Goal: Consume media (video, audio): Consume media (video, audio)

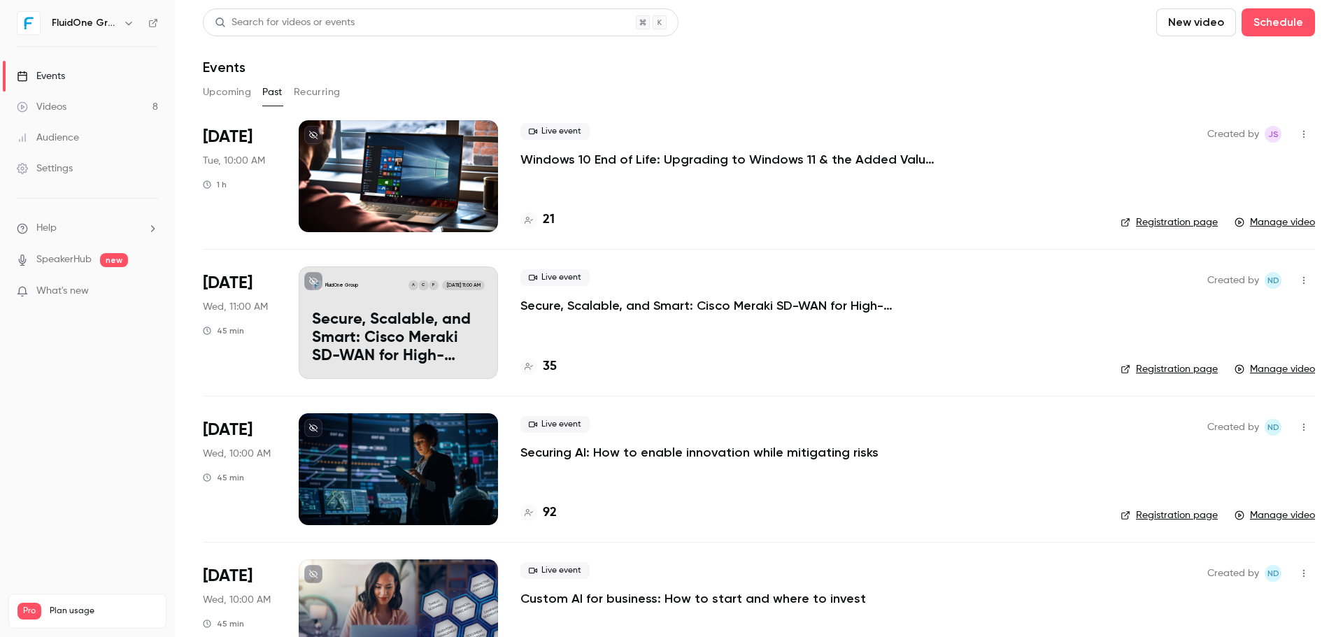
click at [401, 195] on div at bounding box center [398, 176] width 199 height 112
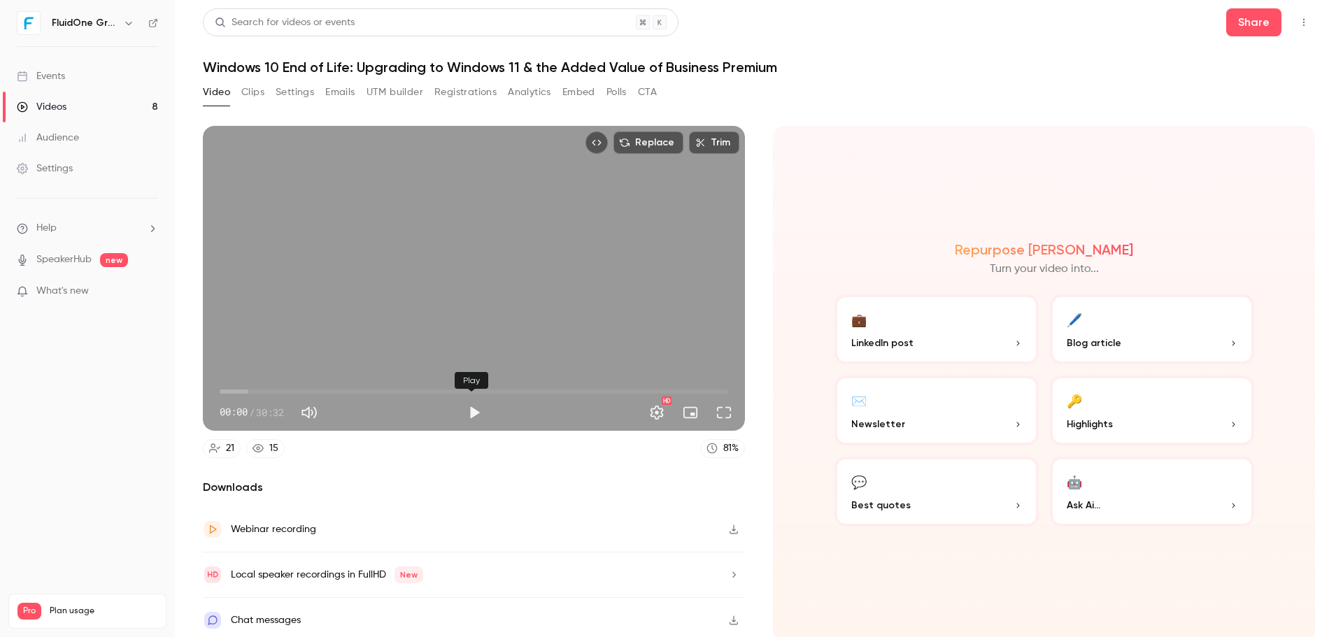
click at [464, 411] on button "Play" at bounding box center [474, 413] width 28 height 28
drag, startPoint x: 667, startPoint y: 412, endPoint x: 655, endPoint y: 413, distance: 11.9
click at [666, 412] on div "HD" at bounding box center [613, 412] width 250 height 22
click at [652, 411] on button "Settings" at bounding box center [657, 413] width 28 height 28
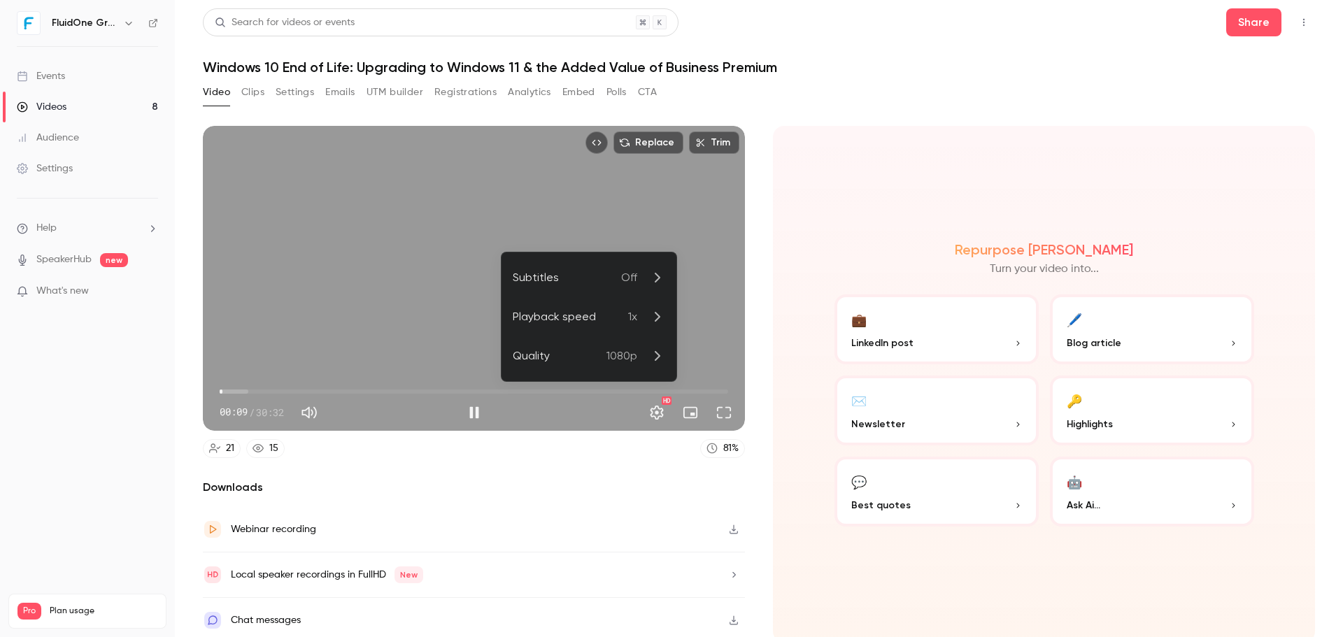
click at [683, 250] on div at bounding box center [671, 318] width 1343 height 637
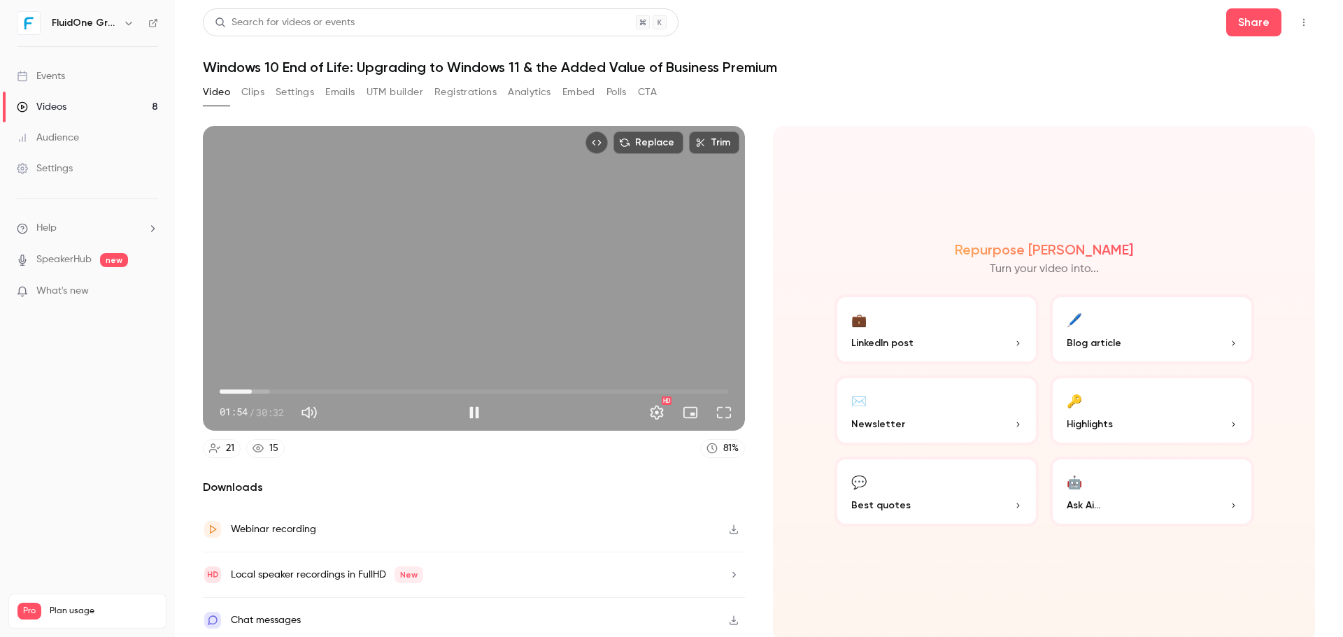
drag, startPoint x: 221, startPoint y: 385, endPoint x: 251, endPoint y: 385, distance: 30.1
click at [251, 390] on span "01:54" at bounding box center [252, 392] width 4 height 4
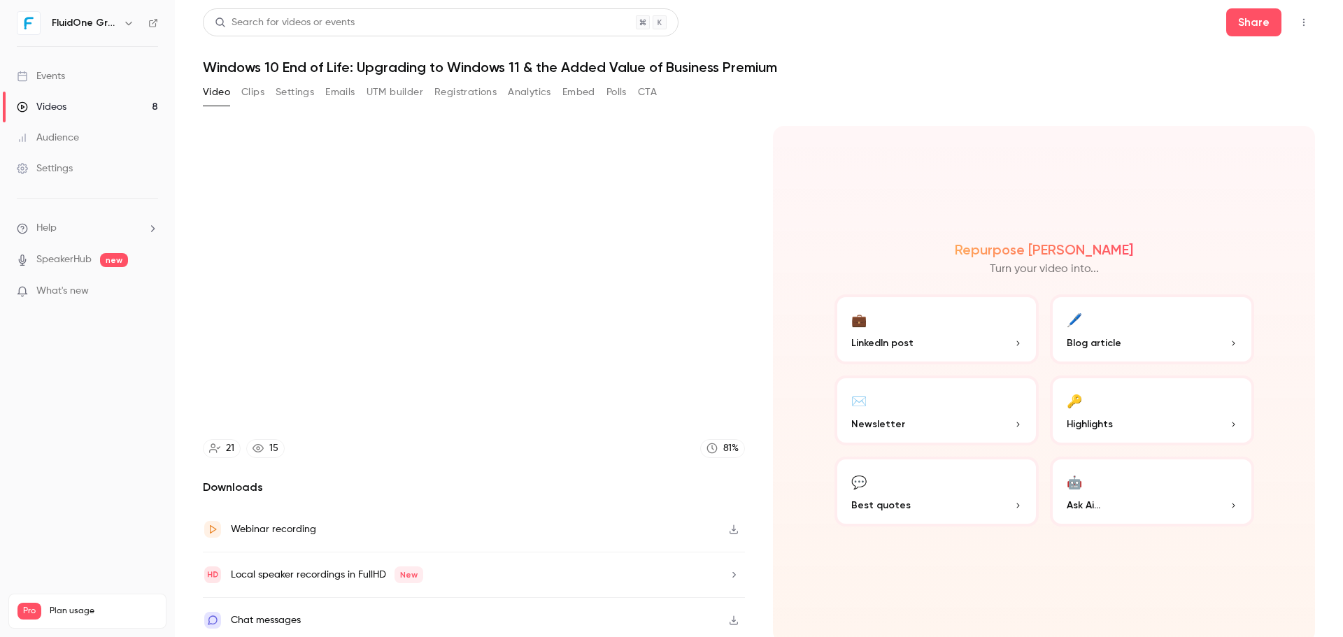
type input "***"
click at [245, 100] on button "Clips" at bounding box center [252, 92] width 23 height 22
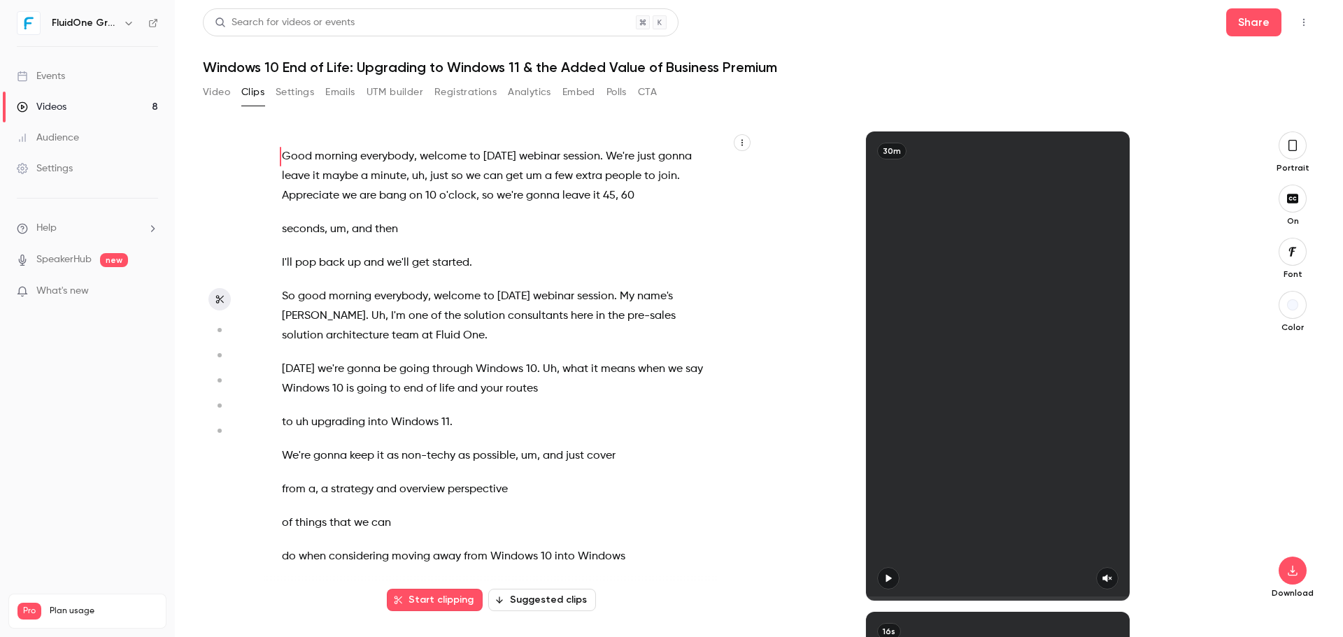
click at [883, 578] on icon "button" at bounding box center [888, 578] width 11 height 10
drag, startPoint x: 932, startPoint y: 441, endPoint x: 922, endPoint y: 441, distance: 10.5
click at [929, 439] on div "30m" at bounding box center [998, 365] width 264 height 469
click at [937, 528] on div "30m" at bounding box center [998, 365] width 264 height 469
click at [311, 292] on span "good" at bounding box center [312, 297] width 28 height 20
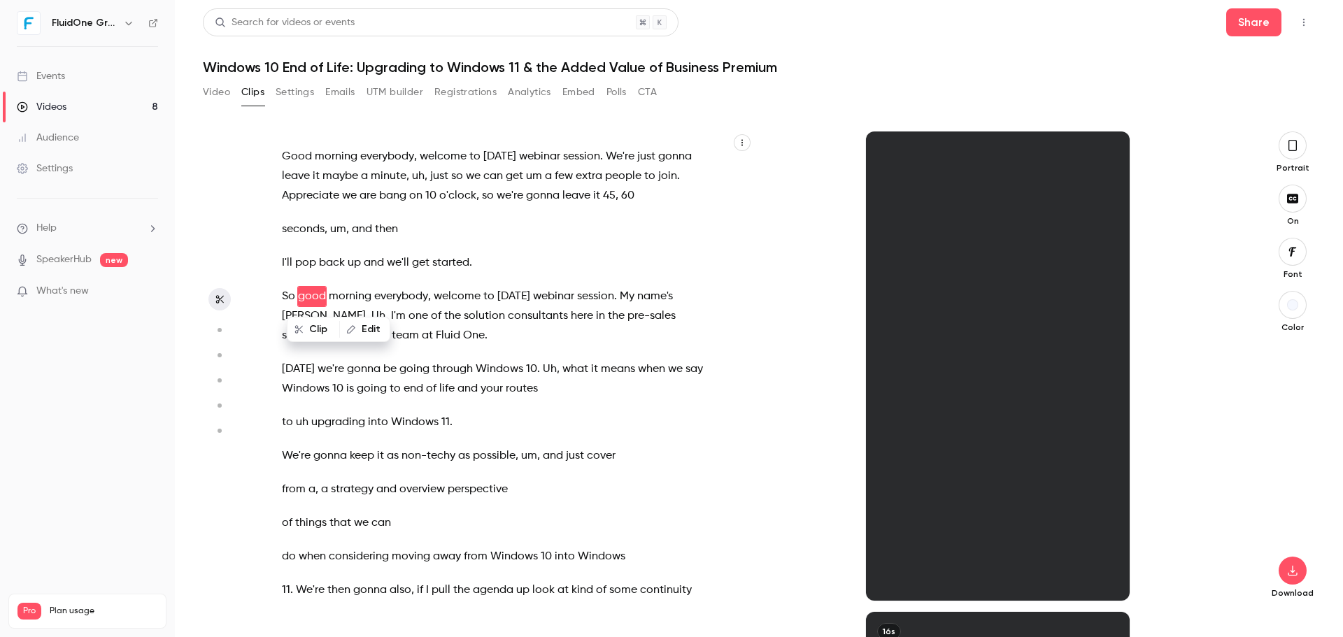
click at [287, 294] on span "So" at bounding box center [288, 297] width 13 height 20
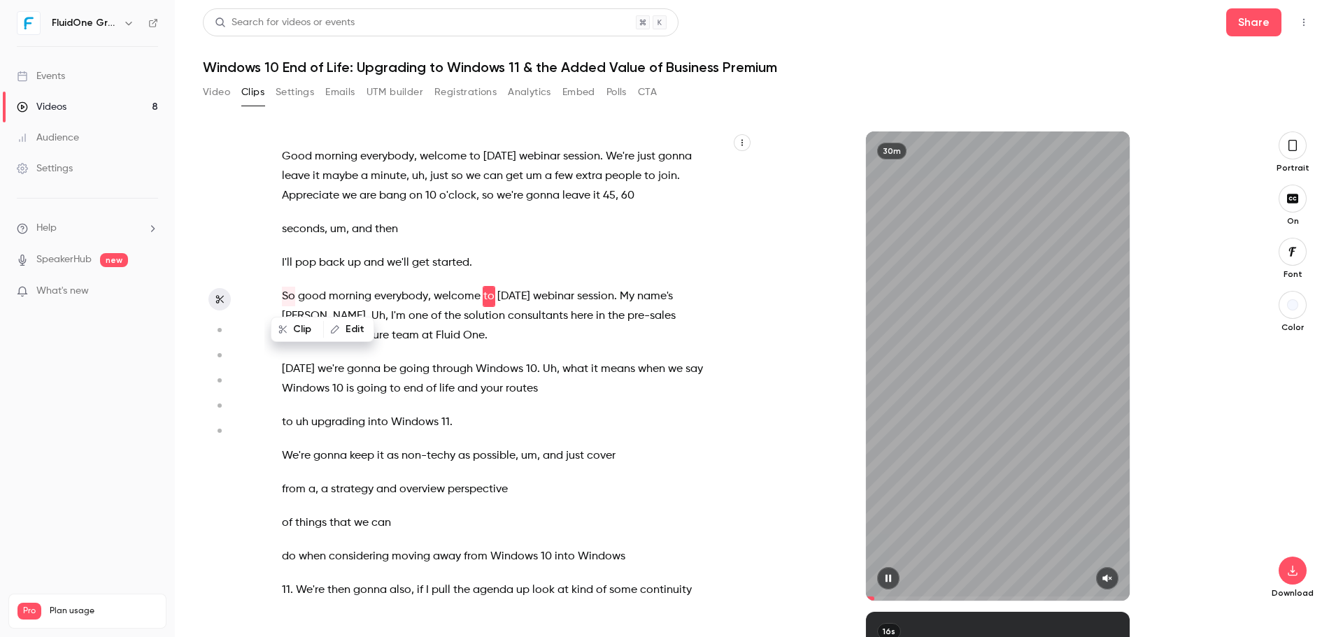
click at [1103, 574] on icon "button" at bounding box center [1107, 578] width 11 height 10
click at [302, 454] on span "We're" at bounding box center [296, 456] width 29 height 20
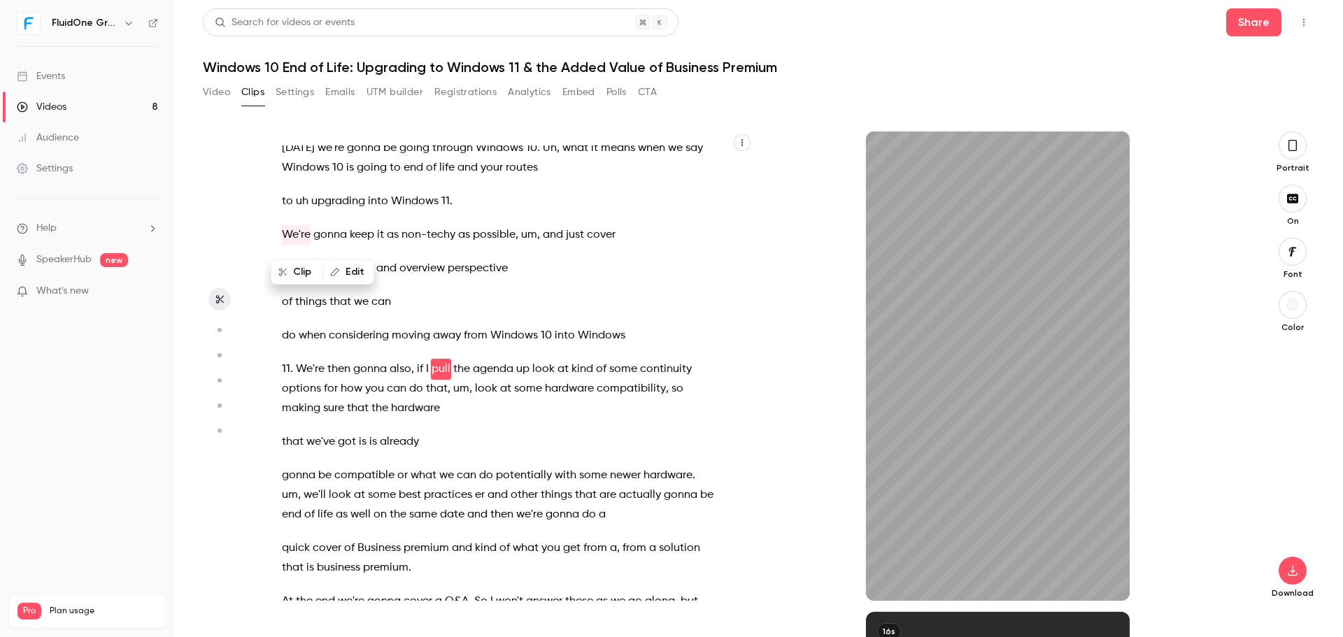
scroll to position [217, 0]
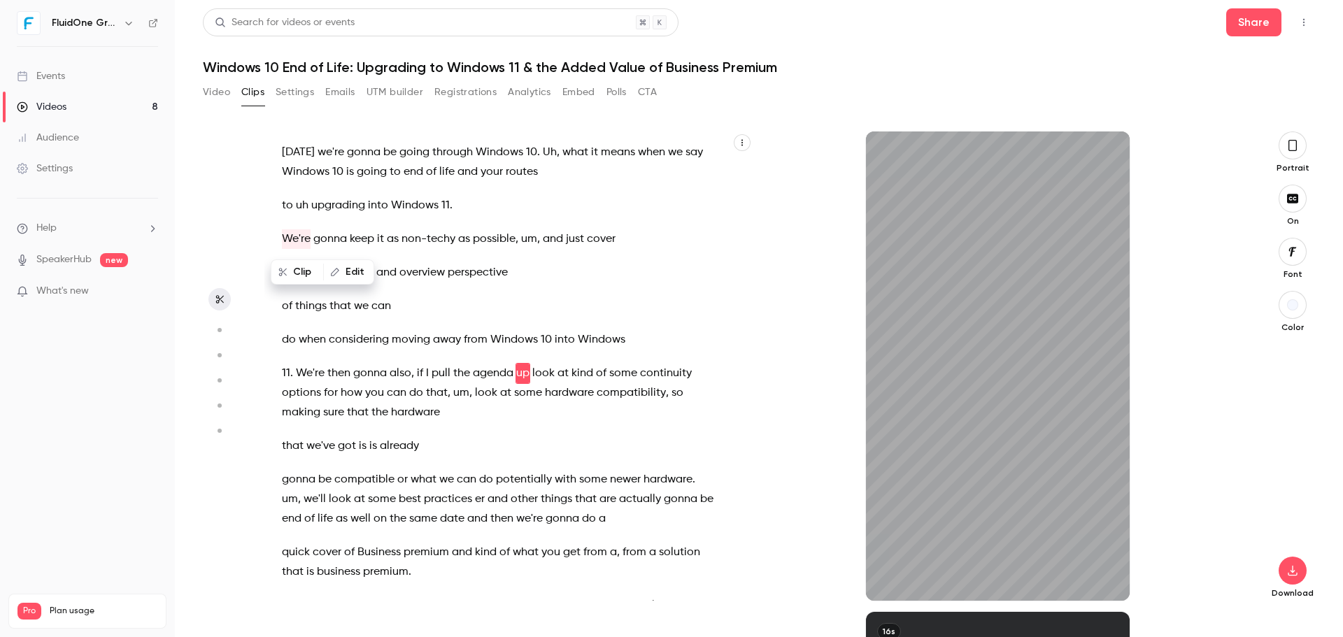
click at [532, 543] on span "what" at bounding box center [526, 553] width 26 height 20
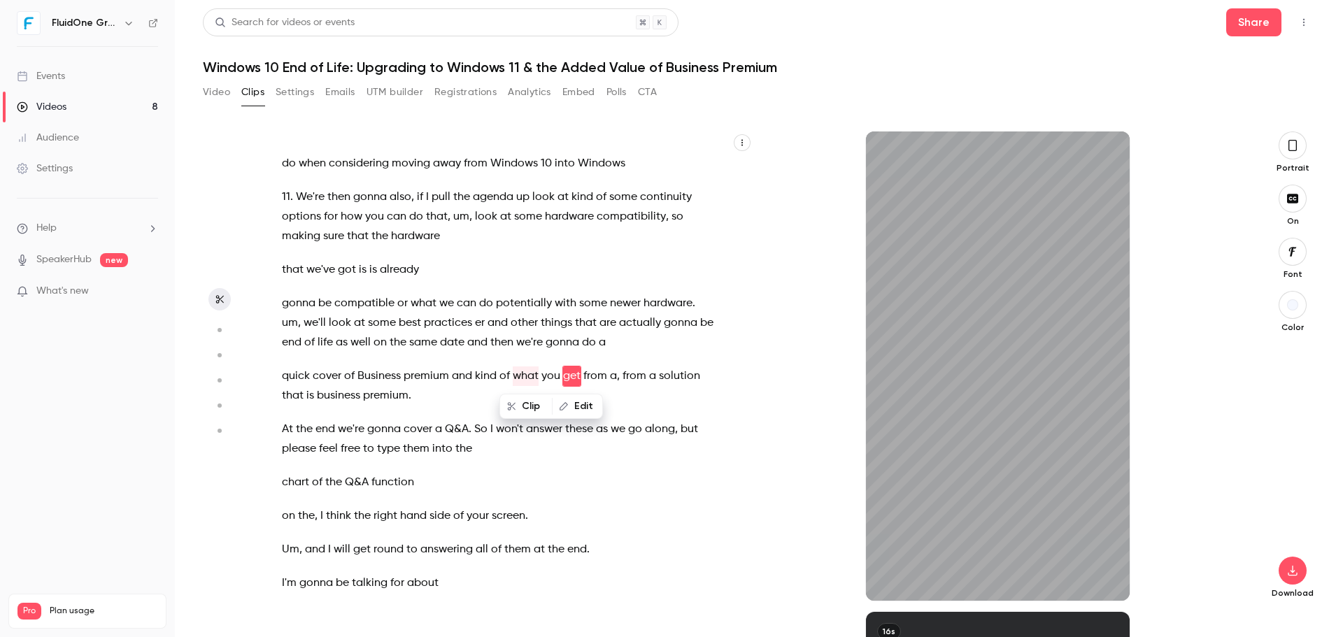
scroll to position [396, 0]
click at [346, 439] on div "Good morning everybody , welcome to today's webinar session . We're just gonna …" at bounding box center [505, 372] width 482 height 455
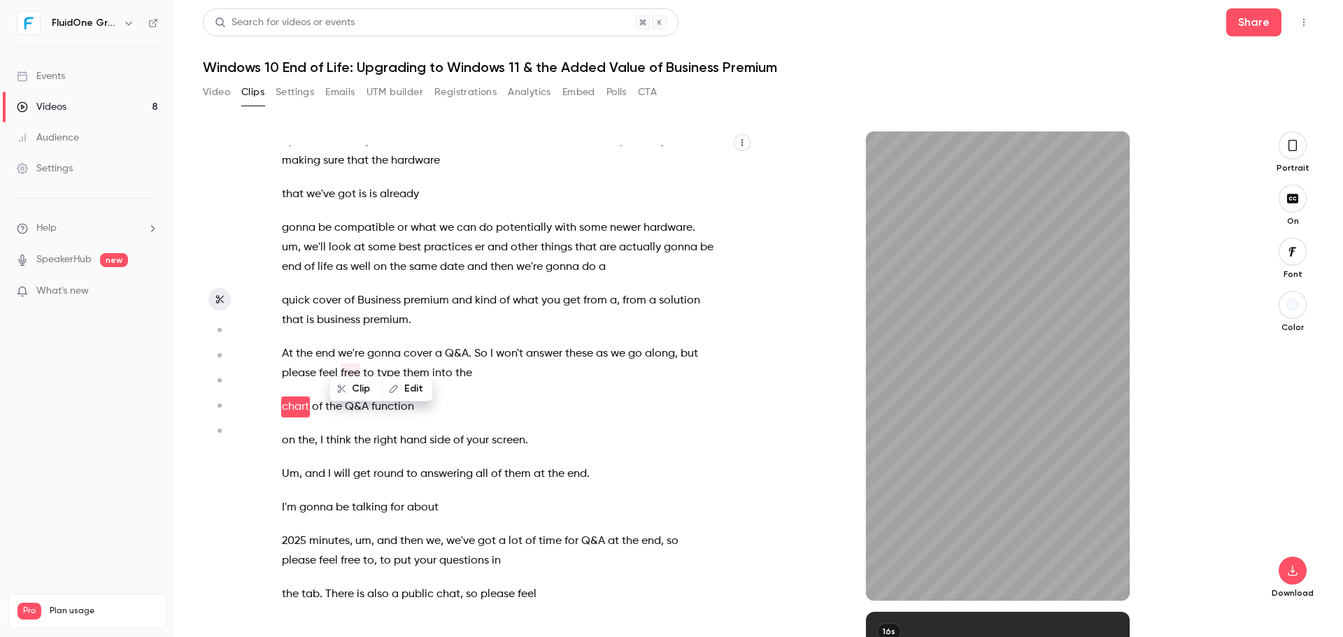
scroll to position [502, 0]
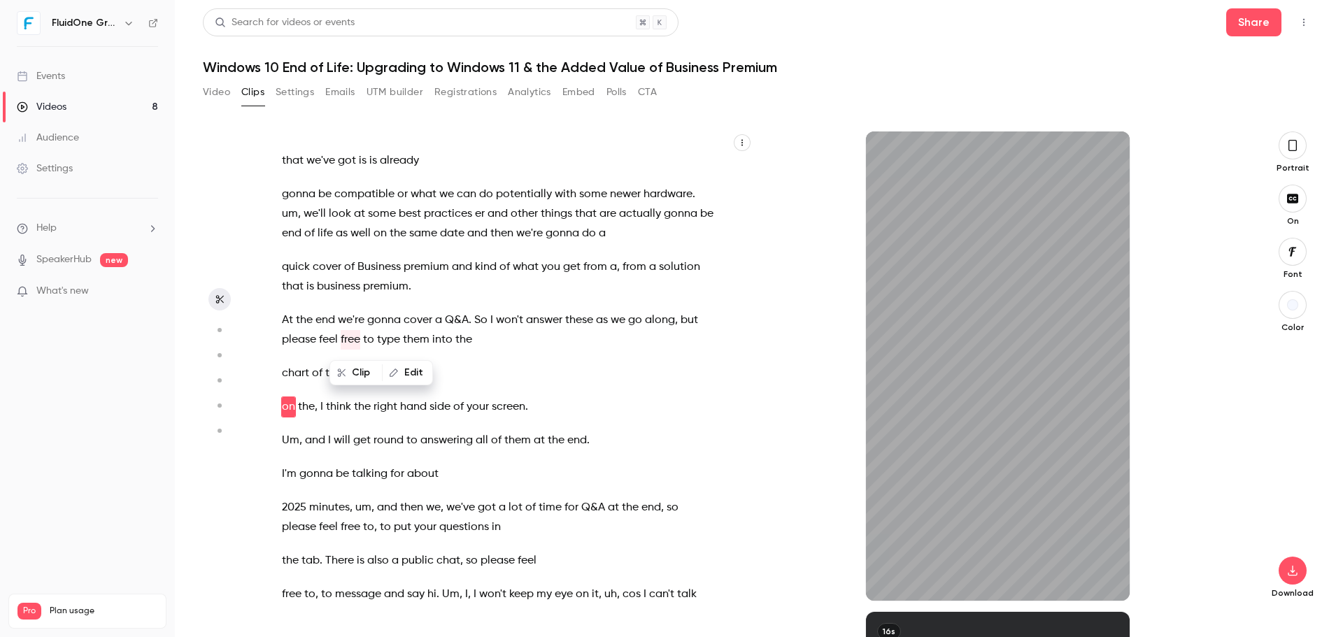
click at [341, 523] on div "Good morning everybody , welcome to today's webinar session . We're just gonna …" at bounding box center [505, 372] width 482 height 455
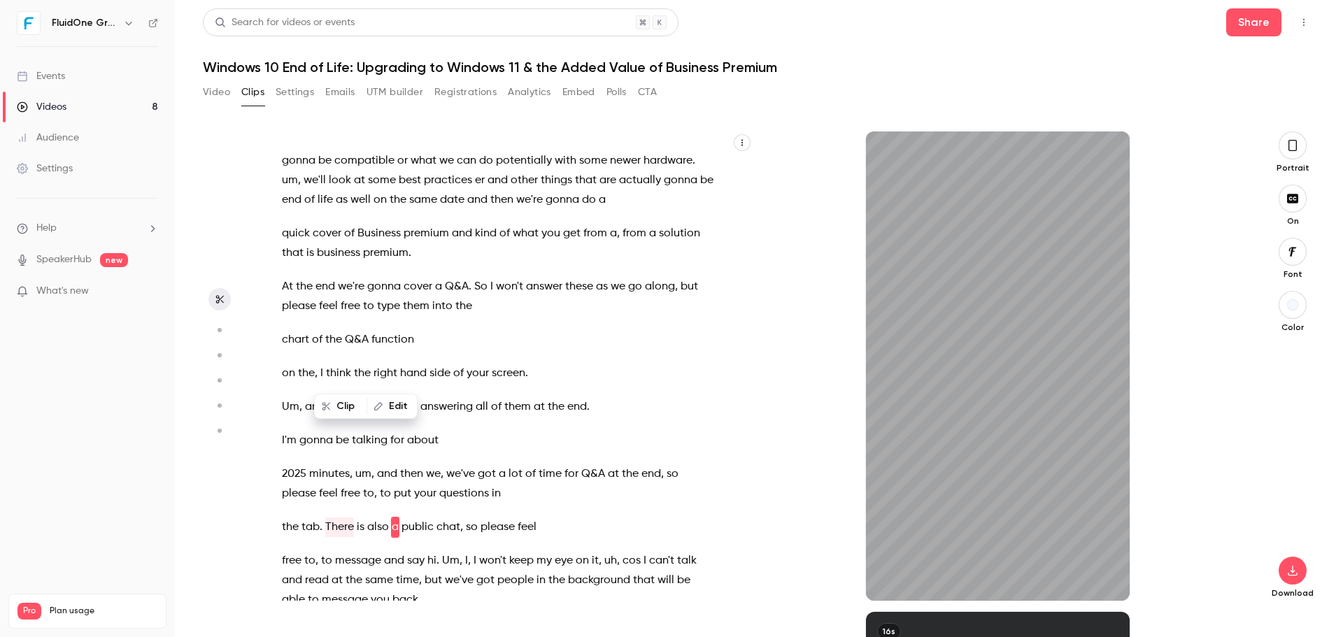
scroll to position [690, 0]
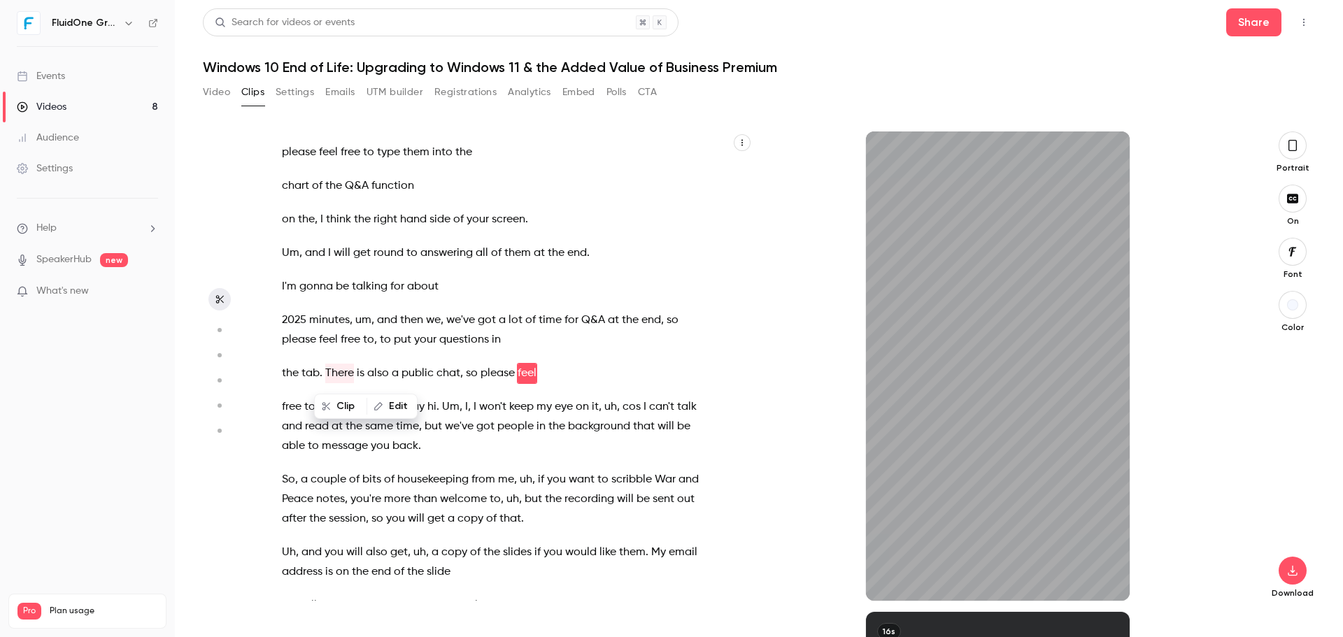
click at [283, 476] on span "So" at bounding box center [288, 480] width 13 height 20
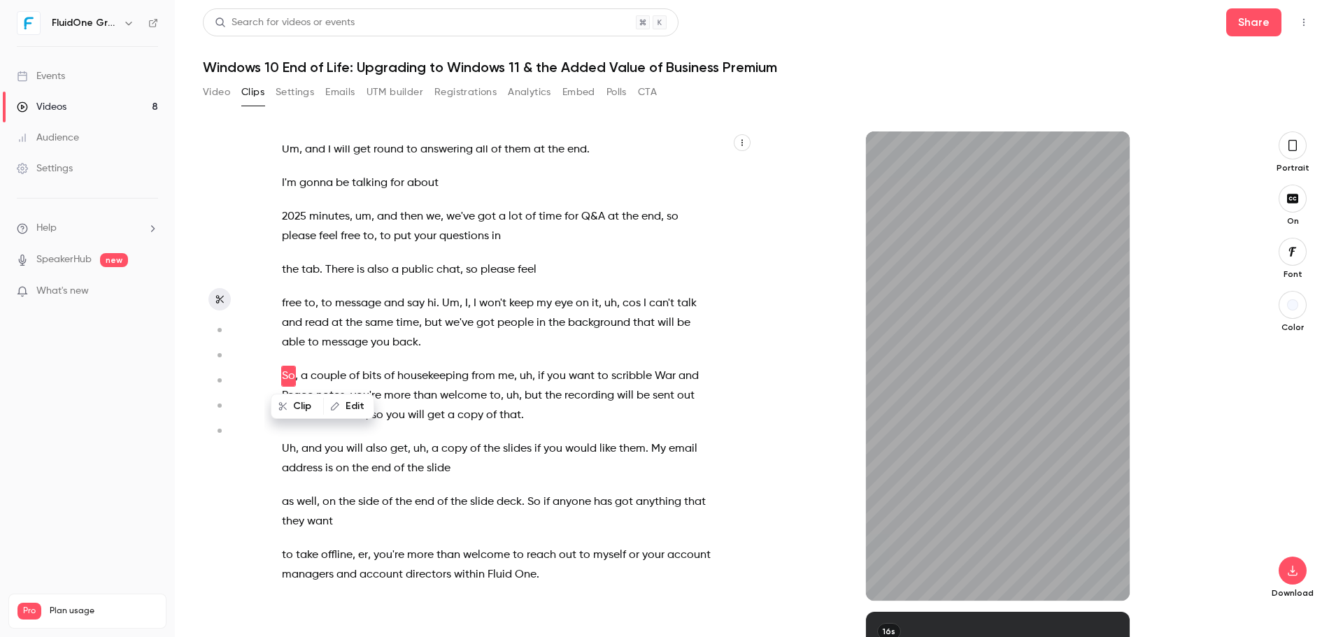
scroll to position [796, 0]
click at [323, 550] on span "offline" at bounding box center [336, 553] width 31 height 20
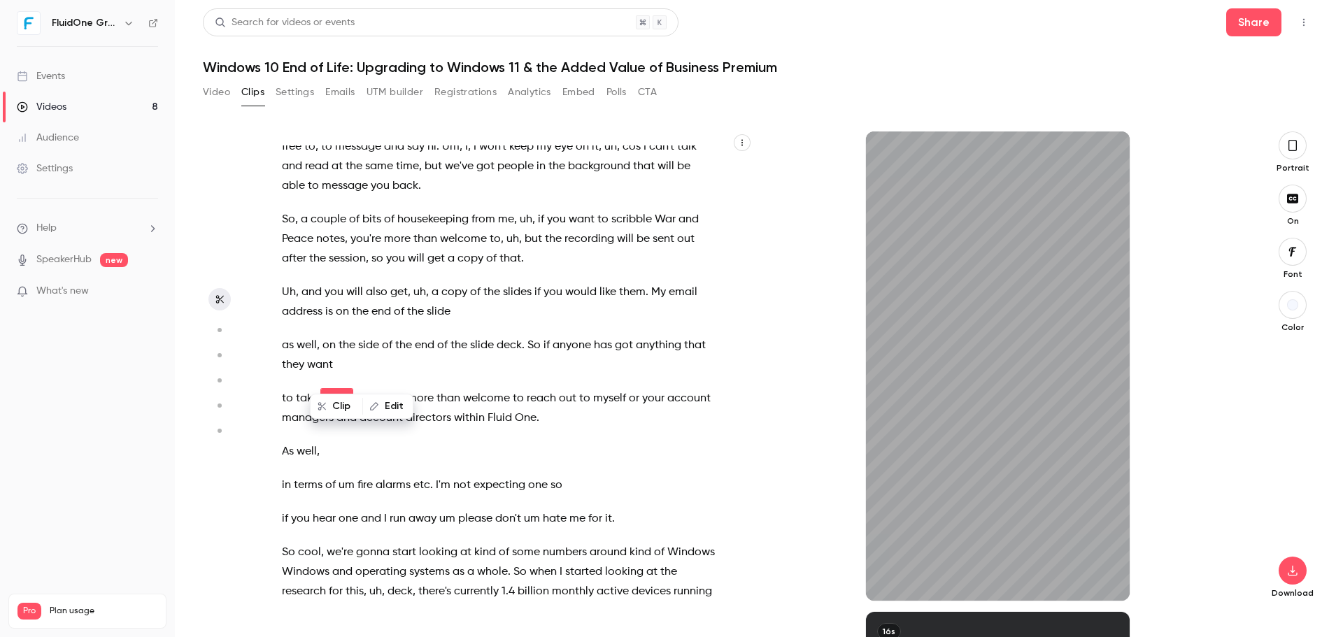
scroll to position [975, 0]
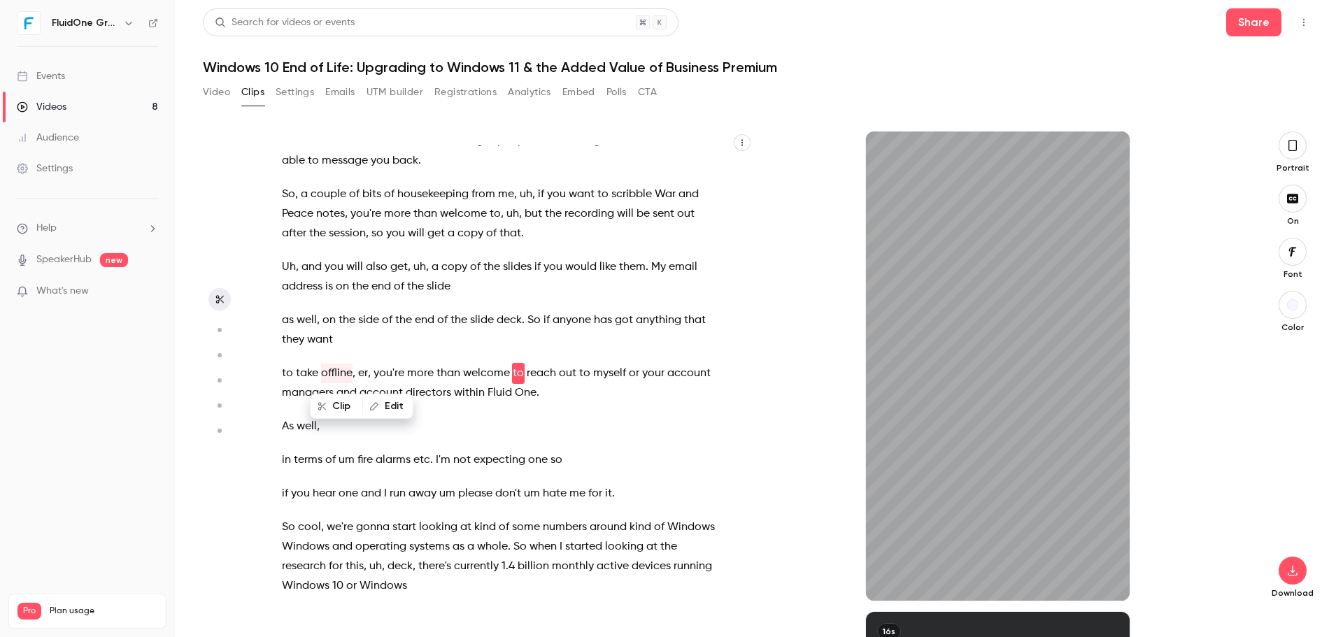
click at [297, 531] on span at bounding box center [296, 527] width 3 height 11
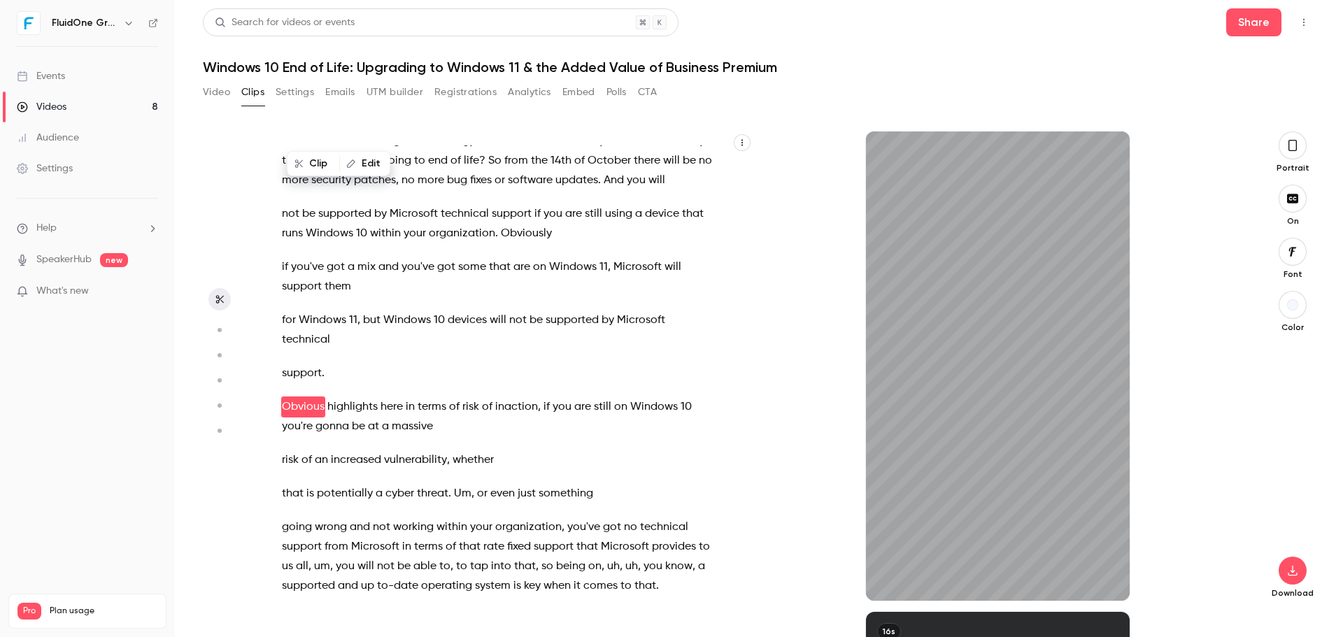
scroll to position [2122, 0]
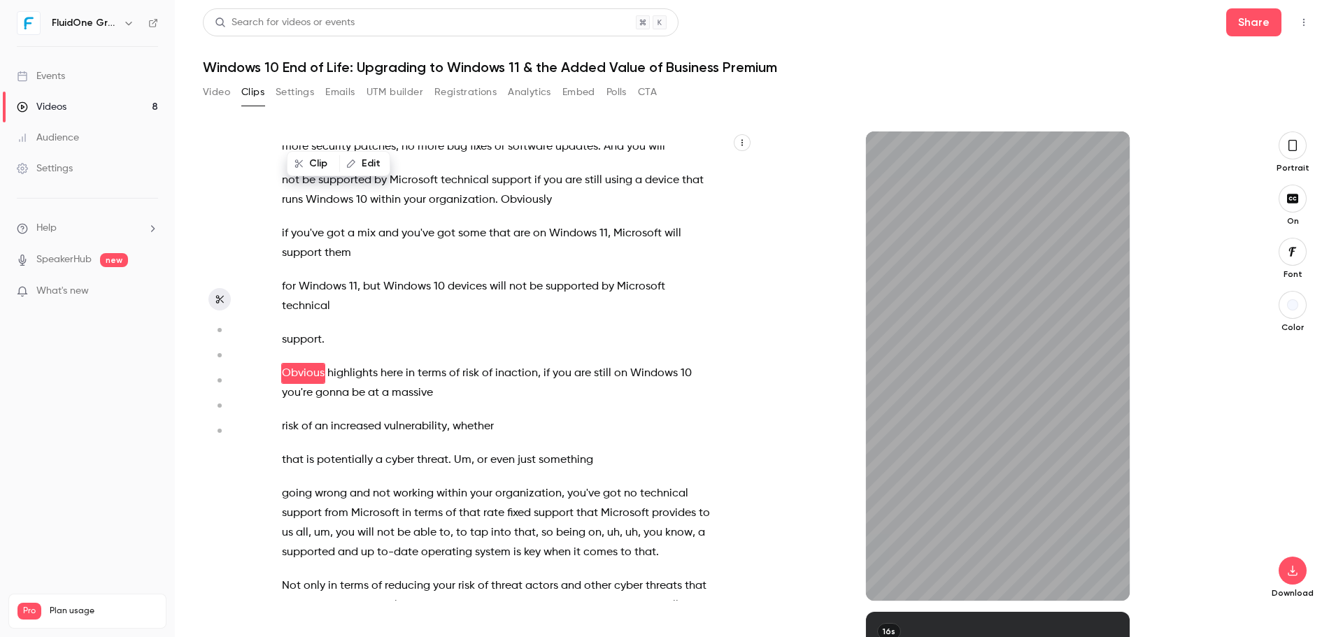
click at [222, 330] on circle "button" at bounding box center [220, 330] width 4 height 4
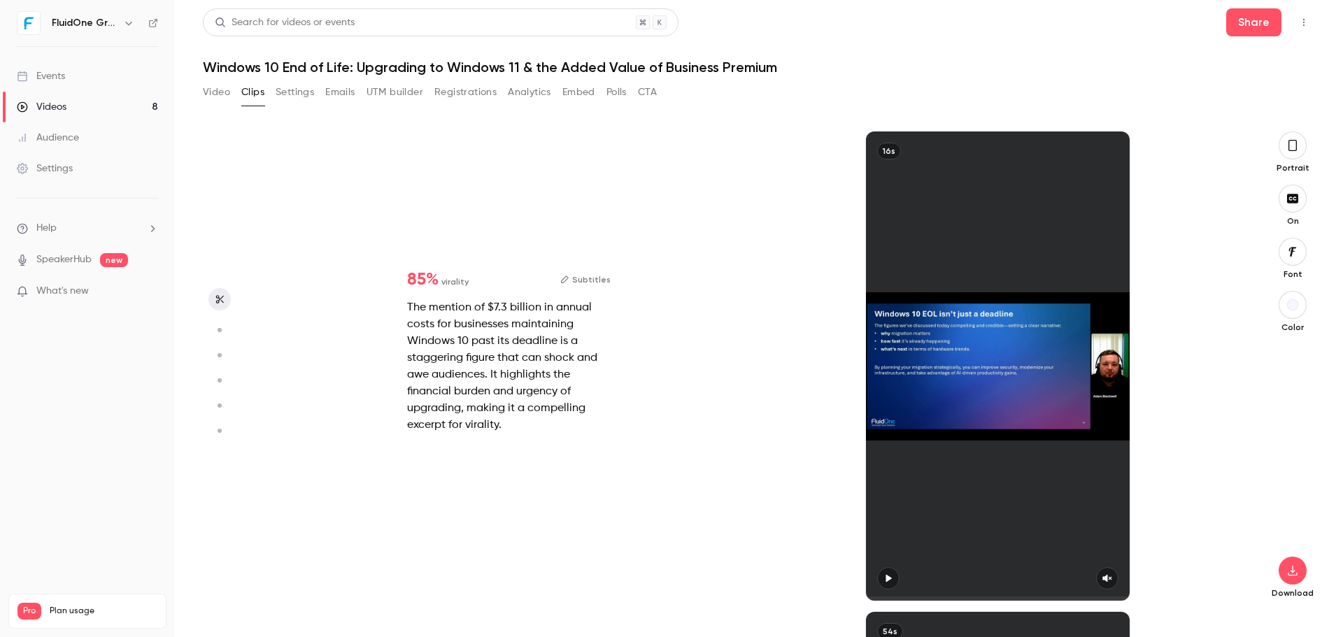
type input "*****"
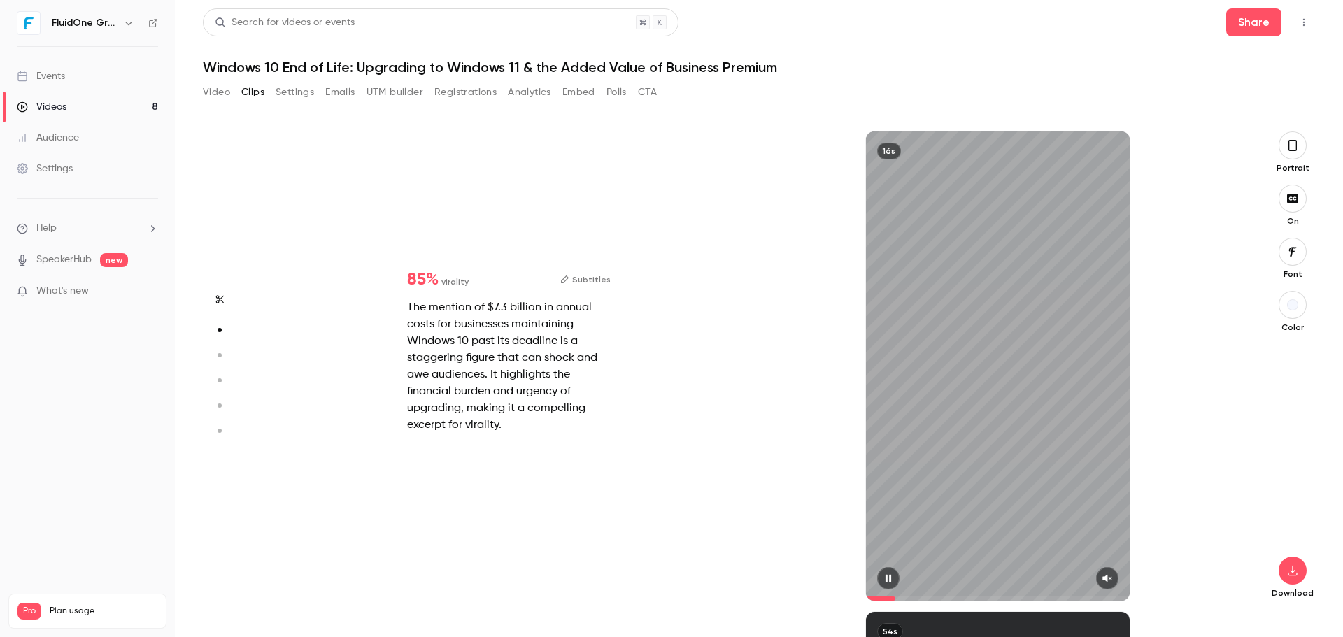
click at [1111, 580] on icon "button" at bounding box center [1107, 579] width 9 height 8
type input "***"
click at [1294, 149] on icon "button" at bounding box center [1292, 145] width 11 height 15
type input "*****"
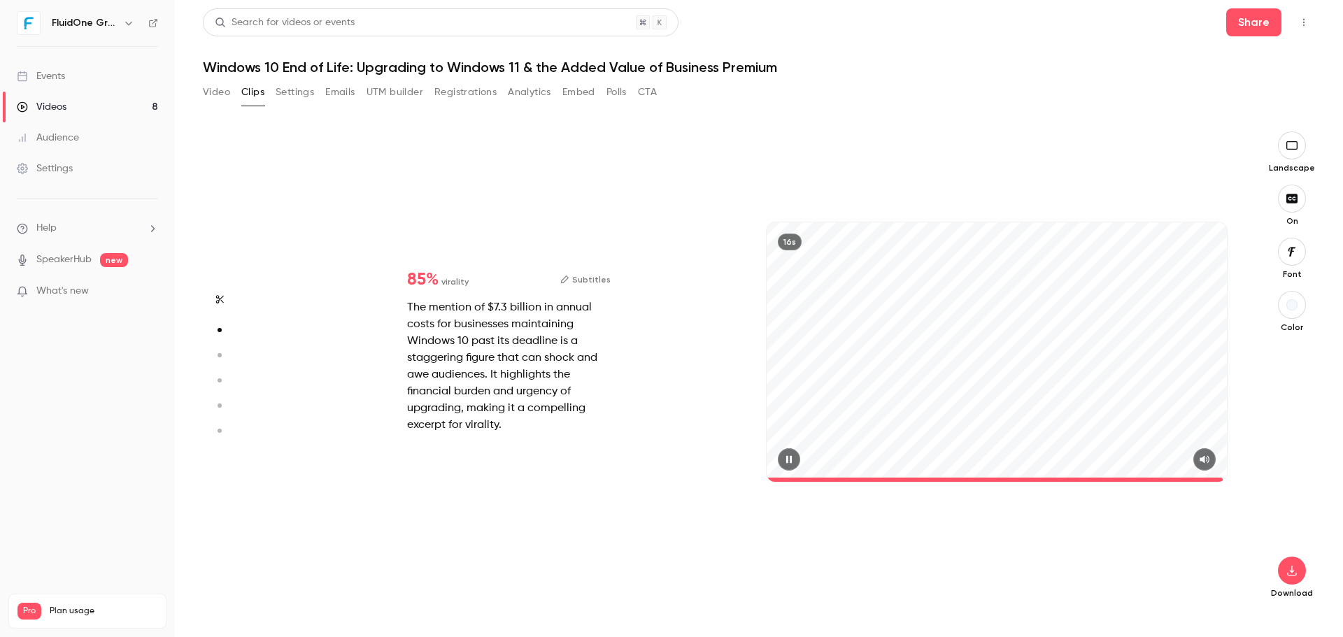
type input "****"
click at [215, 353] on icon "button" at bounding box center [219, 355] width 13 height 10
type input "*****"
type input "****"
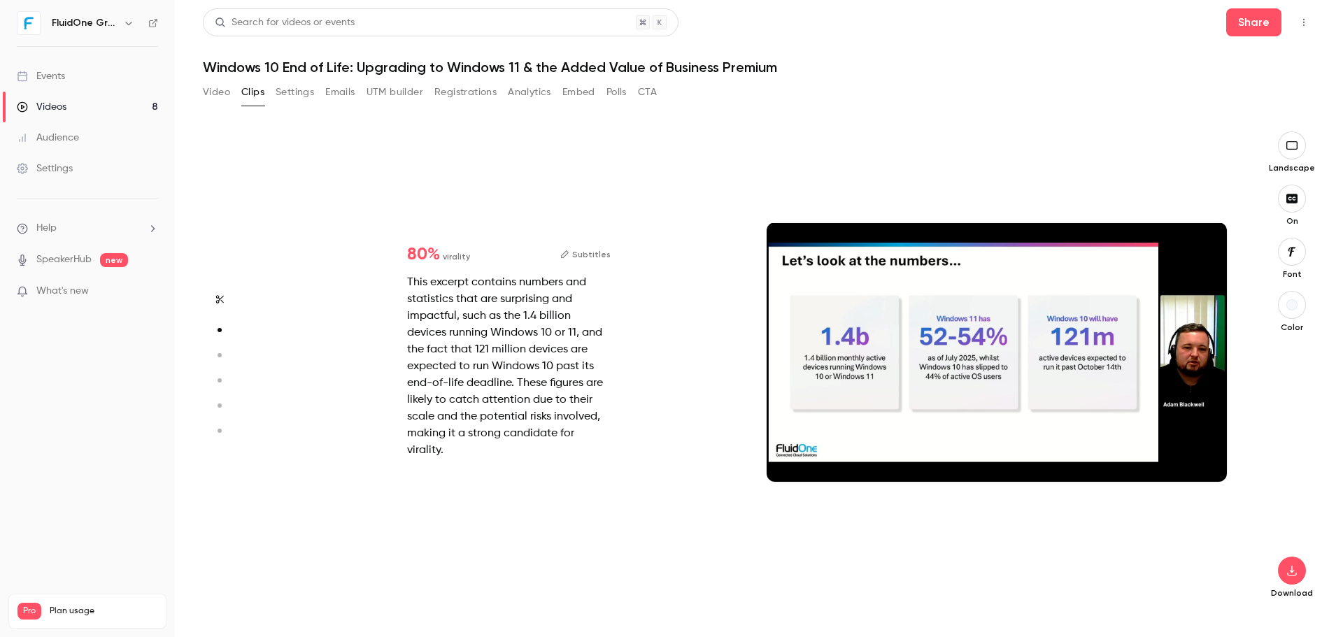
type input "*****"
type input "*"
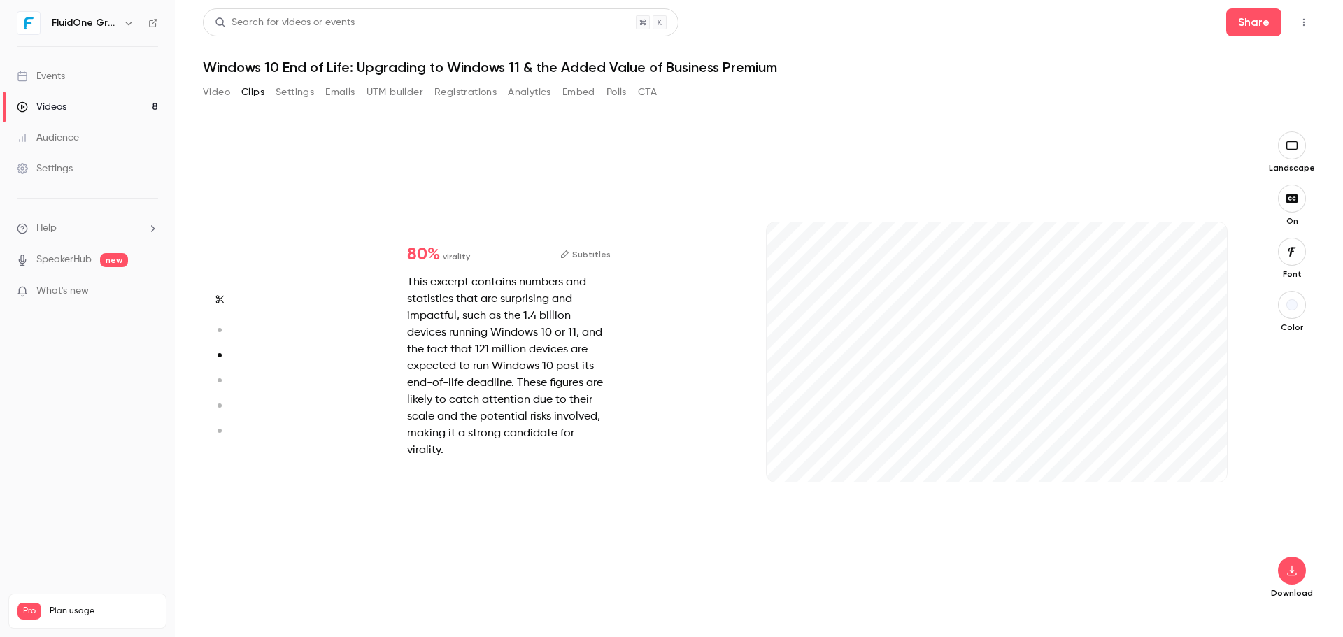
scroll to position [961, 0]
click at [1198, 452] on button "button" at bounding box center [1204, 459] width 22 height 22
type input "***"
click at [222, 380] on circle "button" at bounding box center [220, 380] width 4 height 4
type input "*****"
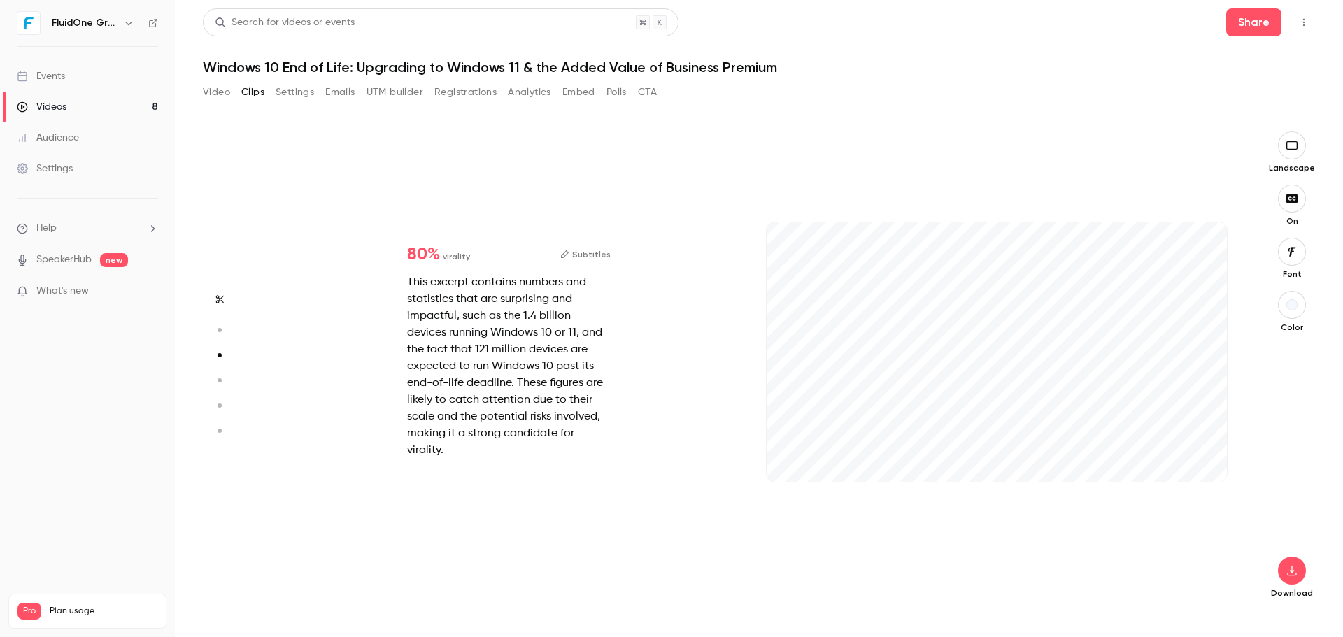
type input "***"
type input "*****"
type input "*"
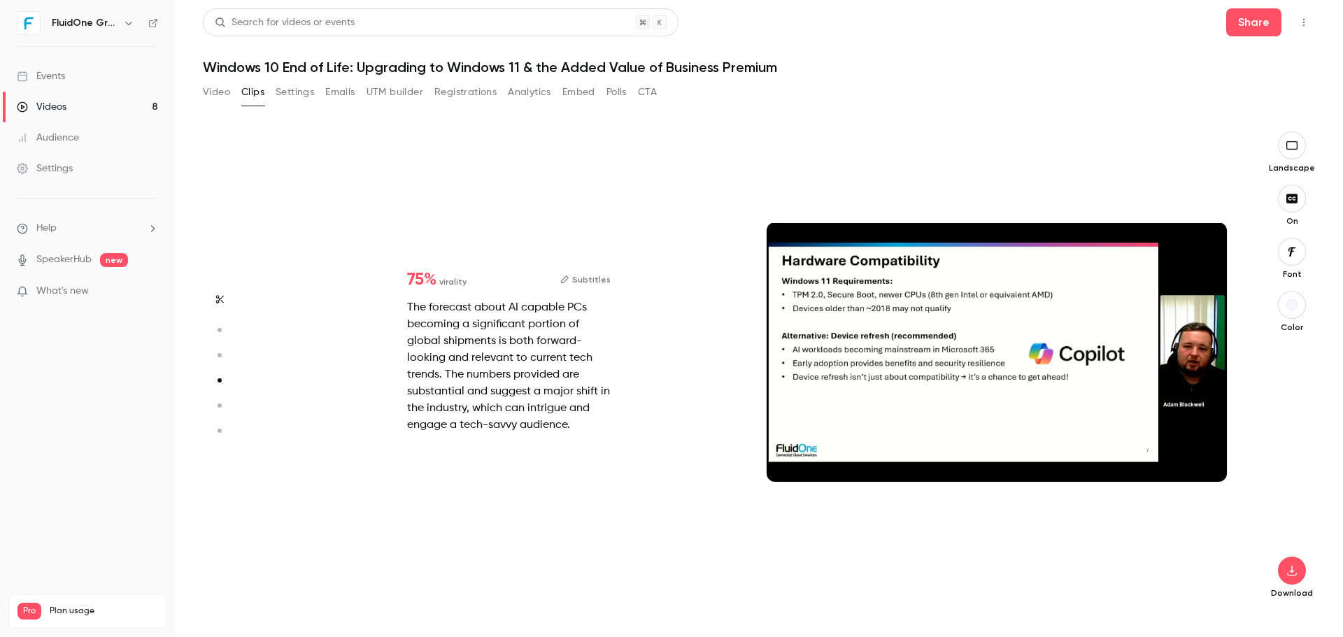
scroll to position [1441, 0]
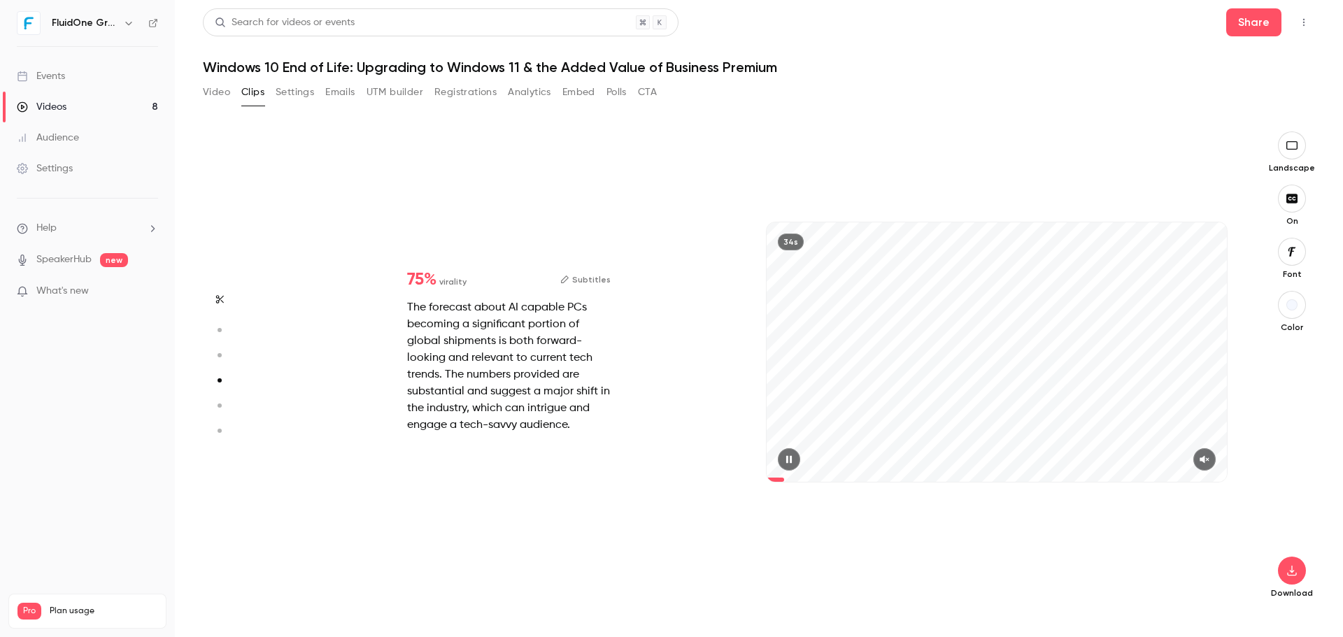
click at [1202, 457] on icon "button" at bounding box center [1204, 460] width 11 height 10
type input "**"
click at [222, 404] on icon "button" at bounding box center [219, 406] width 13 height 10
type input "*****"
type input "**"
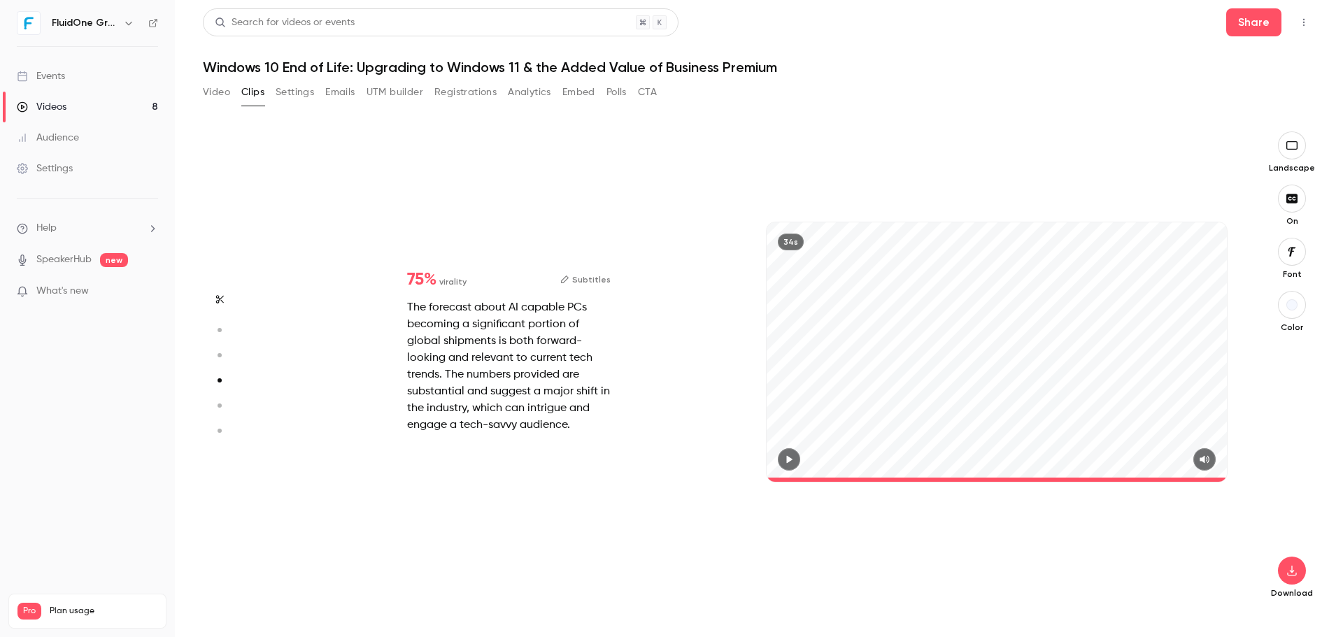
type input "*****"
type input "*"
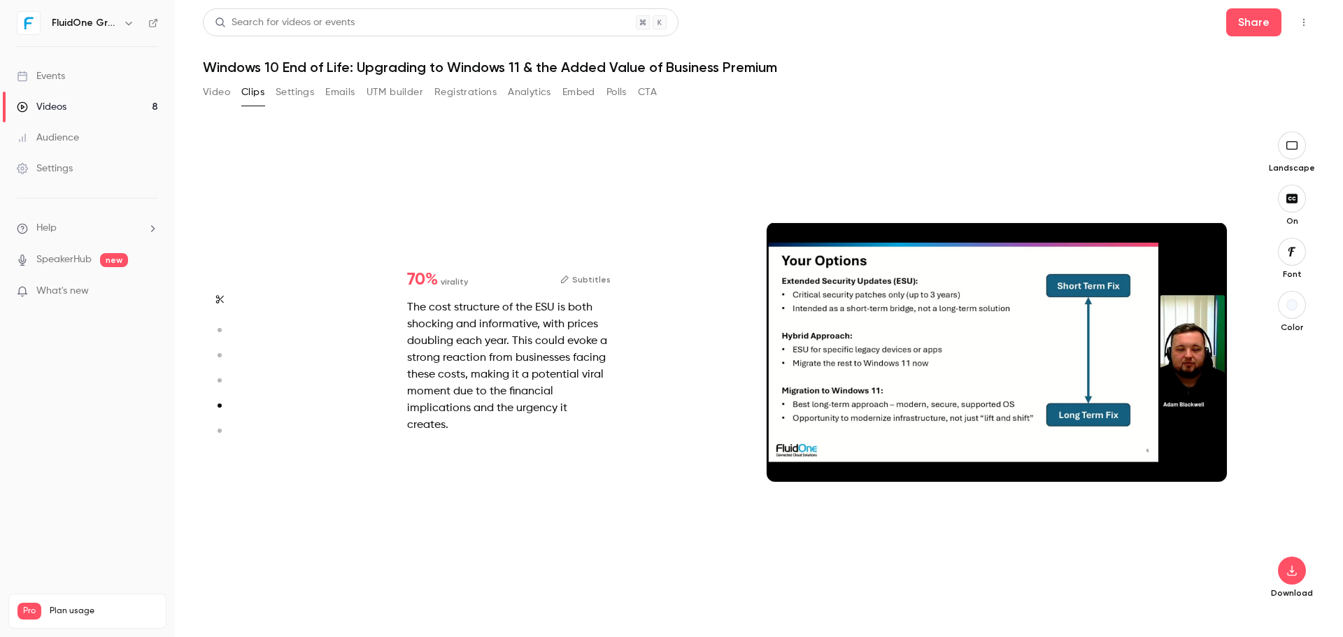
scroll to position [1922, 0]
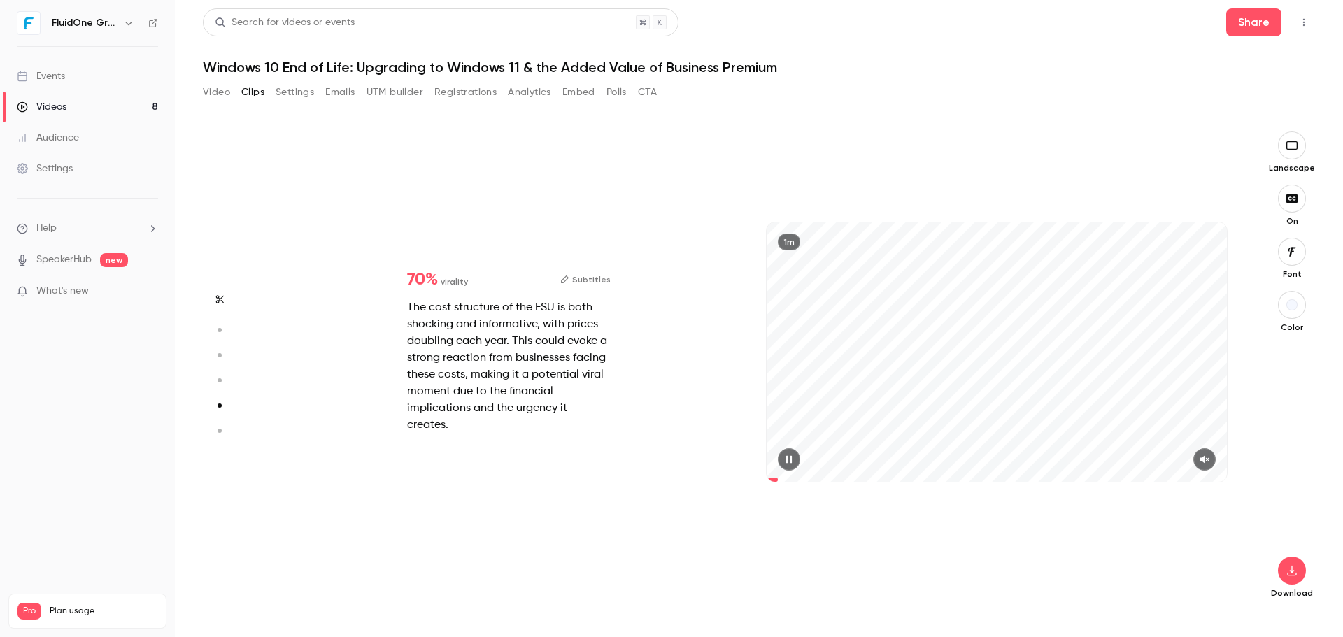
click at [1201, 455] on icon "button" at bounding box center [1204, 460] width 11 height 10
type input "****"
click at [211, 83] on button "Video" at bounding box center [216, 92] width 27 height 22
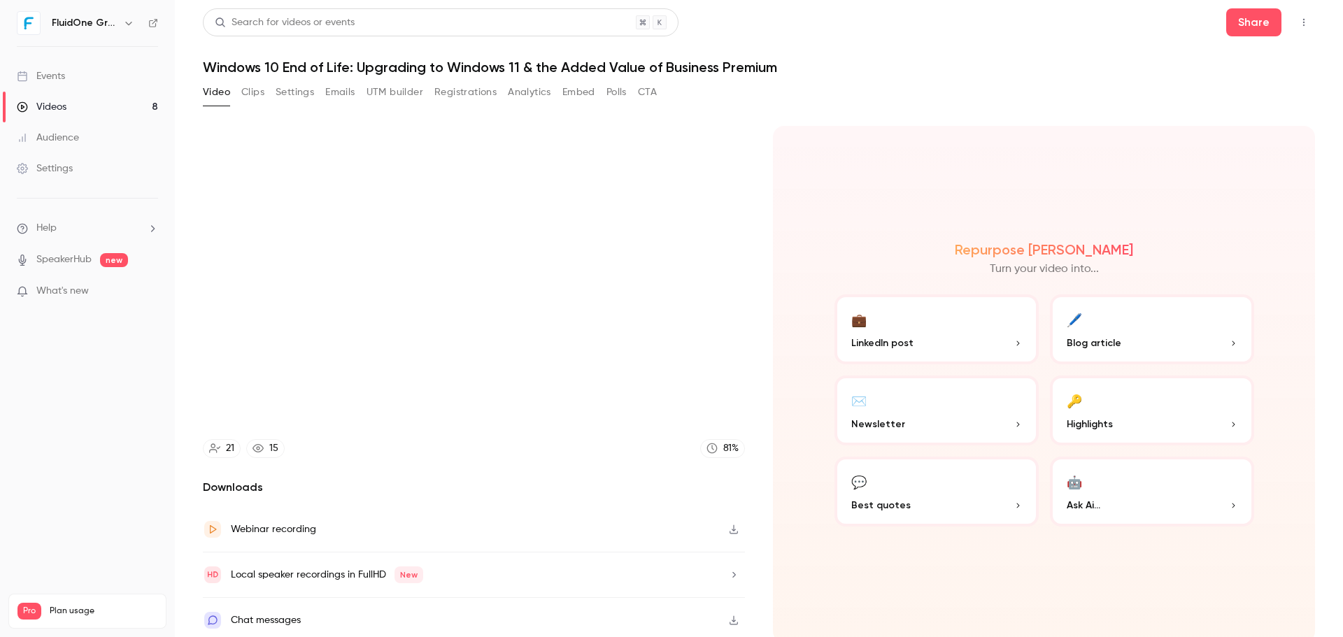
click at [251, 91] on button "Clips" at bounding box center [252, 92] width 23 height 22
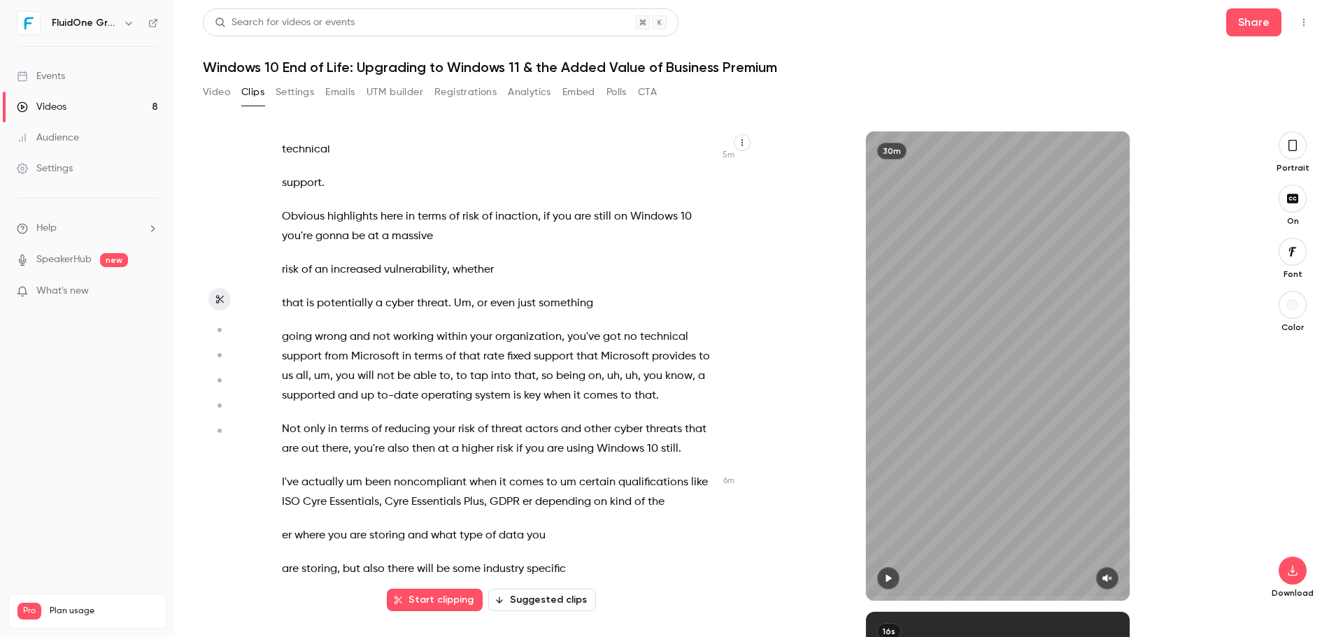
scroll to position [2728, 0]
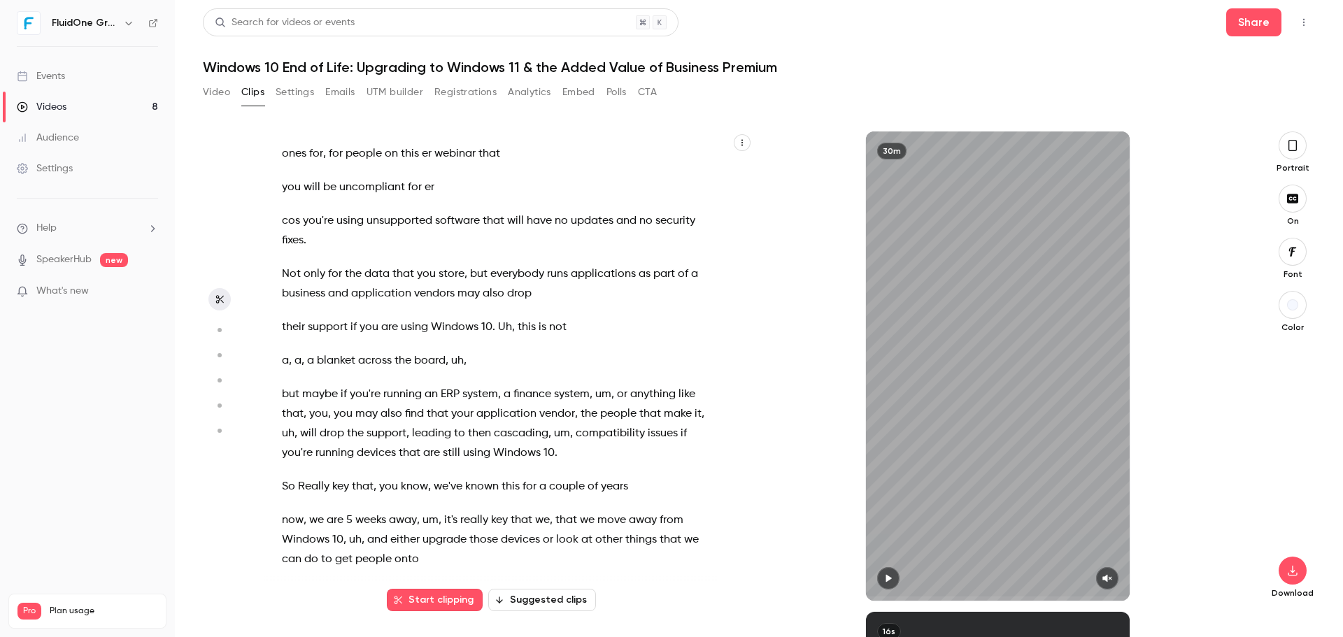
click at [370, 426] on span "support" at bounding box center [386, 434] width 40 height 20
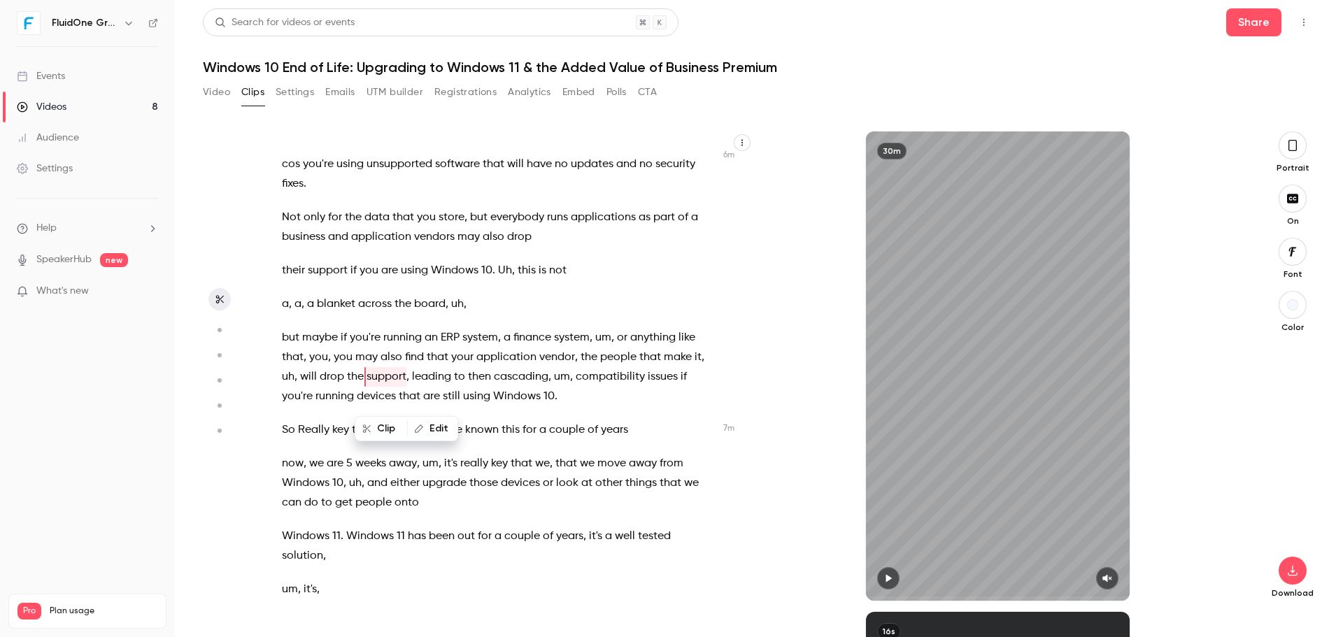
scroll to position [2788, 0]
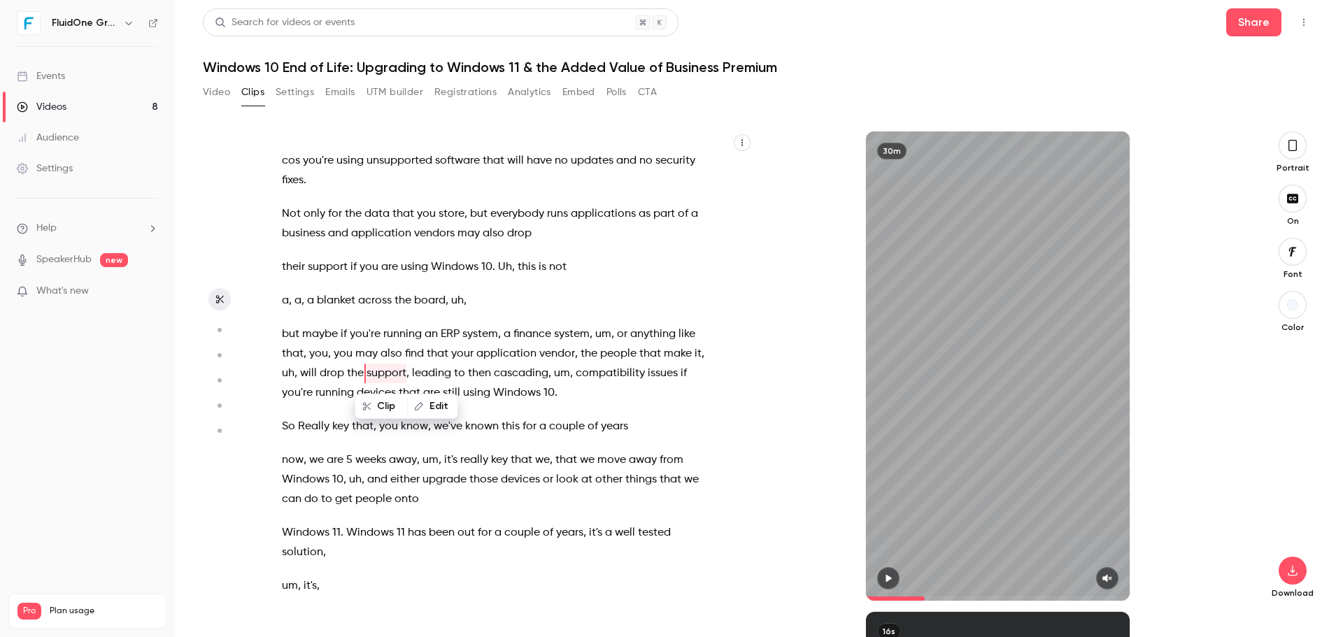
drag, startPoint x: 1104, startPoint y: 573, endPoint x: 506, endPoint y: 460, distance: 609.3
click at [1104, 573] on icon "button" at bounding box center [1107, 578] width 11 height 10
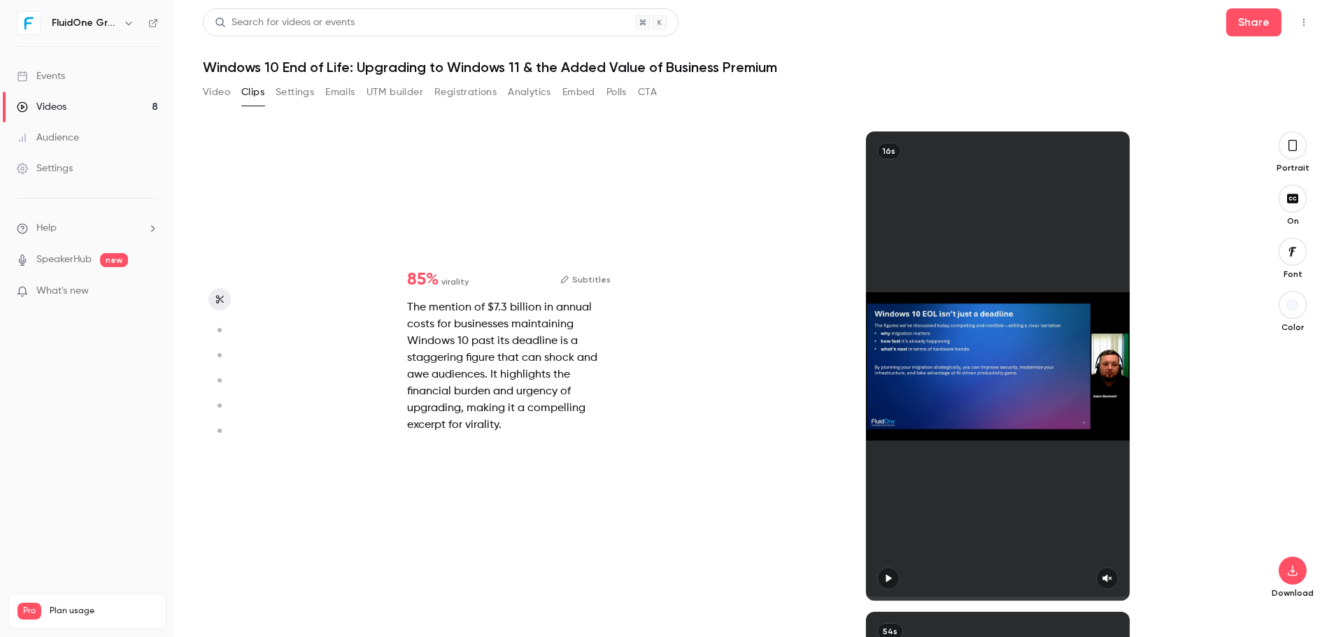
scroll to position [0, 0]
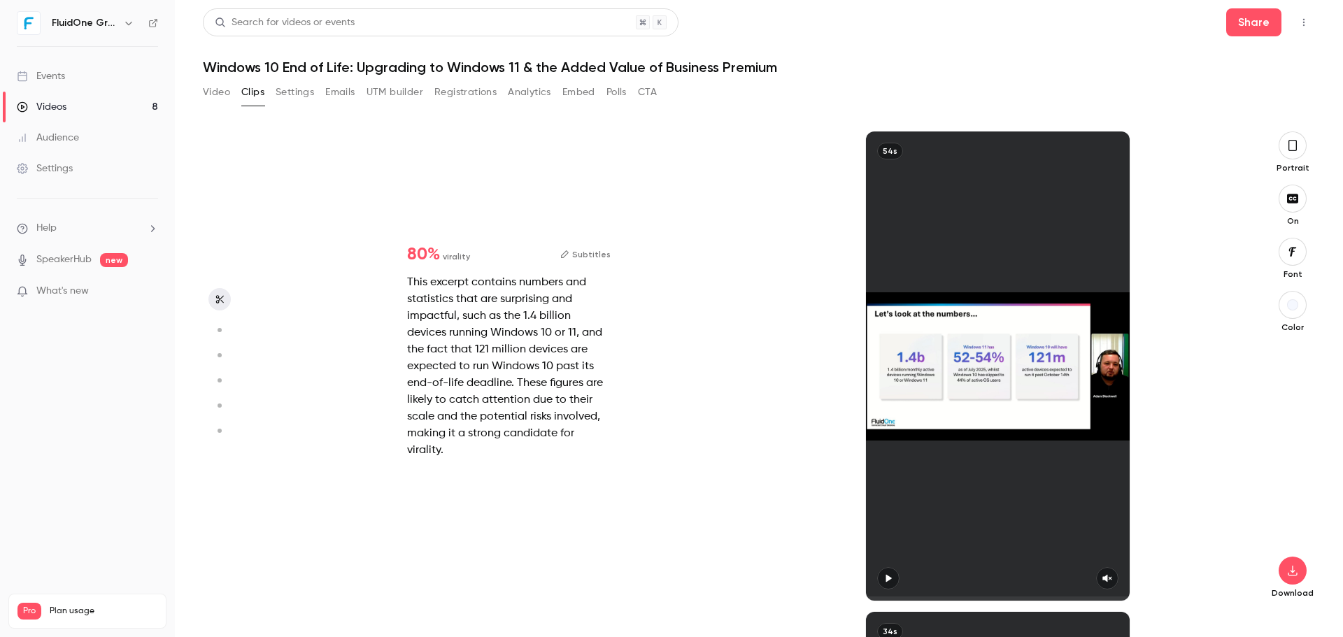
type input "*****"
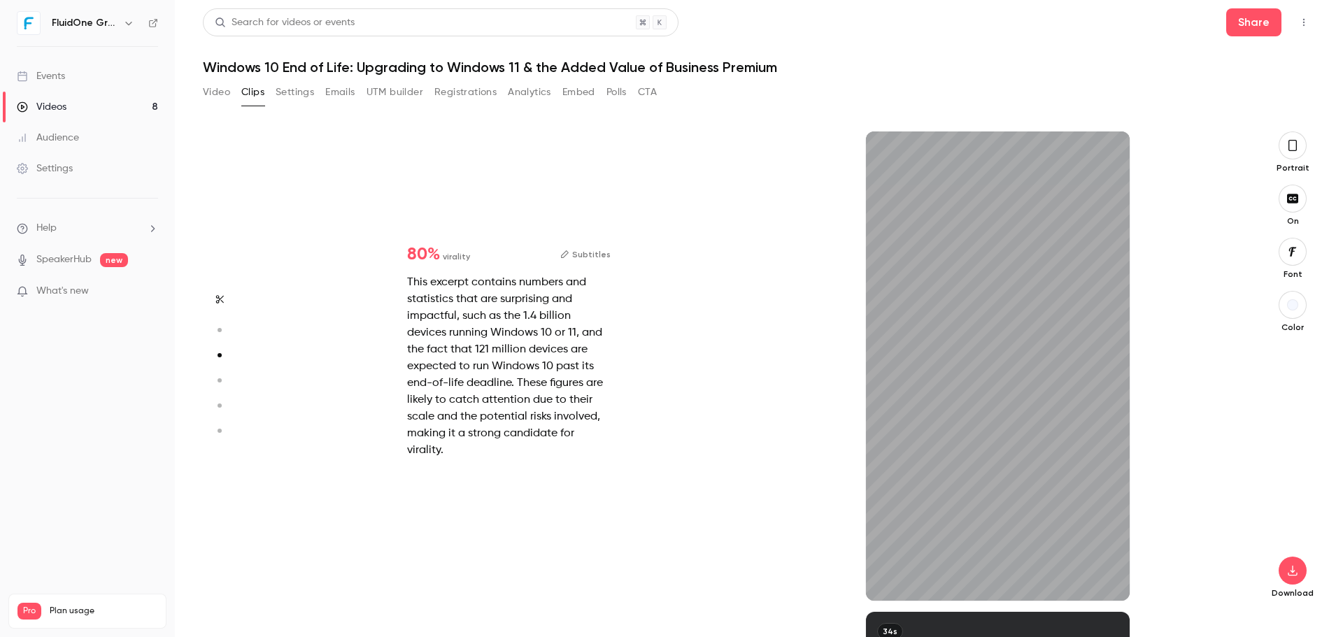
type input "***"
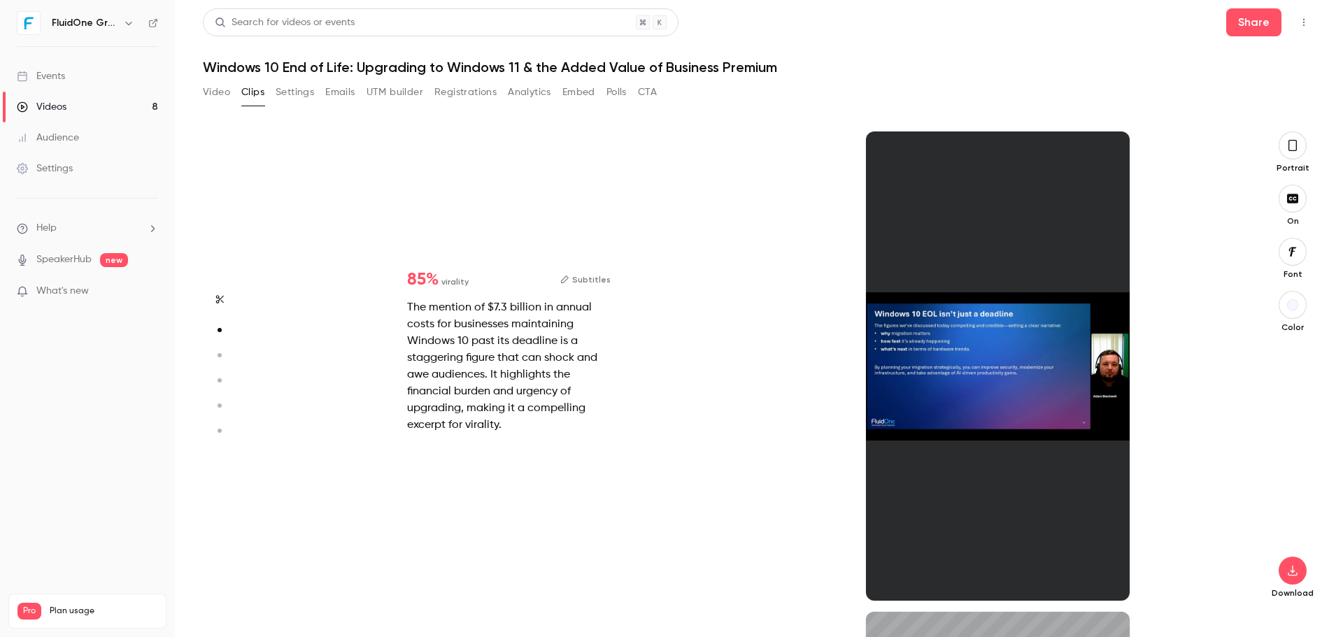
type input "*****"
type input "*"
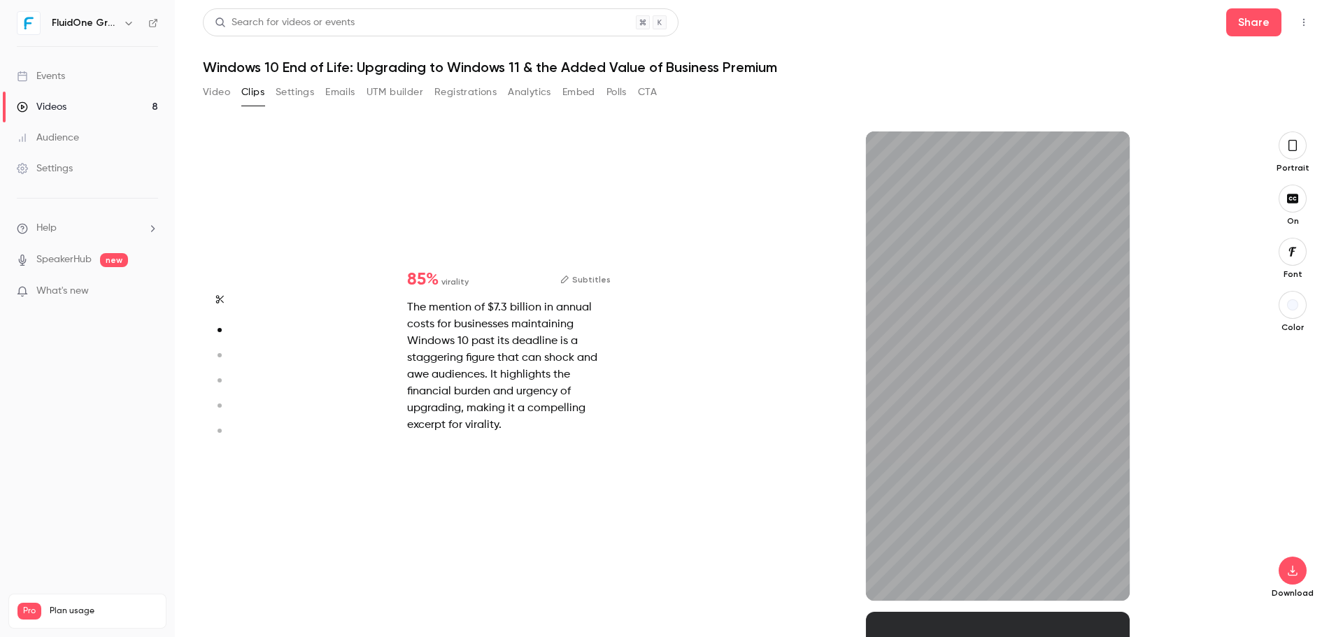
type input "***"
click at [222, 296] on icon "button" at bounding box center [219, 299] width 11 height 10
type input "*****"
type input "*"
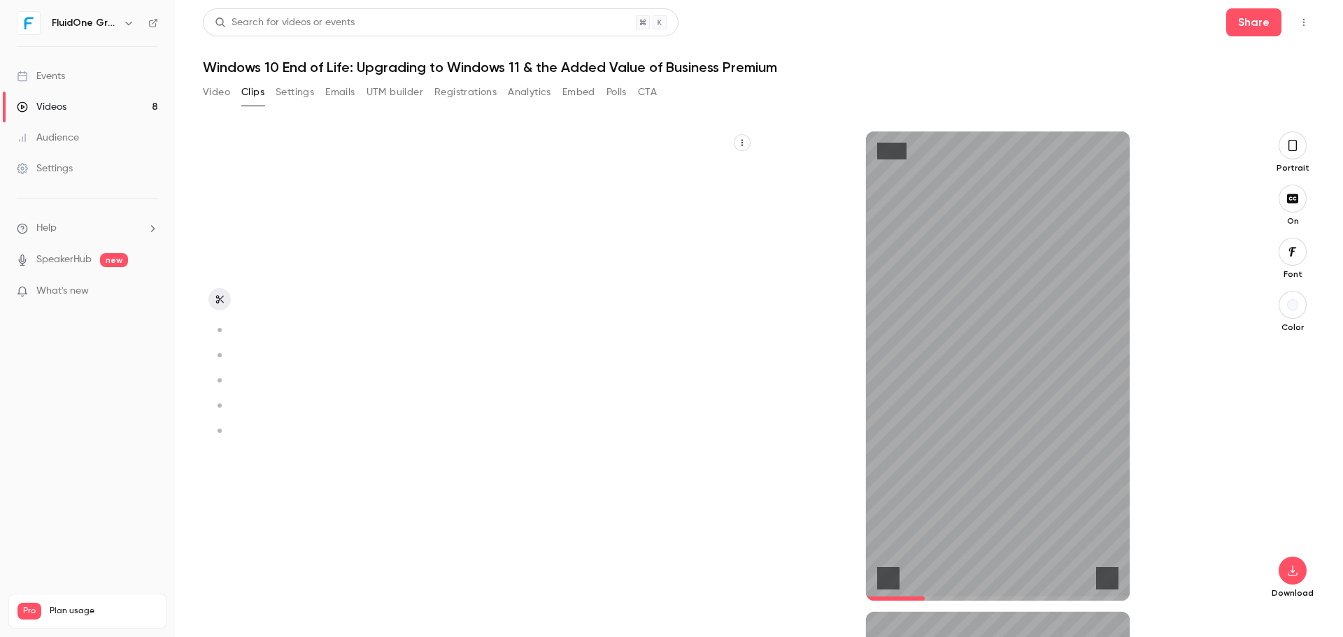
type input "*****"
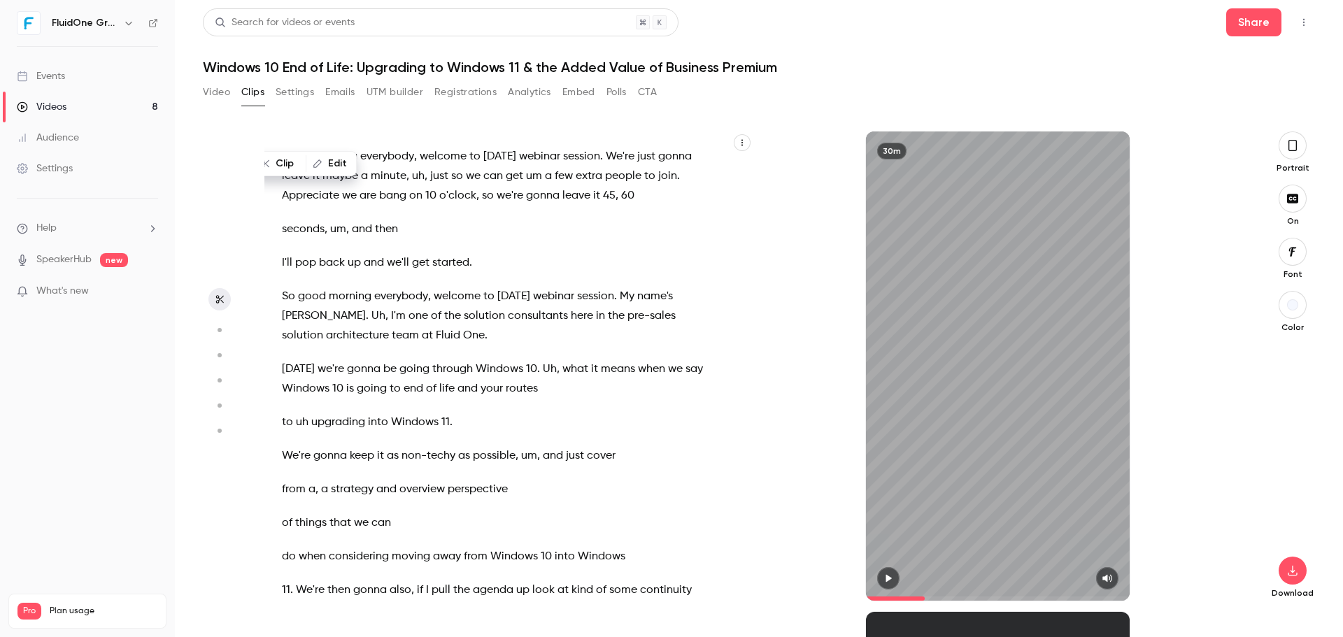
type input "*"
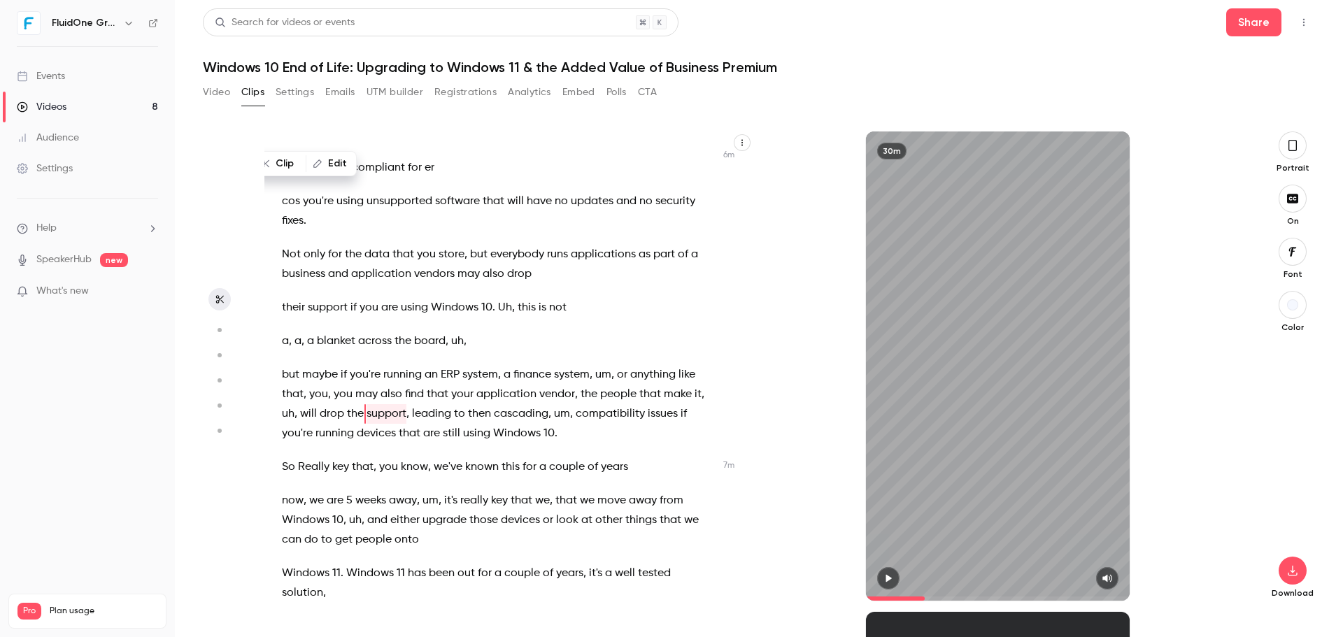
scroll to position [2788, 0]
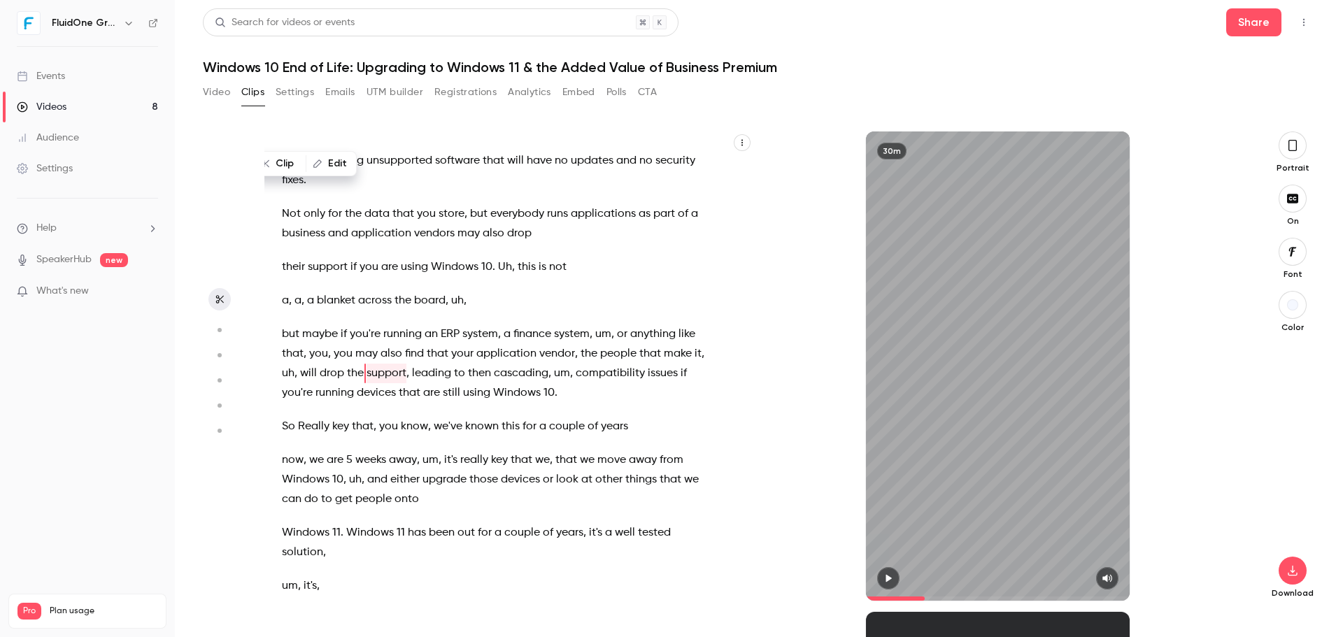
click at [292, 534] on span "Windows" at bounding box center [306, 533] width 48 height 20
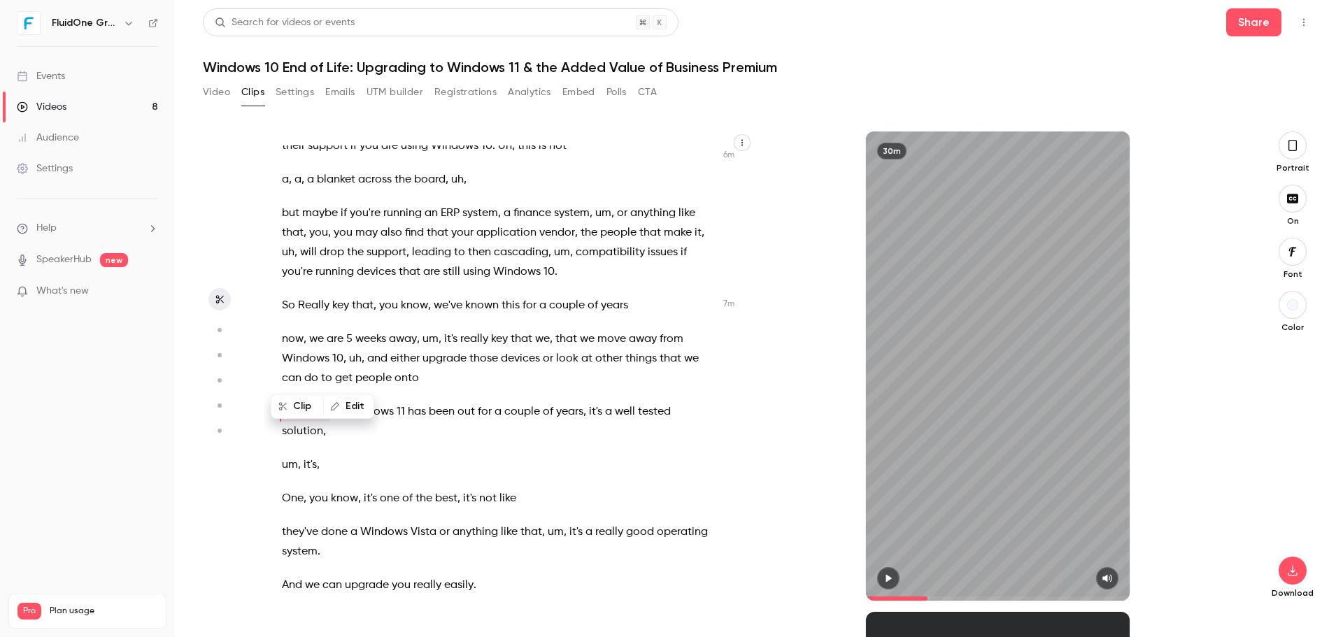
scroll to position [2947, 0]
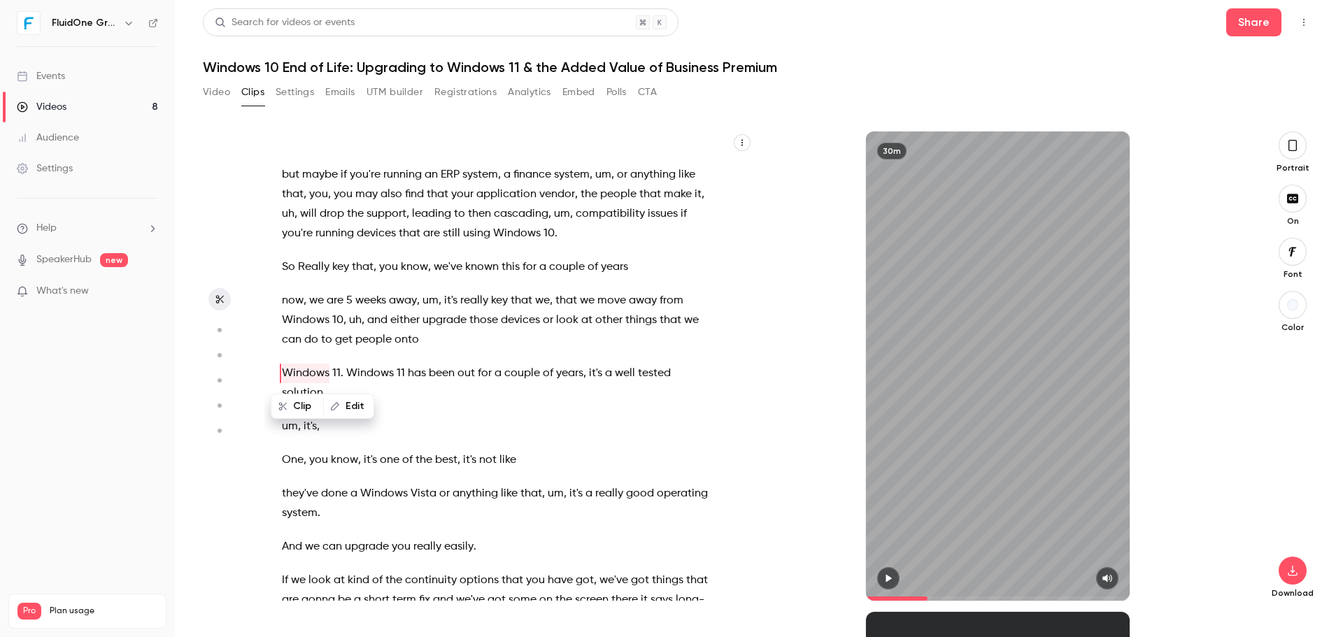
click at [892, 580] on icon "button" at bounding box center [888, 578] width 11 height 10
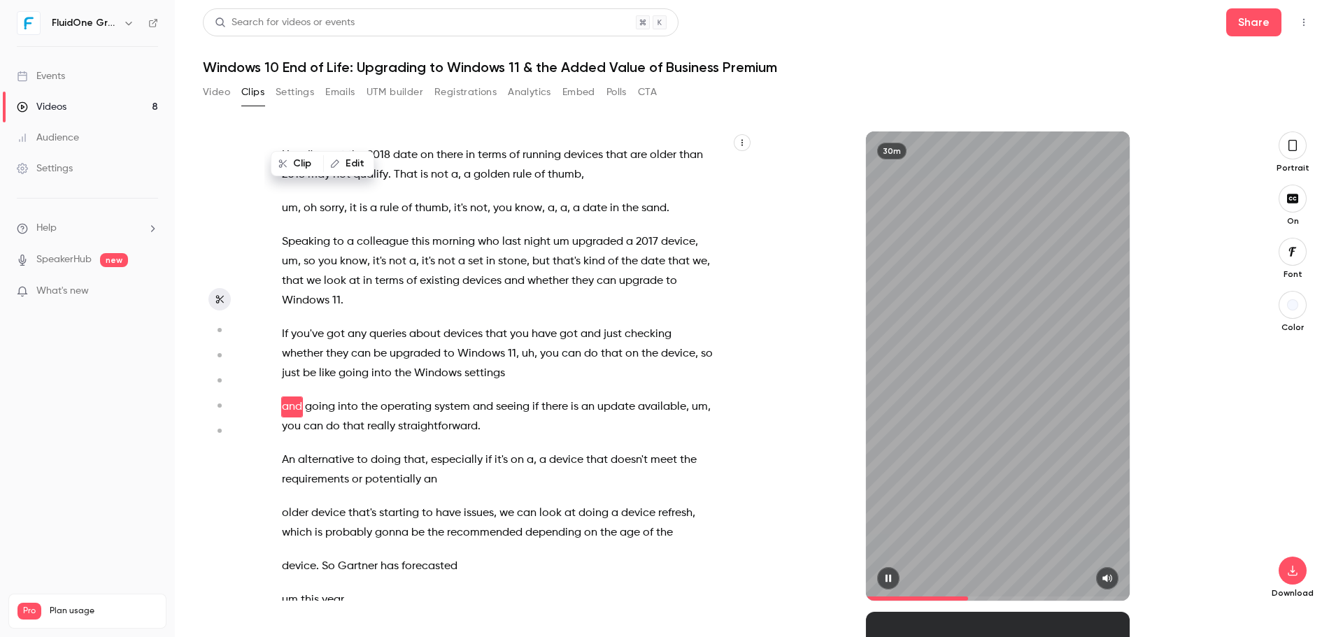
scroll to position [5451, 0]
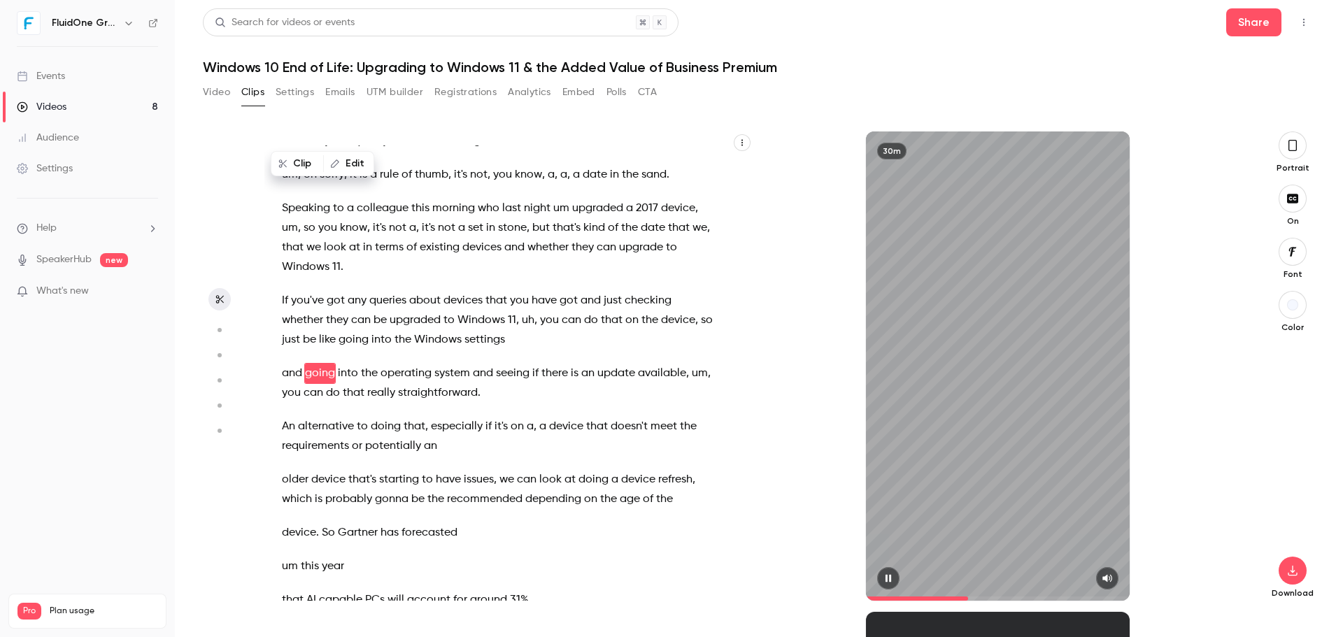
click at [885, 568] on button "button" at bounding box center [888, 578] width 22 height 22
click at [890, 575] on icon "button" at bounding box center [888, 578] width 11 height 10
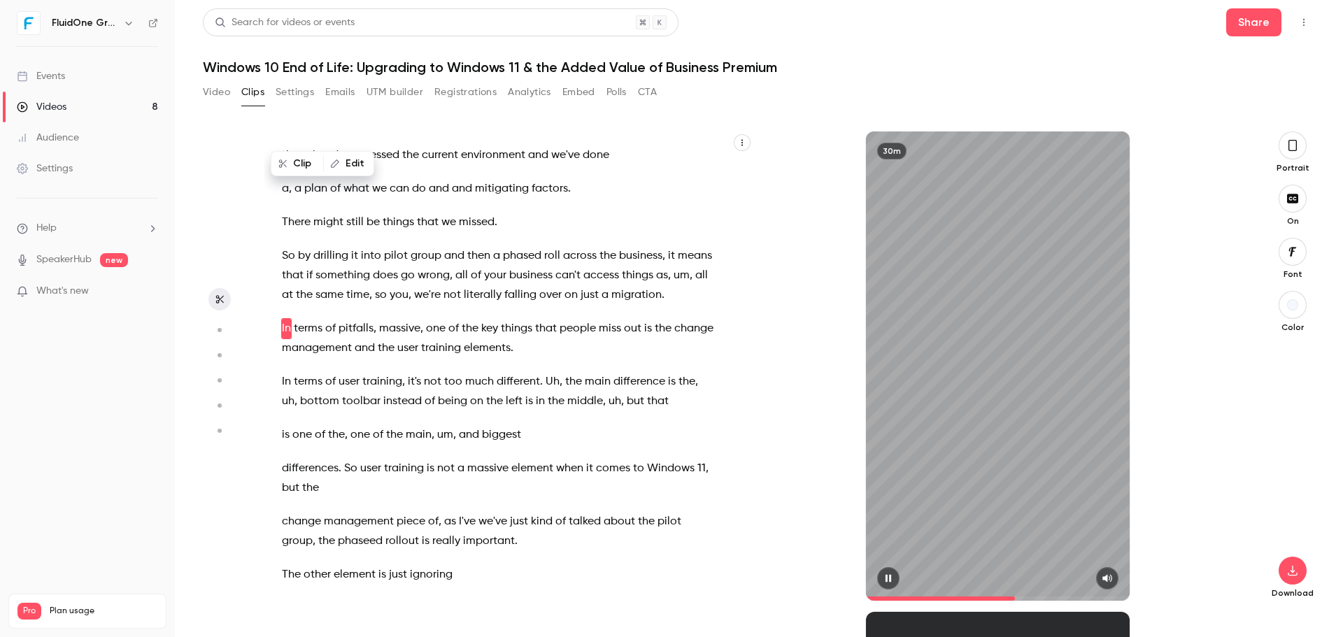
scroll to position [8047, 0]
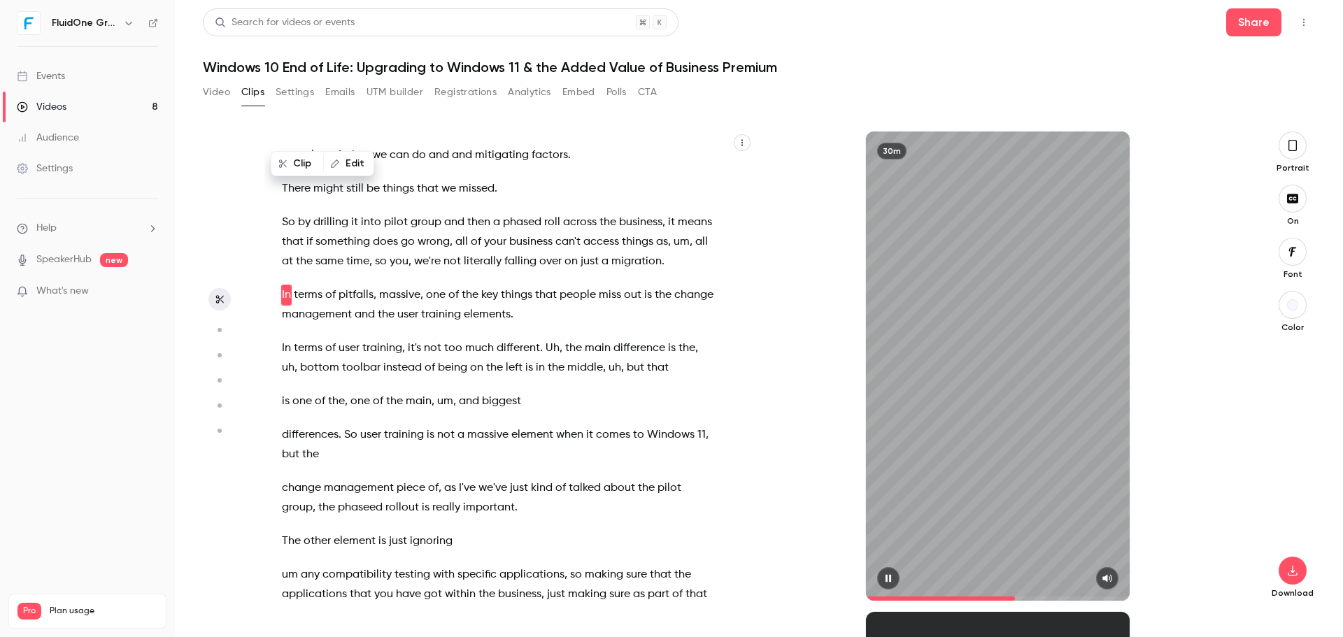
click at [886, 575] on icon "button" at bounding box center [888, 579] width 6 height 8
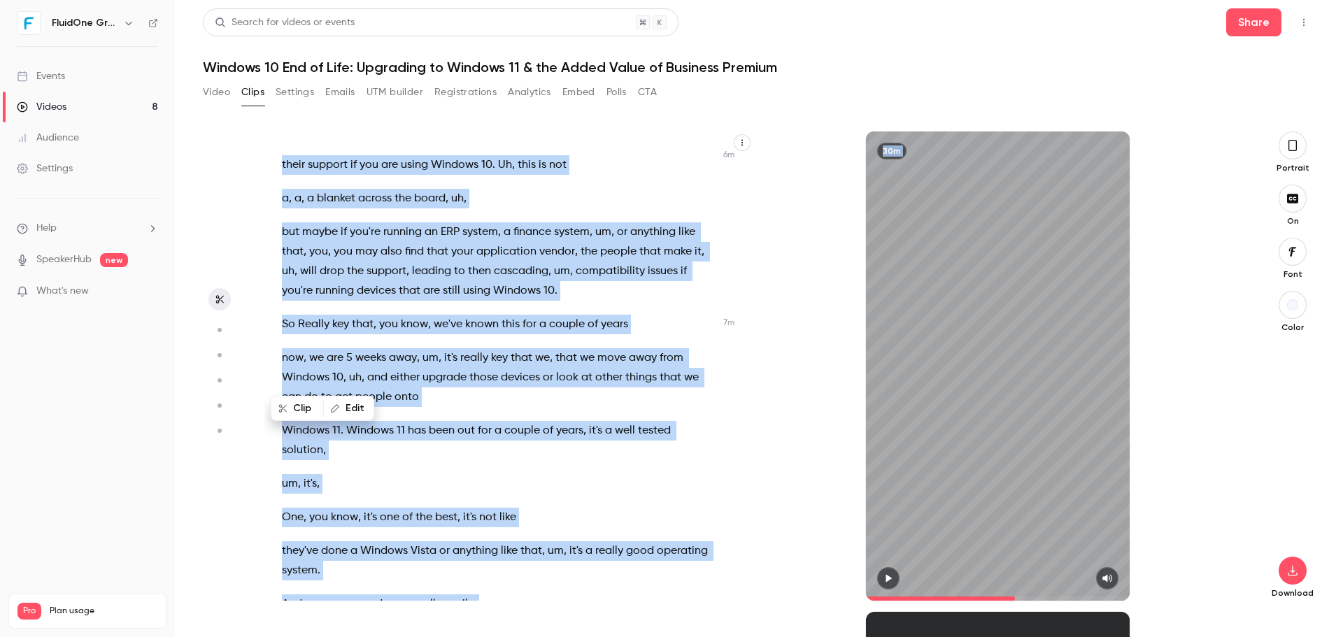
scroll to position [2945, 0]
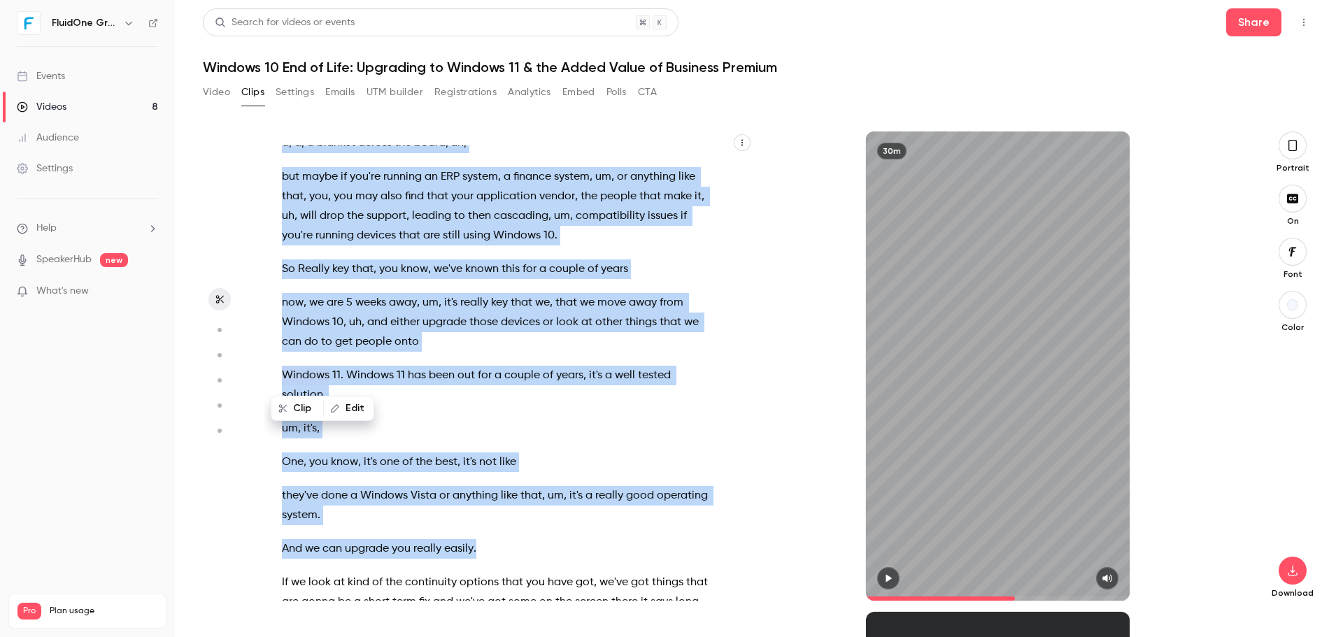
drag, startPoint x: 476, startPoint y: 271, endPoint x: 486, endPoint y: 544, distance: 273.7
click at [497, 546] on div "Good morning everybody , welcome to today's webinar session . We're just gonna …" at bounding box center [505, 372] width 482 height 455
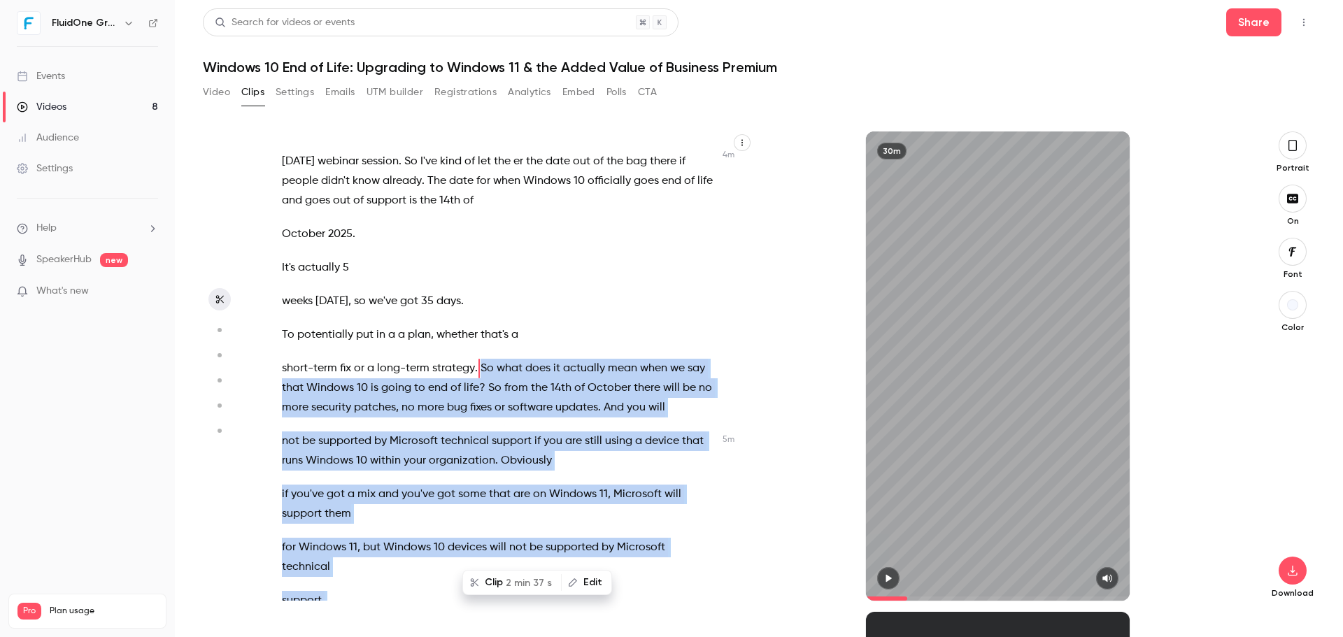
scroll to position [1856, 0]
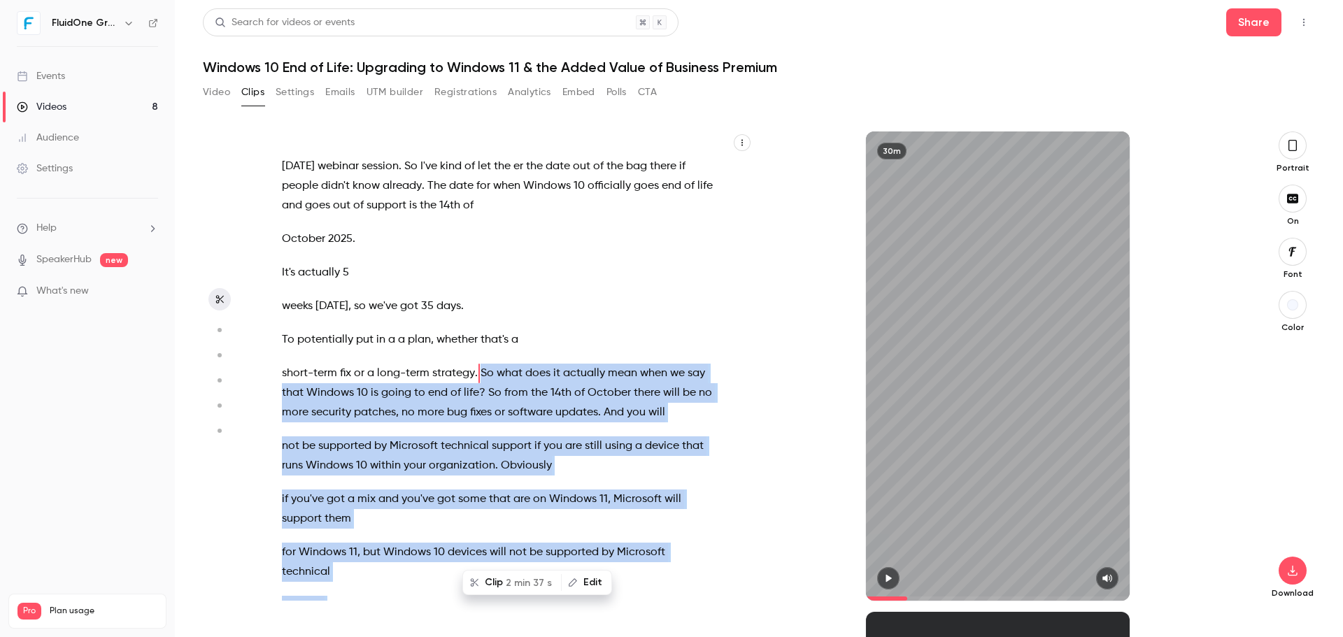
click at [506, 366] on span "what" at bounding box center [510, 374] width 26 height 20
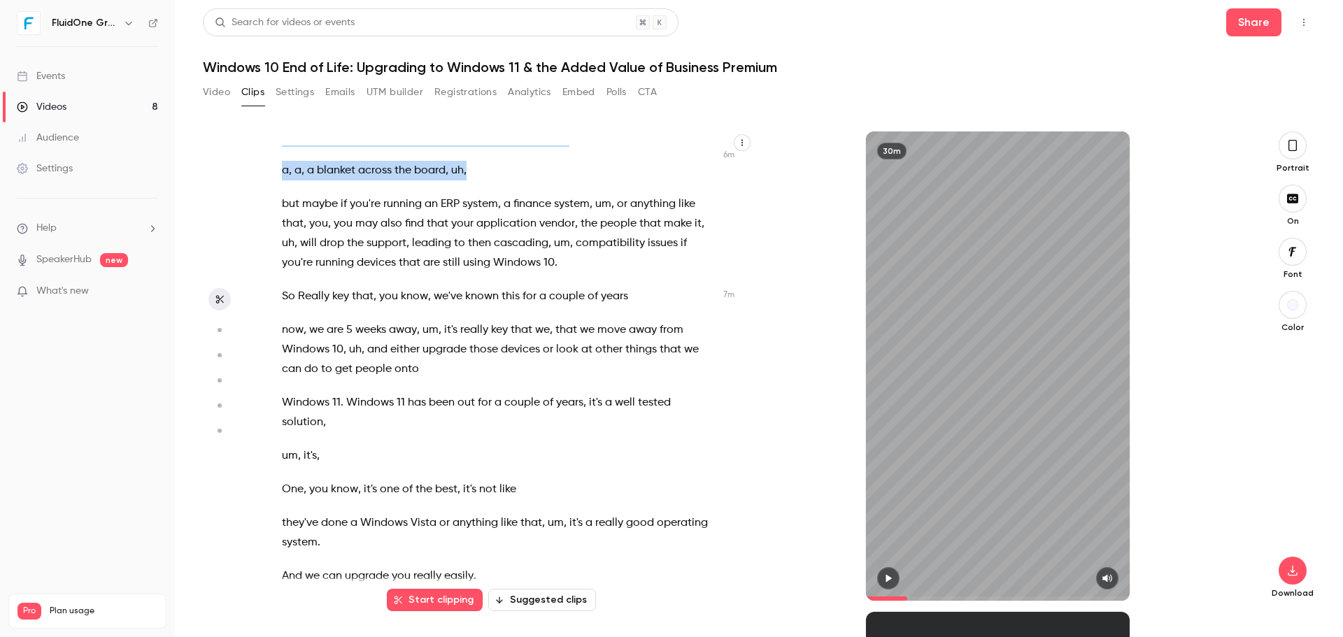
scroll to position [2865, 0]
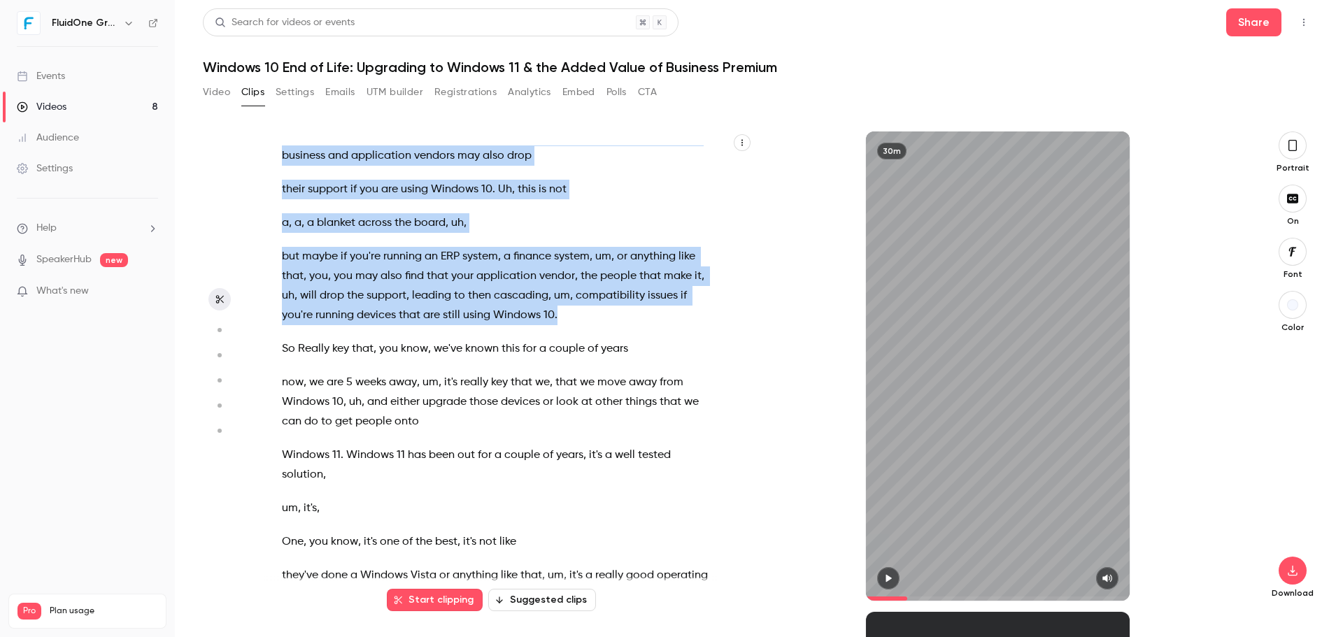
drag, startPoint x: 476, startPoint y: 370, endPoint x: 574, endPoint y: 322, distance: 109.2
click at [574, 322] on div "Good morning everybody , welcome to today's webinar session . We're just gonna …" at bounding box center [505, 372] width 482 height 455
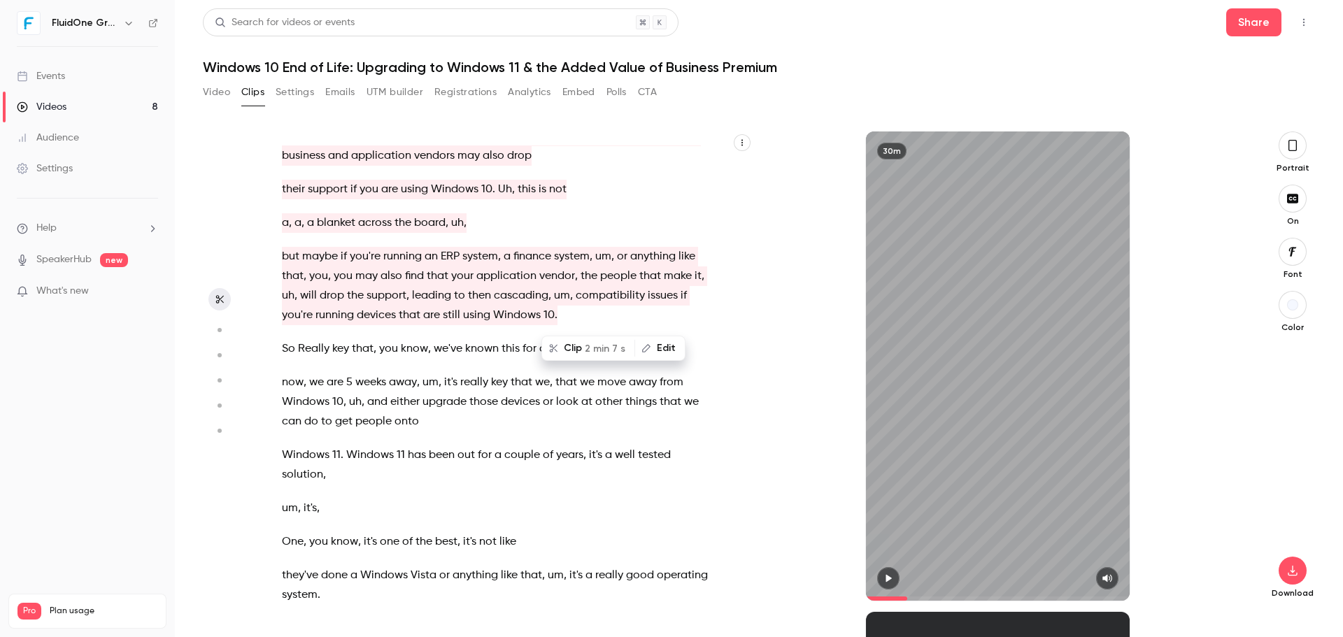
click at [722, 505] on div "Good morning everybody , welcome to today's webinar session . We're just gonna …" at bounding box center [505, 372] width 482 height 455
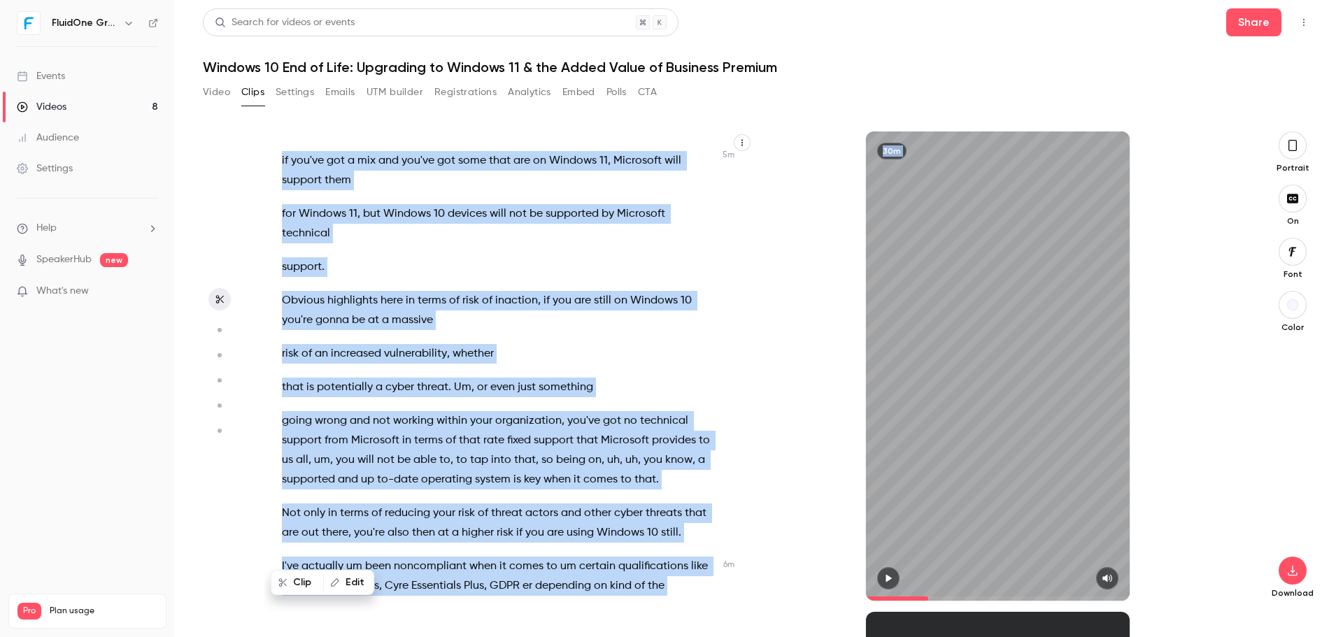
scroll to position [2393, 0]
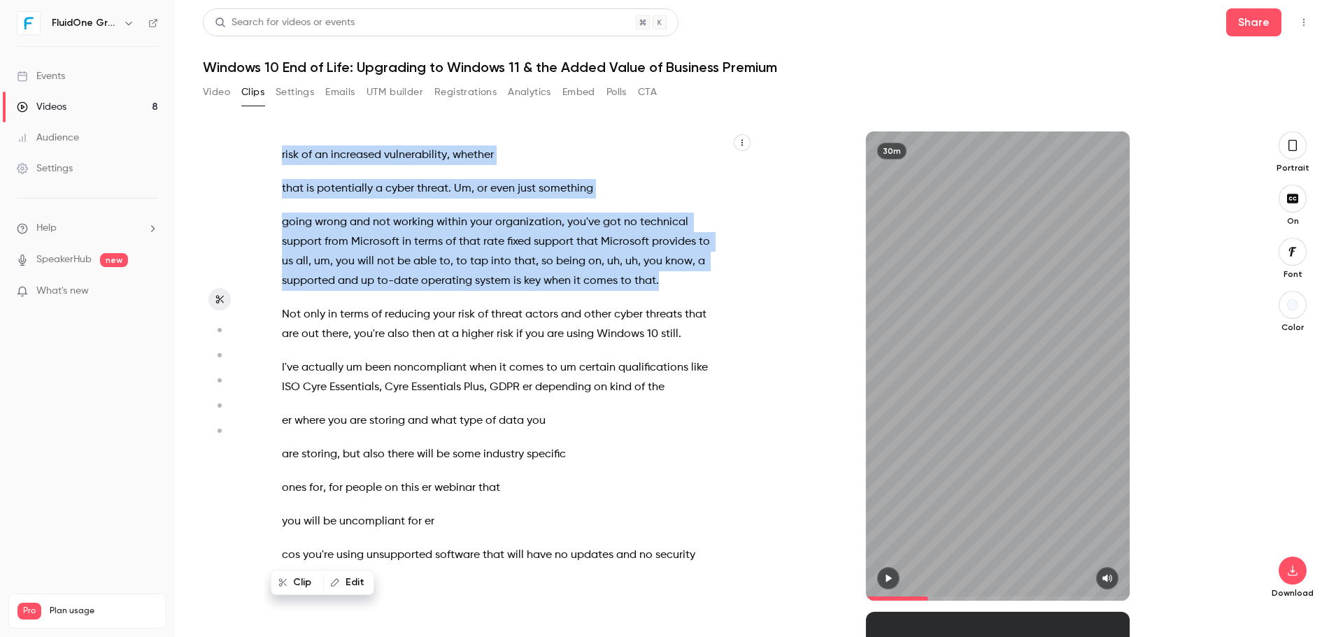
drag, startPoint x: 480, startPoint y: 243, endPoint x: 688, endPoint y: 267, distance: 209.8
click at [706, 275] on div "Good morning everybody , welcome to today's webinar session . We're just gonna …" at bounding box center [505, 372] width 482 height 455
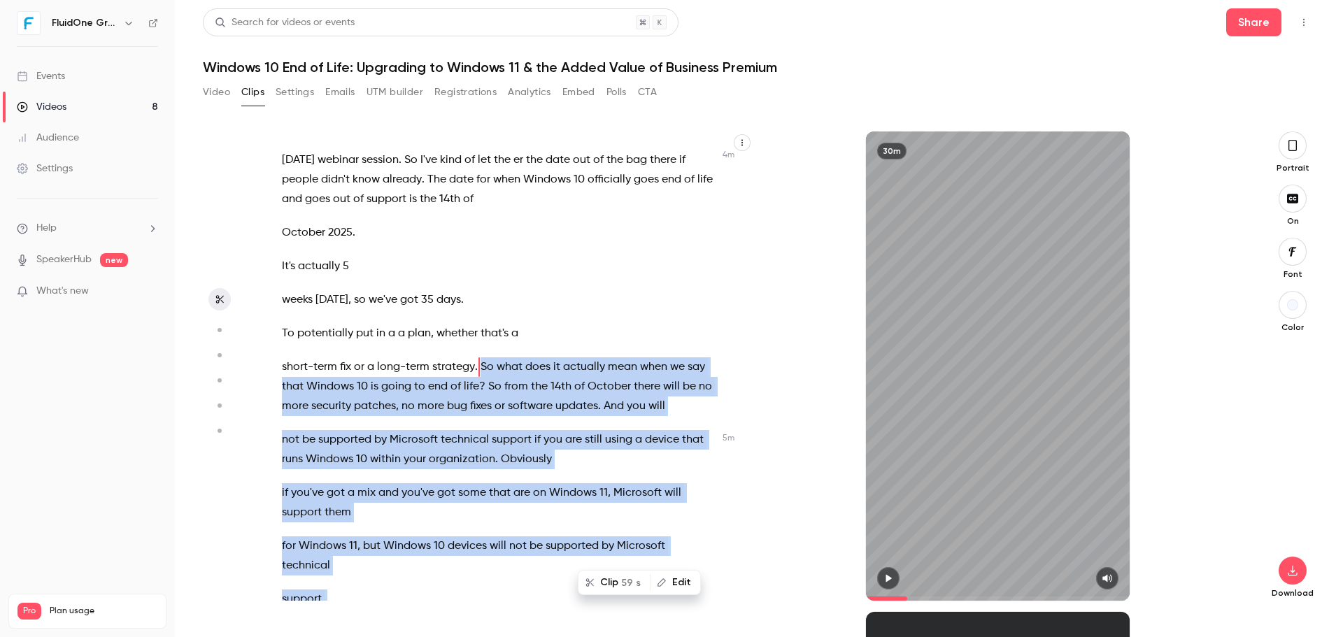
scroll to position [1856, 0]
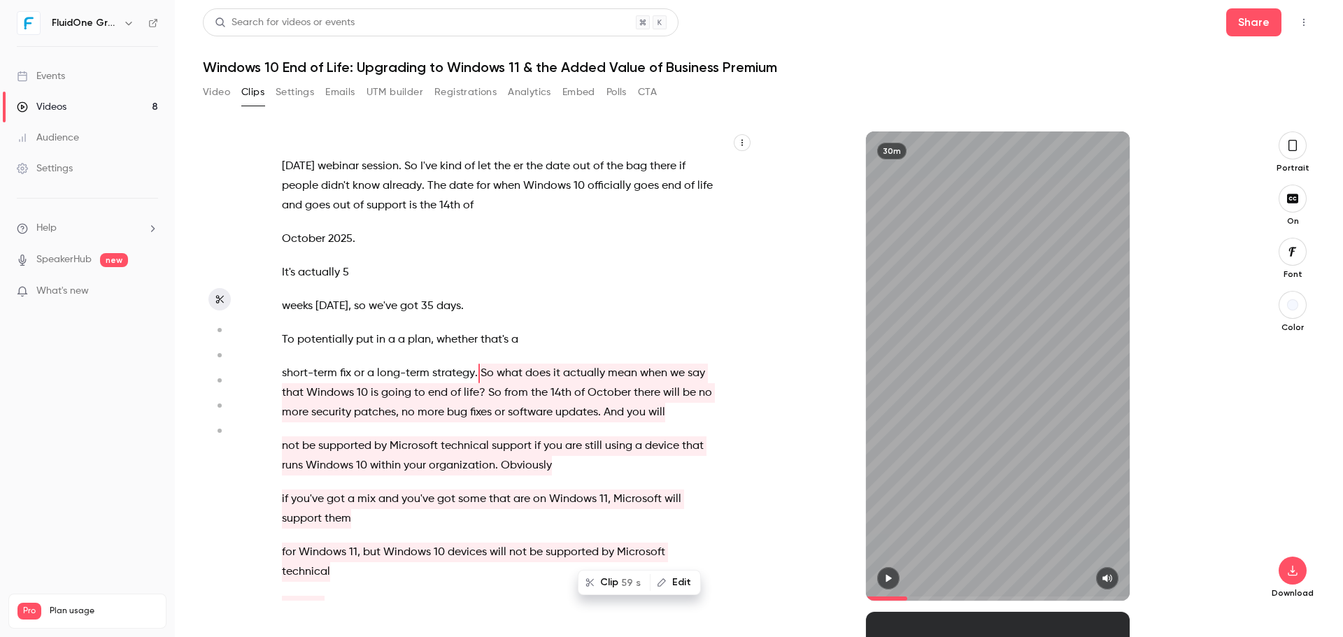
click at [583, 284] on div "Good morning everybody , welcome to today's webinar session . We're just gonna …" at bounding box center [505, 372] width 482 height 455
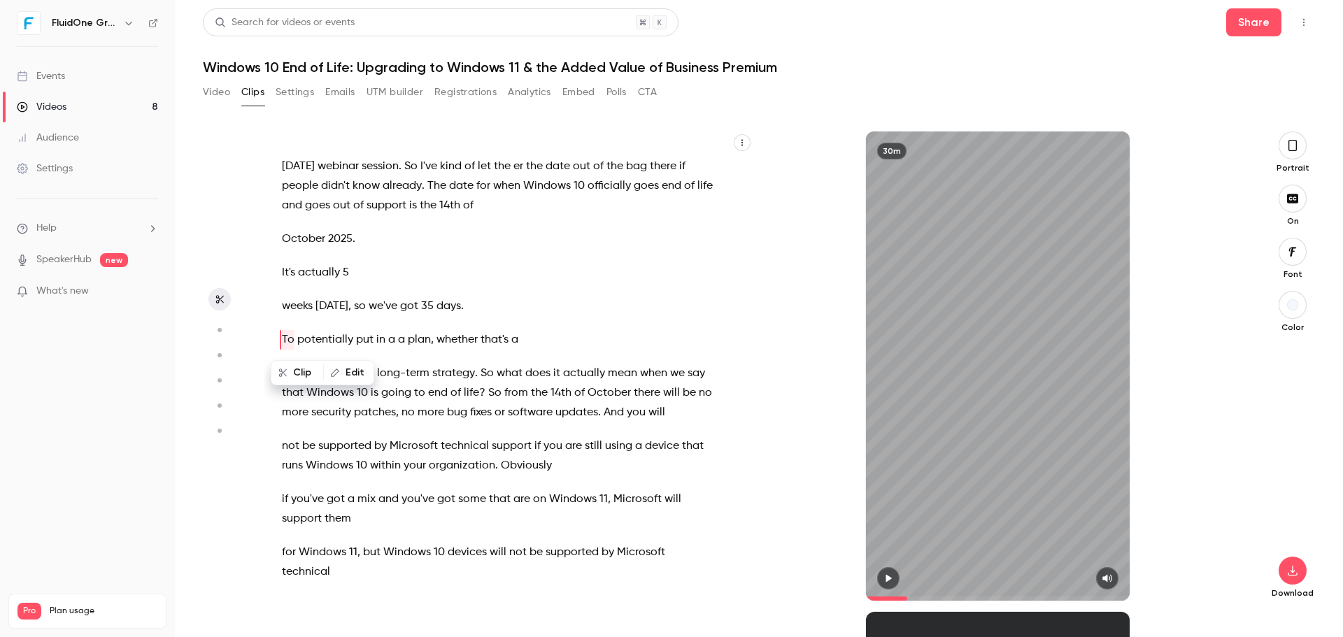
scroll to position [1823, 0]
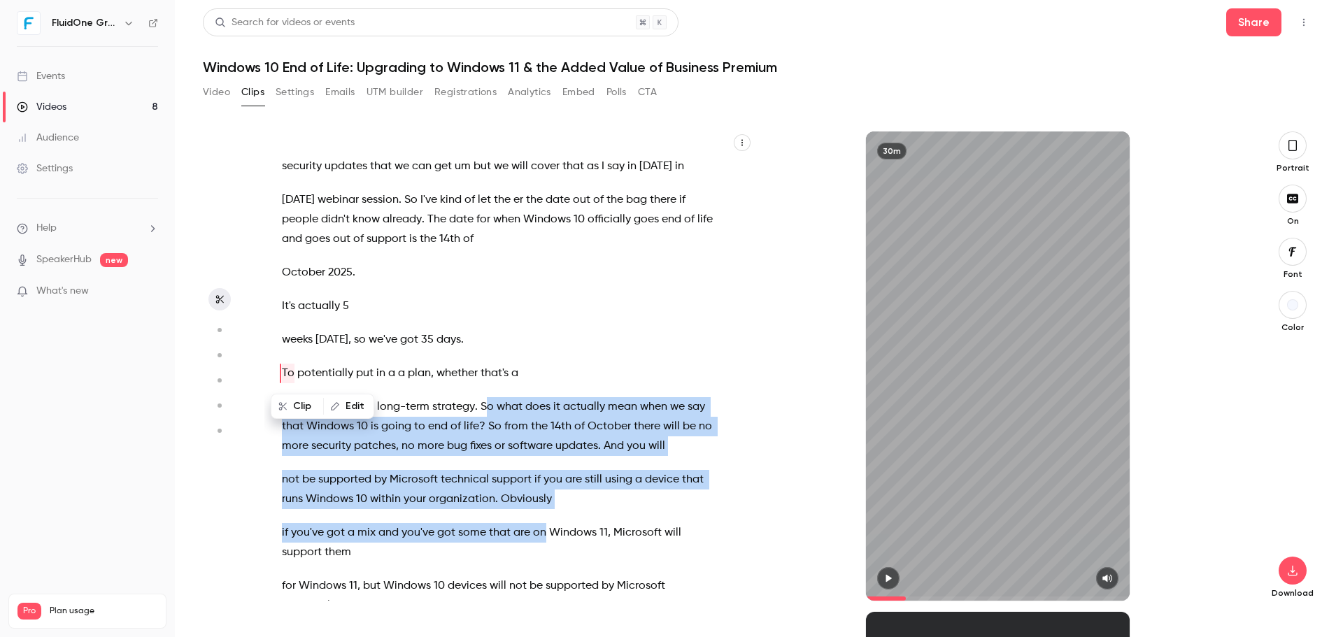
drag, startPoint x: 508, startPoint y: 412, endPoint x: 513, endPoint y: 495, distance: 83.4
click at [540, 504] on div "Good morning everybody , welcome to today's webinar session . We're just gonna …" at bounding box center [505, 372] width 482 height 455
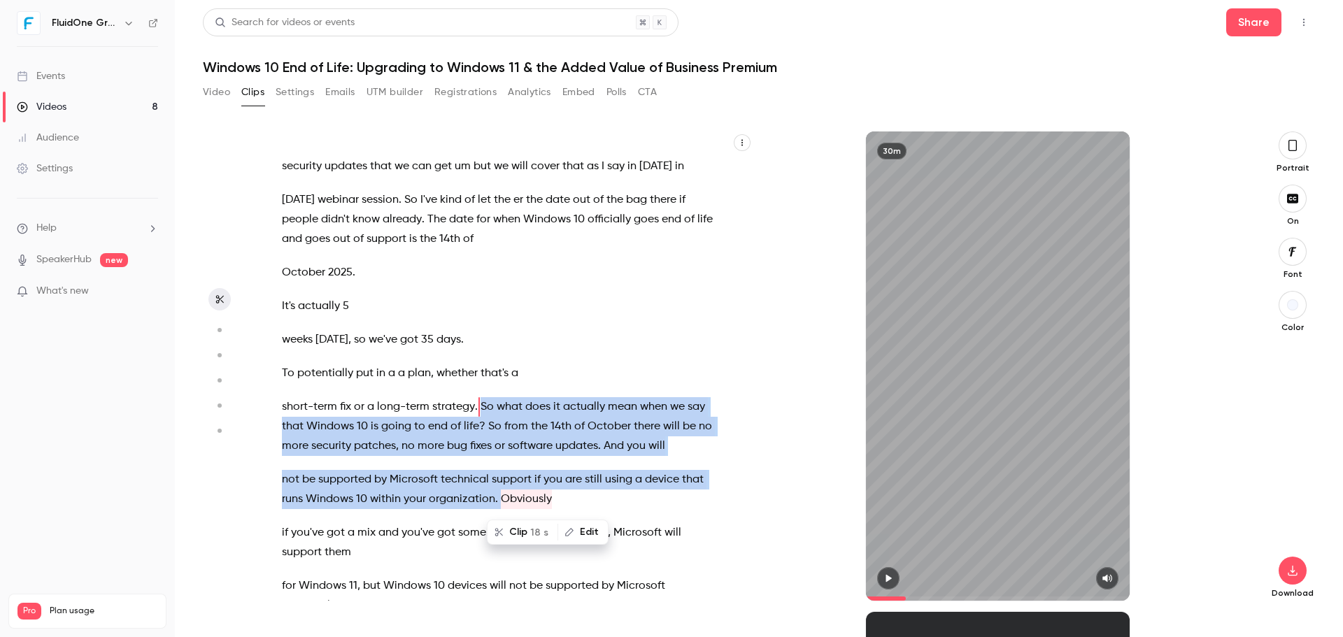
scroll to position [1856, 0]
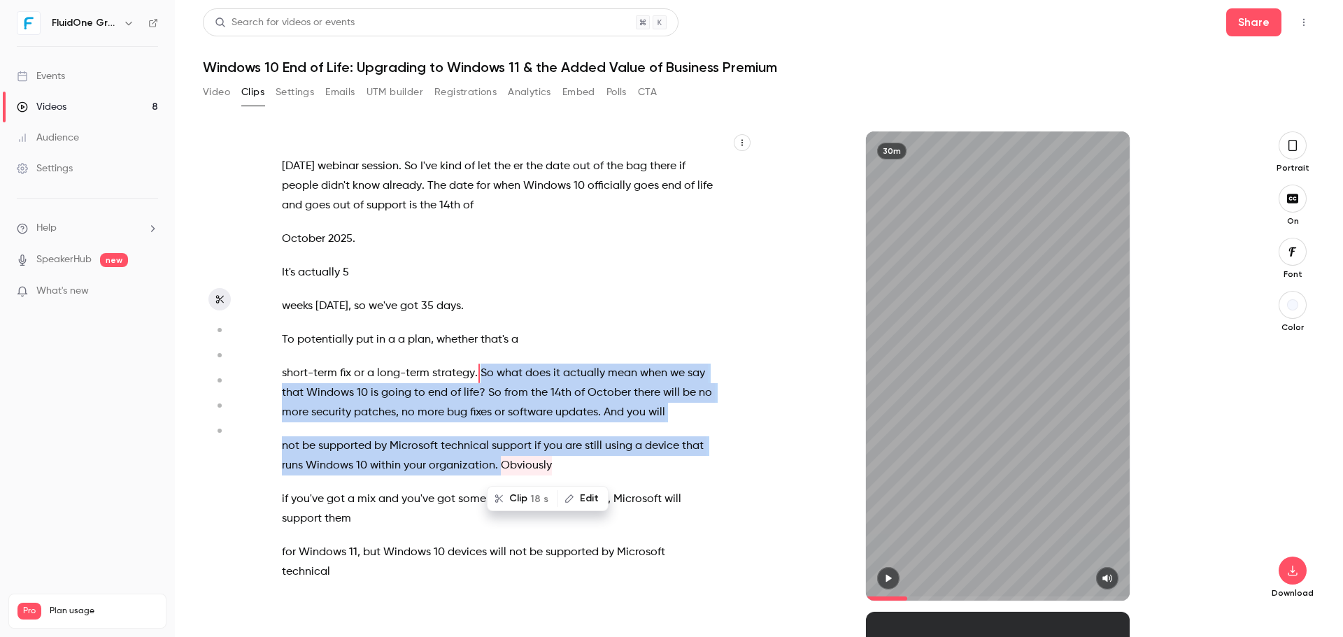
click at [481, 378] on span "So" at bounding box center [486, 374] width 13 height 20
click at [499, 361] on div "Good morning everybody , welcome to today's webinar session . We're just gonna …" at bounding box center [505, 372] width 482 height 455
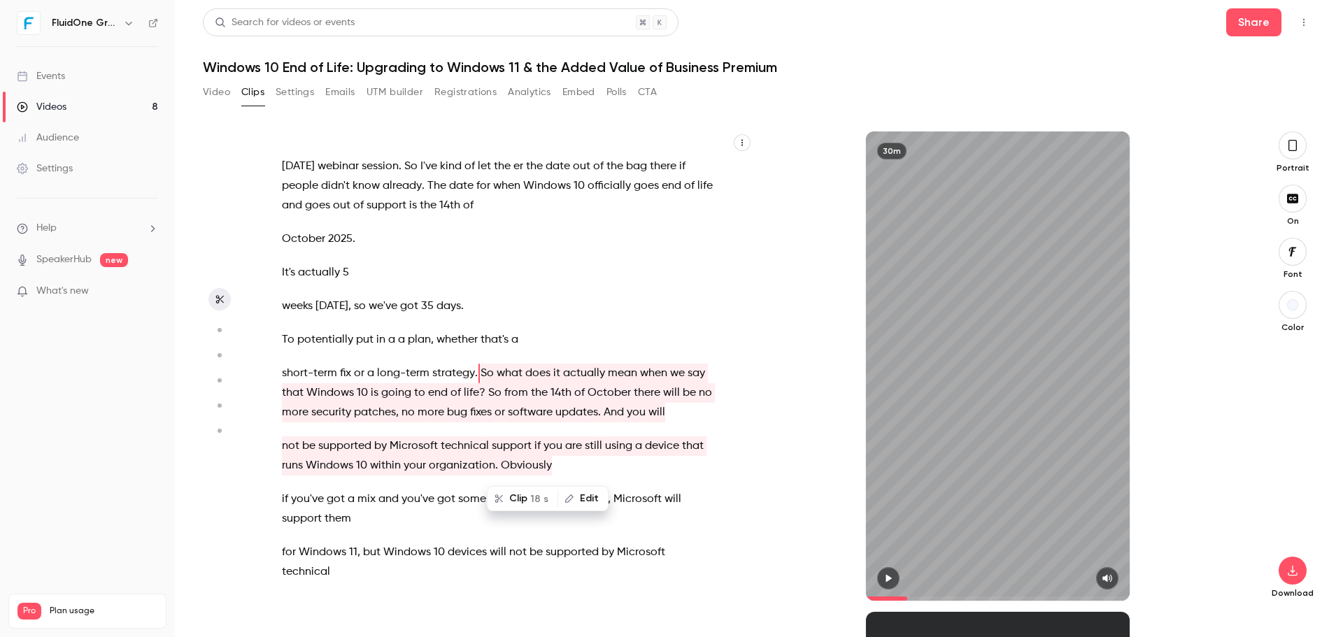
drag, startPoint x: 600, startPoint y: 319, endPoint x: 560, endPoint y: 356, distance: 54.9
click at [599, 322] on div "Good morning everybody , welcome to today's webinar session . We're just gonna …" at bounding box center [505, 372] width 482 height 455
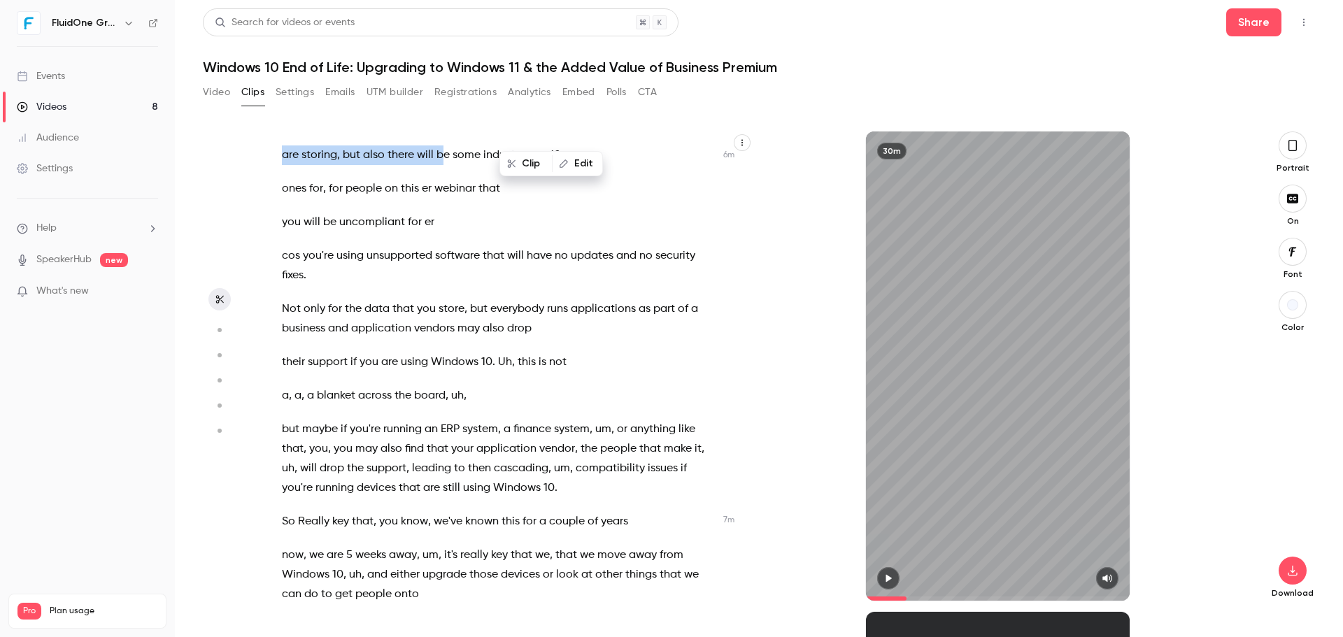
scroll to position [2649, 0]
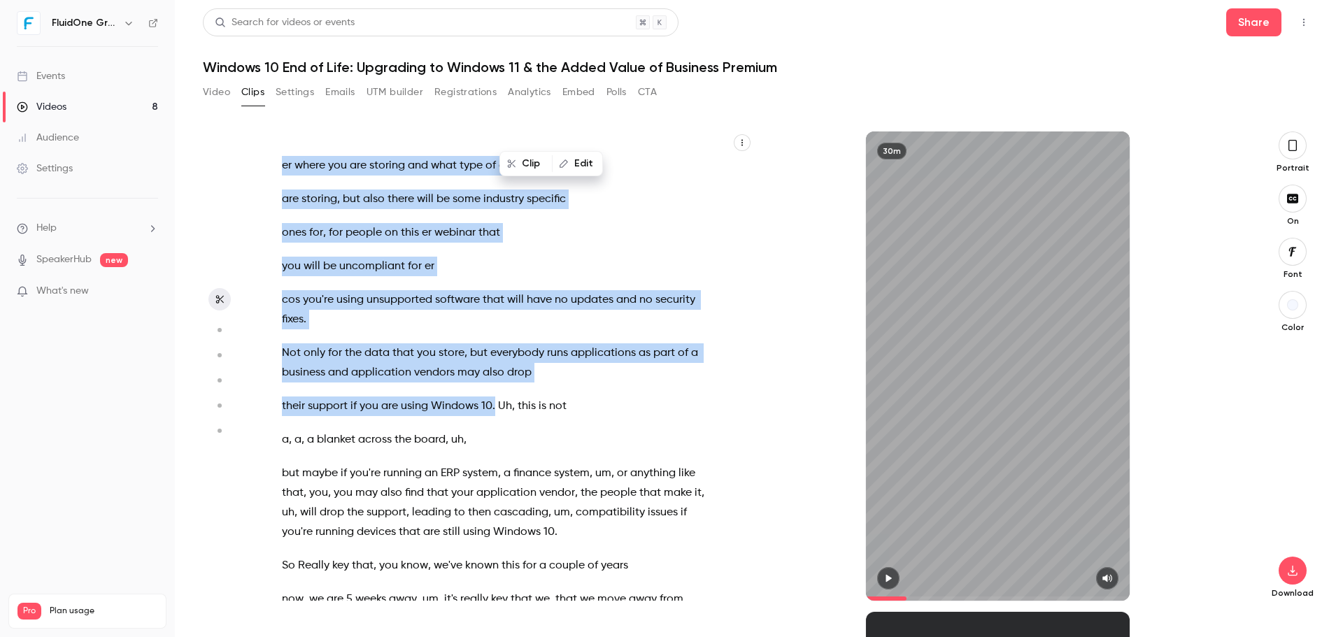
drag, startPoint x: 479, startPoint y: 408, endPoint x: 493, endPoint y: 408, distance: 14.0
click at [493, 408] on div "Good morning everybody , welcome to today's webinar session . We're just gonna …" at bounding box center [505, 372] width 482 height 455
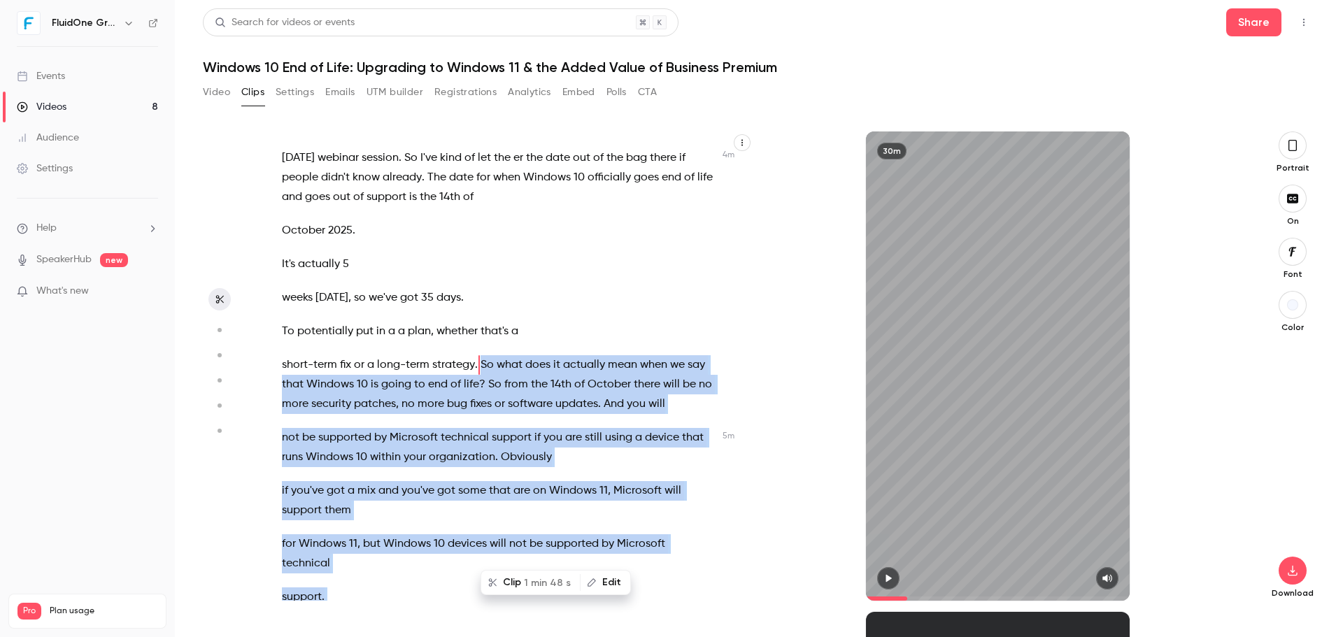
scroll to position [1856, 0]
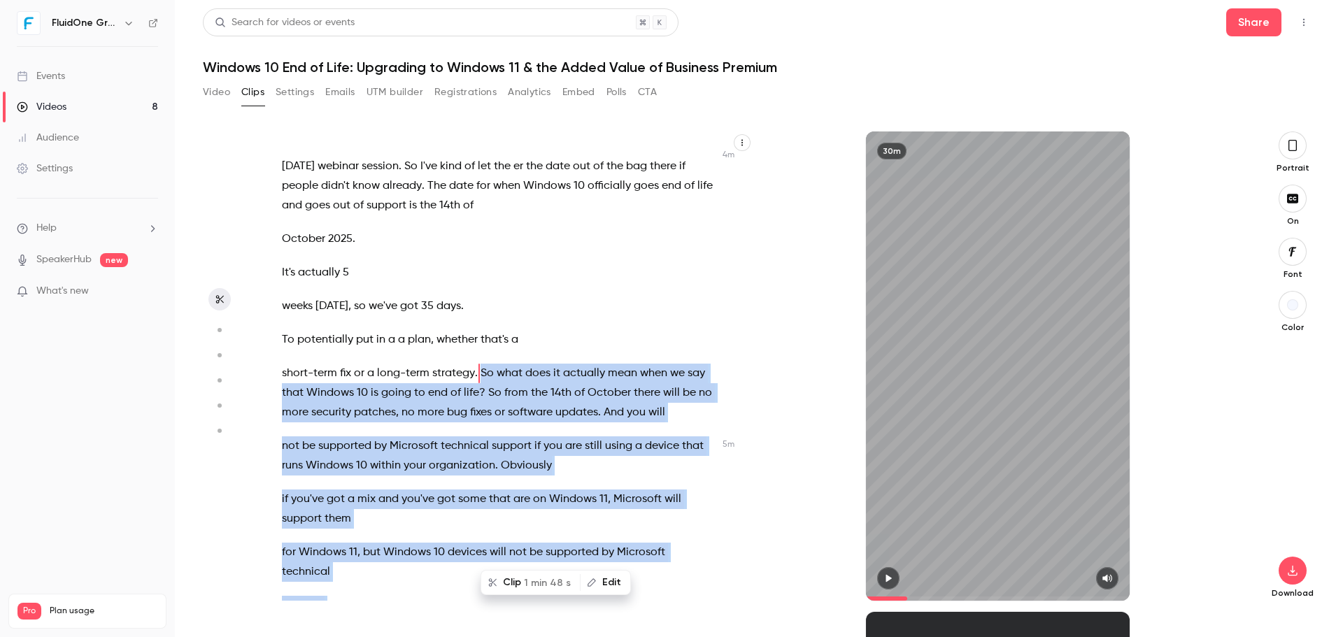
click at [432, 356] on div "Good morning everybody , welcome to today's webinar session . We're just gonna …" at bounding box center [505, 372] width 482 height 455
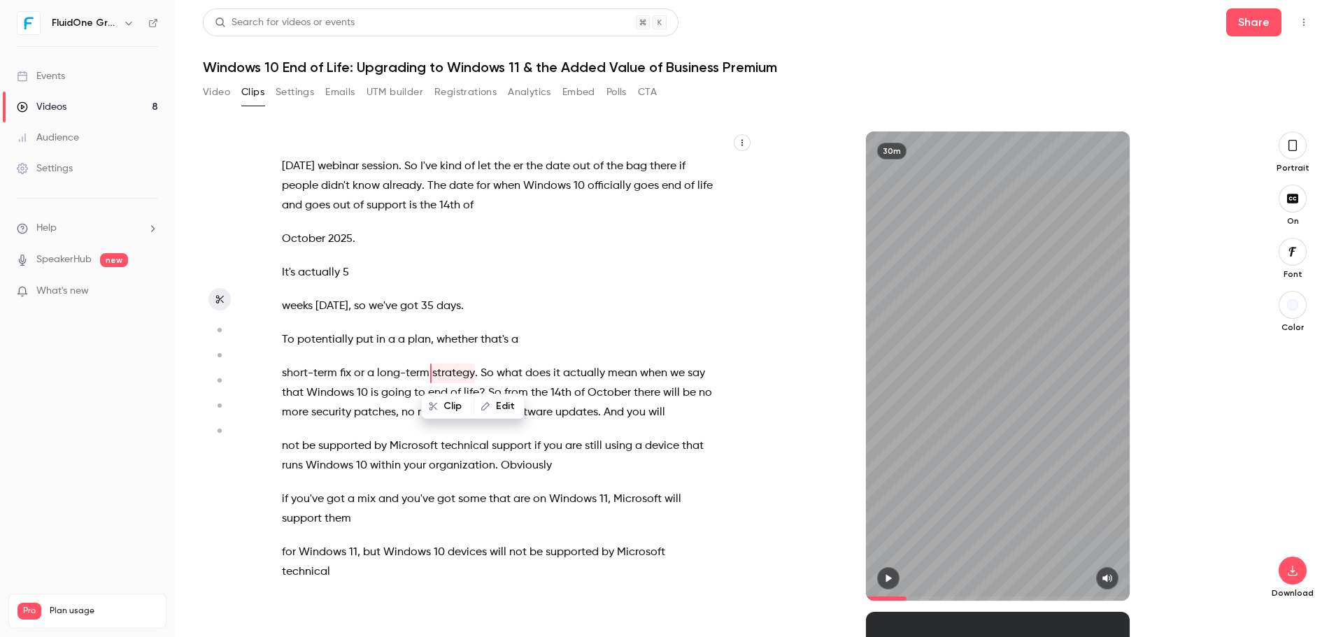
click at [484, 374] on span "So" at bounding box center [486, 374] width 13 height 20
click at [480, 368] on span "So" at bounding box center [486, 374] width 13 height 20
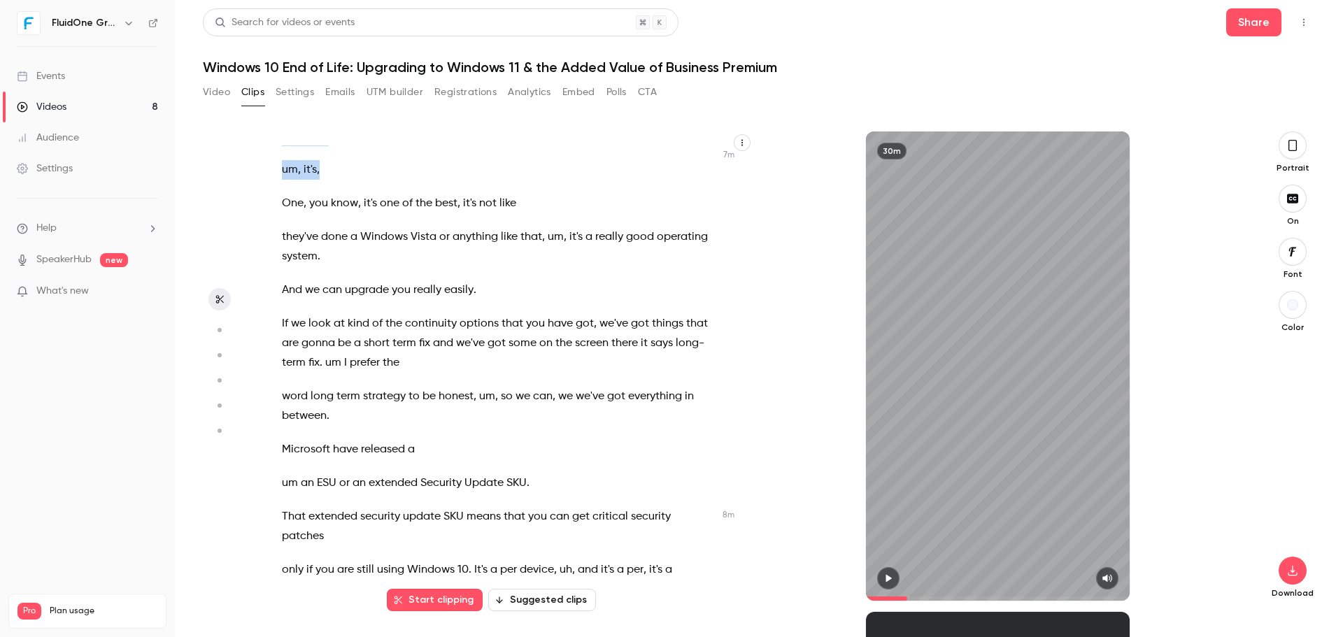
scroll to position [3157, 0]
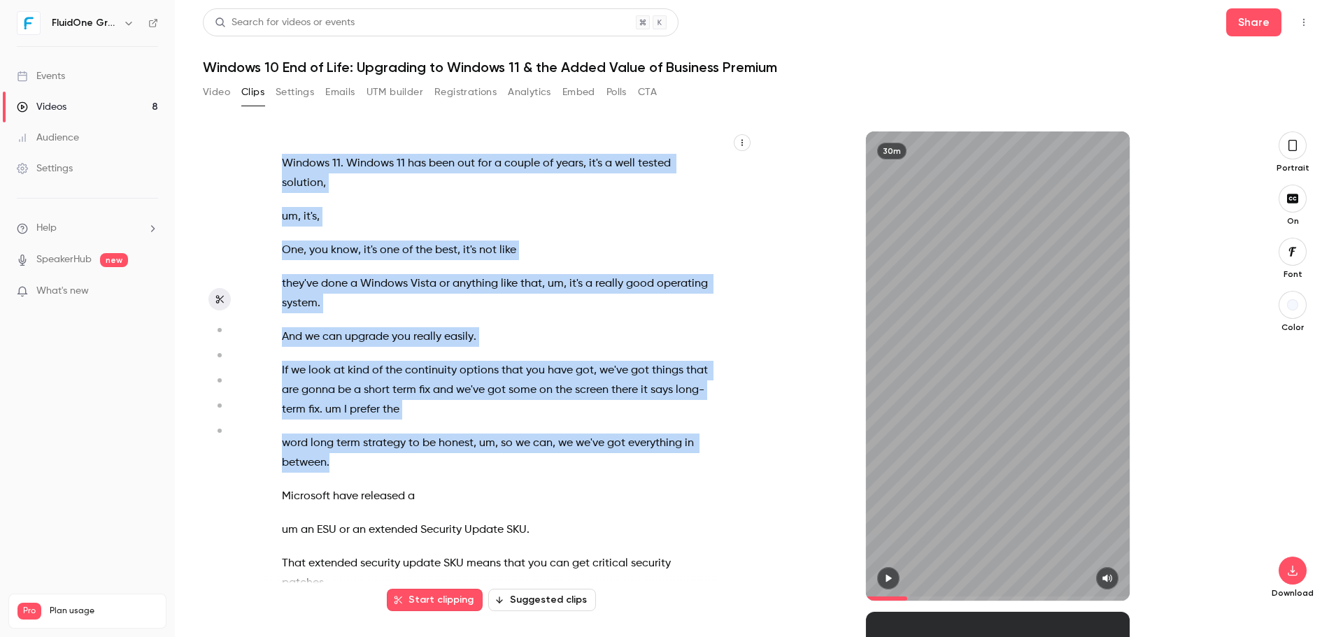
drag, startPoint x: 480, startPoint y: 372, endPoint x: 394, endPoint y: 459, distance: 123.1
click at [394, 459] on div "Good morning everybody , welcome to today's webinar session . We're just gonna …" at bounding box center [505, 372] width 482 height 455
drag, startPoint x: 394, startPoint y: 459, endPoint x: 389, endPoint y: 450, distance: 10.9
click at [392, 459] on p "word long term strategy to be honest , um , so we can , we we've got everything…" at bounding box center [498, 453] width 433 height 39
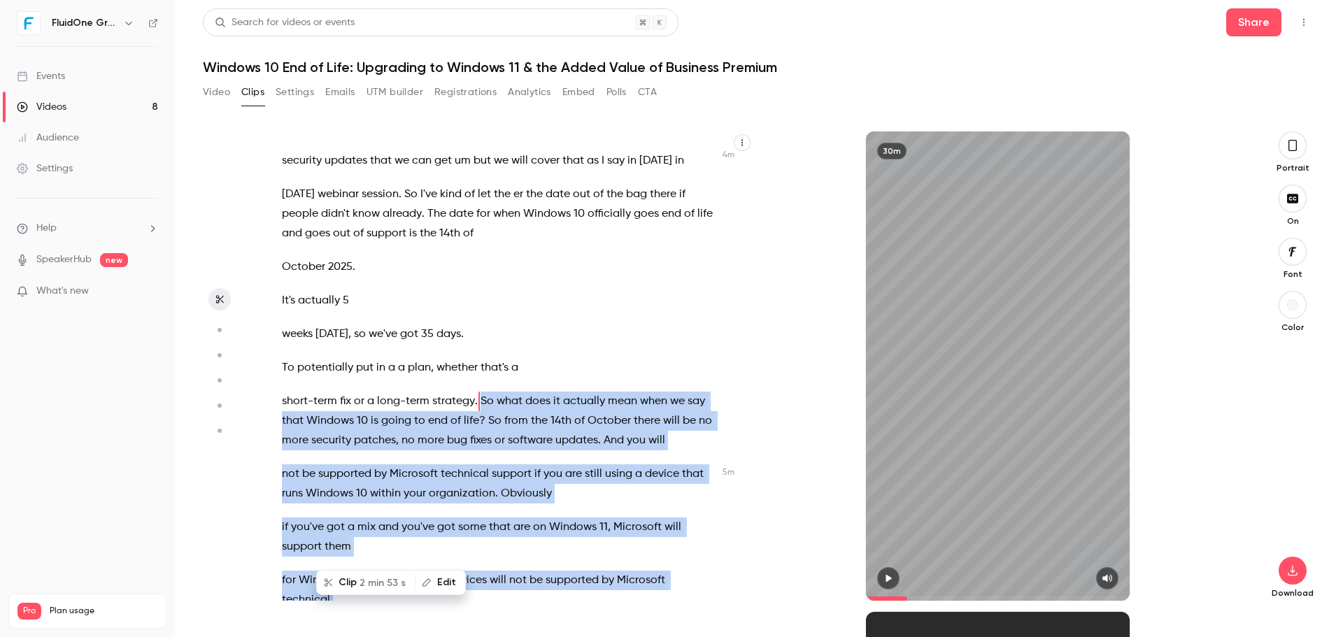
click at [504, 355] on div "Good morning everybody , welcome to today's webinar session . We're just gonna …" at bounding box center [505, 372] width 482 height 455
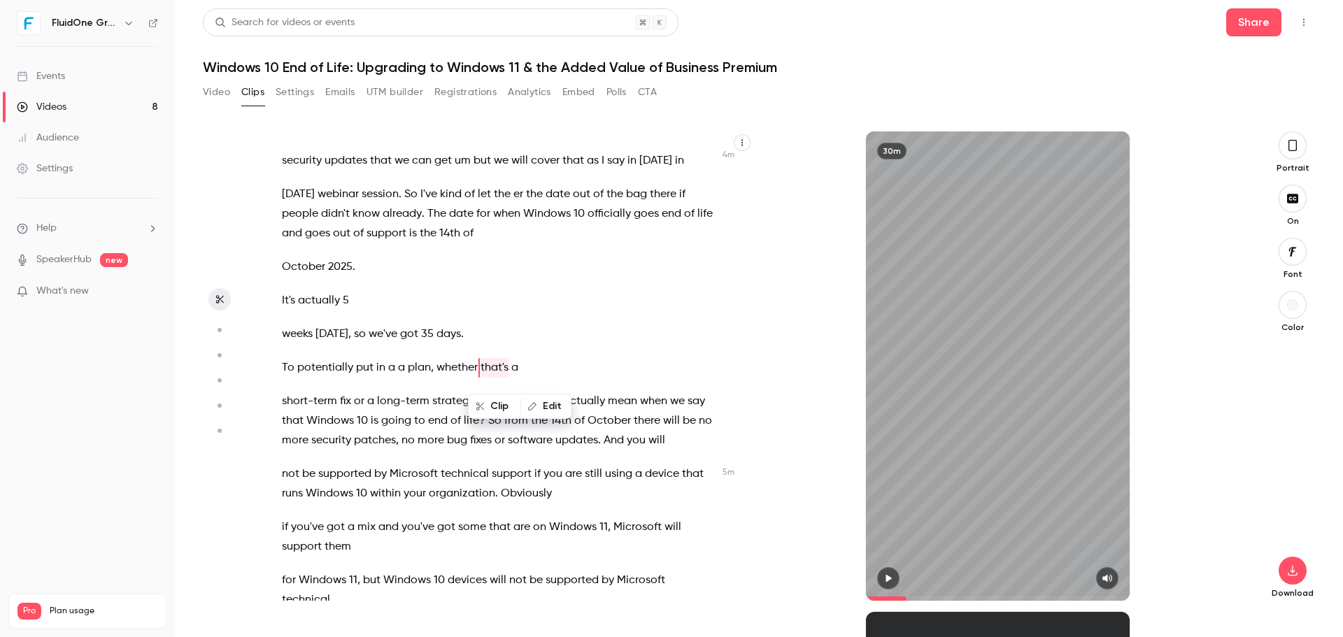
scroll to position [1823, 0]
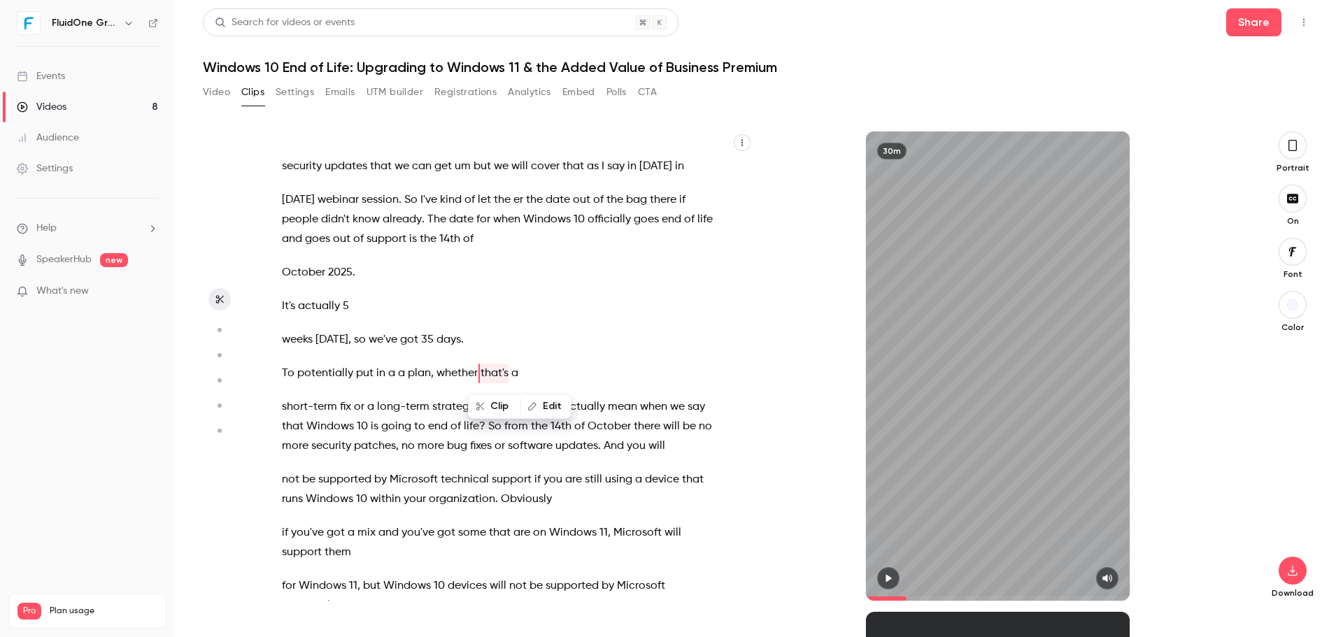
drag, startPoint x: 634, startPoint y: 373, endPoint x: 620, endPoint y: 374, distance: 14.0
click at [633, 374] on p "To potentially put in a a plan , whether that's a" at bounding box center [498, 374] width 433 height 20
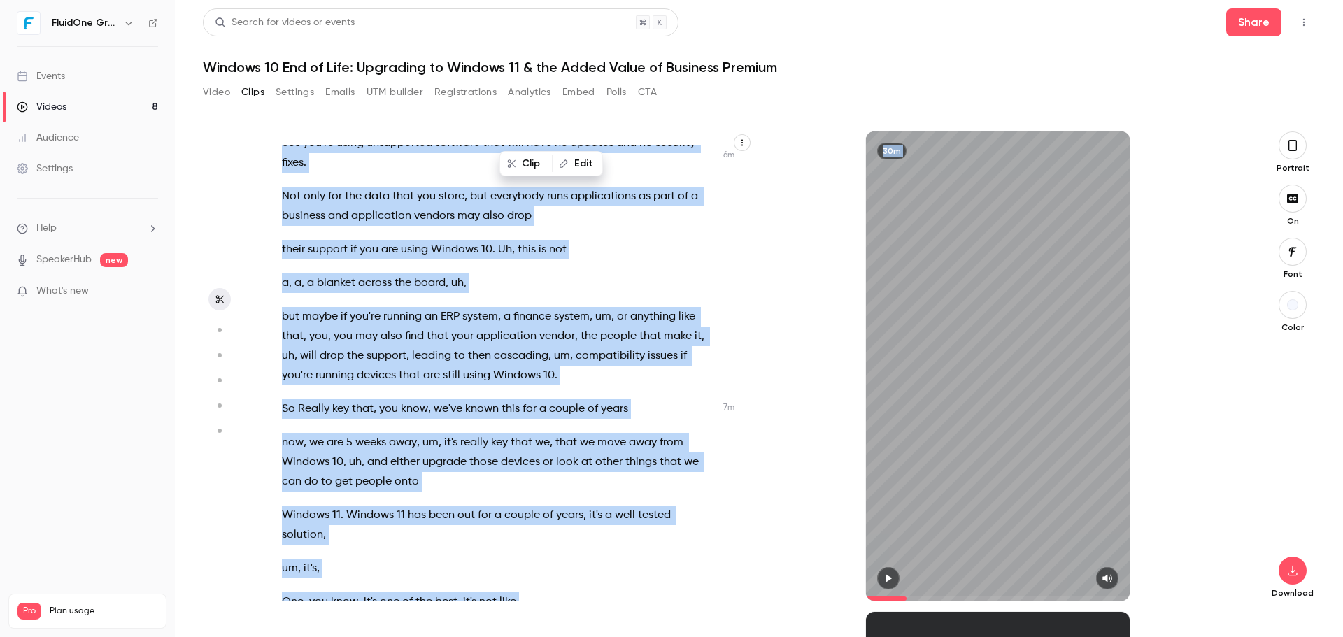
scroll to position [2825, 0]
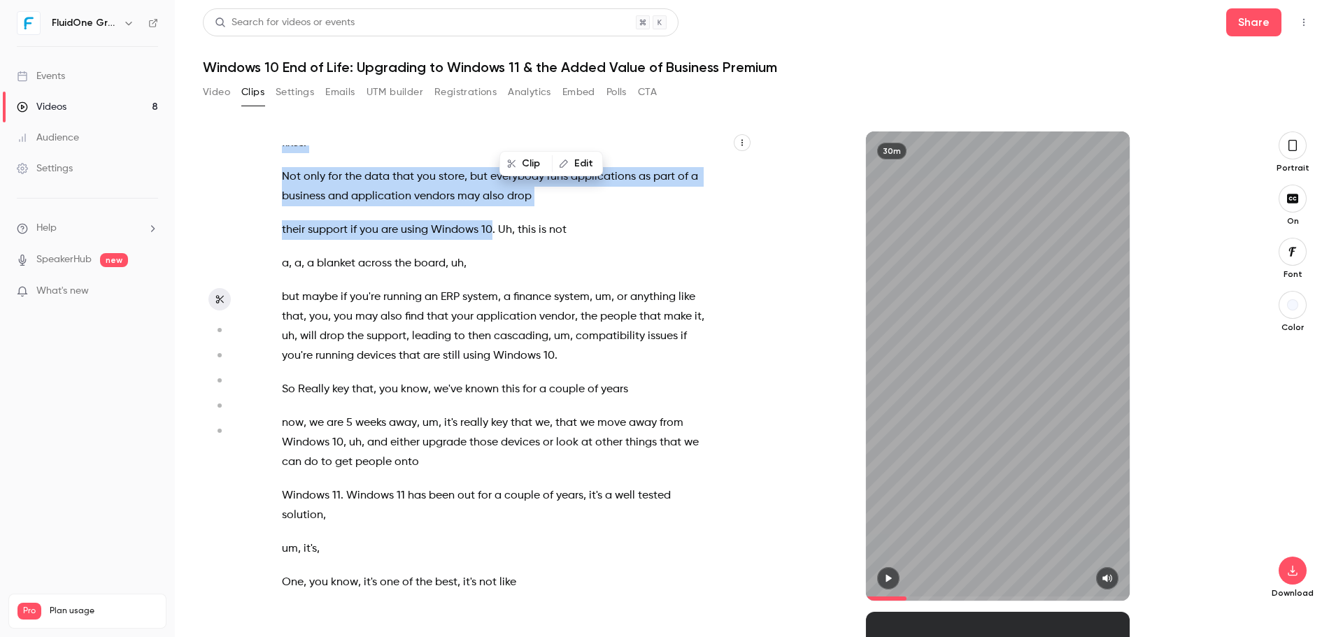
drag, startPoint x: 479, startPoint y: 411, endPoint x: 492, endPoint y: 230, distance: 180.9
click at [492, 230] on div "Good morning everybody , welcome to today's webinar session . We're just gonna …" at bounding box center [505, 372] width 482 height 455
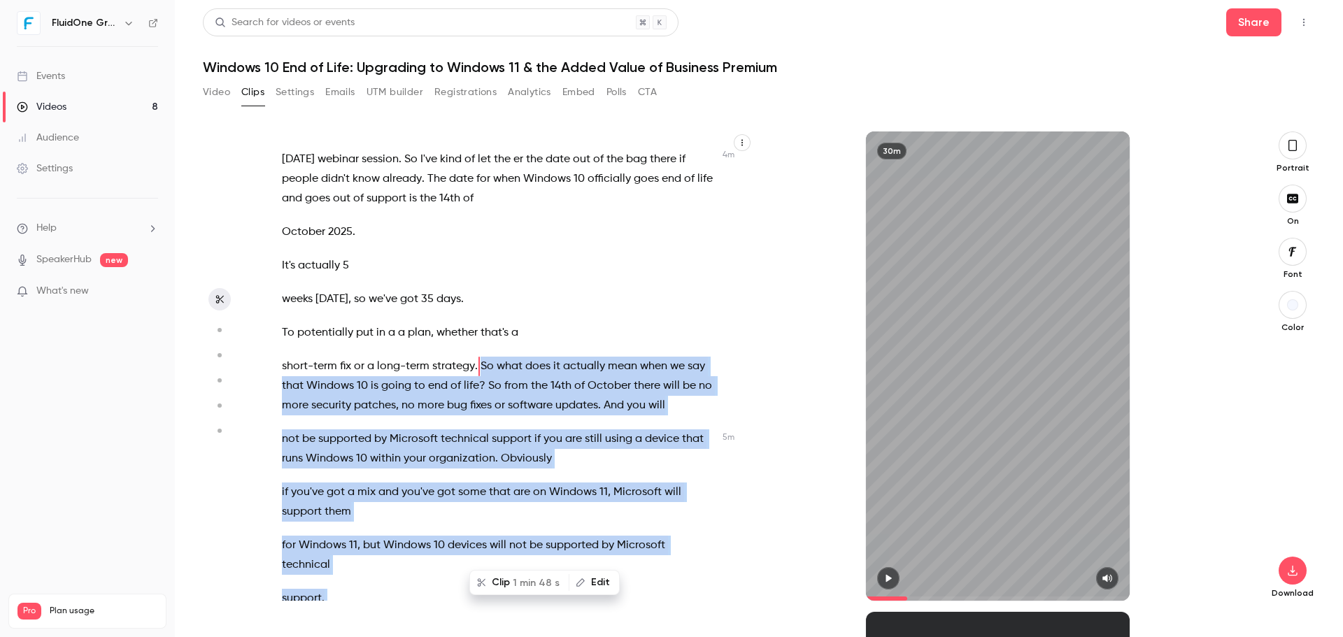
scroll to position [1856, 0]
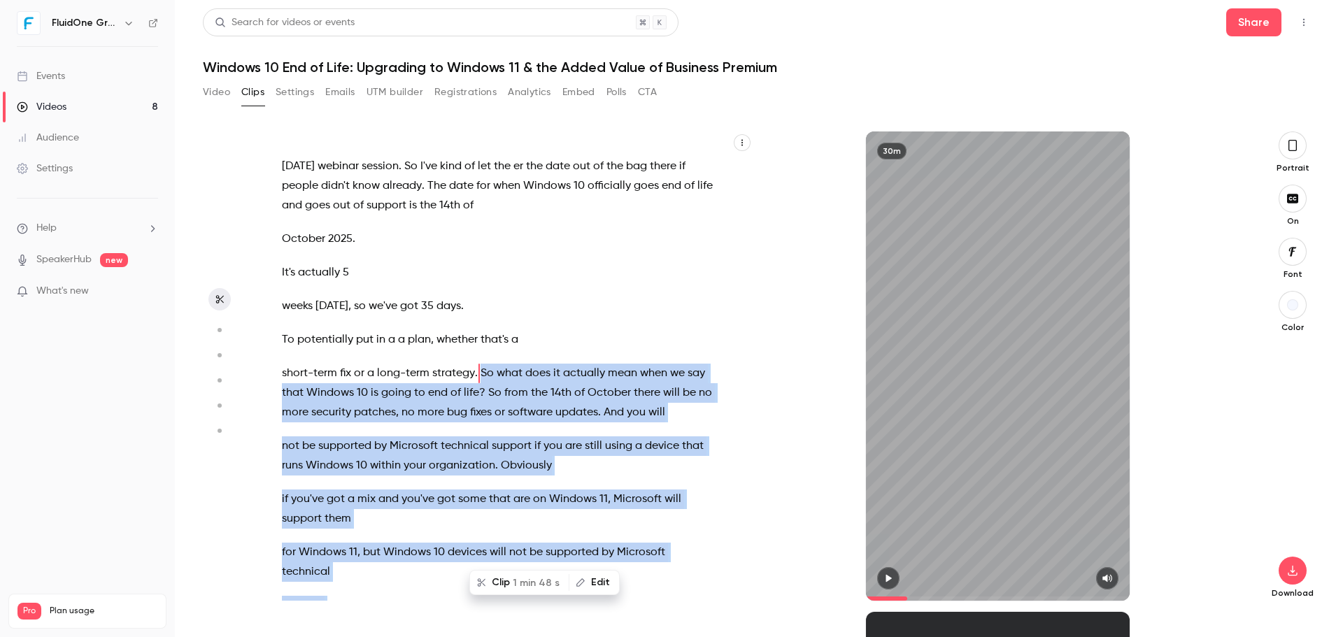
click at [396, 403] on span "patches" at bounding box center [375, 413] width 42 height 20
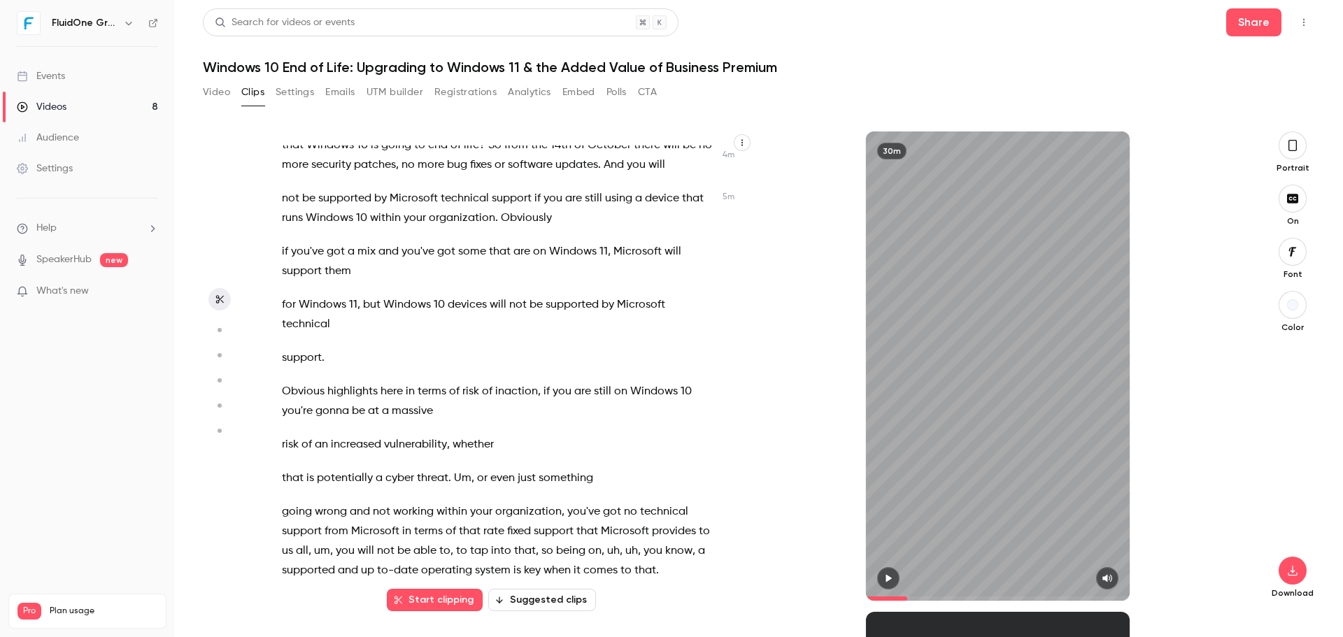
scroll to position [2136, 0]
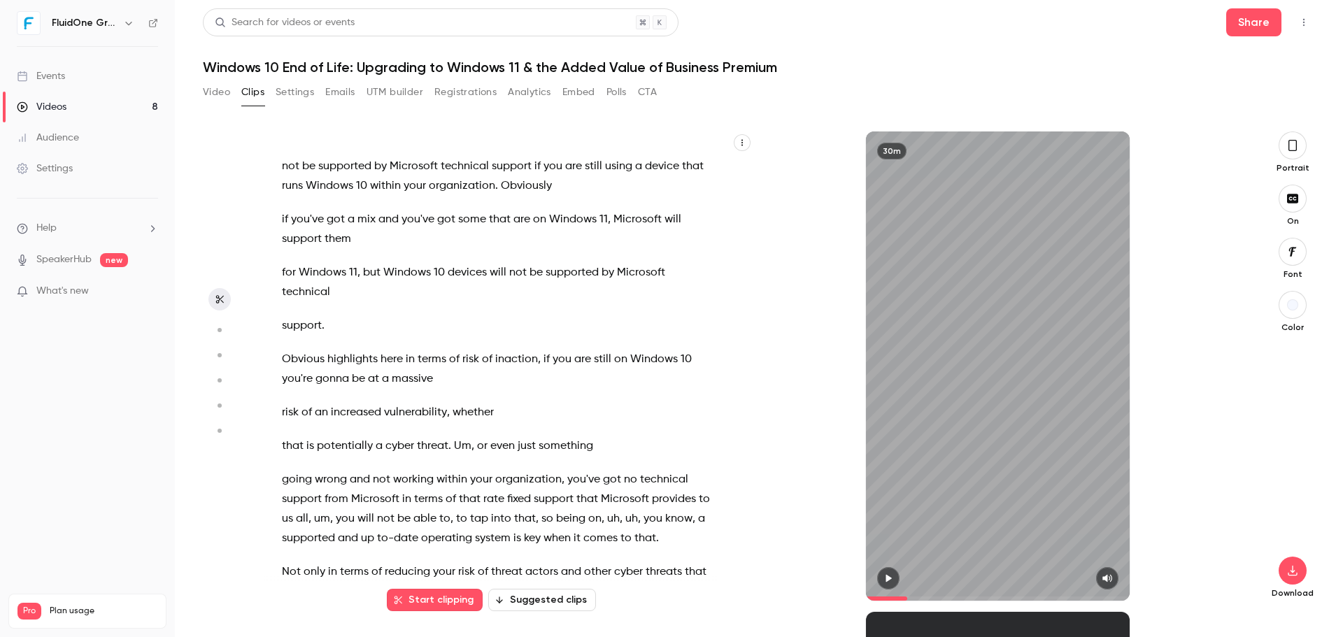
click at [469, 446] on span "Um" at bounding box center [462, 446] width 17 height 20
type input "*****"
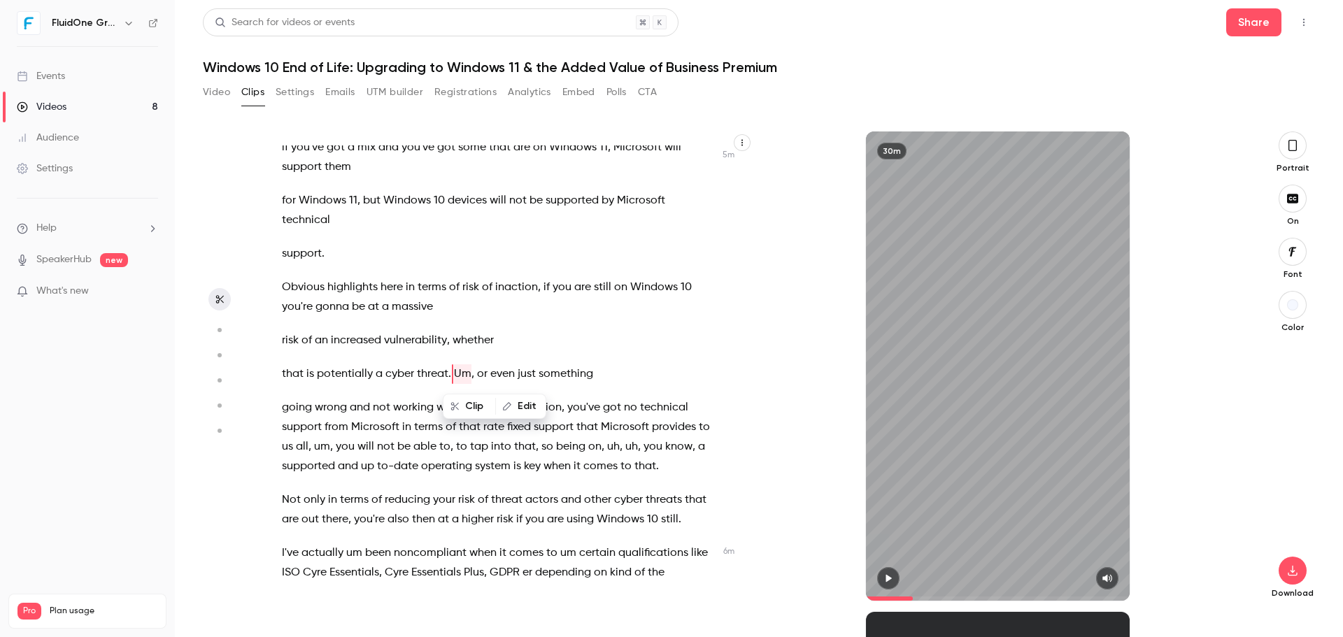
scroll to position [2209, 0]
click at [525, 413] on button "Edit" at bounding box center [521, 406] width 48 height 22
click at [613, 408] on button "Replace" at bounding box center [617, 411] width 63 height 28
click at [620, 447] on span "uh" at bounding box center [613, 446] width 13 height 20
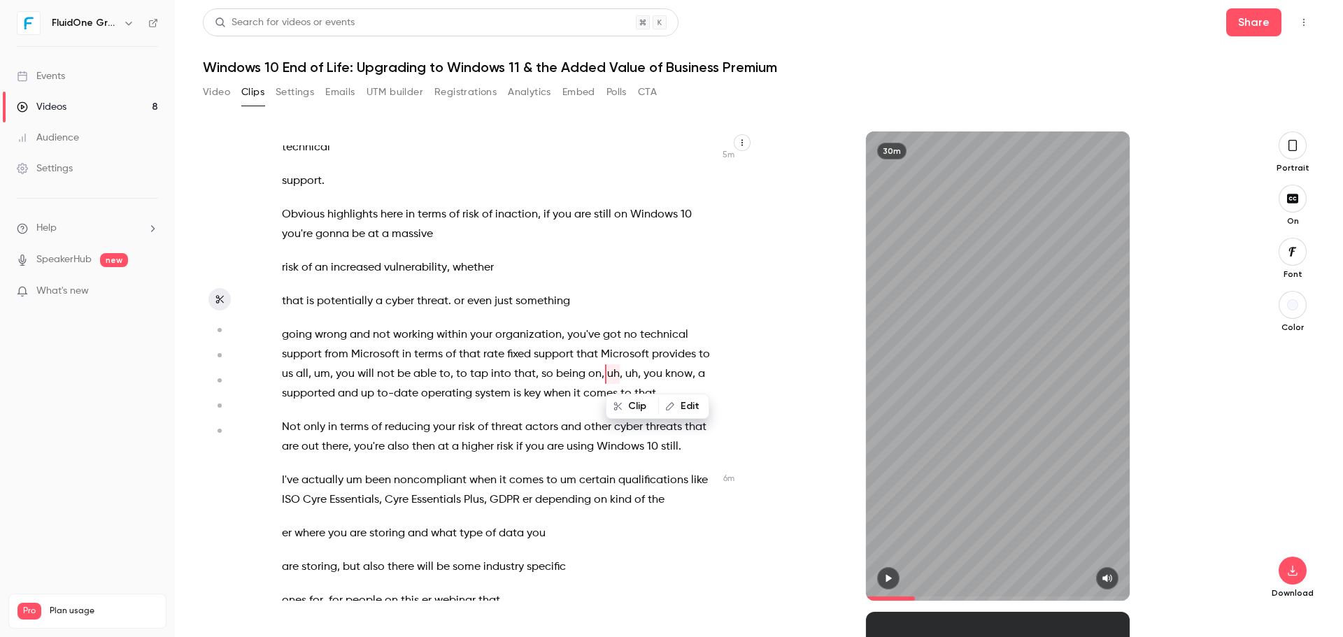
scroll to position [2281, 0]
click at [700, 404] on button "Edit" at bounding box center [684, 406] width 48 height 22
click at [638, 370] on span "uh" at bounding box center [631, 374] width 13 height 20
type input "*****"
click at [701, 404] on button "Edit" at bounding box center [701, 406] width 48 height 22
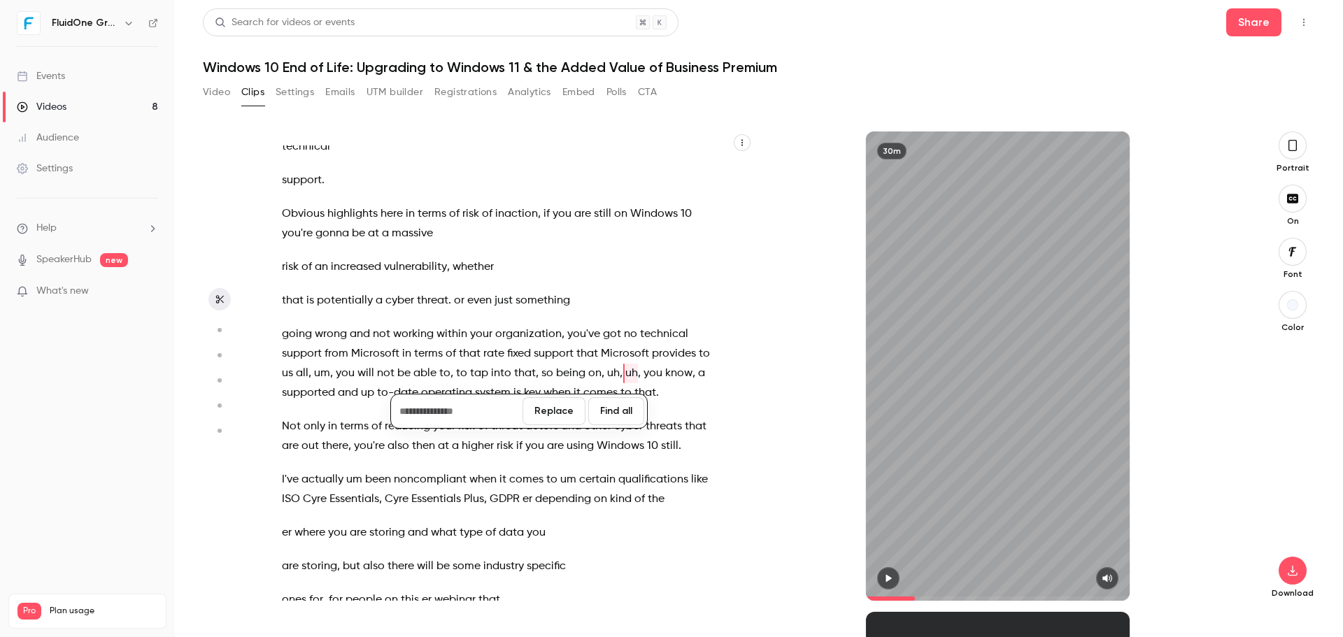
drag, startPoint x: 565, startPoint y: 413, endPoint x: 639, endPoint y: 389, distance: 77.4
click at [566, 413] on button "Replace" at bounding box center [553, 411] width 63 height 28
click at [620, 369] on span "uh" at bounding box center [613, 374] width 13 height 20
type input "*****"
click at [671, 412] on button "Edit" at bounding box center [684, 406] width 48 height 22
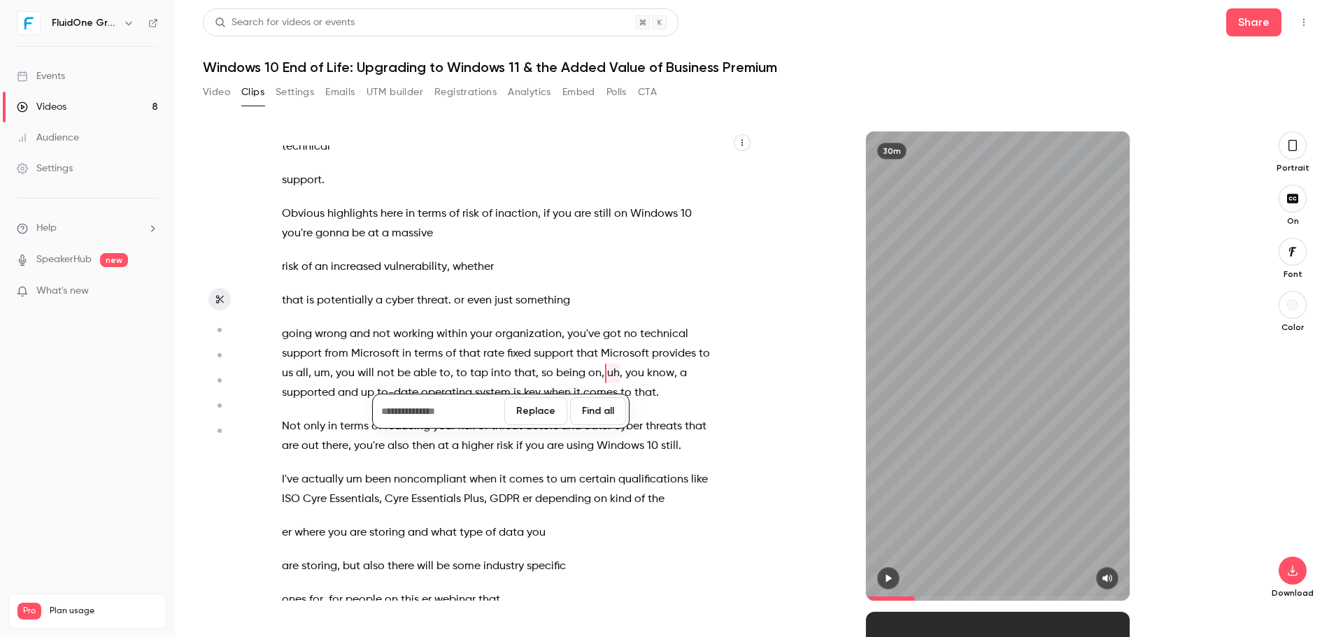
click at [537, 409] on button "Replace" at bounding box center [535, 411] width 63 height 28
click at [356, 475] on span "um" at bounding box center [354, 480] width 16 height 20
type input "*****"
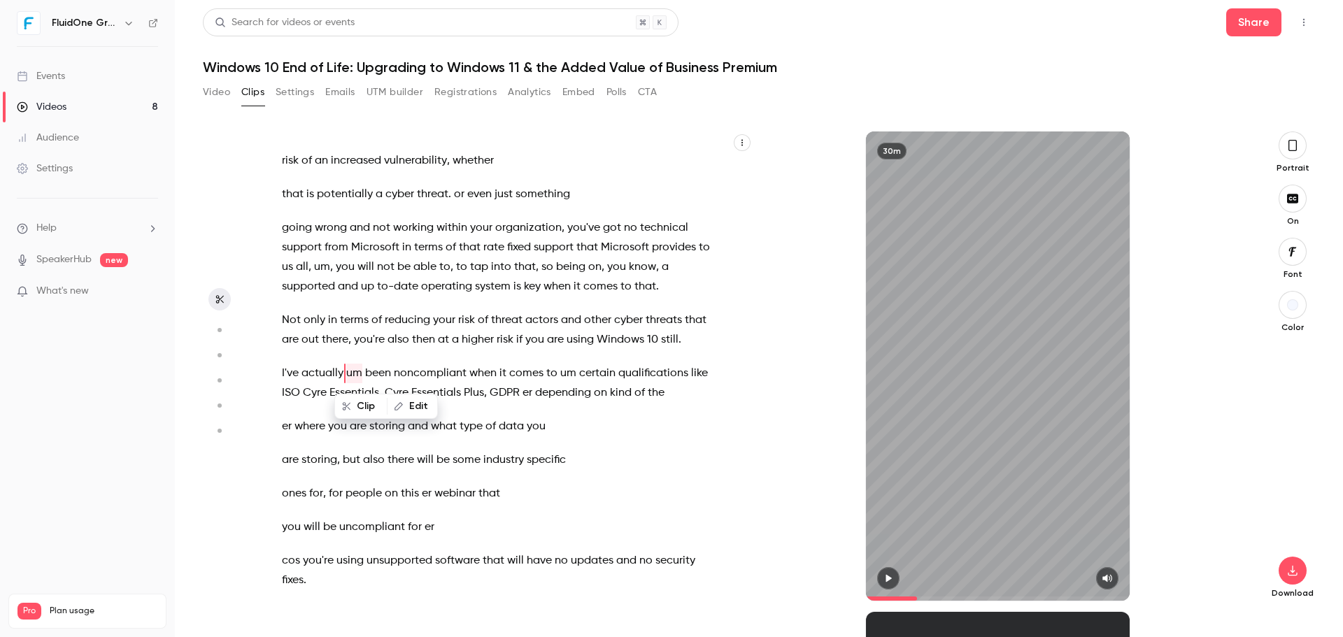
click at [413, 413] on button "Edit" at bounding box center [412, 406] width 48 height 22
click at [506, 418] on button "Replace" at bounding box center [509, 411] width 63 height 28
drag, startPoint x: 435, startPoint y: 491, endPoint x: 426, endPoint y: 495, distance: 10.0
click at [434, 491] on span "webinar" at bounding box center [454, 494] width 41 height 20
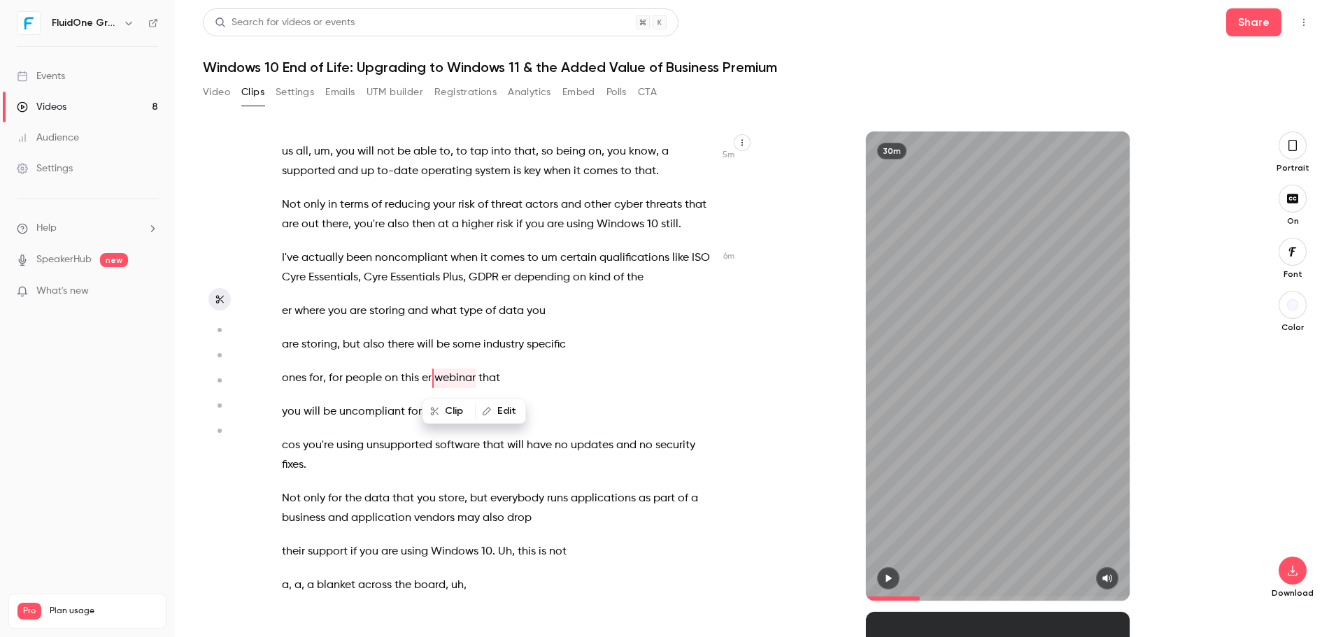
scroll to position [2508, 0]
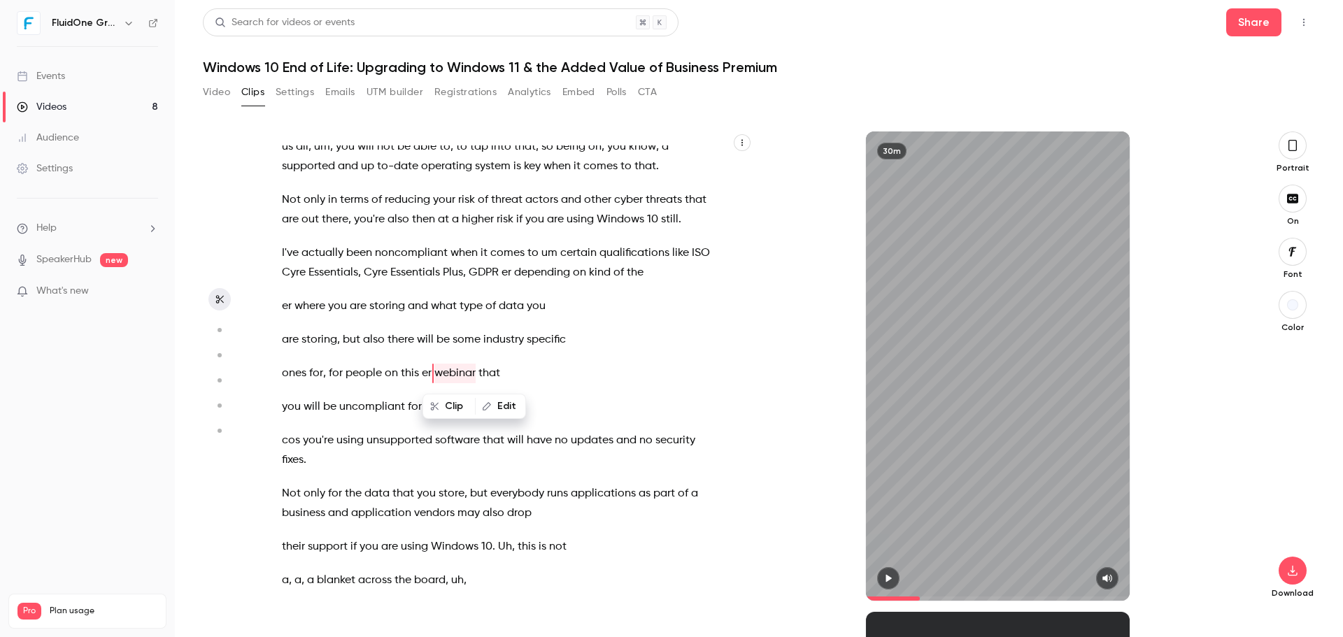
click at [429, 371] on span "er" at bounding box center [427, 374] width 10 height 20
type input "*****"
click at [489, 403] on button "Edit" at bounding box center [488, 406] width 48 height 22
click at [564, 404] on button "Replace" at bounding box center [584, 411] width 63 height 28
click at [445, 405] on p "you will be uncompliant for er" at bounding box center [498, 407] width 433 height 20
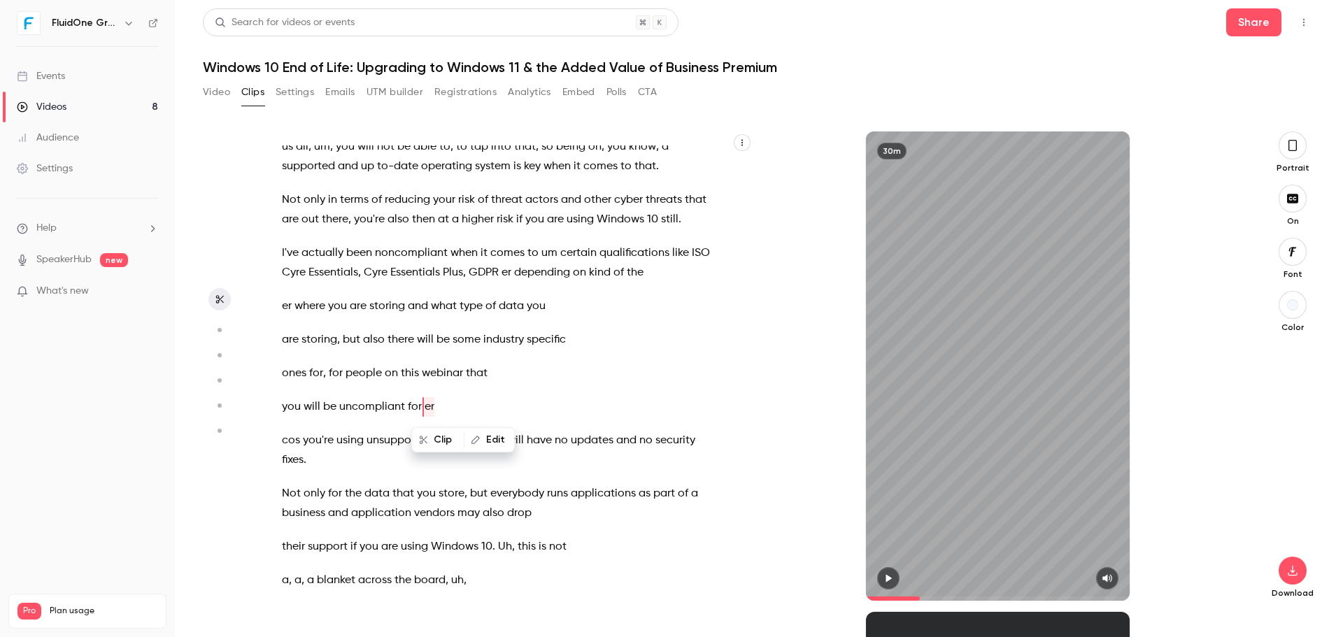
scroll to position [2542, 0]
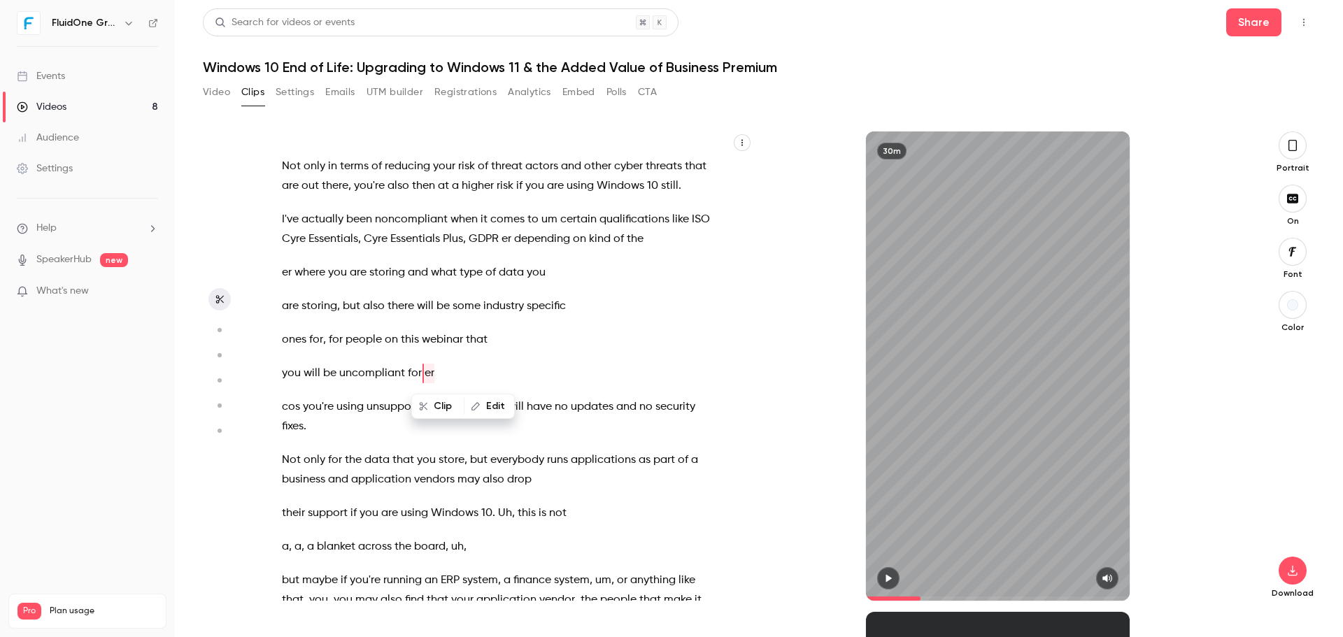
click at [439, 404] on button "Clip" at bounding box center [438, 406] width 50 height 22
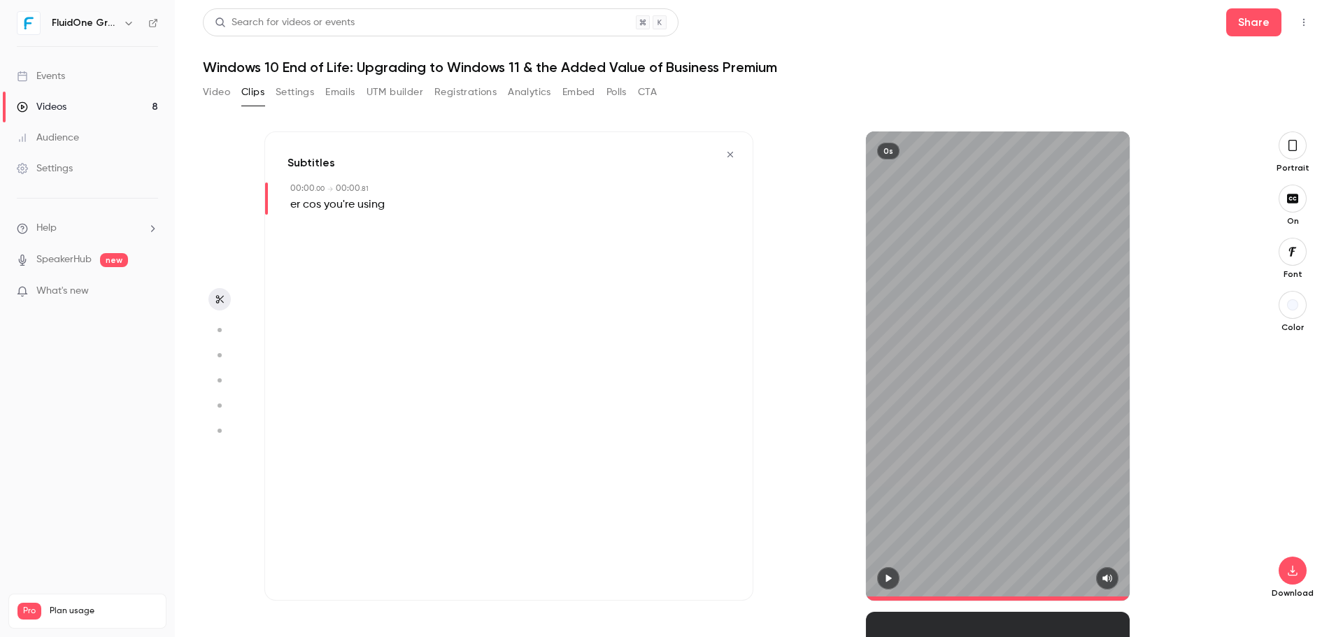
type input "*"
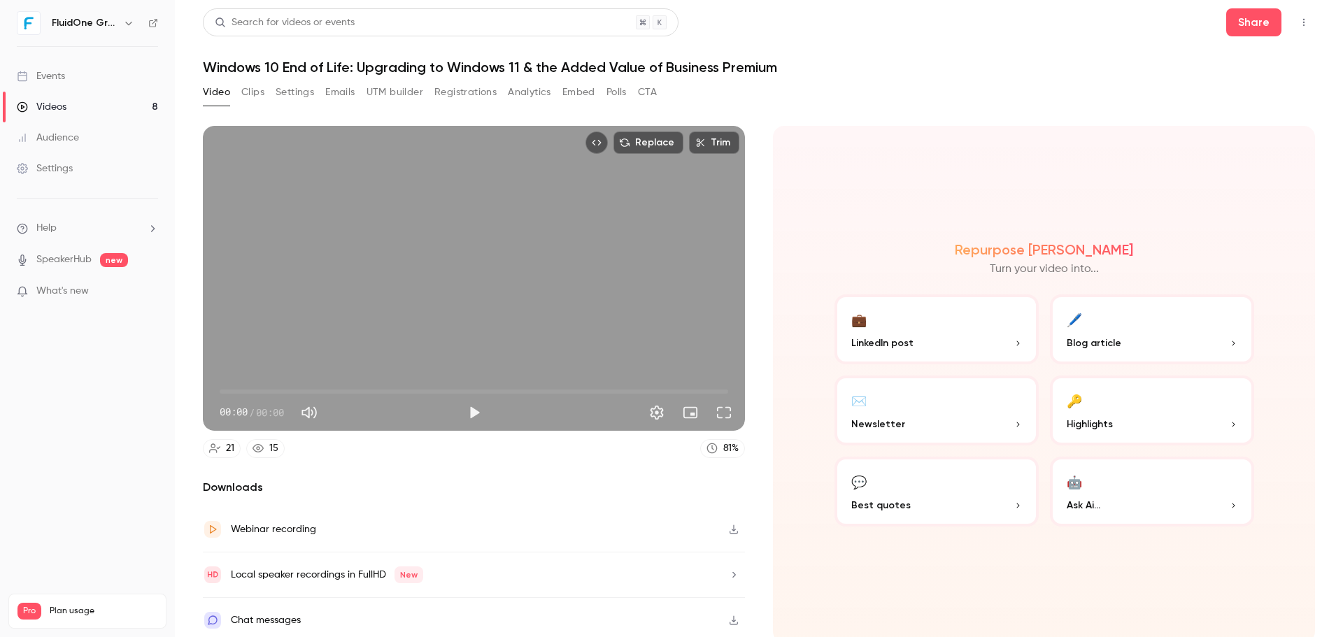
click at [252, 91] on button "Clips" at bounding box center [252, 92] width 23 height 22
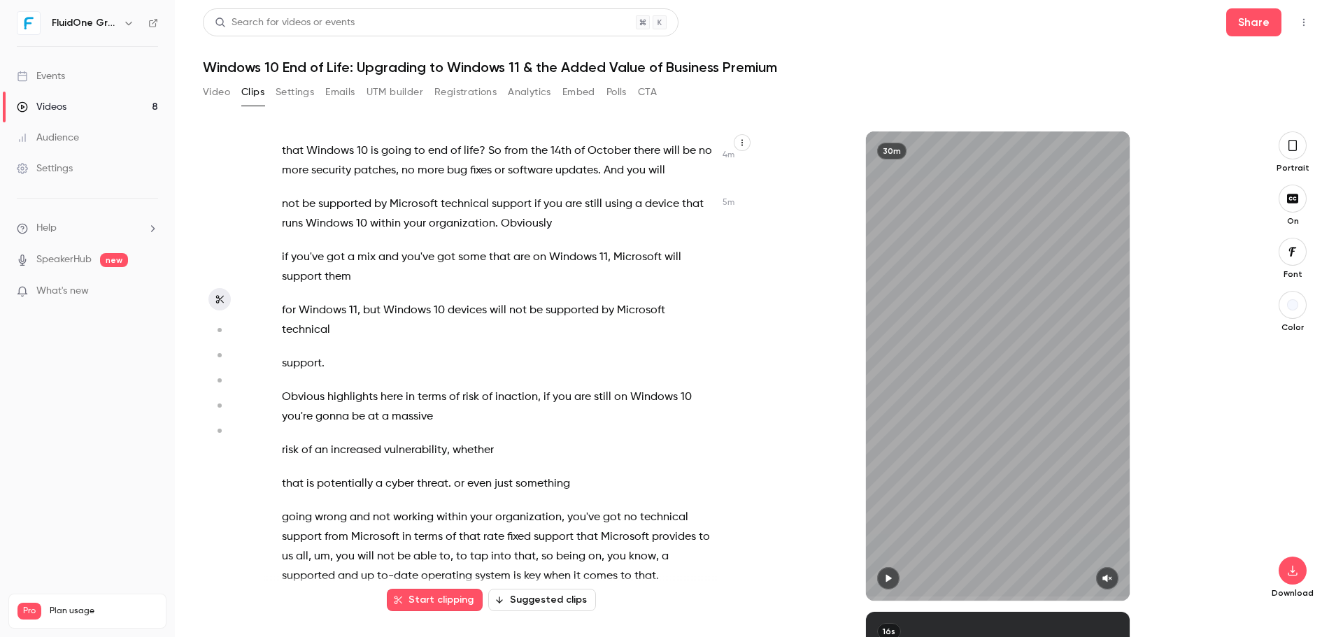
scroll to position [2168, 0]
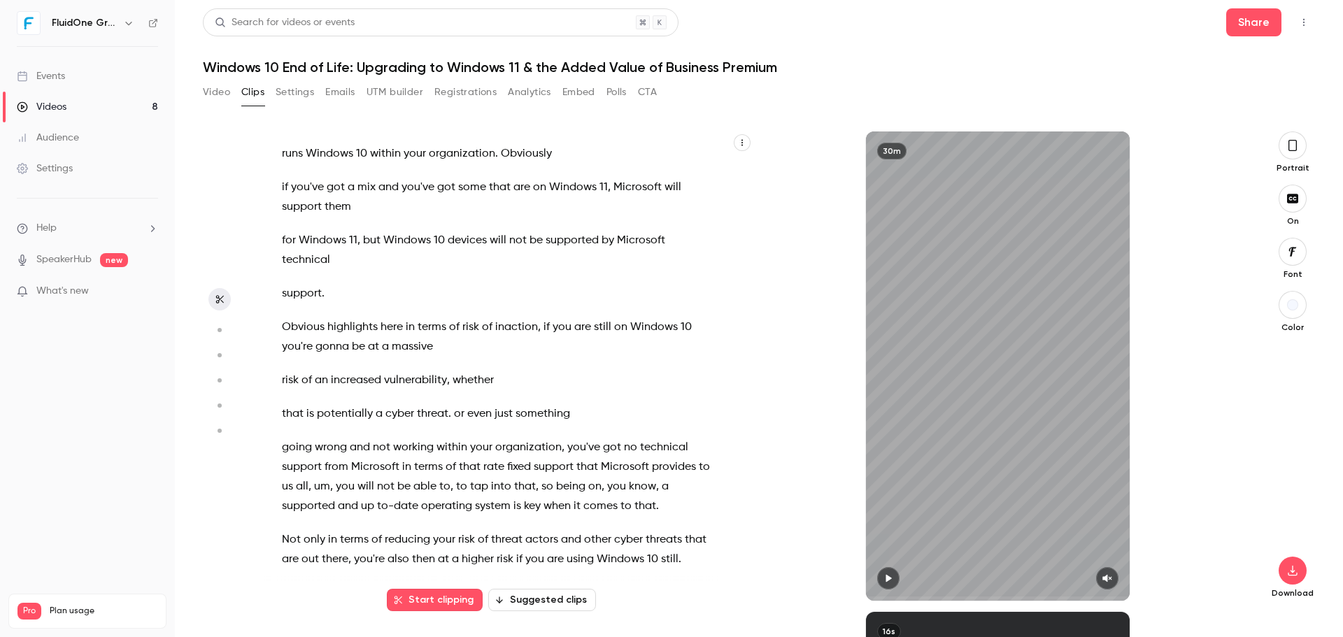
click at [330, 490] on span "um" at bounding box center [322, 487] width 16 height 20
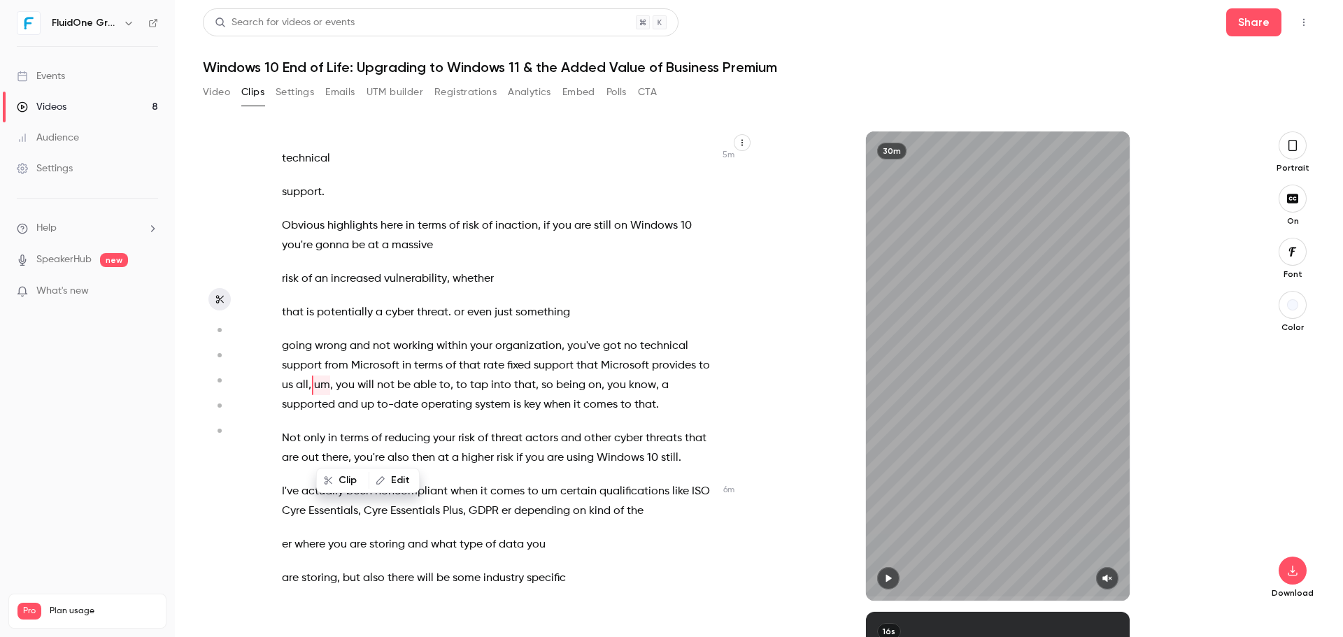
type input "*****"
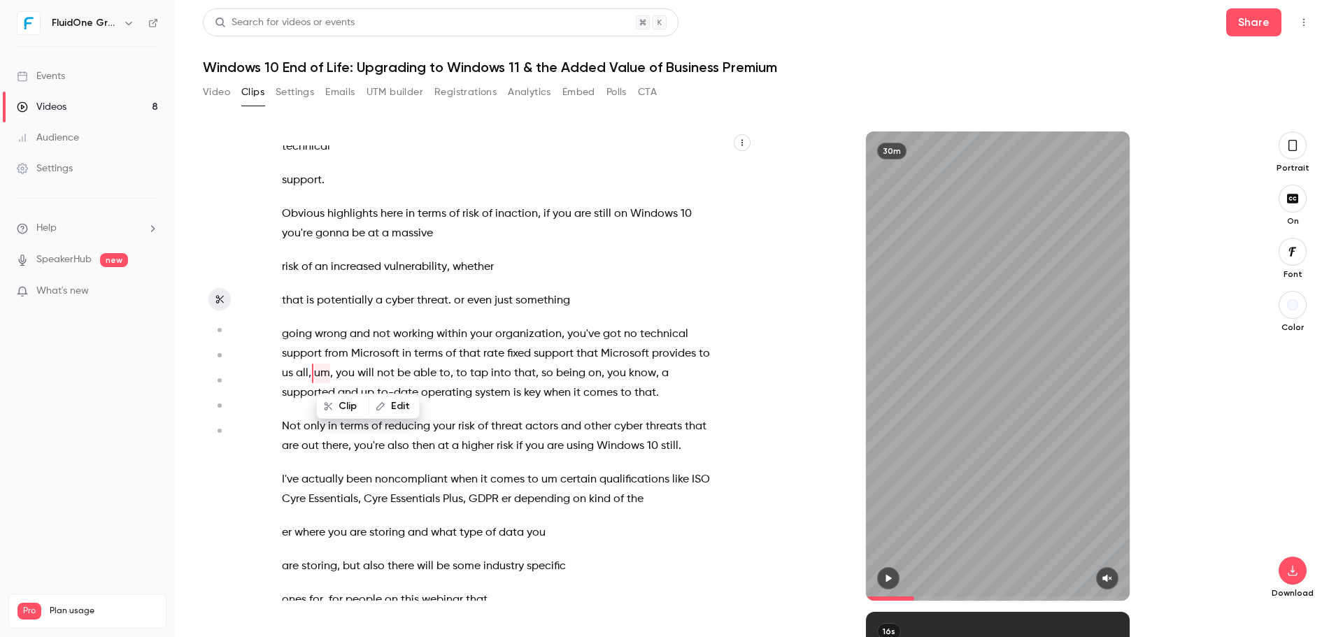
click at [404, 406] on button "Edit" at bounding box center [394, 406] width 48 height 22
click at [480, 413] on button "Replace" at bounding box center [490, 411] width 63 height 28
click at [552, 483] on span "um" at bounding box center [549, 480] width 16 height 20
type input "***"
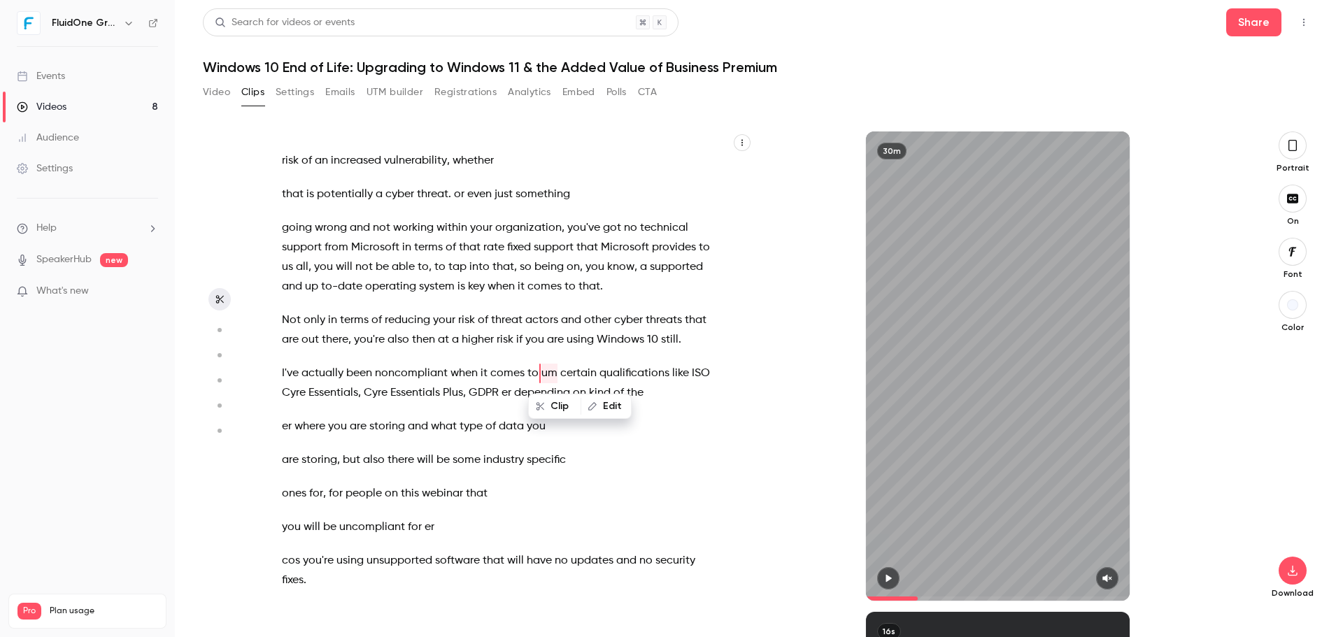
click at [605, 409] on button "Edit" at bounding box center [606, 406] width 48 height 22
click at [469, 406] on button "Replace" at bounding box center [460, 411] width 63 height 28
click at [425, 529] on span "er" at bounding box center [430, 528] width 10 height 20
type input "*****"
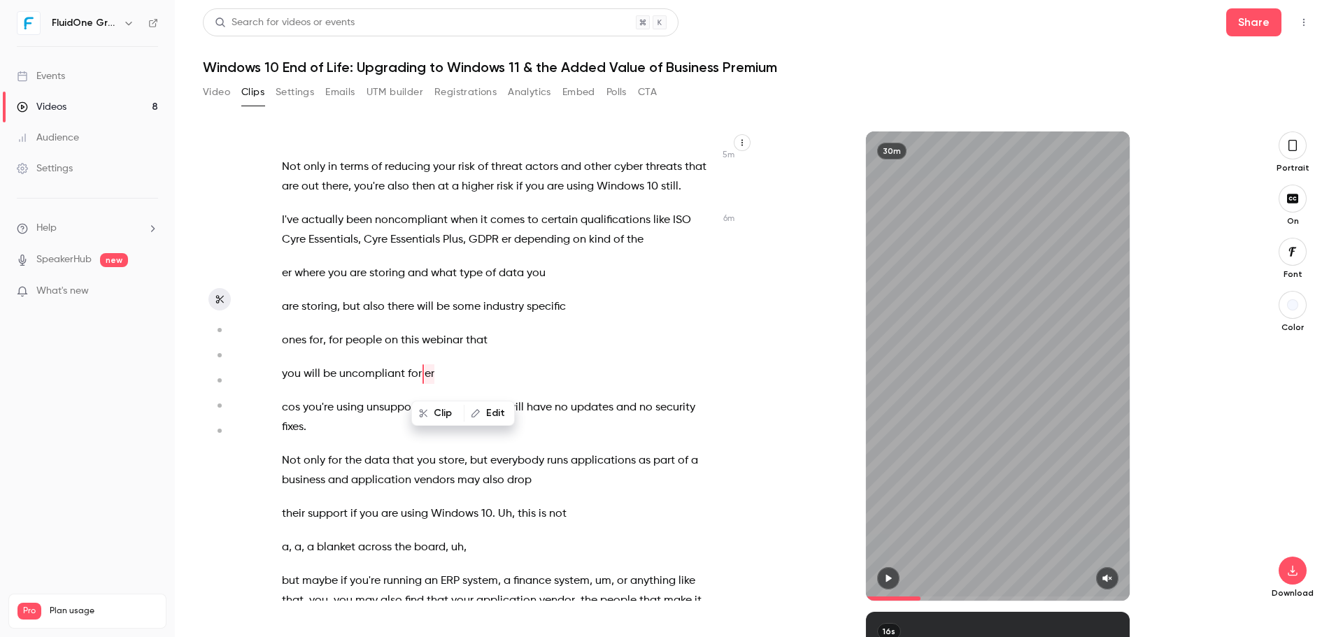
scroll to position [2542, 0]
click at [483, 405] on button "Edit" at bounding box center [489, 406] width 48 height 22
click at [583, 408] on button "Replace" at bounding box center [586, 411] width 63 height 28
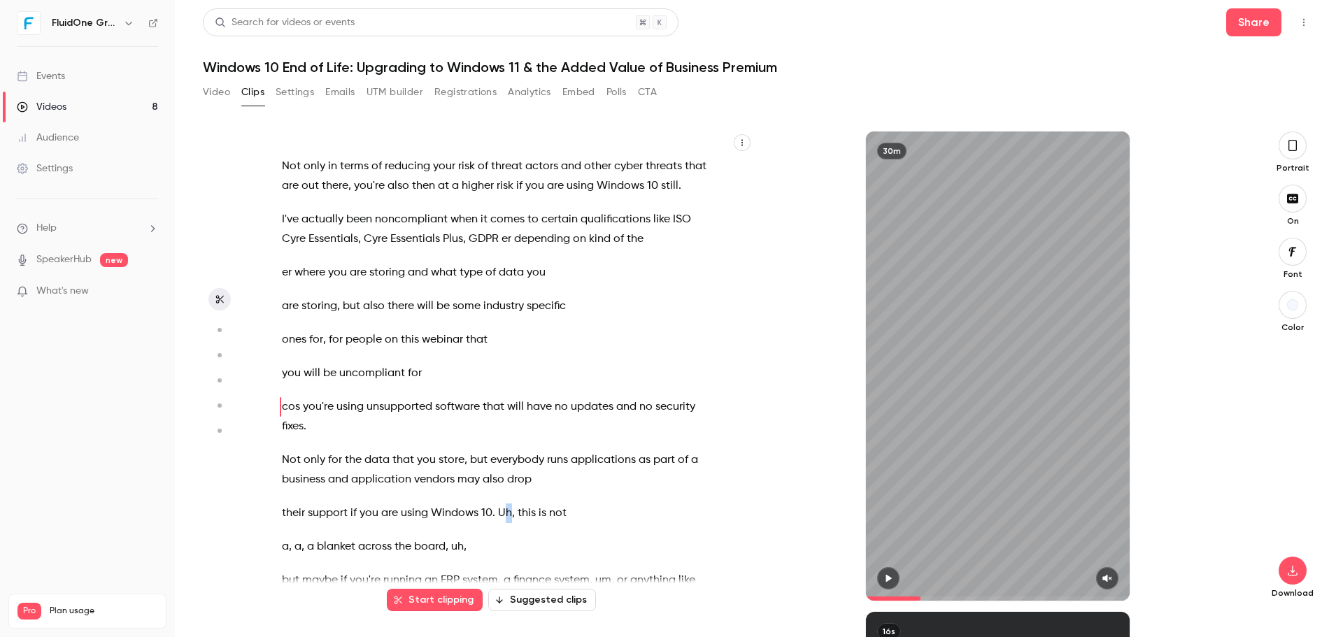
click at [508, 511] on span "Uh" at bounding box center [505, 514] width 14 height 20
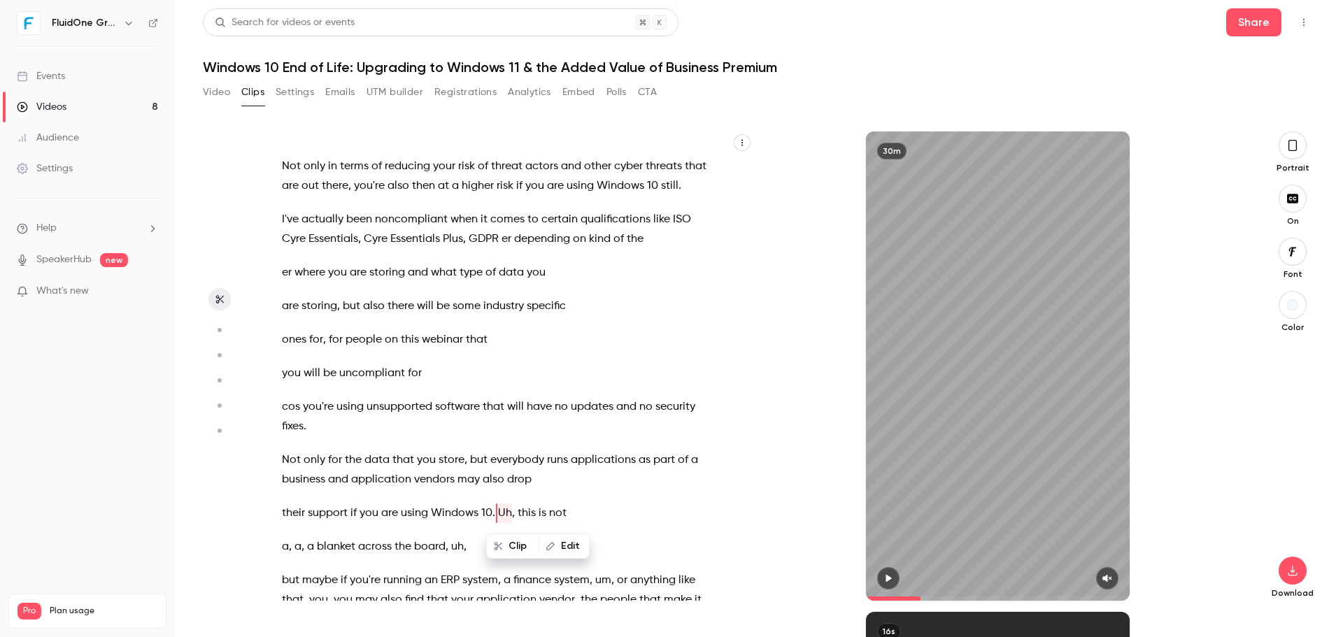
type input "*****"
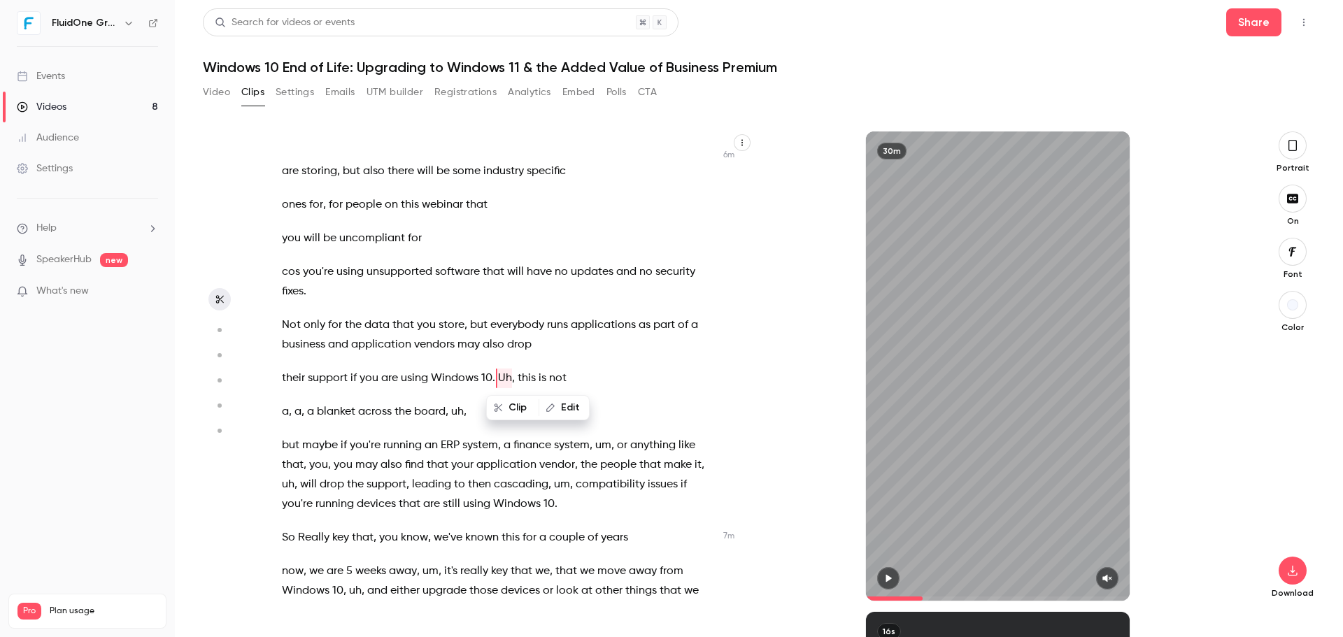
scroll to position [2681, 0]
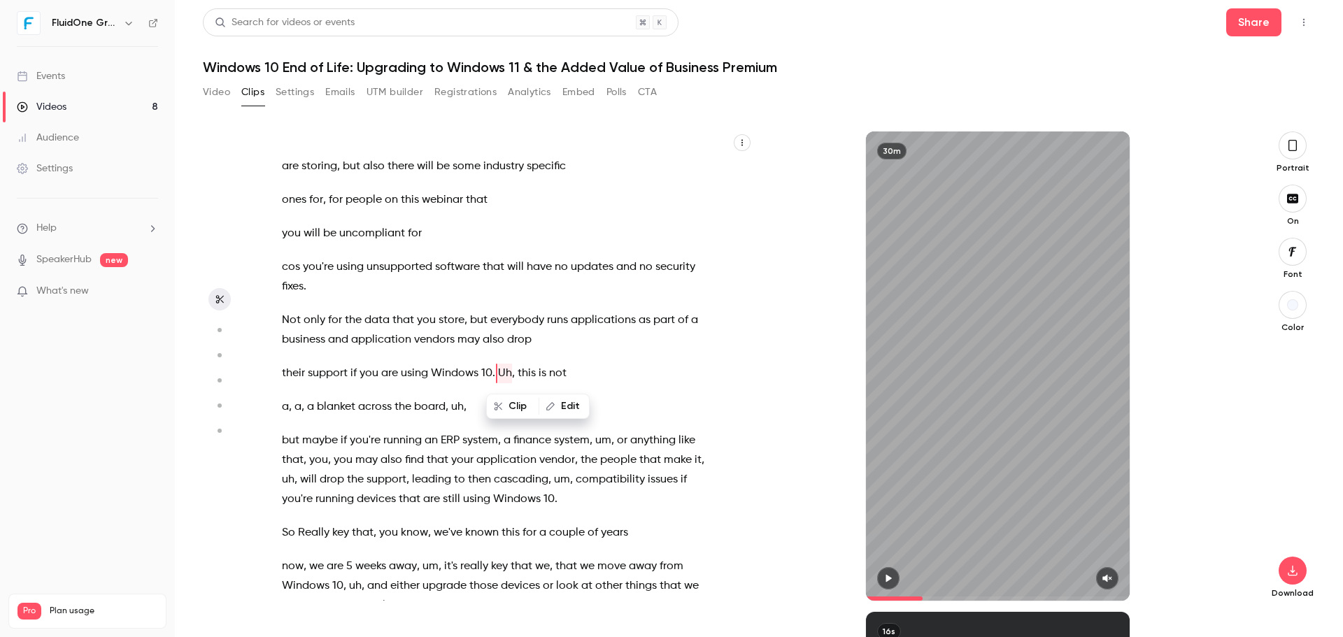
click at [554, 401] on button "Edit" at bounding box center [564, 406] width 48 height 22
click at [699, 412] on button "Find all" at bounding box center [695, 411] width 56 height 28
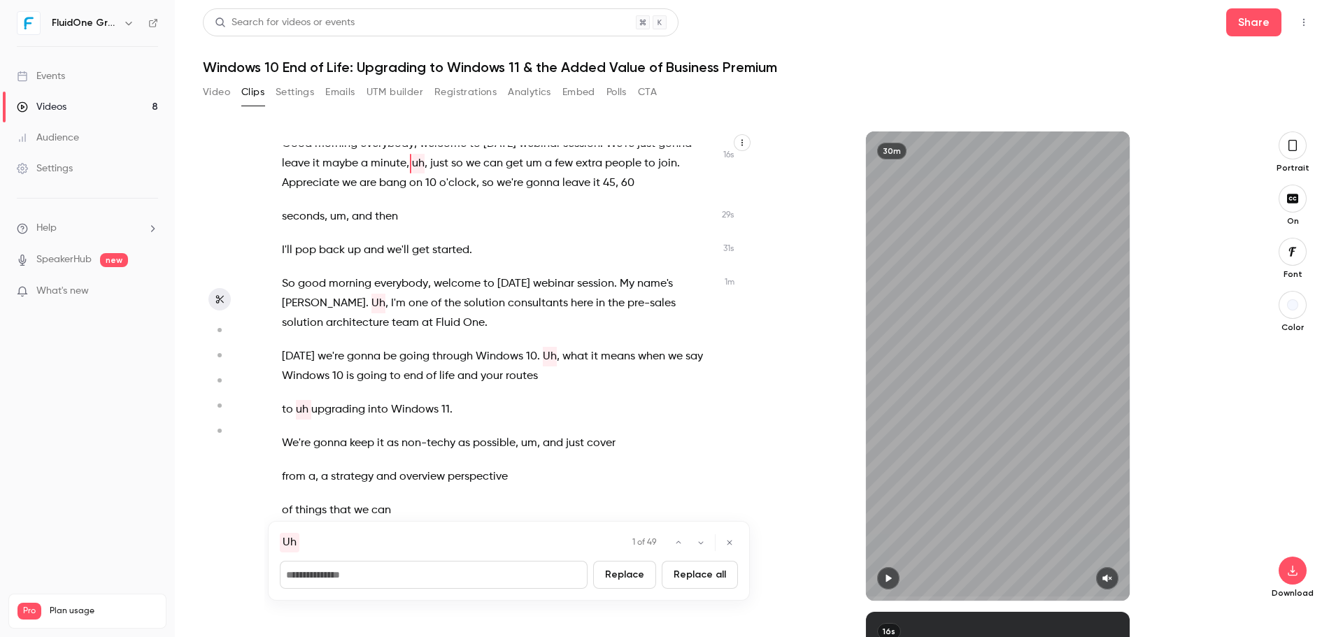
scroll to position [0, 0]
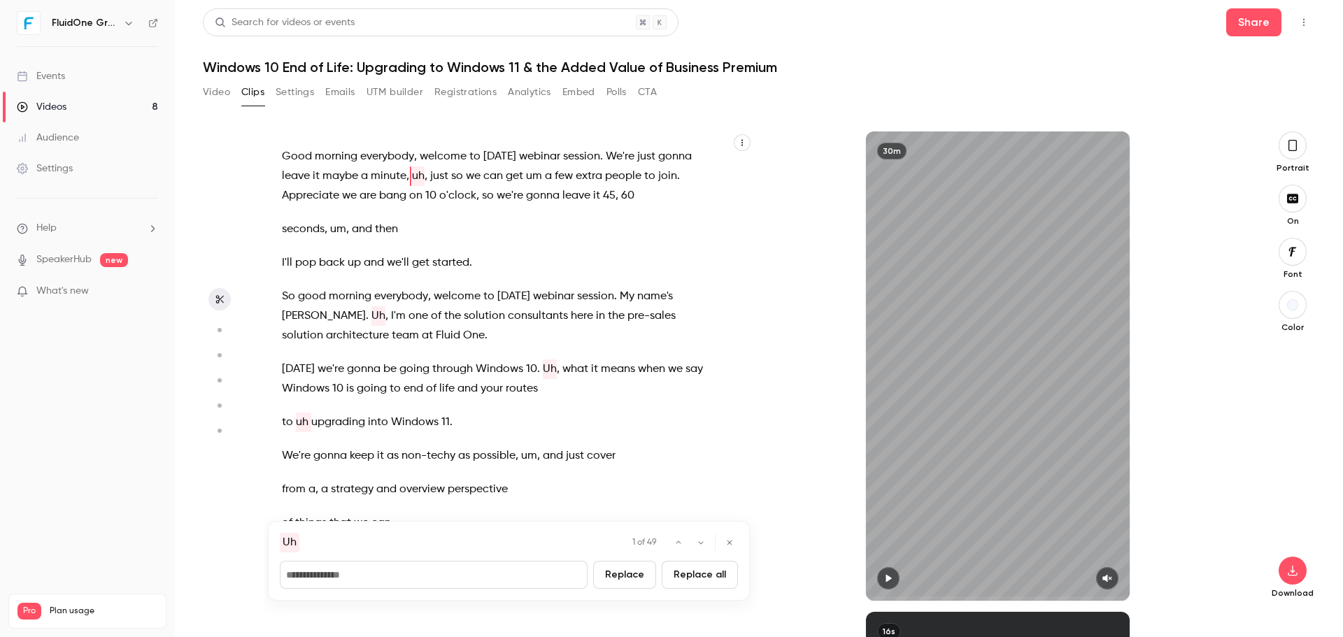
click at [703, 582] on button "Replace all" at bounding box center [700, 575] width 76 height 28
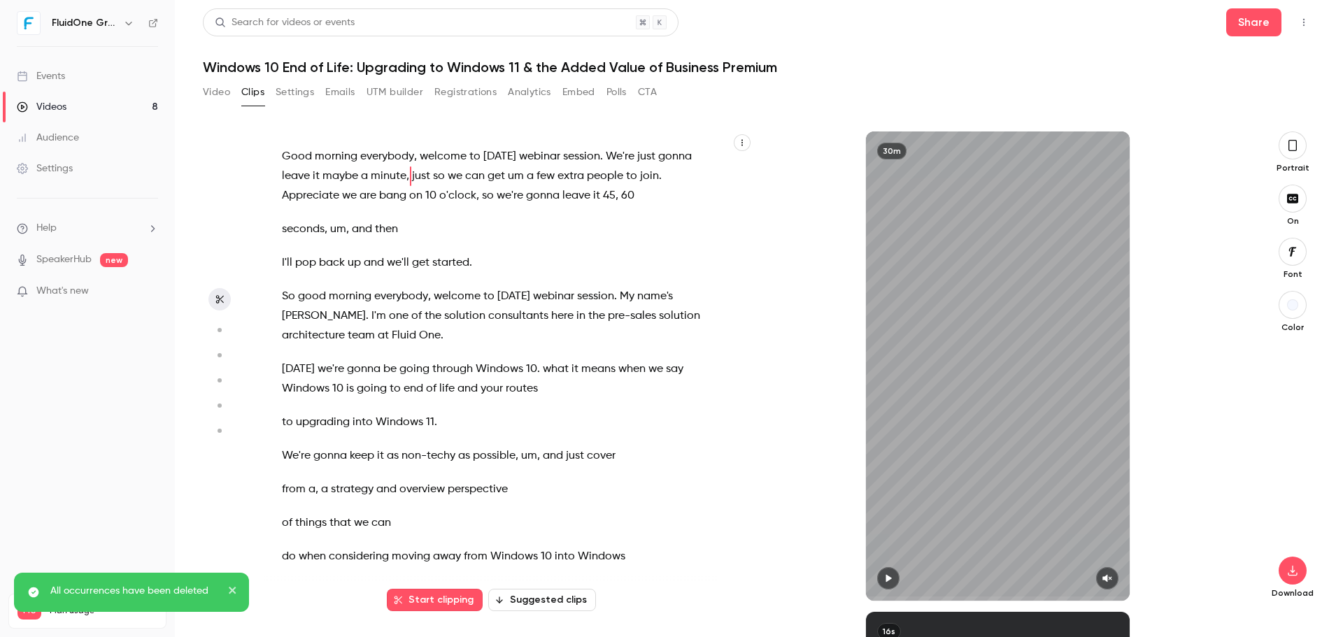
click at [339, 228] on span "um" at bounding box center [338, 230] width 16 height 20
click at [396, 254] on button "Edit" at bounding box center [397, 262] width 48 height 22
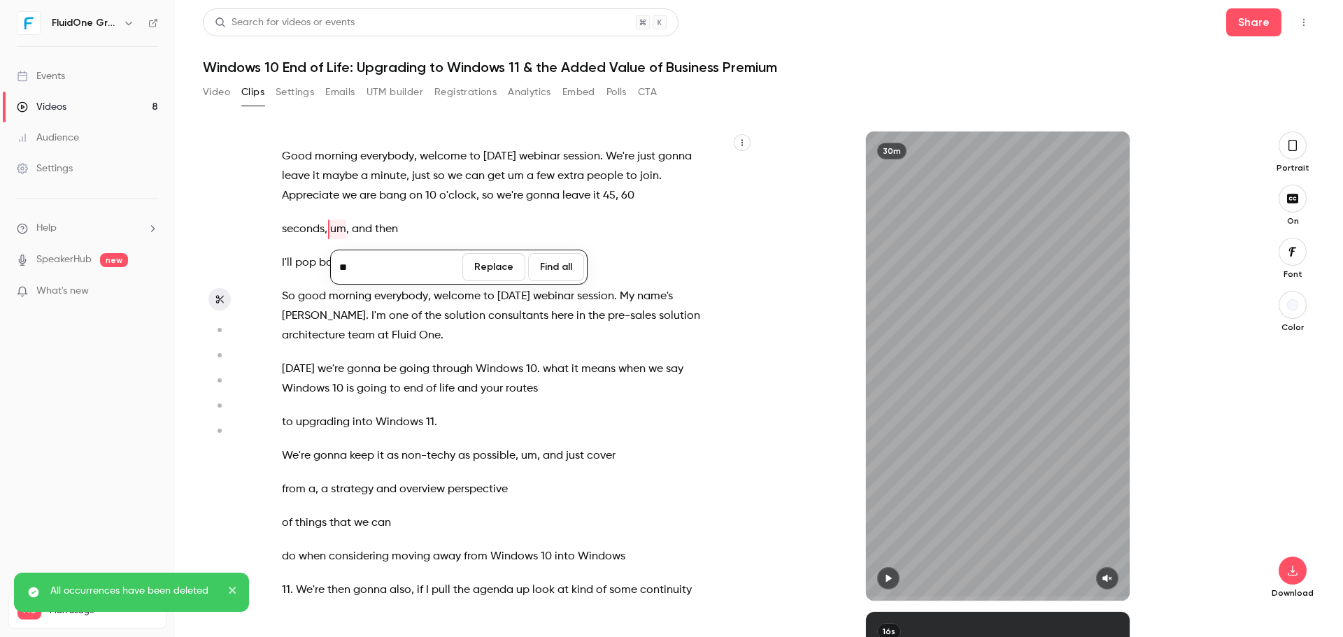
click at [541, 267] on button "Find all" at bounding box center [556, 267] width 56 height 28
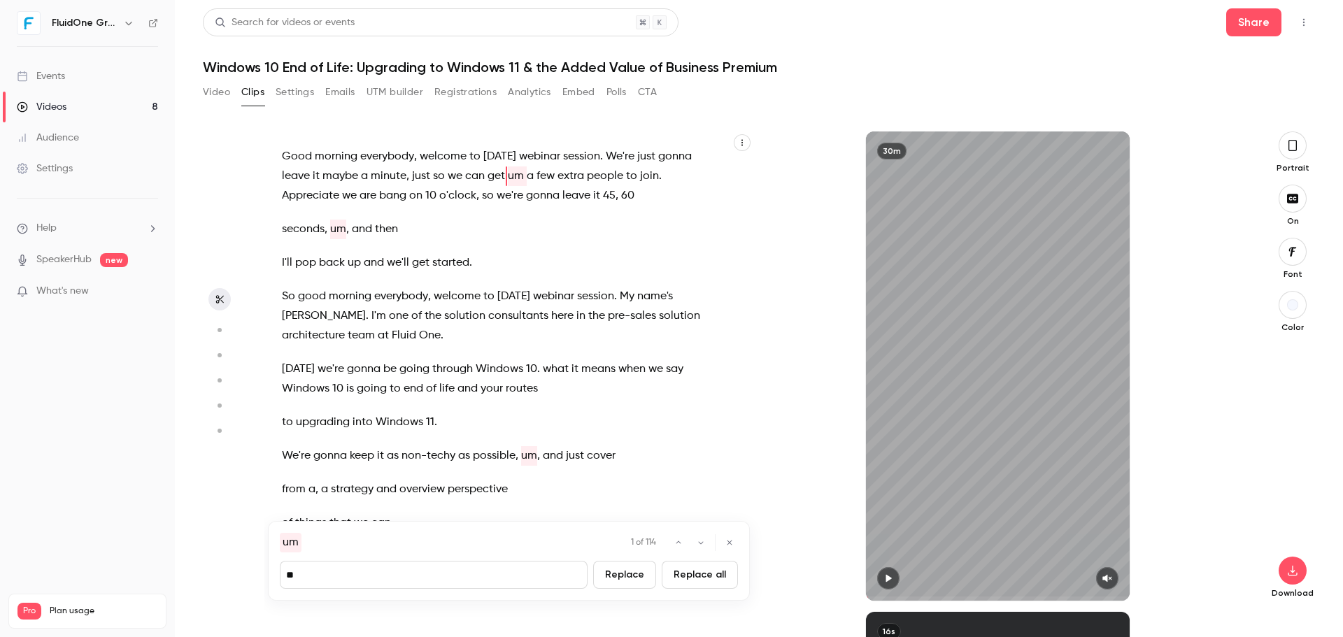
type input "***"
type input "*"
type input "***"
drag, startPoint x: 691, startPoint y: 569, endPoint x: 712, endPoint y: 569, distance: 21.0
click at [691, 570] on button "Replace all" at bounding box center [700, 575] width 76 height 28
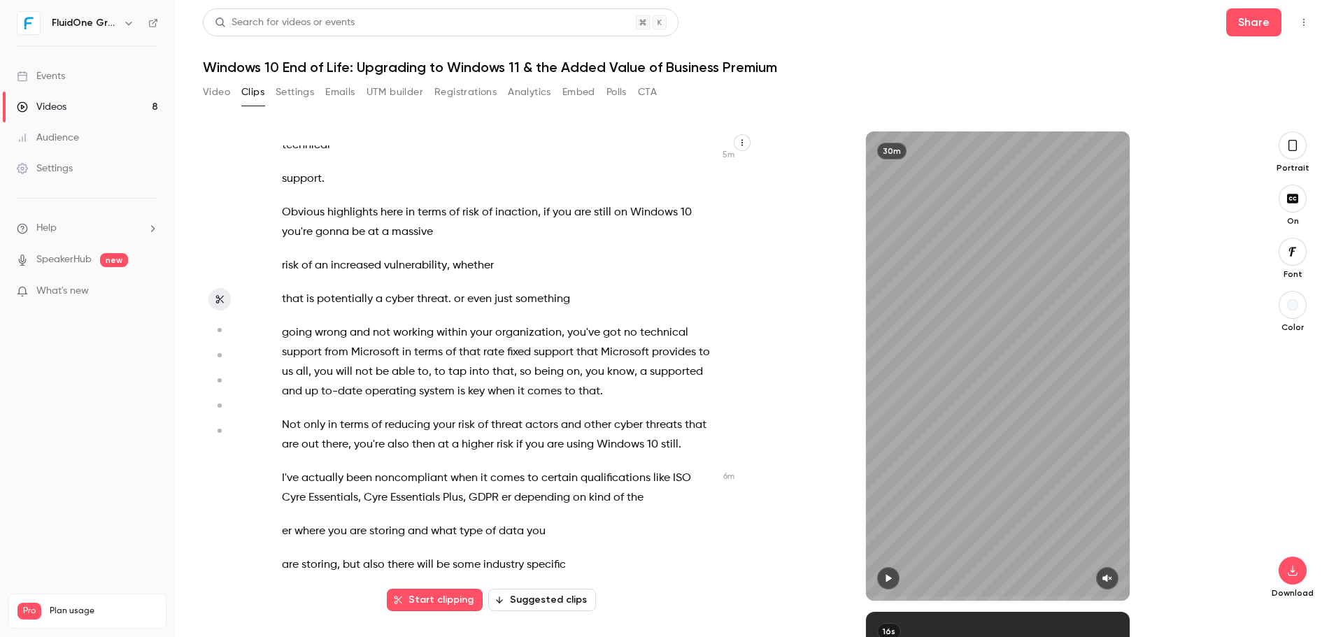
scroll to position [2308, 0]
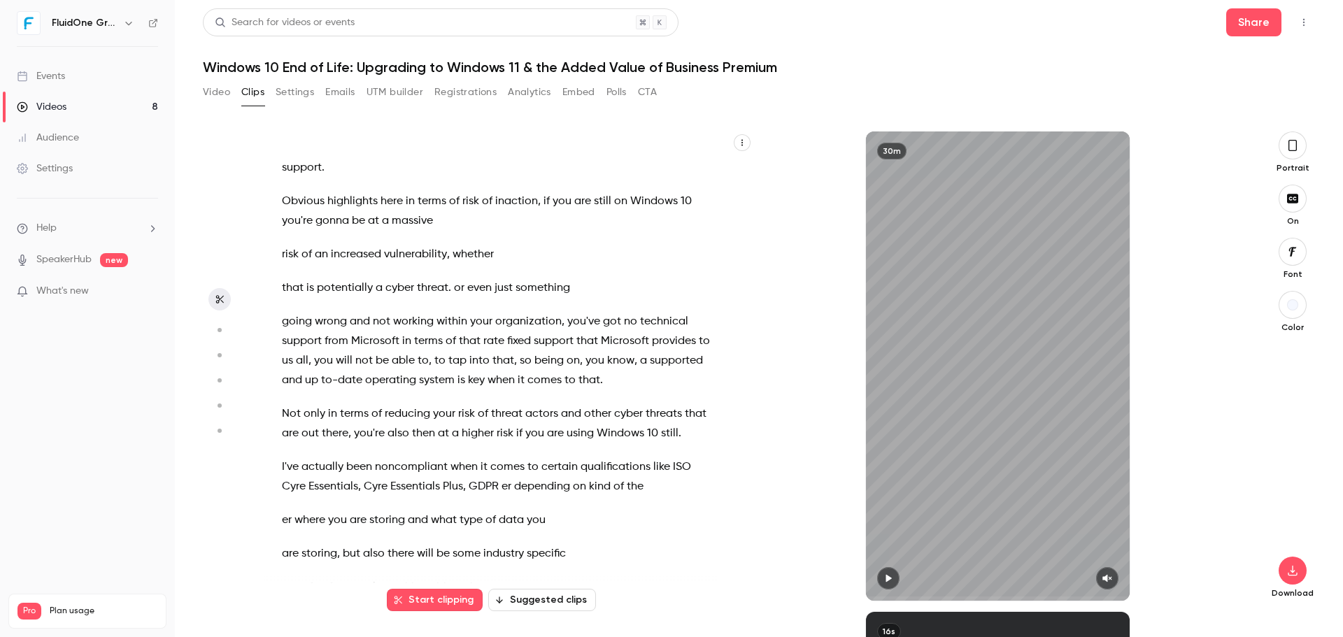
click at [511, 483] on span "er" at bounding box center [506, 487] width 10 height 20
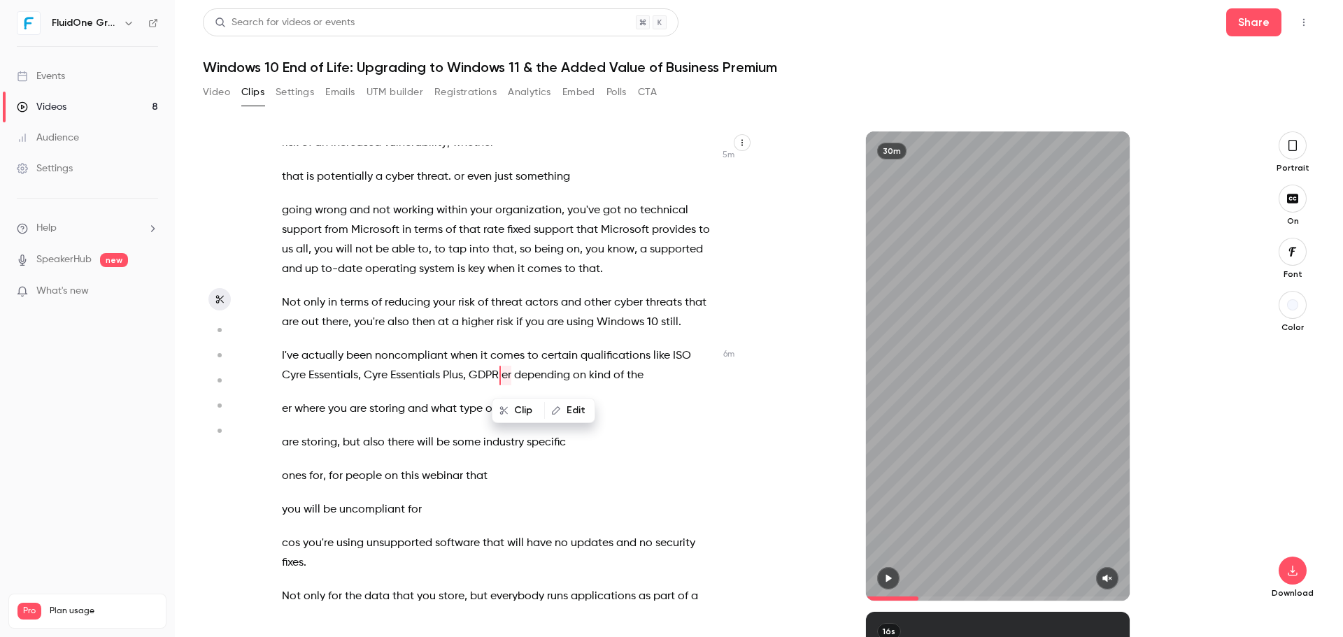
scroll to position [2421, 0]
click at [580, 409] on button "Edit" at bounding box center [570, 406] width 48 height 22
click at [705, 406] on button "Find all" at bounding box center [695, 411] width 56 height 28
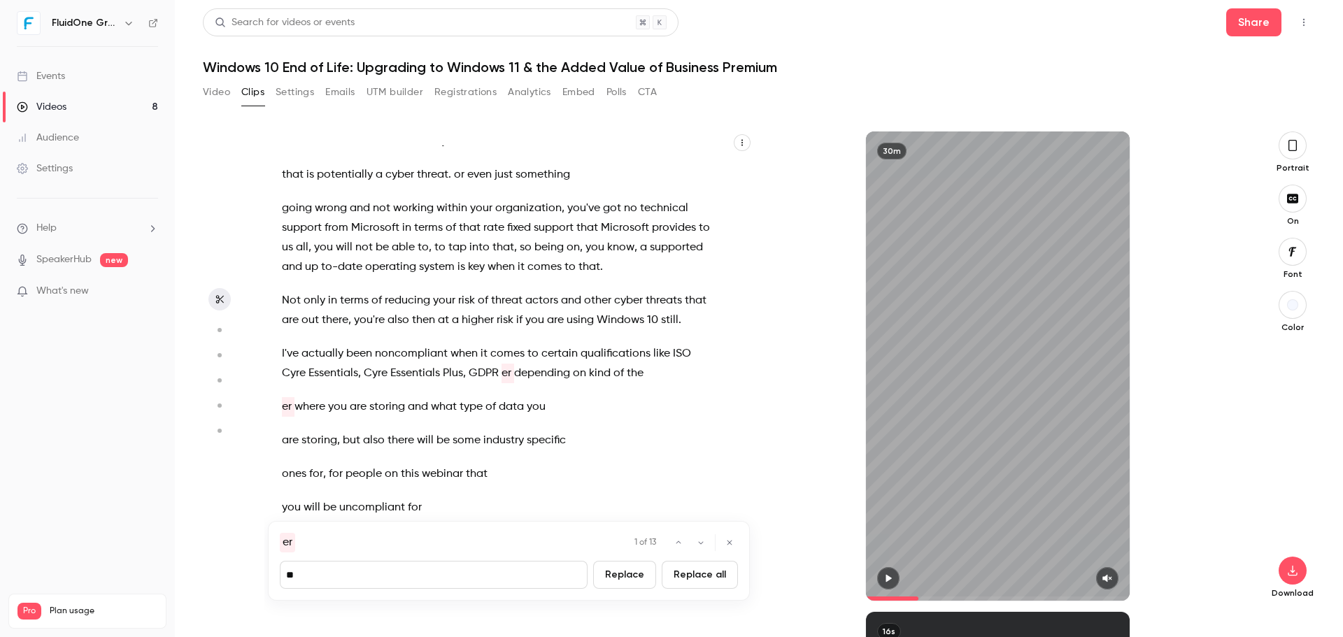
type input "*****"
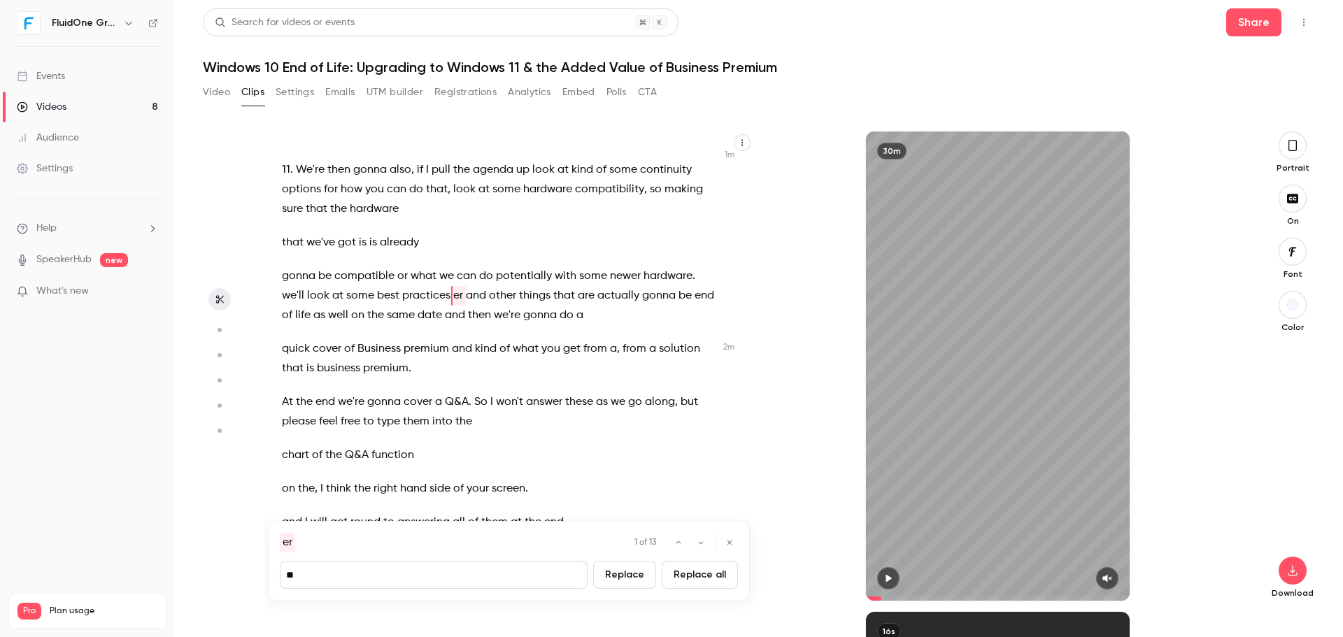
scroll to position [371, 0]
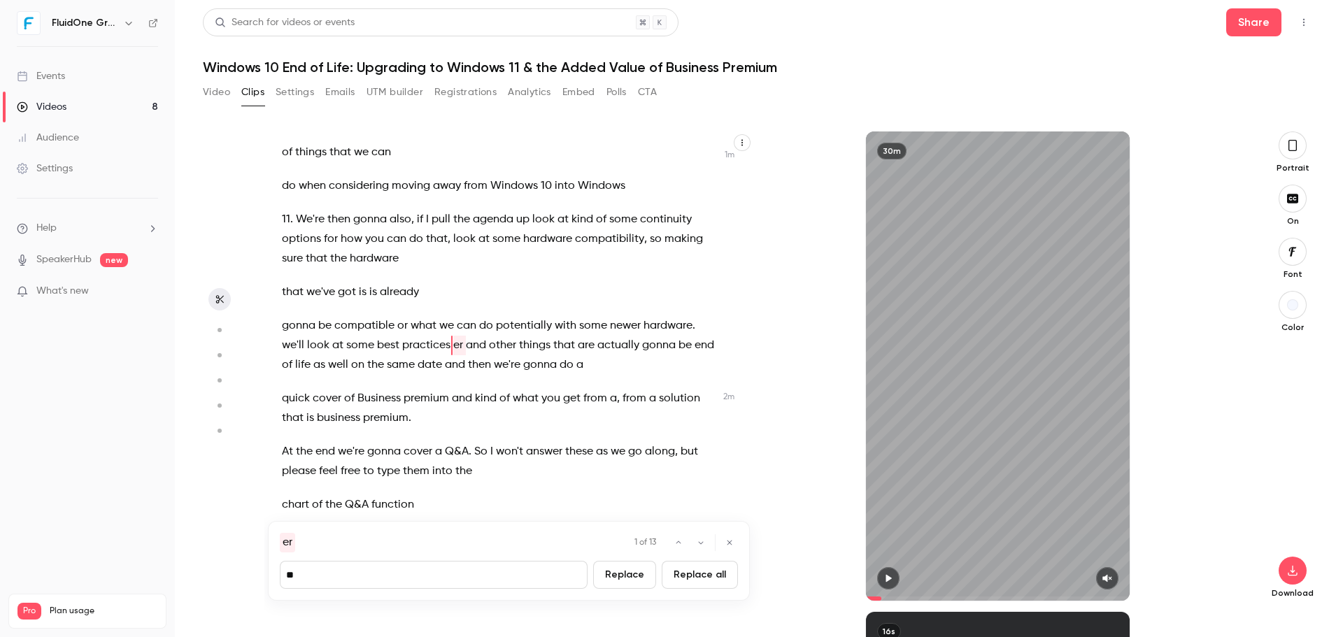
type input "*"
click at [724, 567] on button "Replace all" at bounding box center [700, 575] width 76 height 28
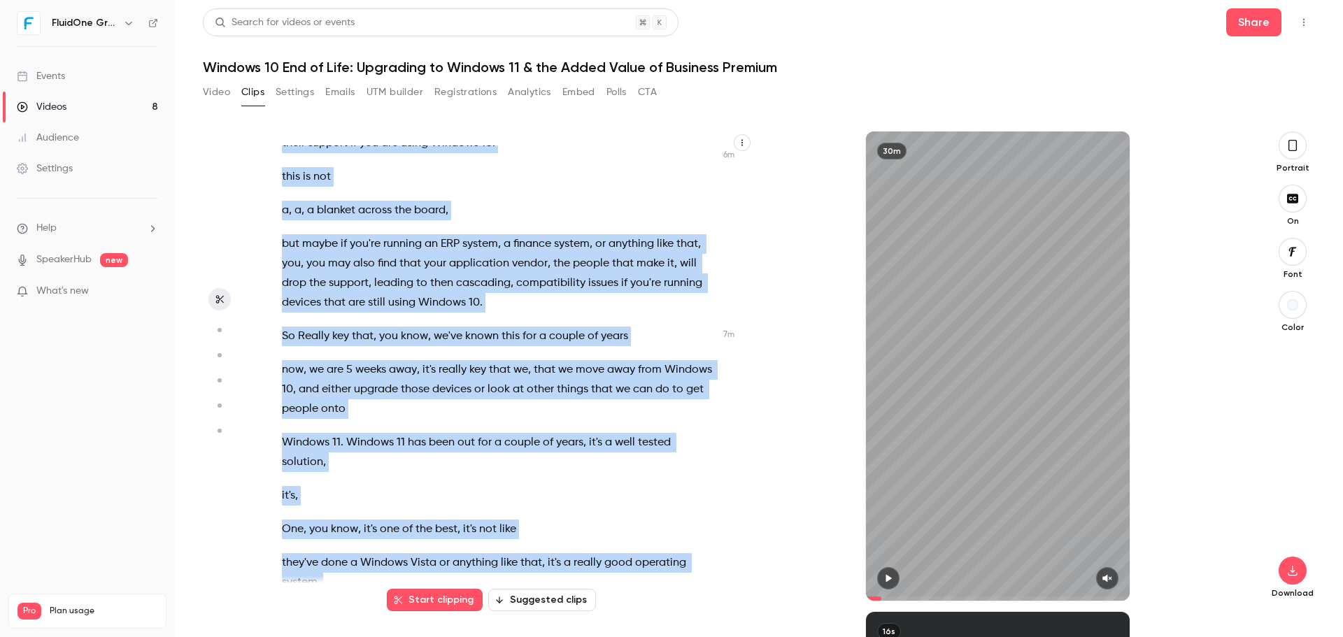
scroll to position [2932, 0]
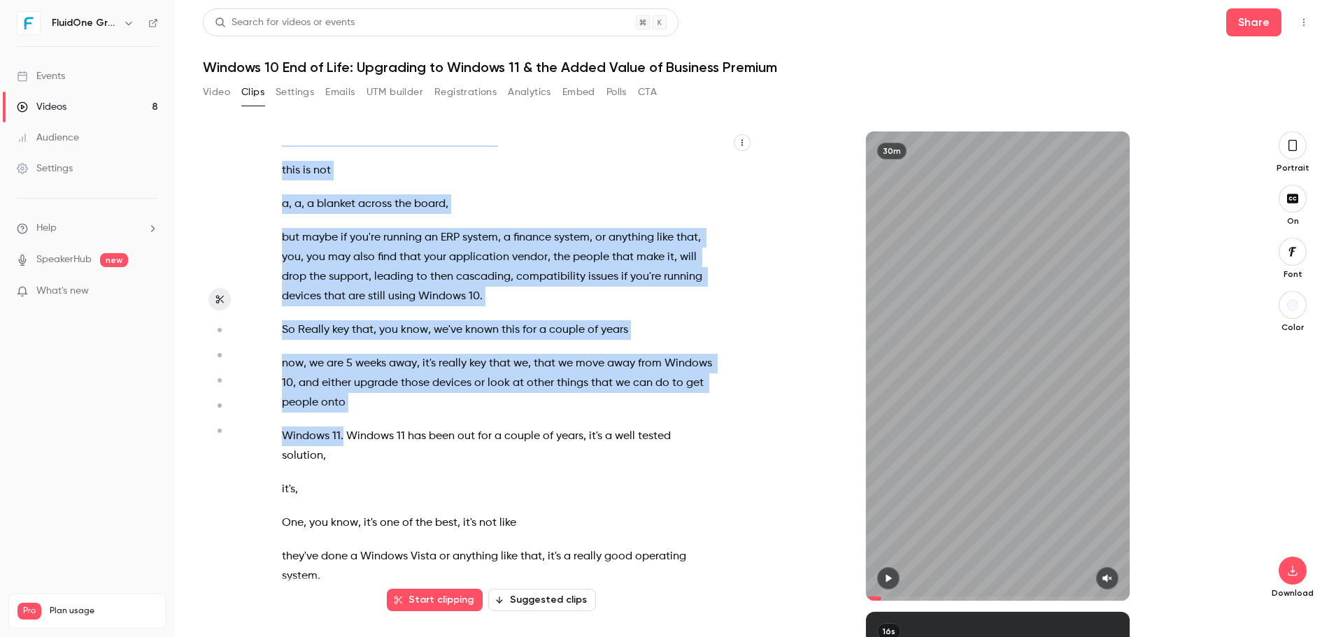
drag, startPoint x: 480, startPoint y: 260, endPoint x: 341, endPoint y: 434, distance: 222.5
click at [341, 434] on div "Good morning everybody , welcome to [DATE] webinar session . We're just gonna l…" at bounding box center [505, 372] width 482 height 455
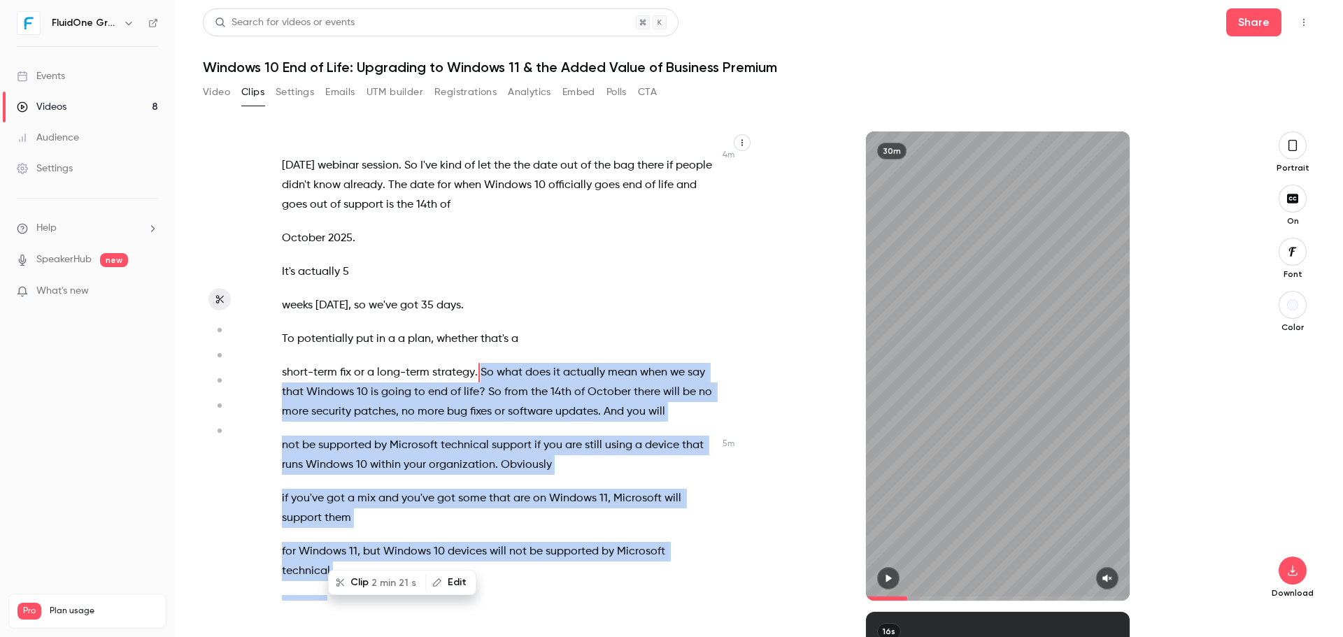
scroll to position [1870, 0]
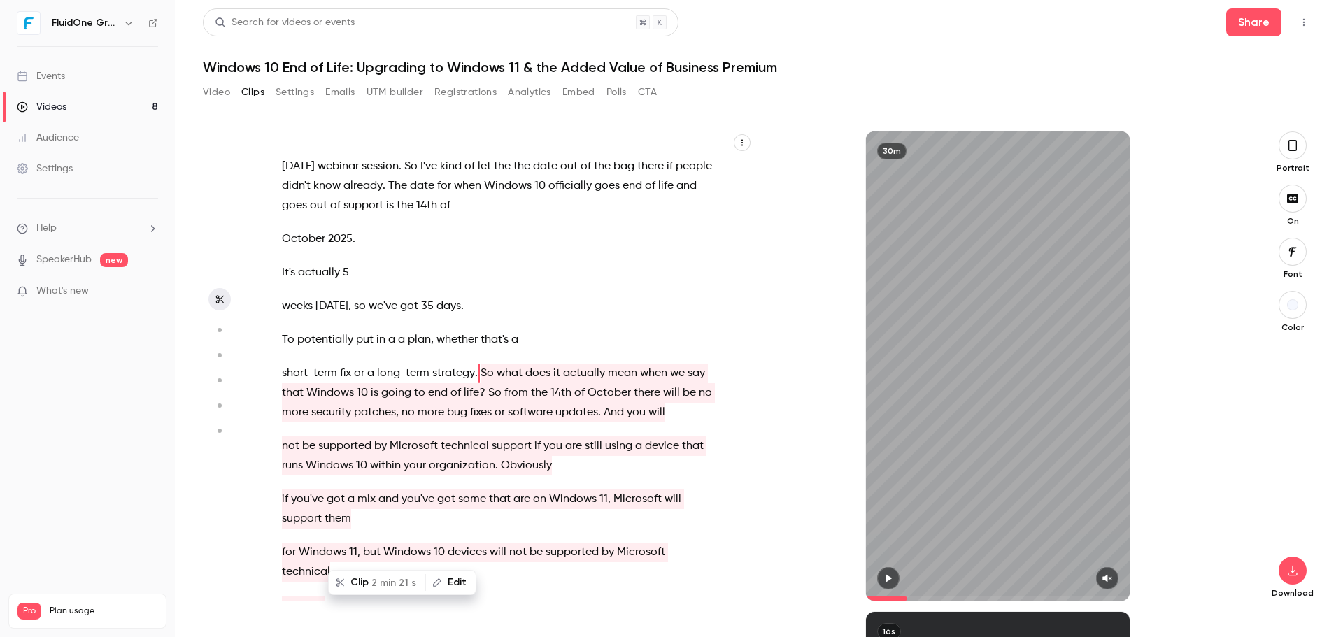
click at [511, 340] on span "a" at bounding box center [514, 340] width 7 height 20
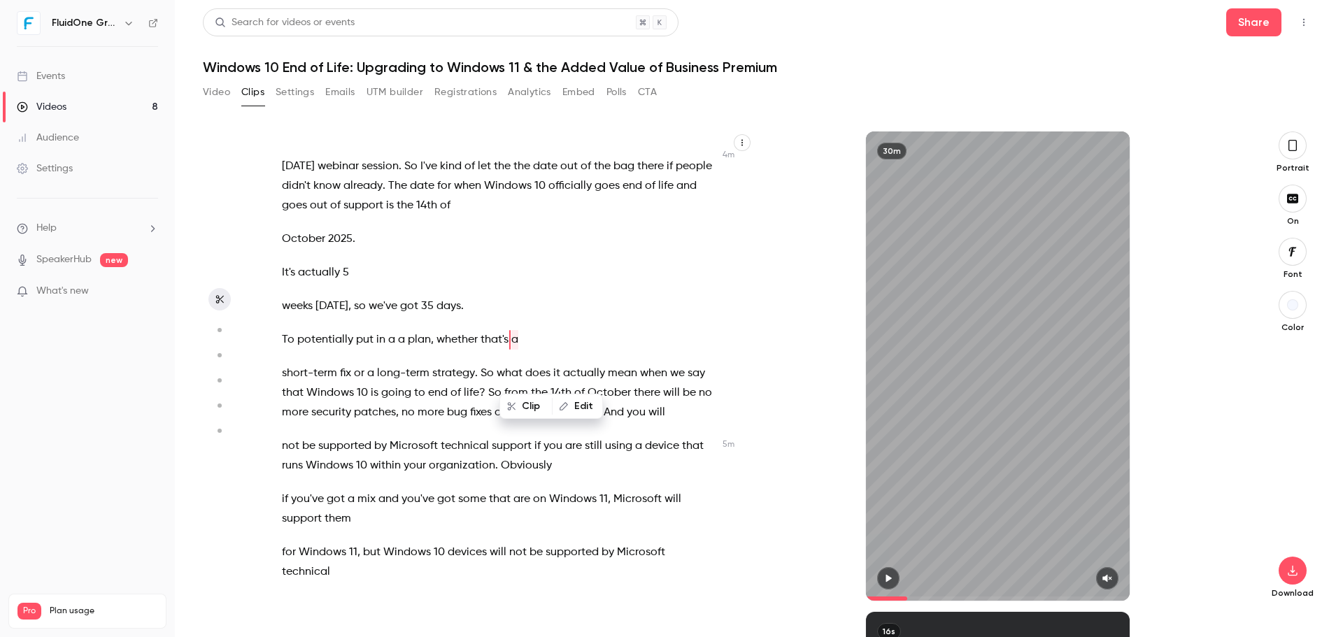
scroll to position [1837, 0]
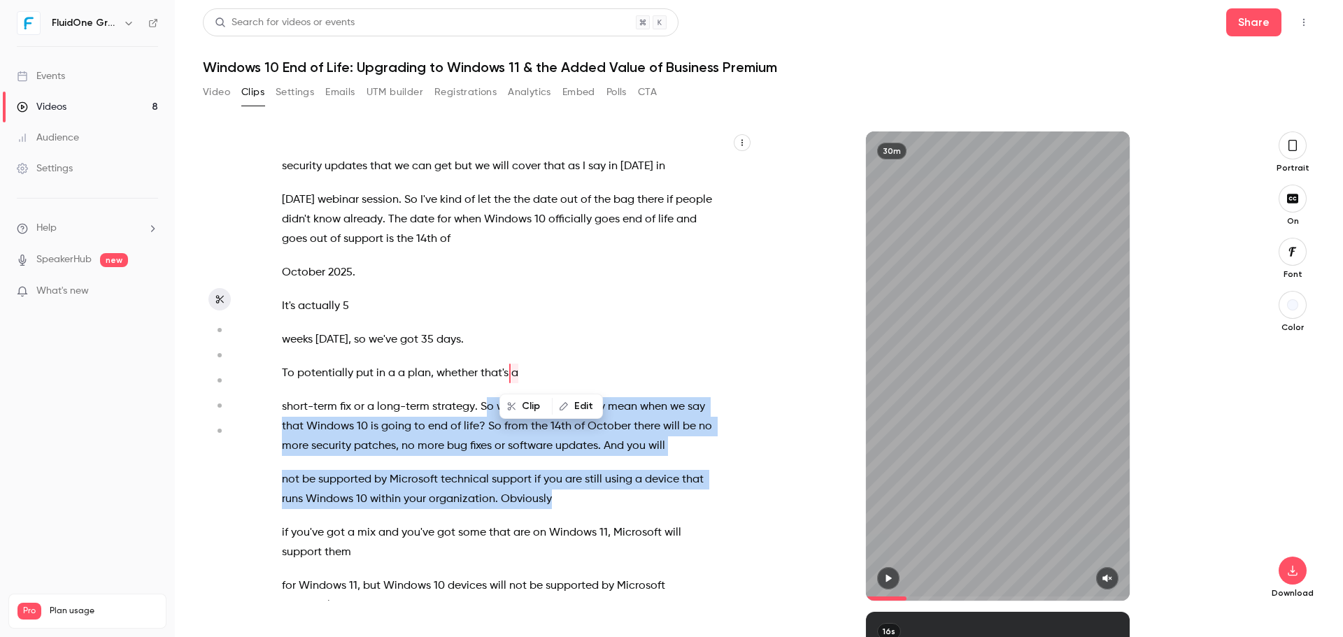
drag, startPoint x: 486, startPoint y: 407, endPoint x: 585, endPoint y: 436, distance: 103.6
click at [602, 503] on div "Good morning everybody , welcome to [DATE] webinar session . We're just gonna l…" at bounding box center [505, 372] width 482 height 455
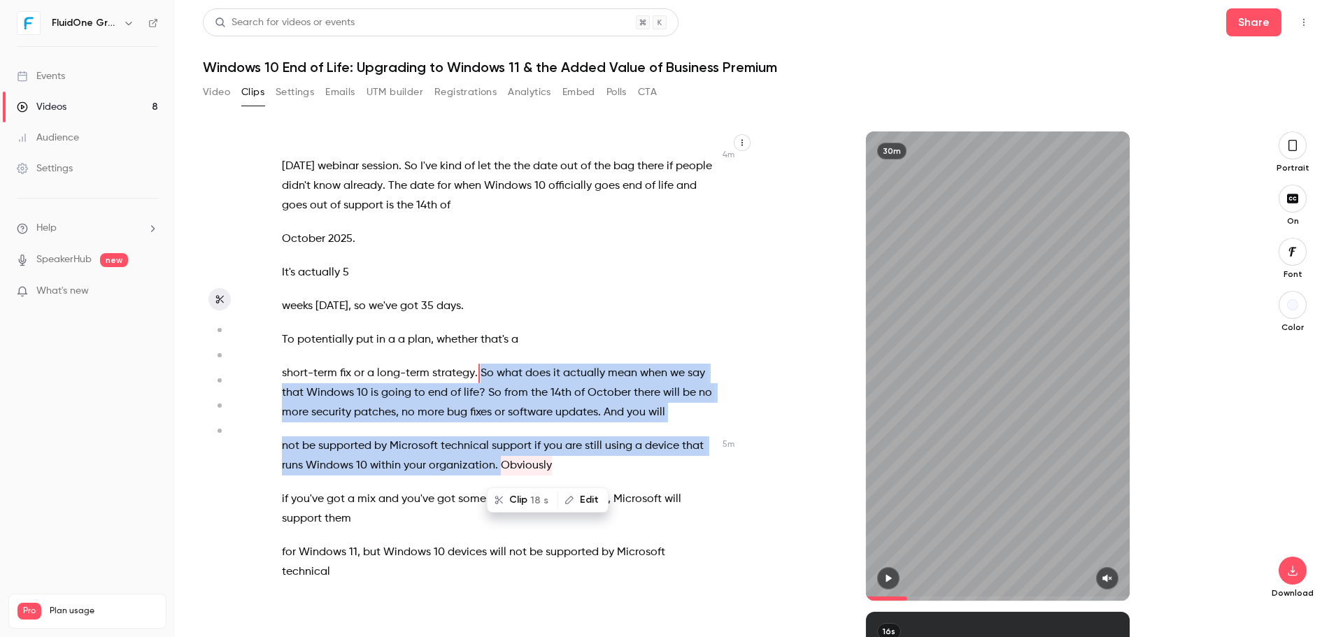
click at [611, 361] on div "Good morning everybody , welcome to [DATE] webinar session . We're just gonna l…" at bounding box center [505, 372] width 482 height 455
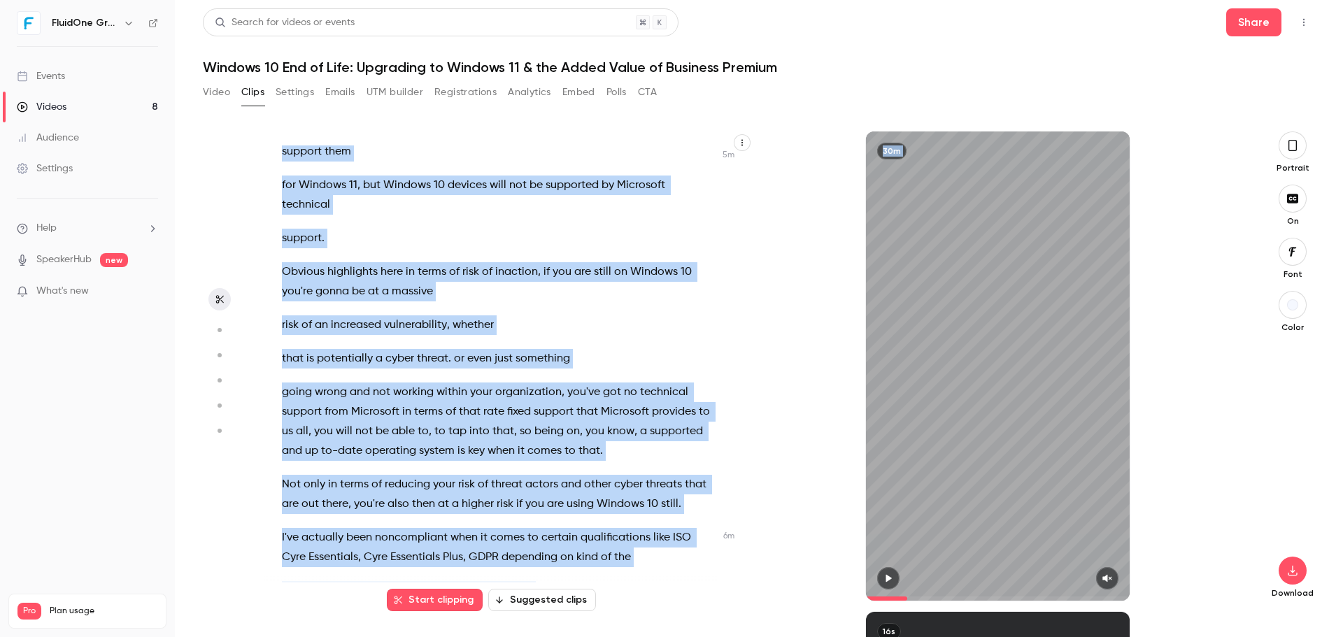
scroll to position [2370, 0]
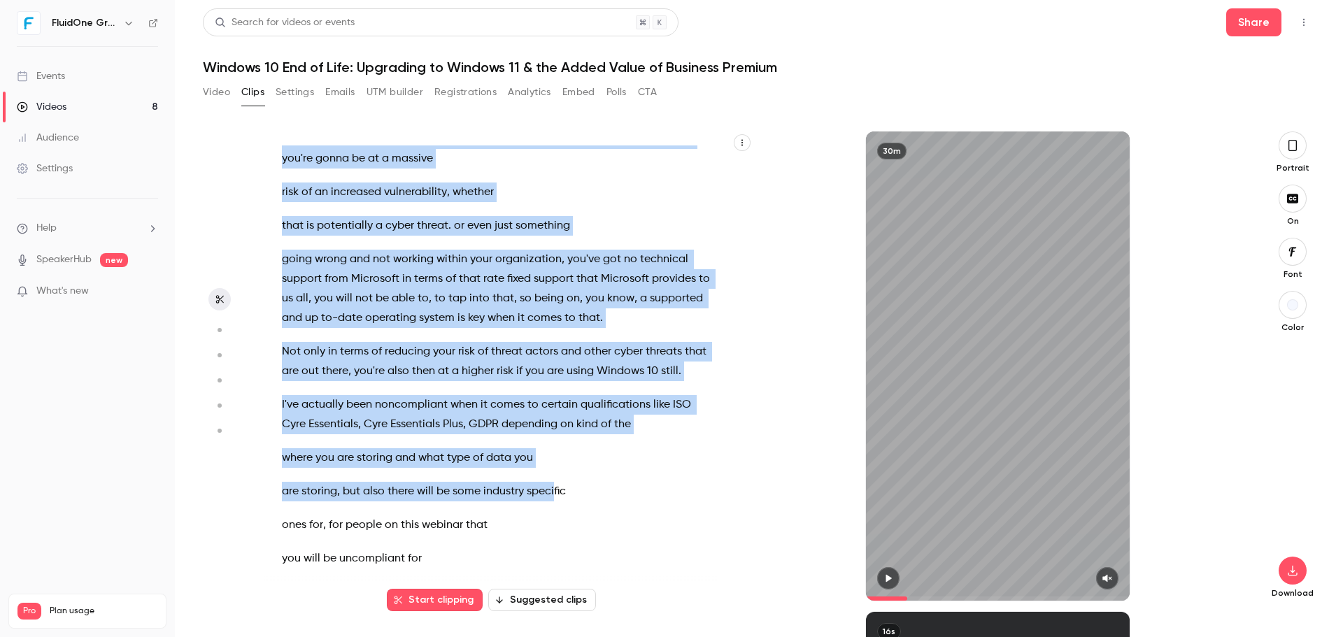
drag, startPoint x: 481, startPoint y: 378, endPoint x: 648, endPoint y: 501, distance: 207.0
click at [555, 495] on div "Good morning everybody , welcome to [DATE] webinar session . We're just gonna l…" at bounding box center [505, 372] width 482 height 455
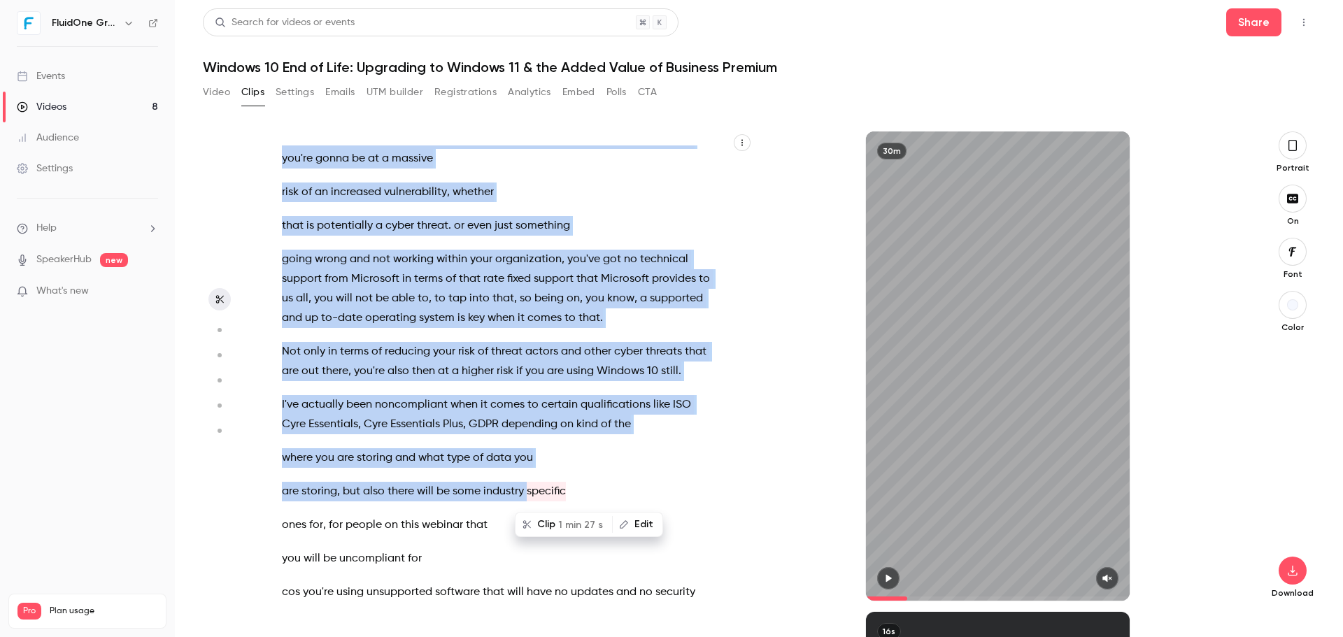
click at [649, 428] on p "I've actually been noncompliant when it comes to certain qualifications like IS…" at bounding box center [498, 414] width 433 height 39
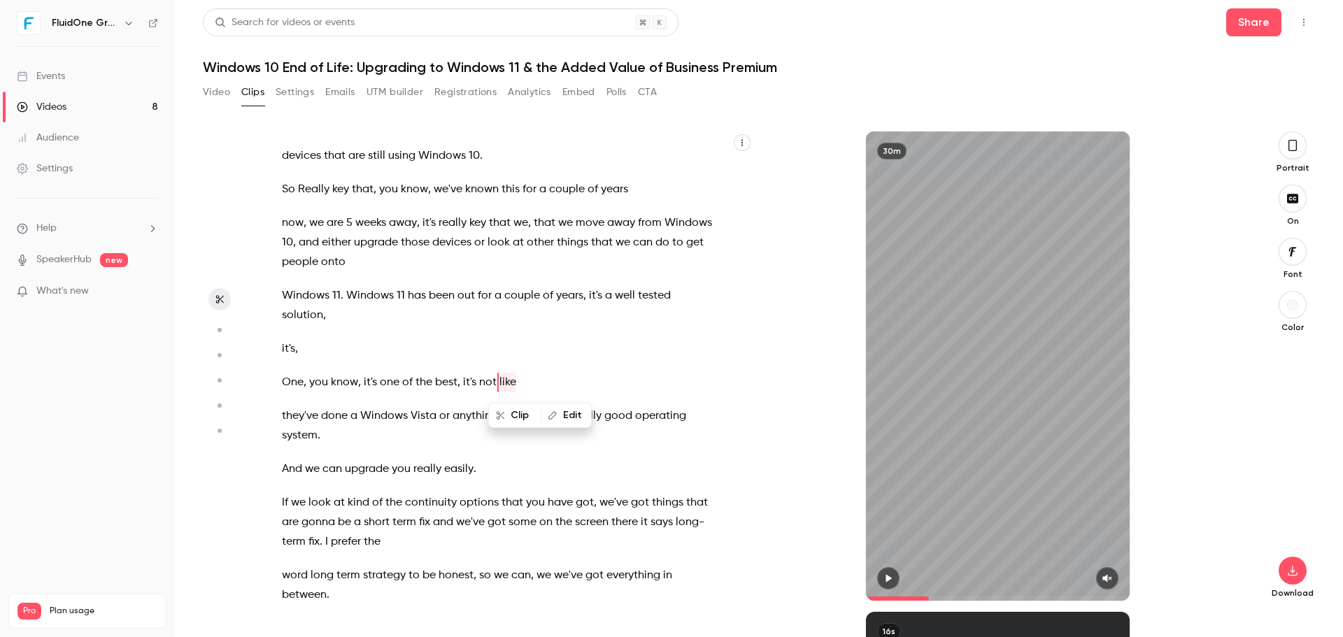
scroll to position [3081, 0]
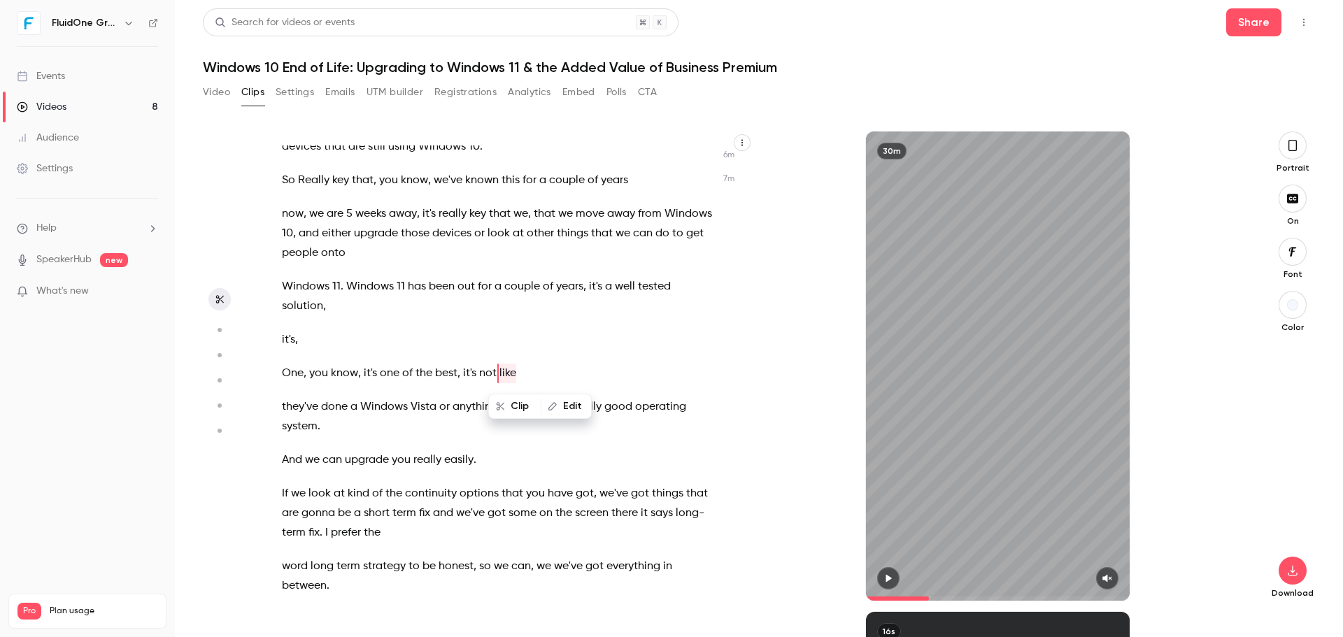
drag, startPoint x: 648, startPoint y: 389, endPoint x: 541, endPoint y: 364, distance: 110.6
click at [557, 365] on p "One , you know , it's one of the best , it's not like" at bounding box center [498, 374] width 433 height 20
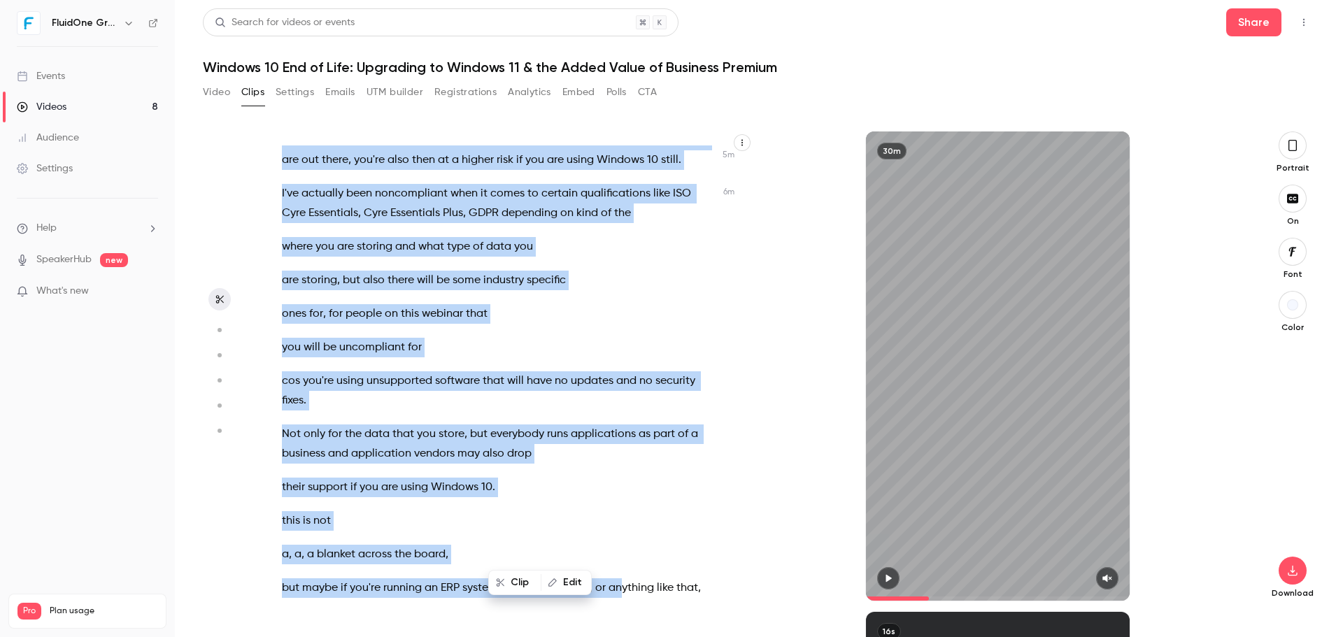
scroll to position [2616, 0]
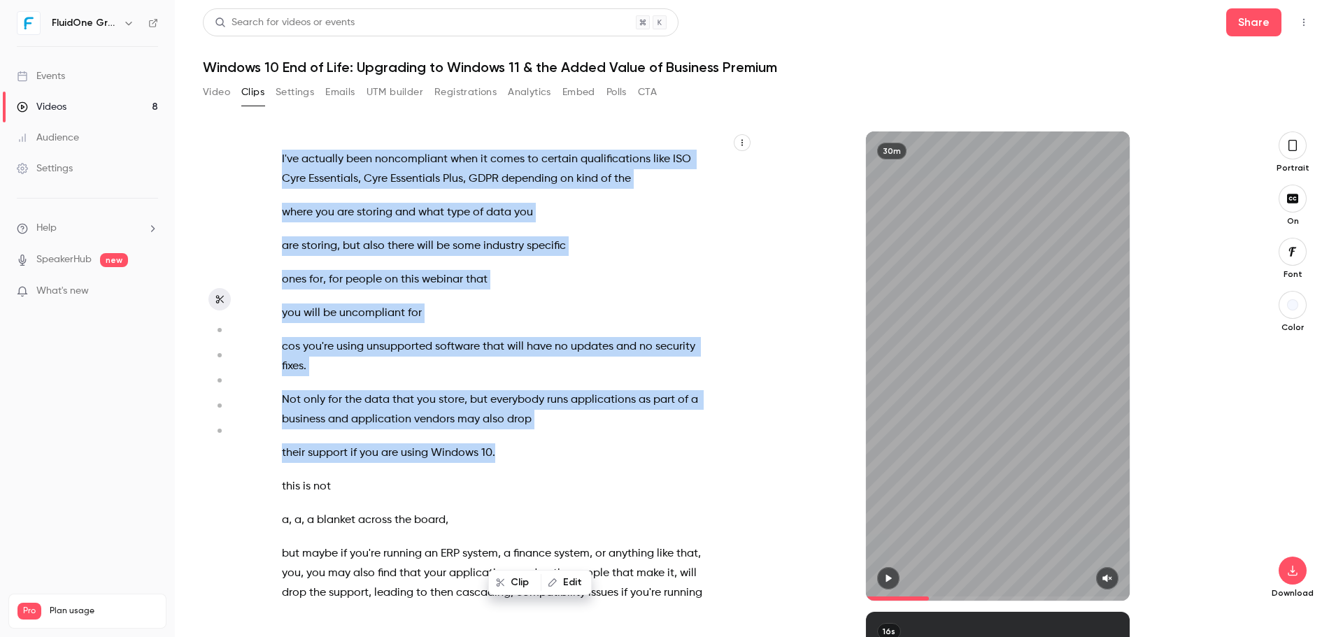
drag, startPoint x: 481, startPoint y: 211, endPoint x: 517, endPoint y: 462, distance: 254.3
click at [513, 462] on div "Good morning everybody , welcome to [DATE] webinar session . We're just gonna l…" at bounding box center [505, 372] width 482 height 455
type input "*****"
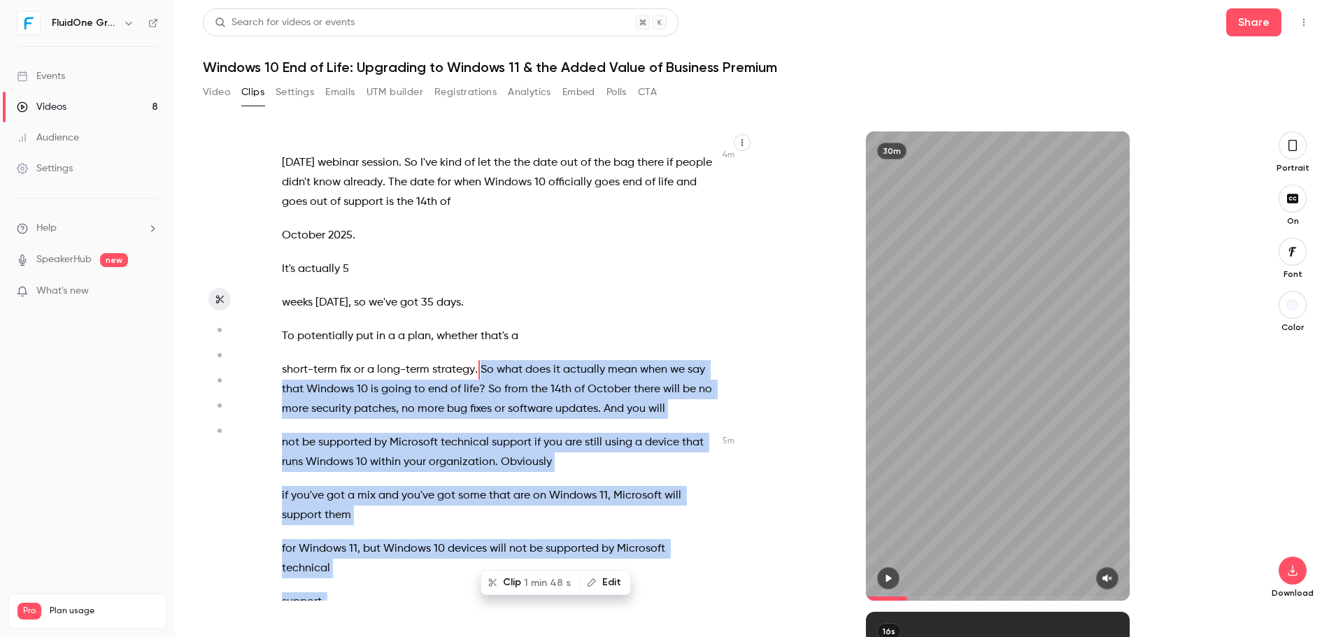
scroll to position [1870, 0]
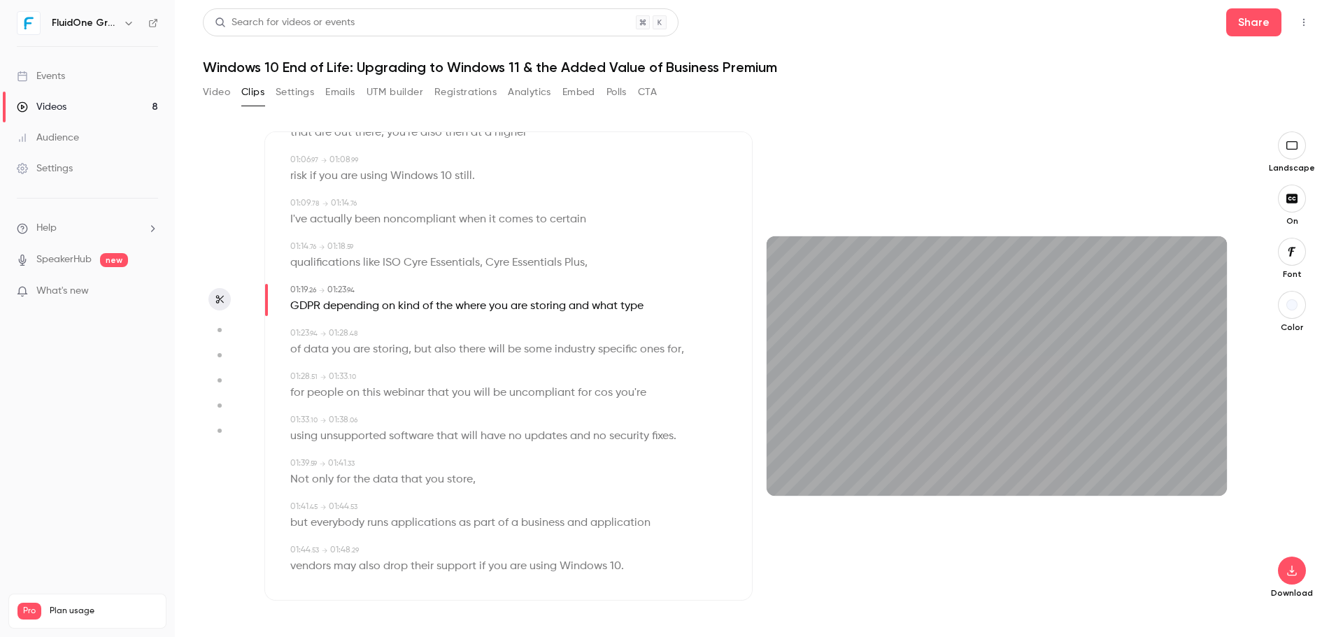
scroll to position [862, 0]
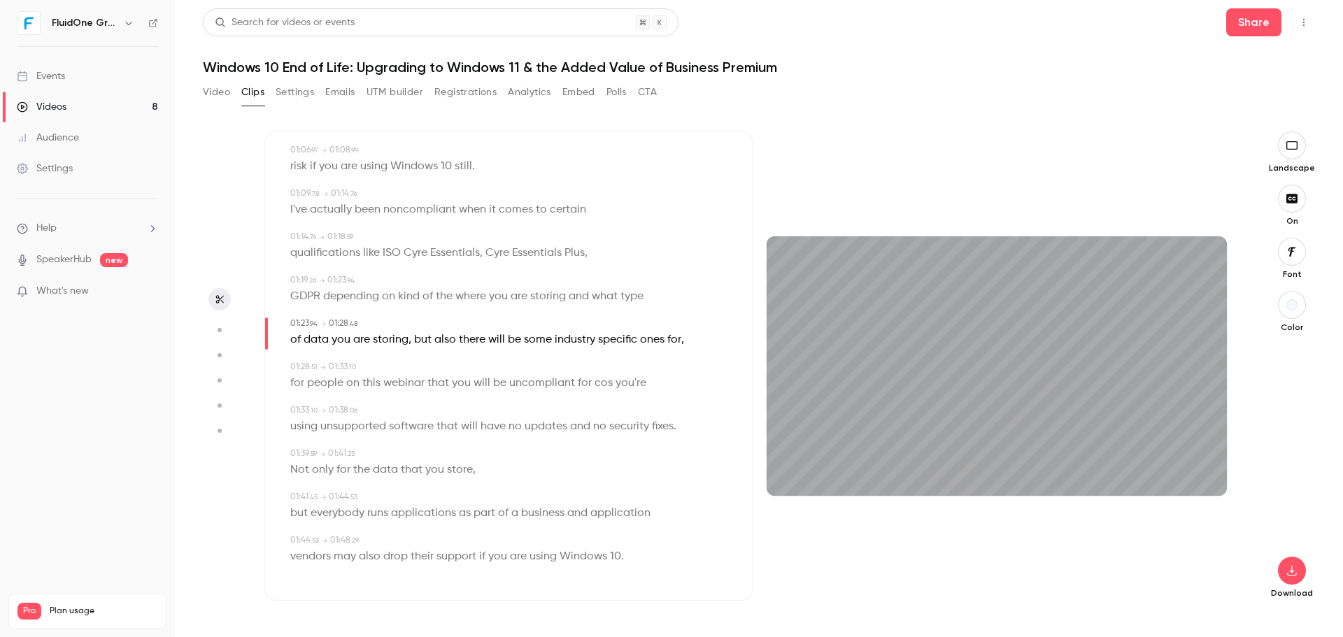
click at [417, 247] on span "Cyre" at bounding box center [416, 253] width 24 height 20
type input "****"
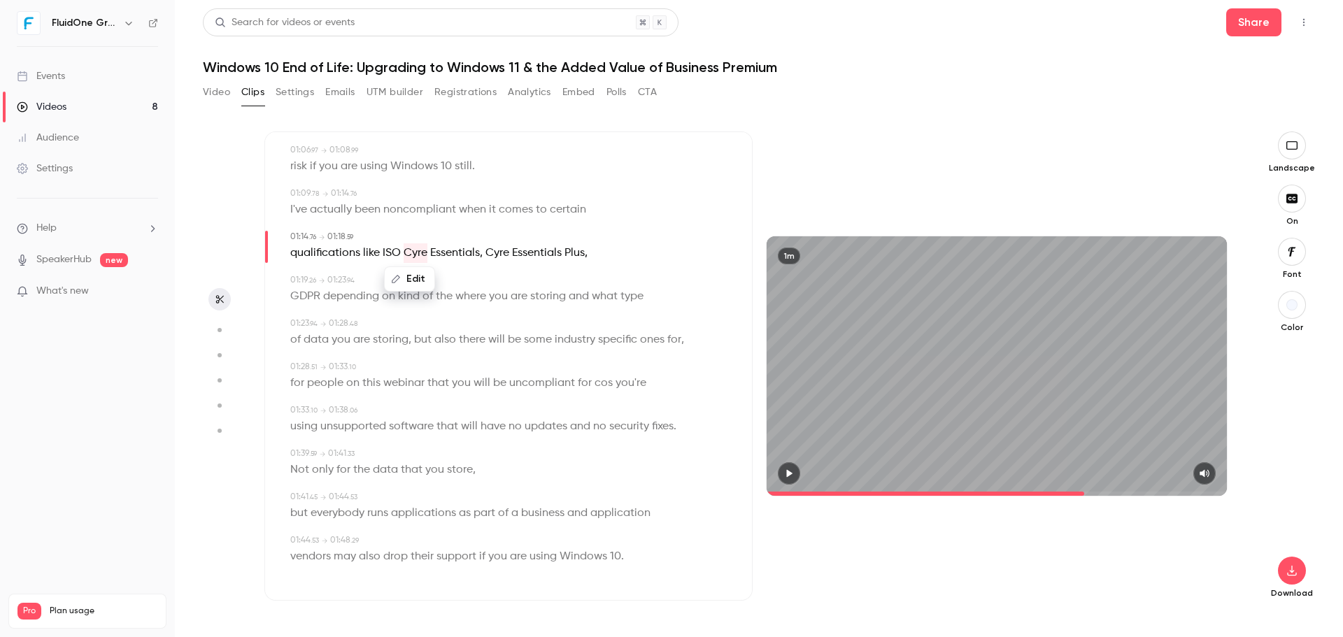
click at [418, 278] on button "Edit" at bounding box center [409, 279] width 48 height 22
type input "*****"
click at [469, 277] on button "Replace" at bounding box center [479, 284] width 63 height 28
type input "****"
click at [501, 253] on span "Cyre" at bounding box center [504, 253] width 24 height 20
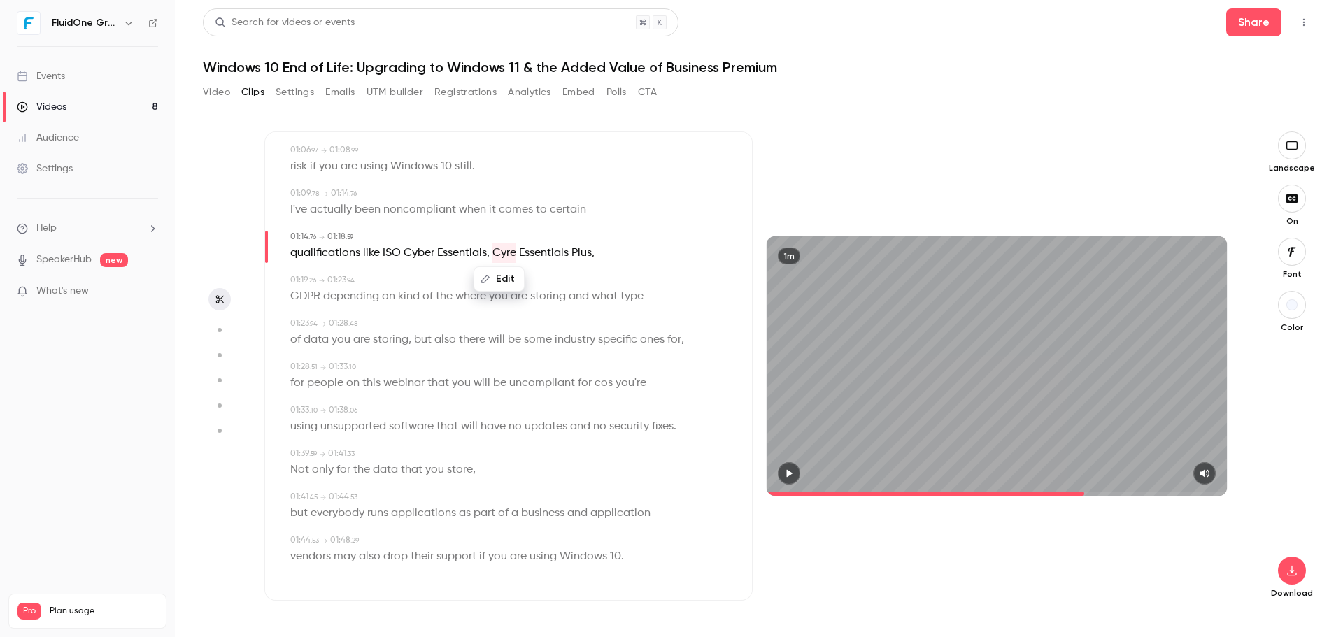
click at [497, 269] on button "Edit" at bounding box center [499, 279] width 48 height 22
type input "*****"
click at [578, 280] on button "Replace" at bounding box center [569, 284] width 63 height 28
type input "****"
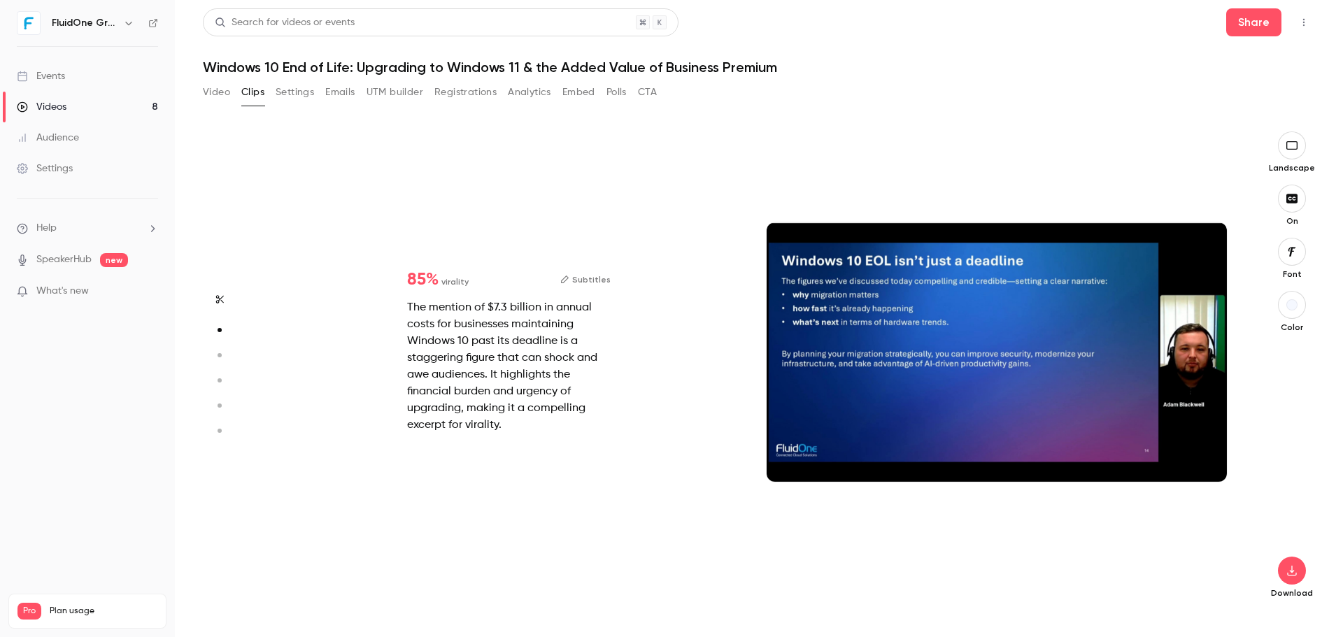
type input "*"
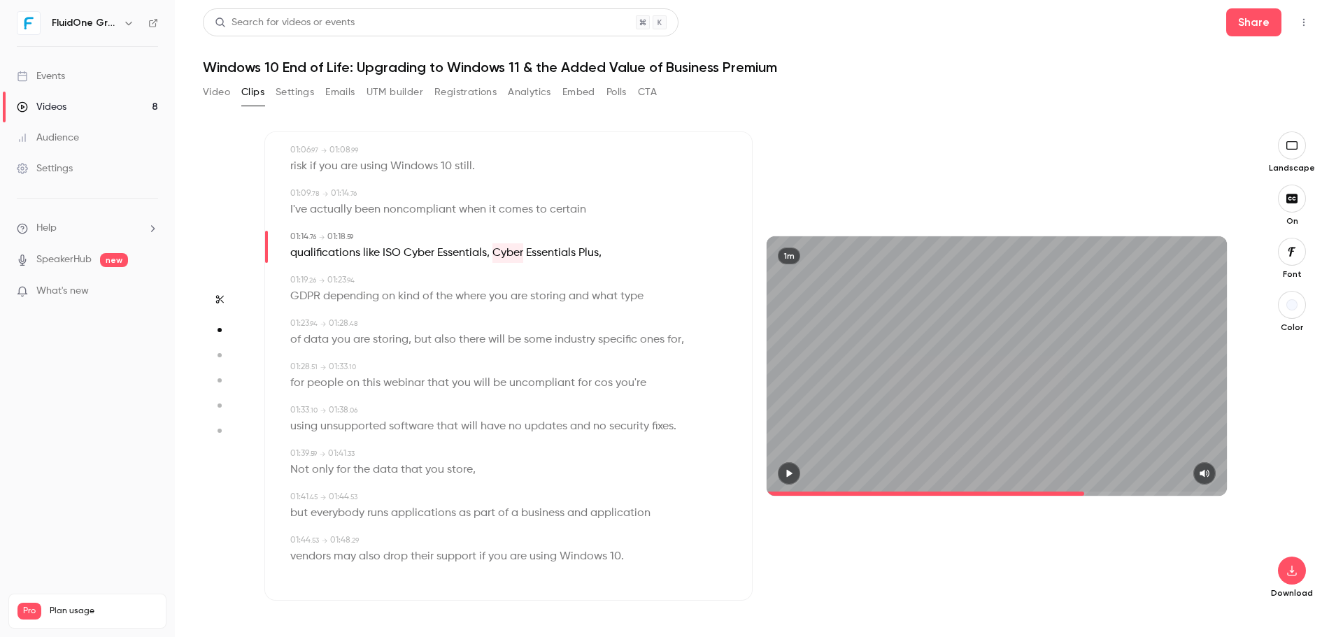
type input "****"
type input "*"
type input "****"
type input "*"
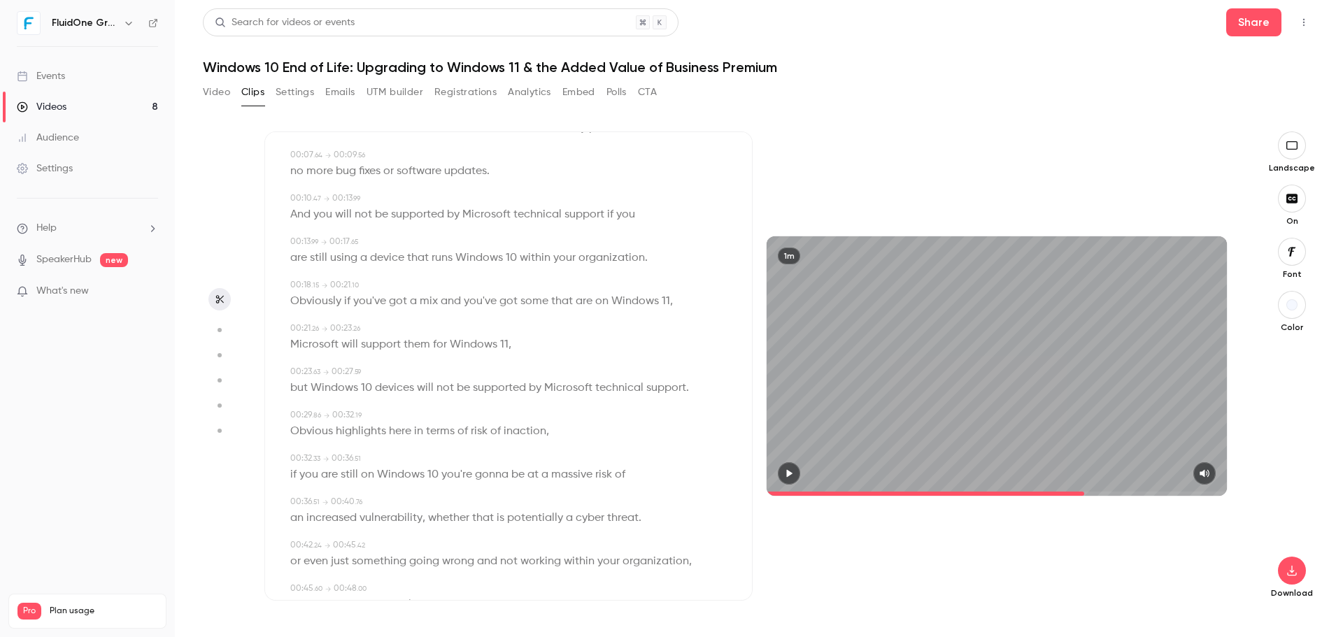
scroll to position [0, 0]
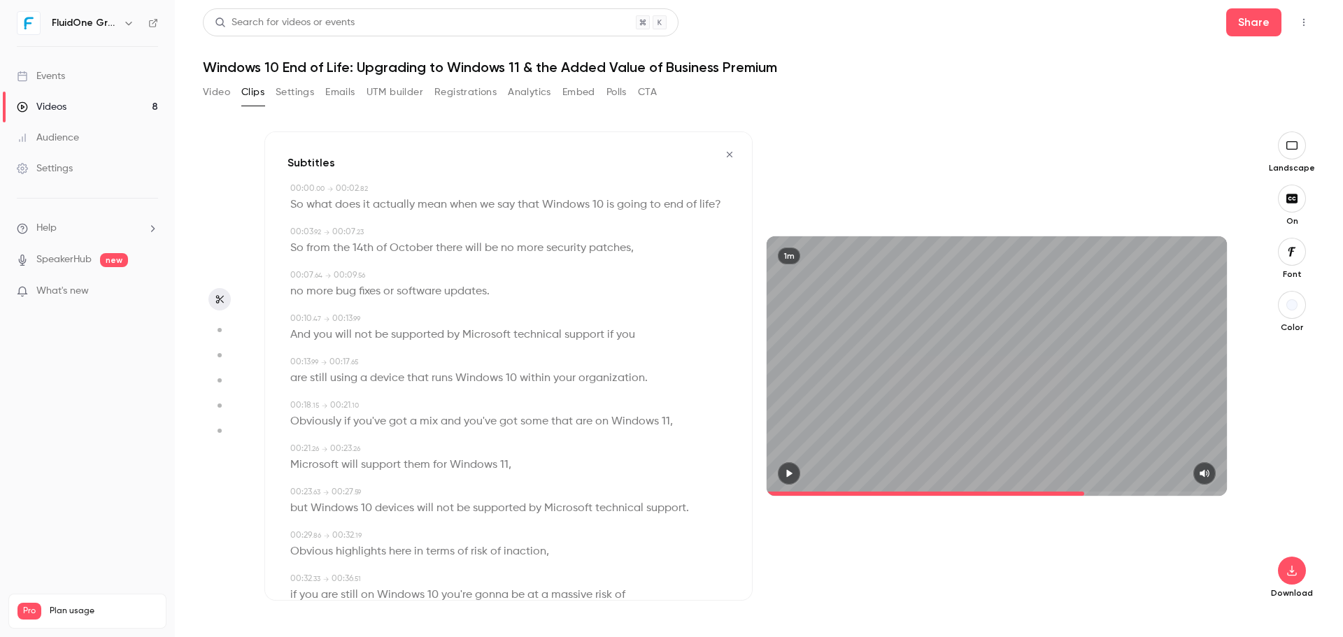
click at [788, 474] on icon "button" at bounding box center [790, 473] width 6 height 8
click at [788, 473] on icon "button" at bounding box center [789, 473] width 6 height 8
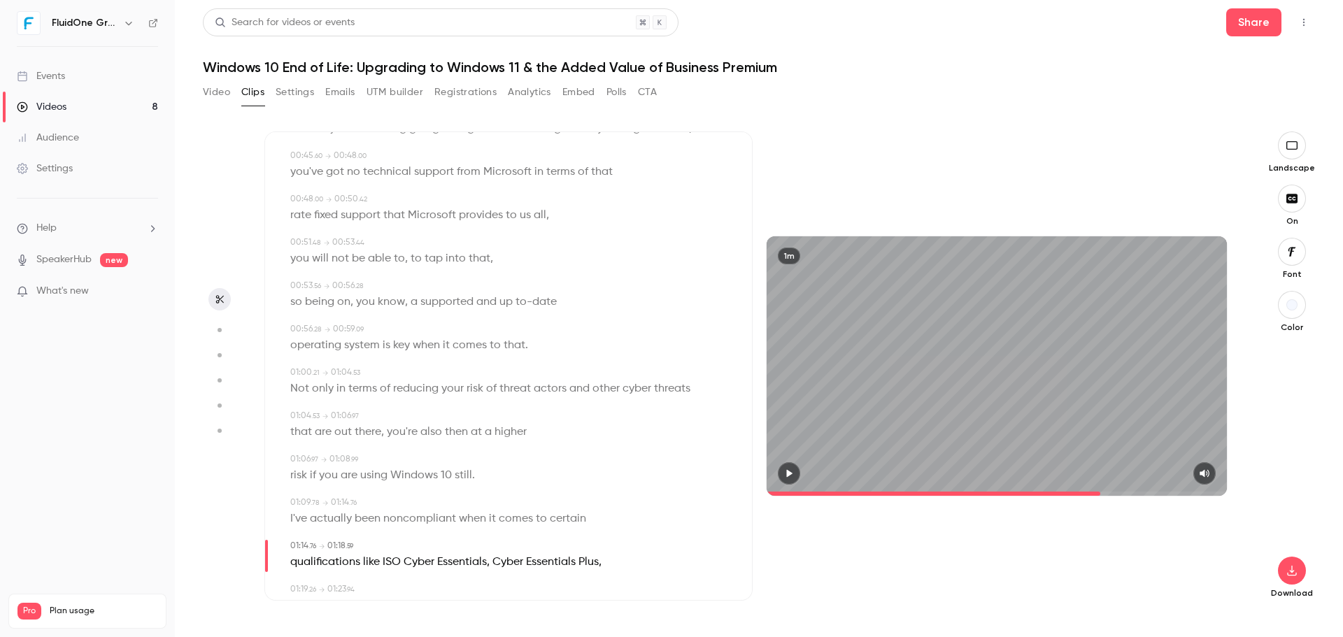
scroll to position [699, 0]
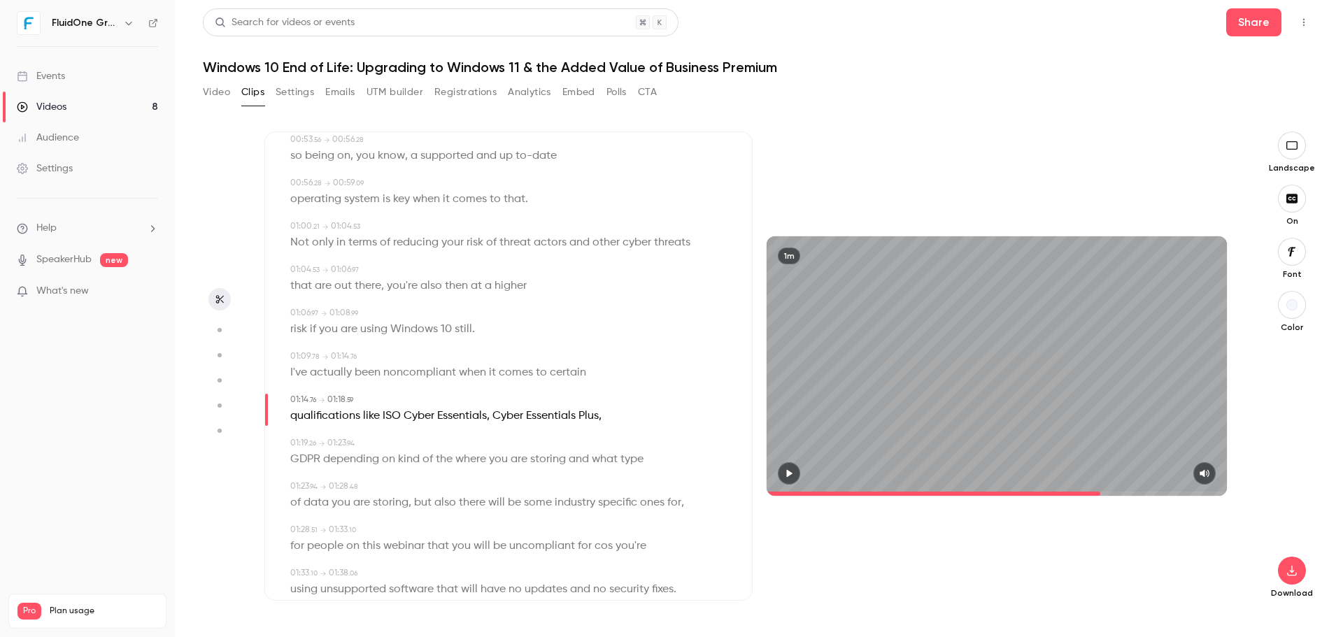
click at [401, 412] on span at bounding box center [402, 416] width 3 height 11
type input "****"
click at [385, 433] on button "Edit" at bounding box center [386, 442] width 48 height 22
click at [337, 443] on input "***" at bounding box center [359, 447] width 126 height 28
type input "****"
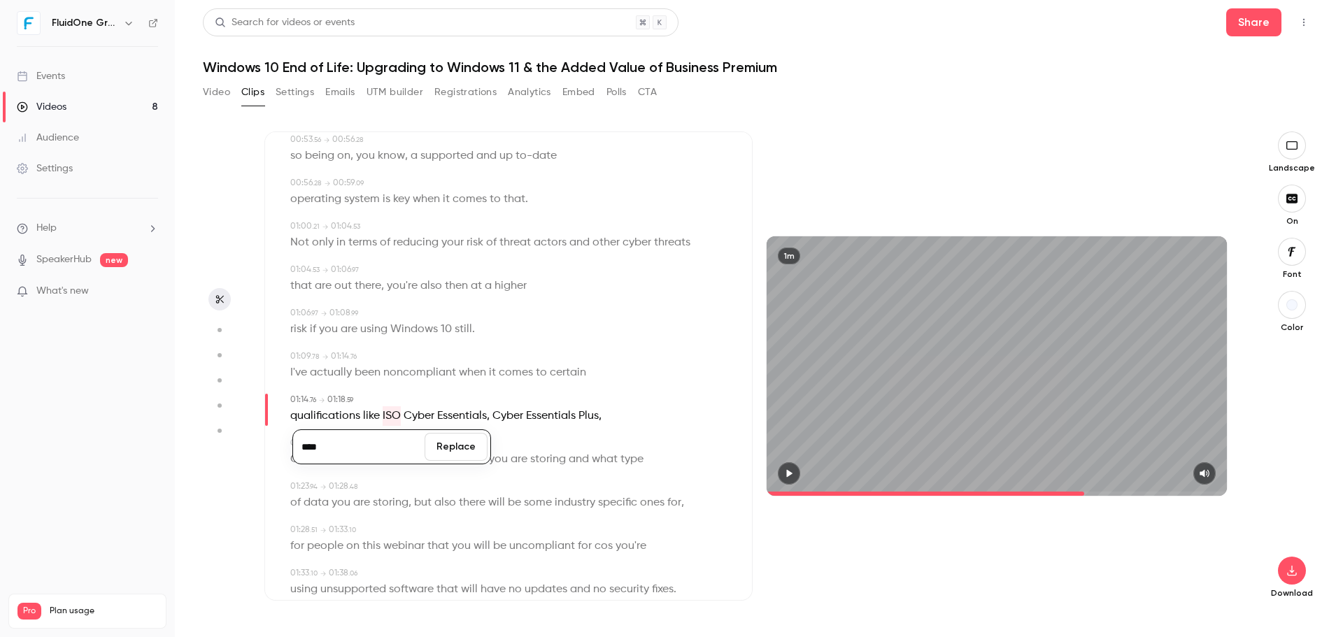
drag, startPoint x: 469, startPoint y: 441, endPoint x: 476, endPoint y: 443, distance: 7.1
click at [471, 442] on button "Replace" at bounding box center [456, 447] width 63 height 28
click at [788, 473] on icon "button" at bounding box center [790, 473] width 6 height 8
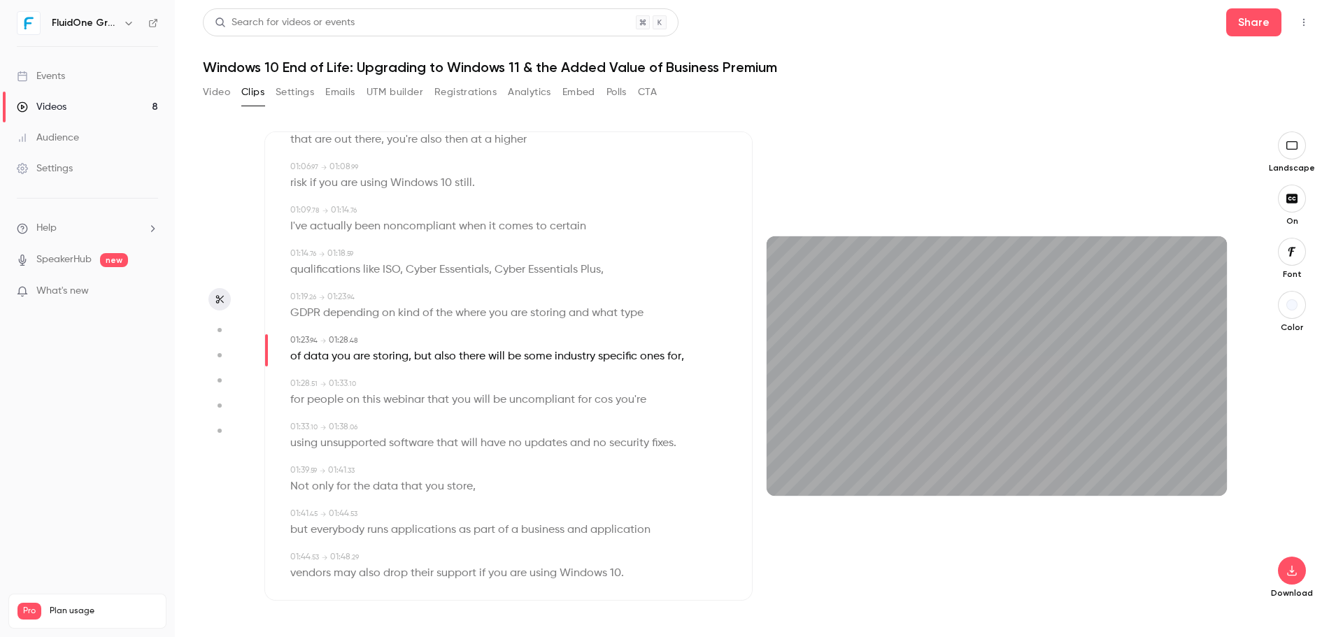
scroll to position [862, 0]
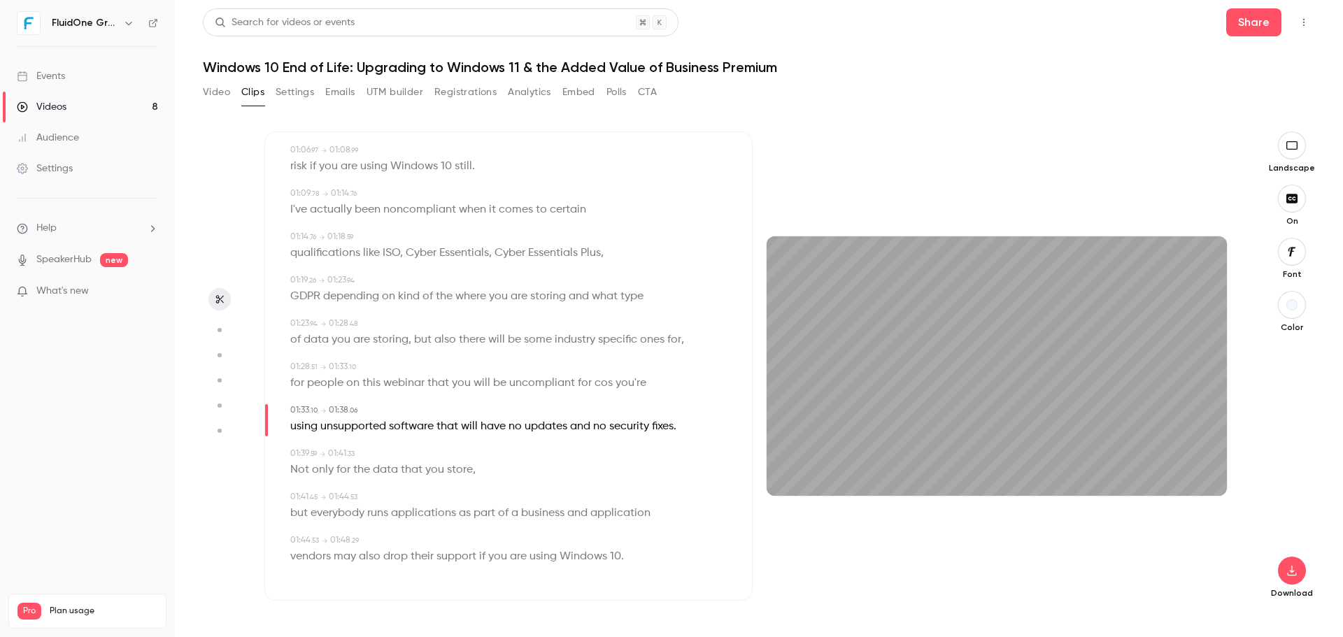
click at [594, 384] on span "cos" at bounding box center [603, 383] width 18 height 20
type input "****"
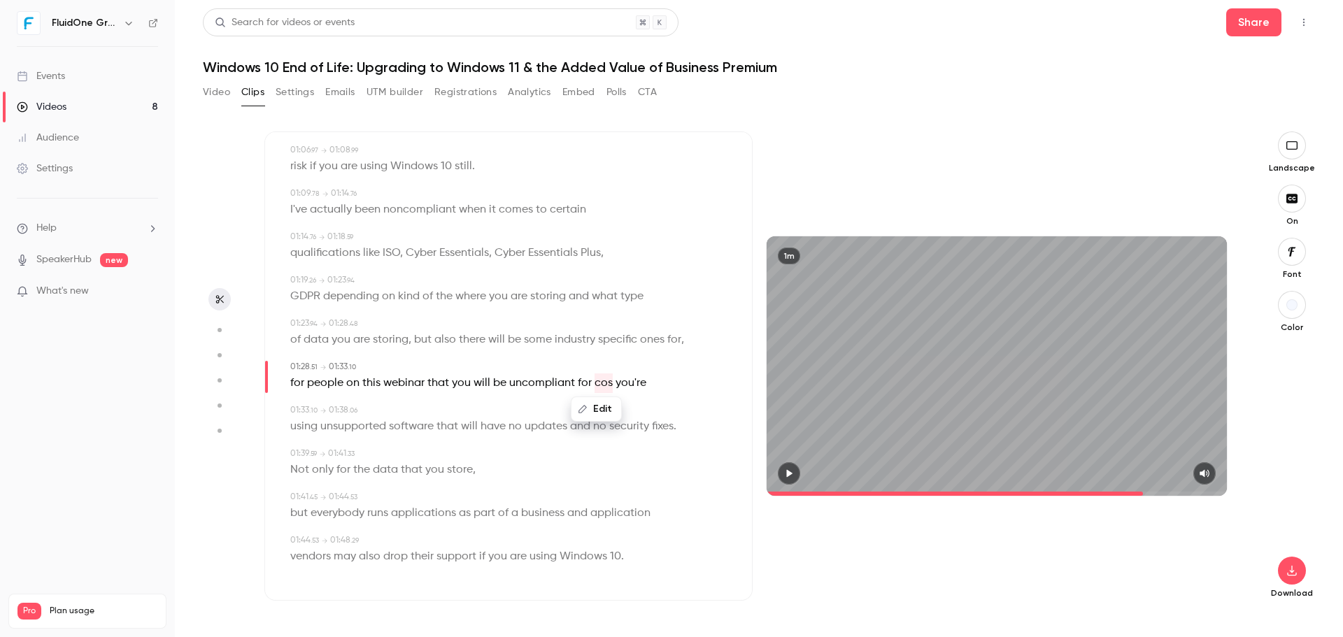
click at [618, 412] on button "Edit" at bounding box center [596, 409] width 48 height 22
type input "*******"
click at [652, 411] on button "Replace" at bounding box center [666, 414] width 63 height 28
click at [788, 471] on icon "button" at bounding box center [788, 474] width 11 height 10
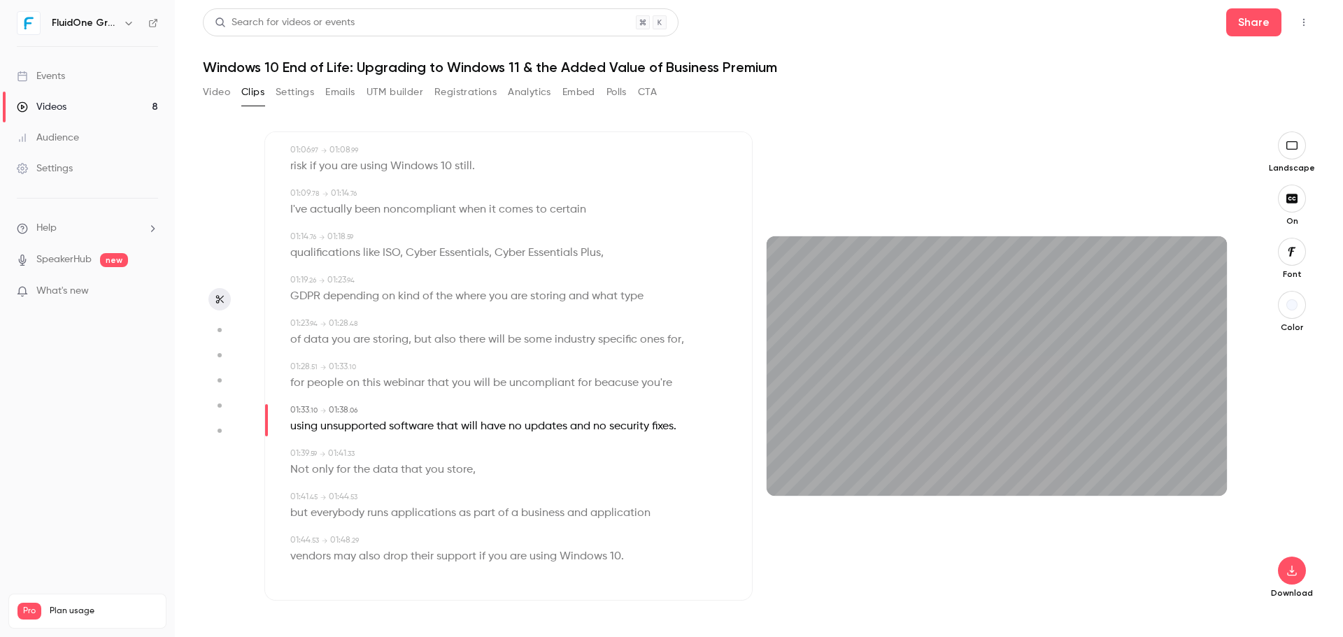
click at [599, 387] on span "beacuse" at bounding box center [616, 383] width 44 height 20
type input "****"
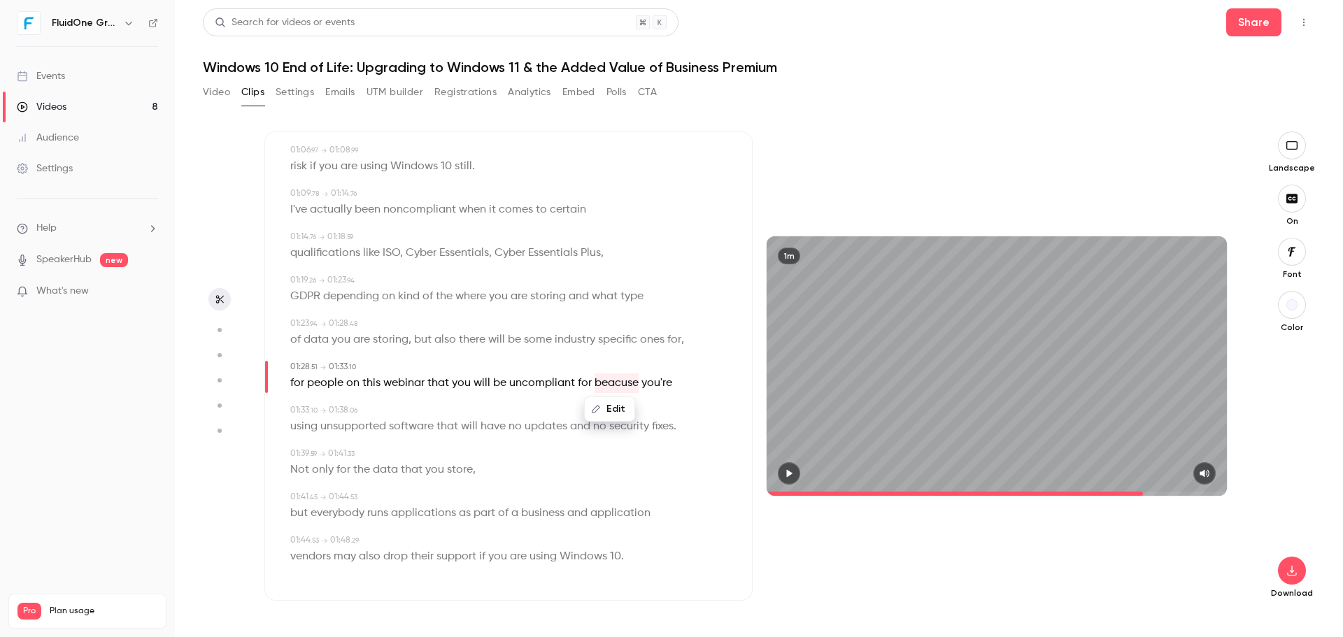
click at [598, 401] on button "Edit" at bounding box center [609, 409] width 48 height 22
click at [543, 411] on input "*******" at bounding box center [583, 414] width 126 height 28
type input "*******"
click at [692, 412] on button "Replace" at bounding box center [679, 414] width 63 height 28
click at [784, 467] on button "button" at bounding box center [789, 473] width 22 height 22
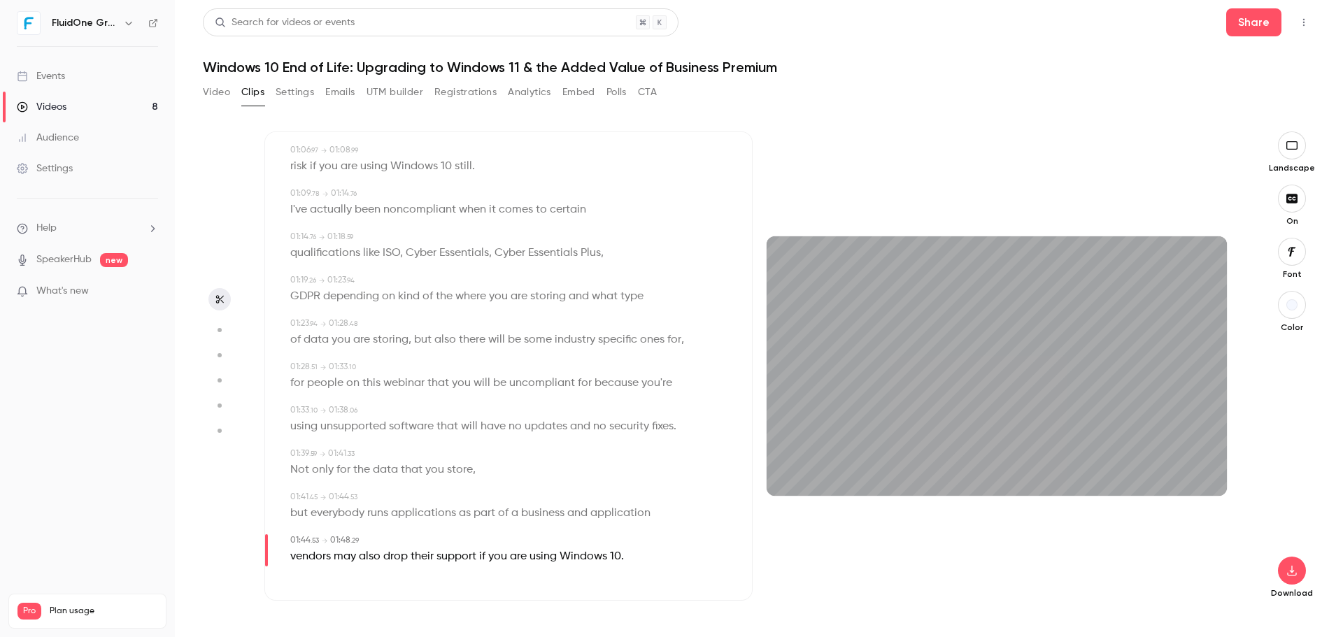
type input "*****"
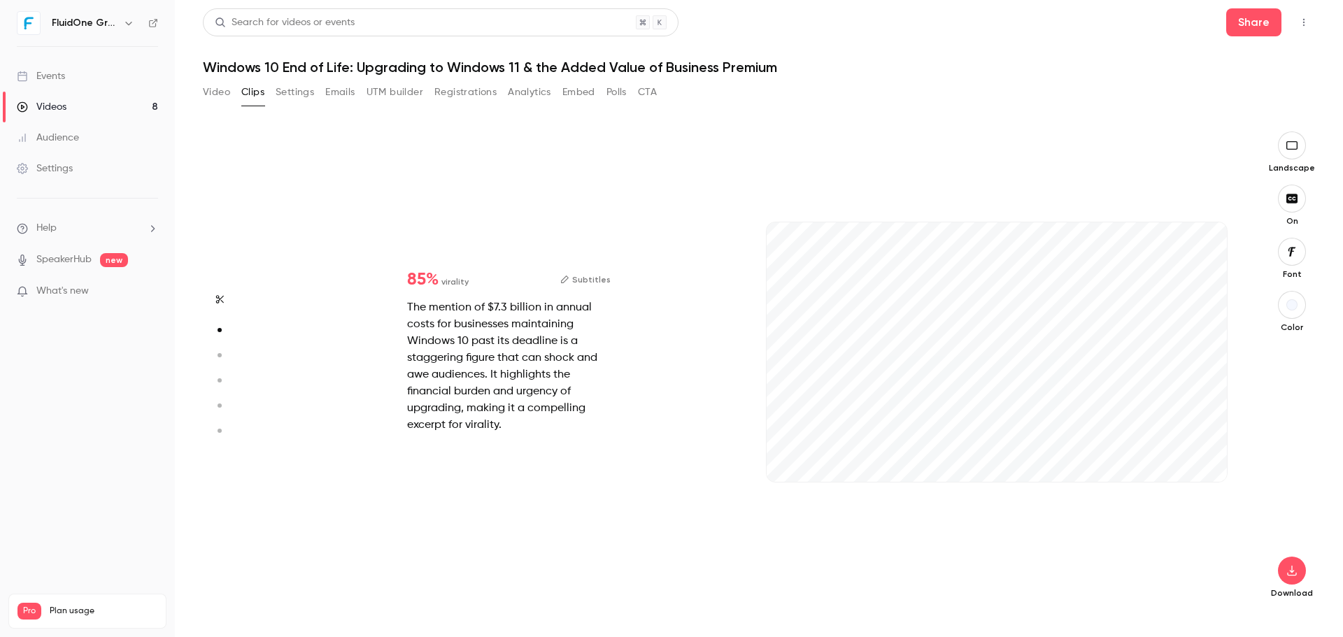
type input "***"
type input "*****"
type input "***"
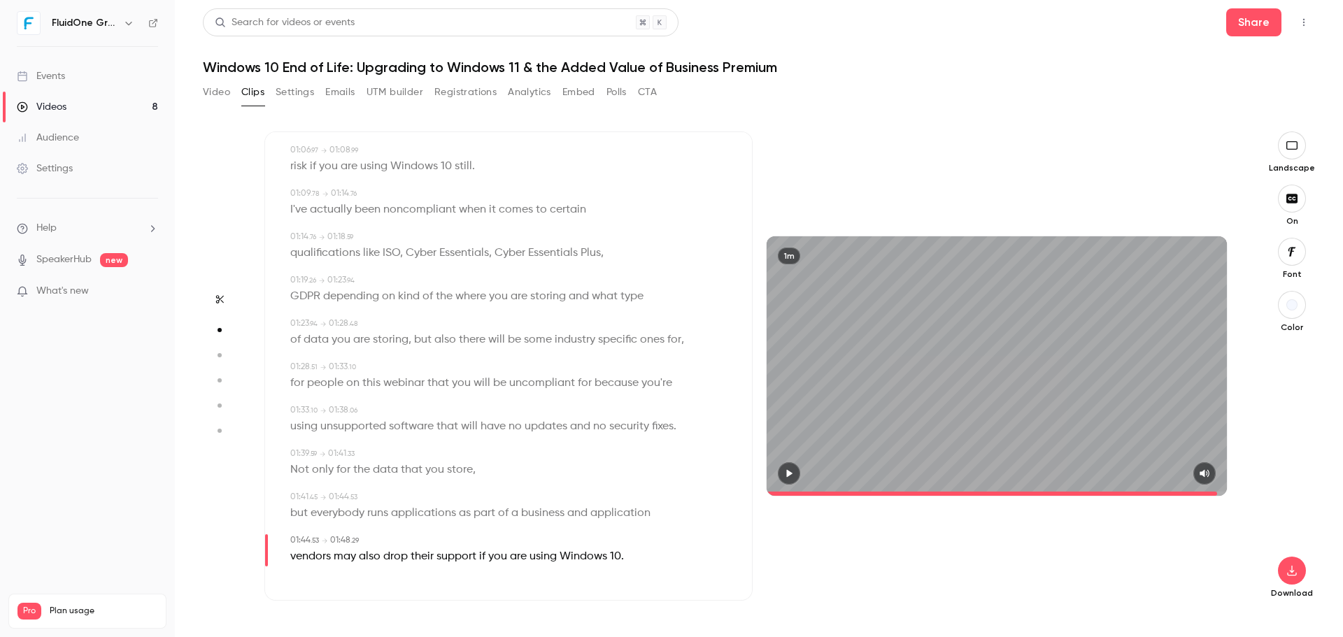
type input "*****"
type input "*"
click at [1292, 584] on button "button" at bounding box center [1292, 571] width 28 height 28
click at [1123, 547] on span "Full HD" at bounding box center [1187, 543] width 160 height 15
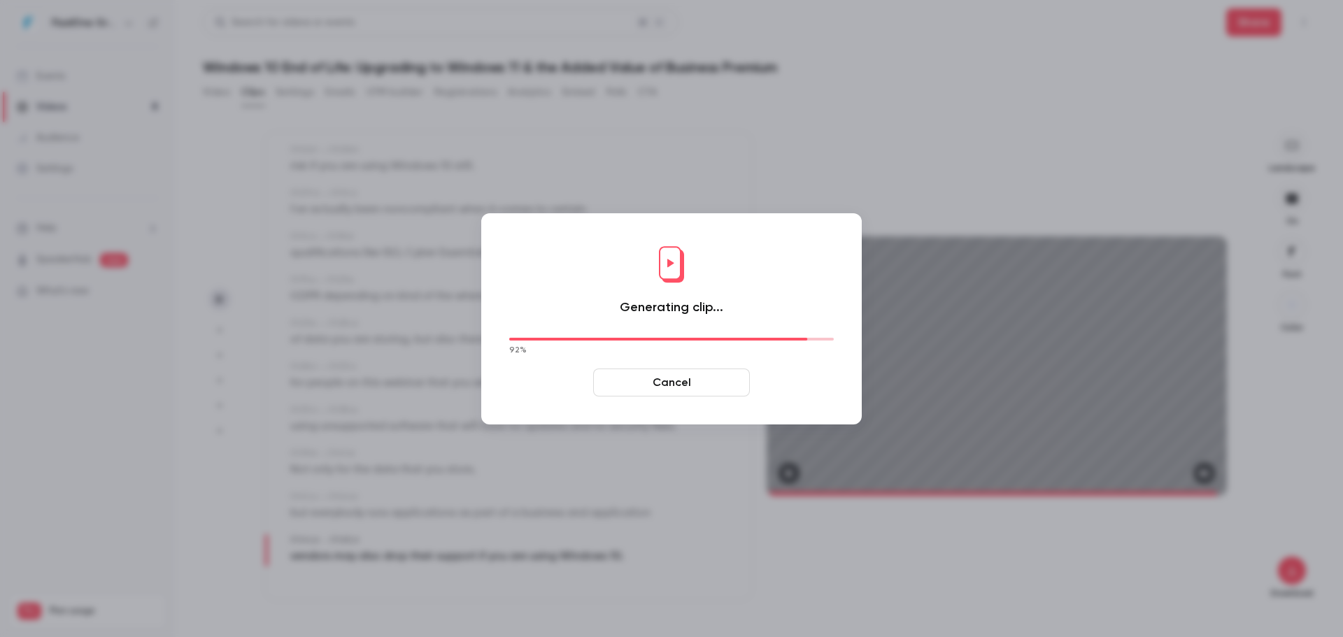
drag, startPoint x: 298, startPoint y: 122, endPoint x: 348, endPoint y: 85, distance: 62.5
click at [309, 108] on div at bounding box center [671, 318] width 1343 height 637
click at [684, 383] on button "Cancel" at bounding box center [671, 383] width 157 height 28
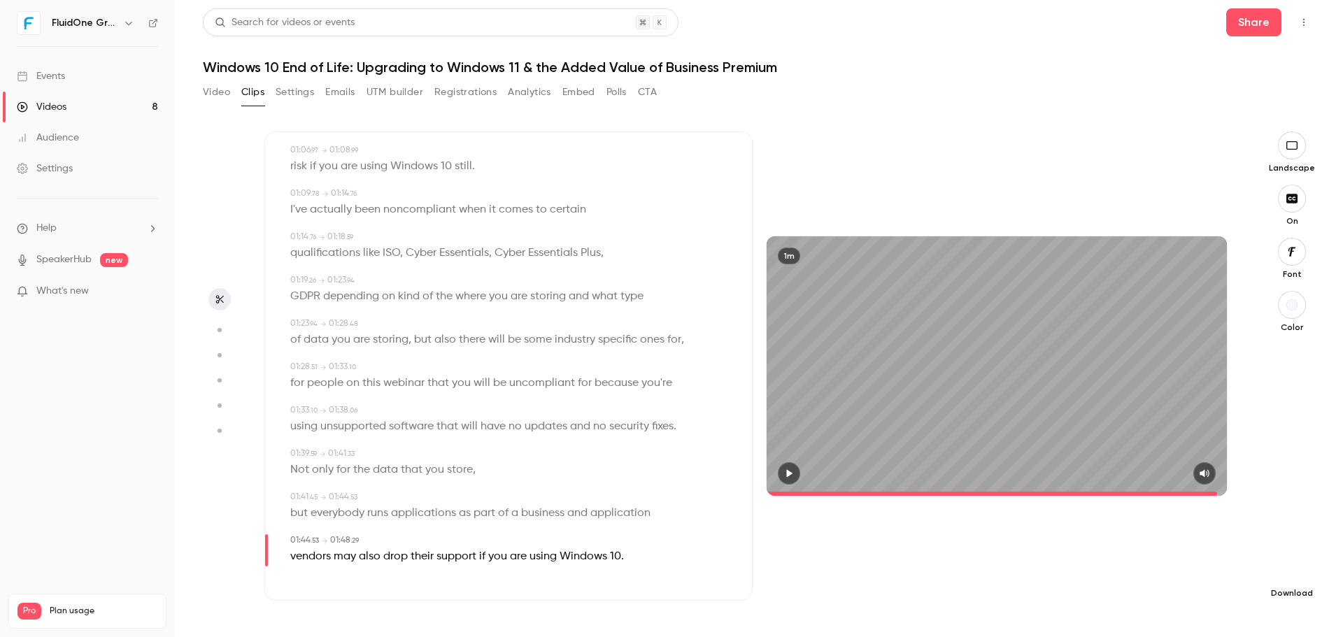
click at [1305, 569] on button "button" at bounding box center [1292, 571] width 28 height 28
click at [1155, 597] on span "Standard" at bounding box center [1187, 594] width 160 height 15
type input "*****"
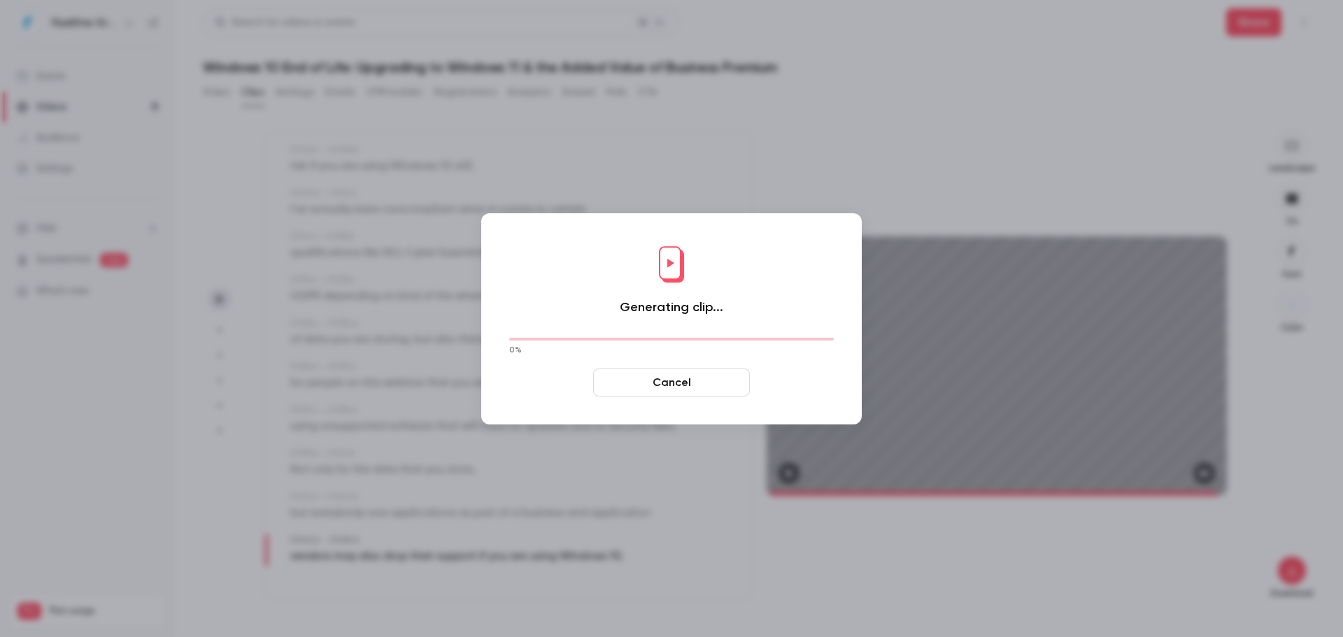
drag, startPoint x: 697, startPoint y: 381, endPoint x: 741, endPoint y: 387, distance: 44.5
click at [699, 382] on button "Cancel" at bounding box center [671, 383] width 157 height 28
click at [664, 386] on button "Cancel" at bounding box center [671, 383] width 157 height 28
click at [662, 383] on button "Cancel" at bounding box center [671, 383] width 157 height 28
click at [763, 214] on div "Generating clip... 0 % Cancel" at bounding box center [671, 318] width 1343 height 637
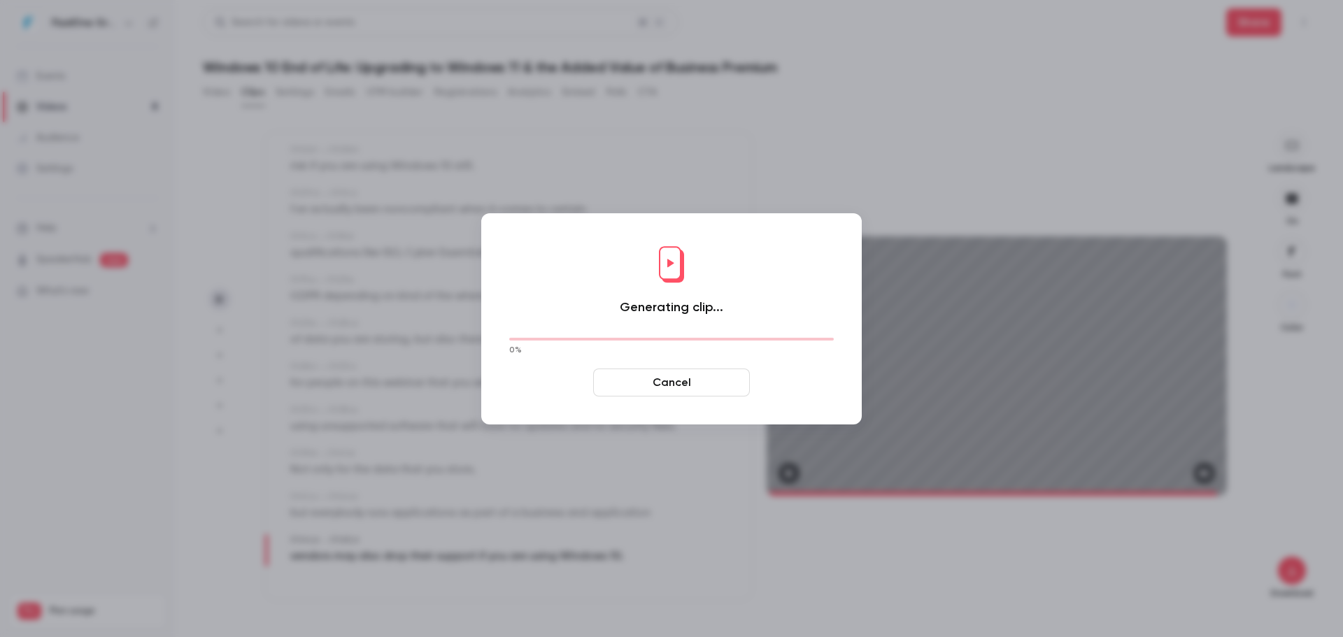
click at [811, 160] on div at bounding box center [671, 318] width 1343 height 637
click at [704, 380] on button "Cancel" at bounding box center [671, 383] width 157 height 28
click at [704, 111] on div at bounding box center [671, 318] width 1343 height 637
click at [1313, 562] on div at bounding box center [671, 318] width 1343 height 637
click at [666, 384] on button "Cancel" at bounding box center [671, 383] width 157 height 28
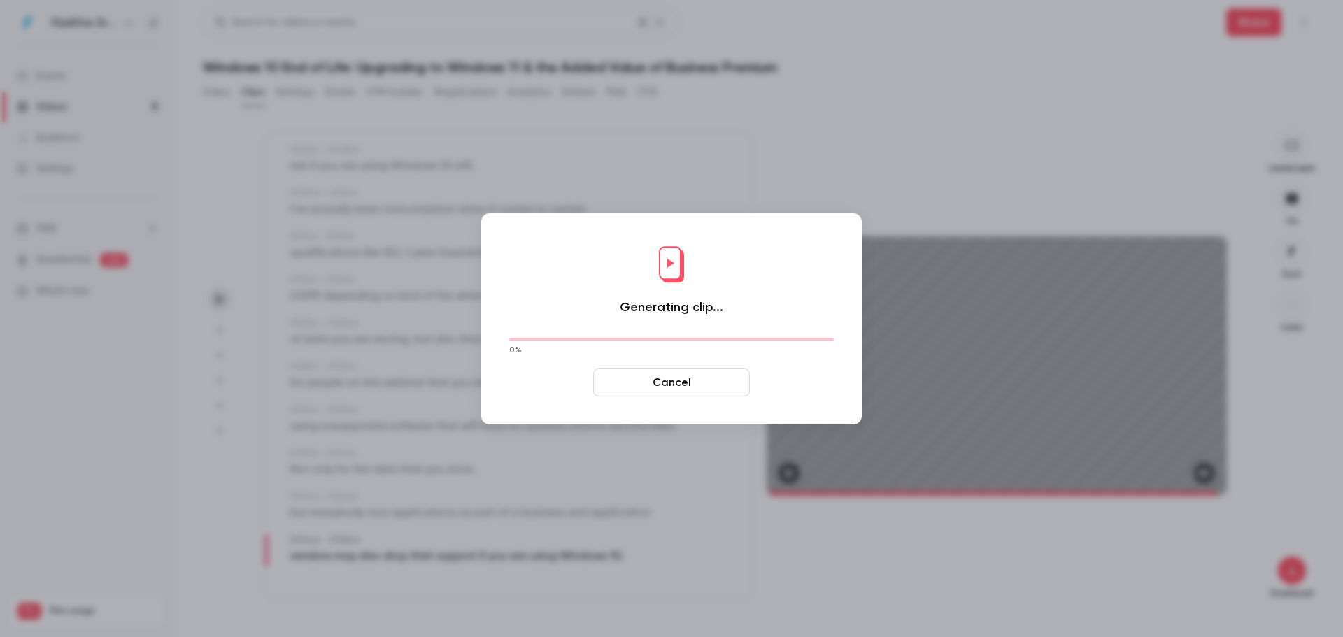
click at [666, 384] on button "Cancel" at bounding box center [671, 383] width 157 height 28
click at [664, 382] on button "Cancel" at bounding box center [671, 383] width 157 height 28
click at [663, 382] on button "Cancel" at bounding box center [671, 383] width 157 height 28
drag, startPoint x: 657, startPoint y: 1, endPoint x: 657, endPoint y: 19, distance: 17.5
click at [658, 1] on div at bounding box center [671, 318] width 1343 height 637
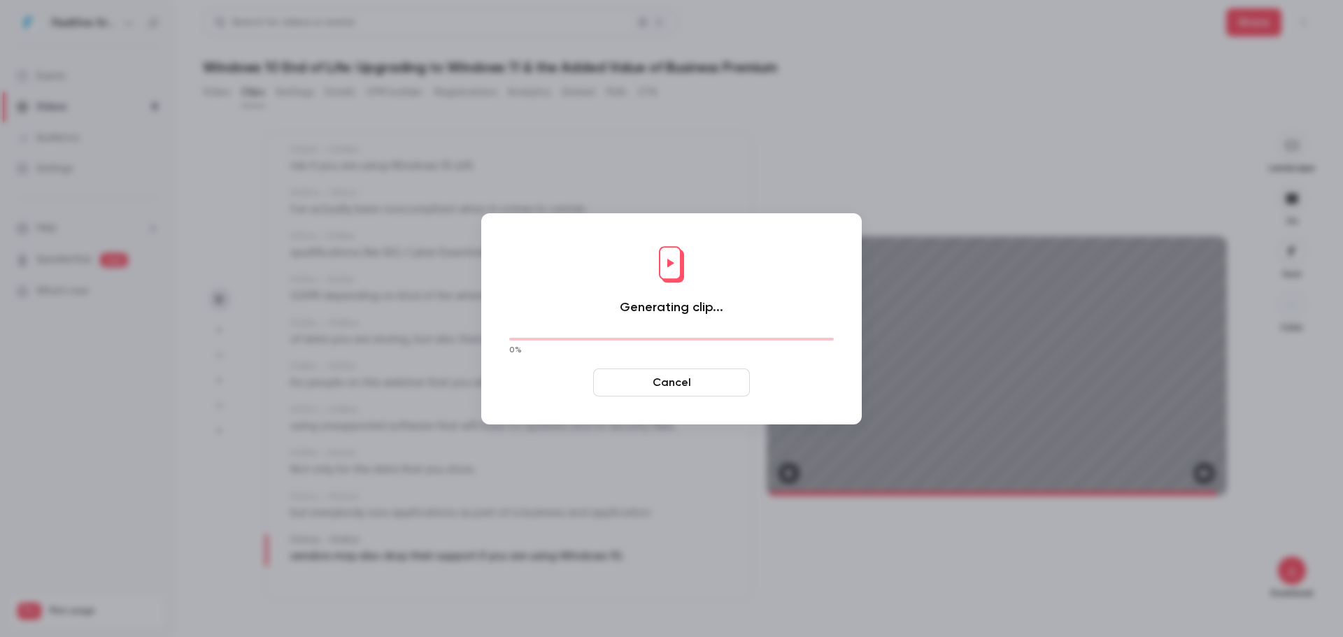
click at [652, 107] on div at bounding box center [671, 318] width 1343 height 637
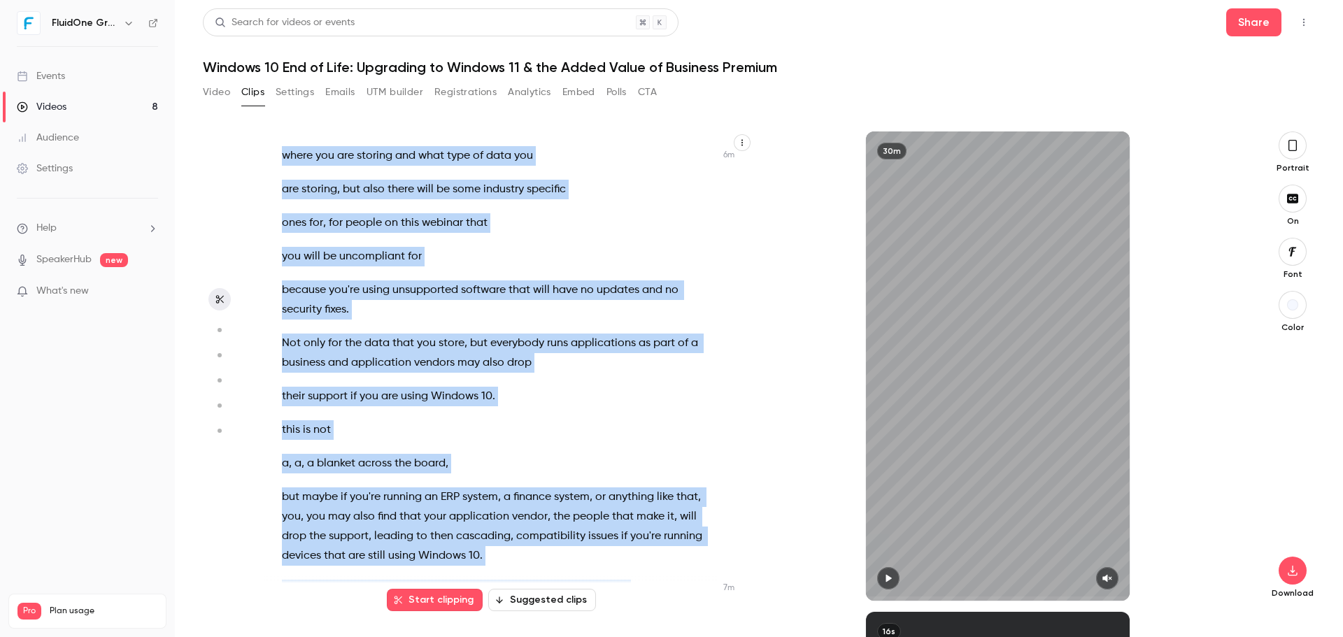
scroll to position [2683, 0]
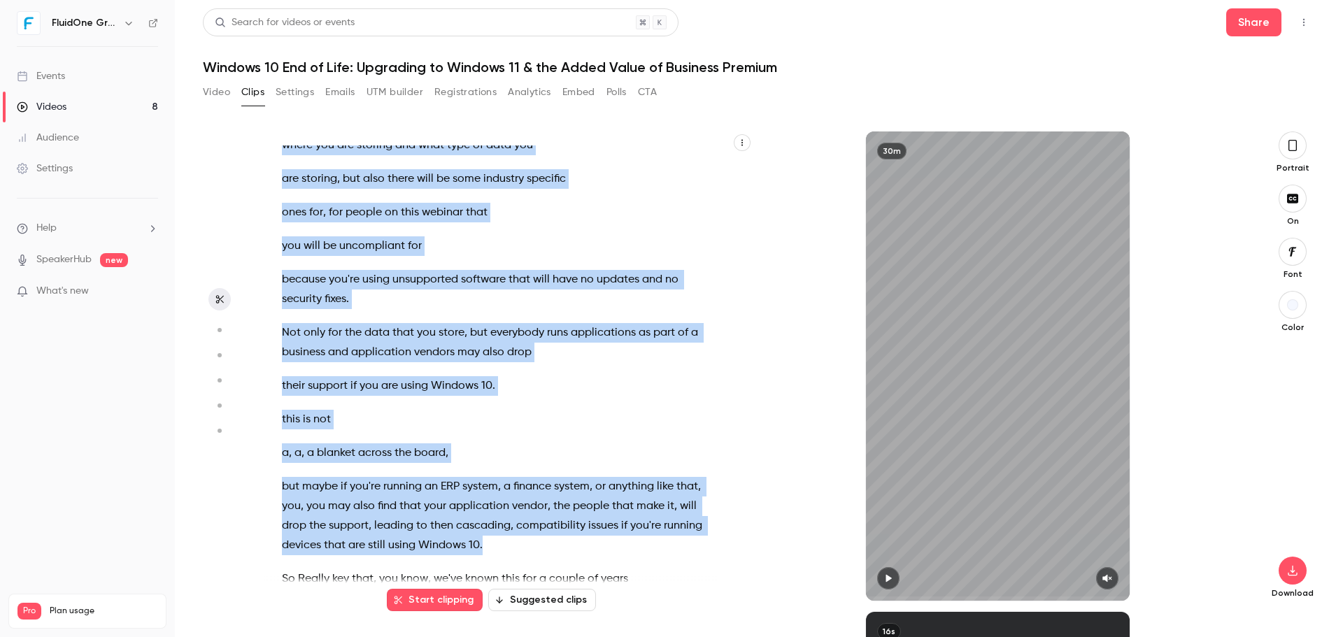
click at [508, 542] on div "Good morning everybody , welcome to [DATE] webinar session . We're just gonna l…" at bounding box center [505, 372] width 482 height 455
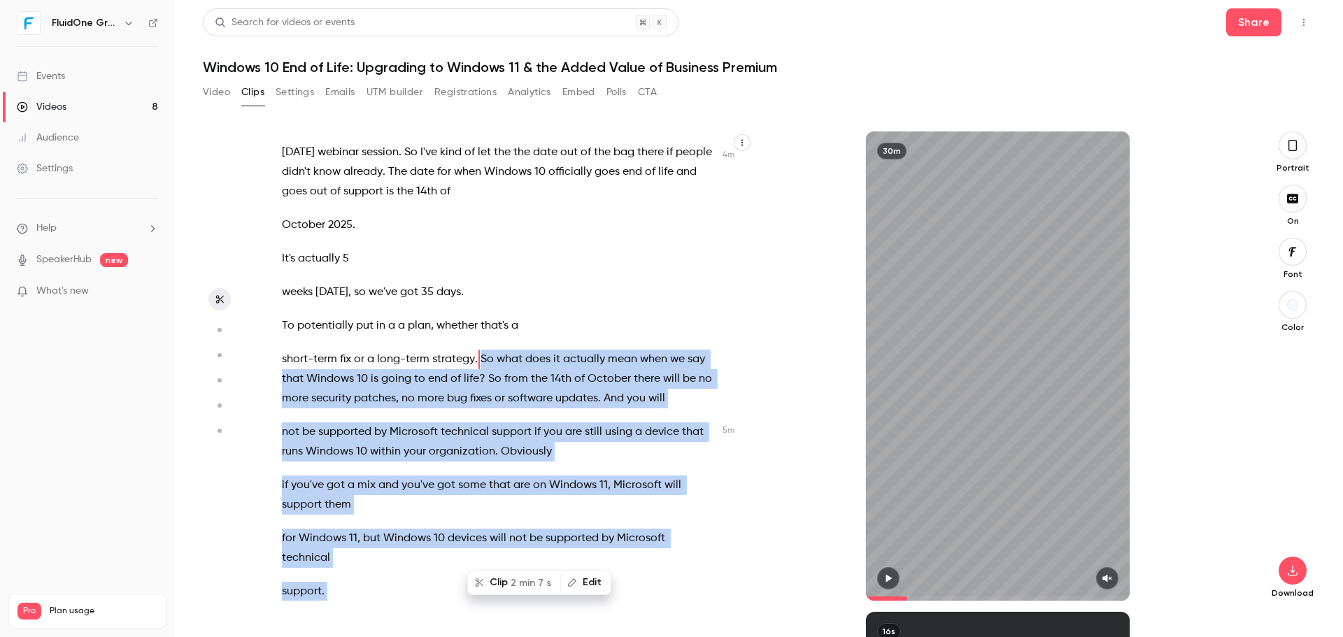
scroll to position [1870, 0]
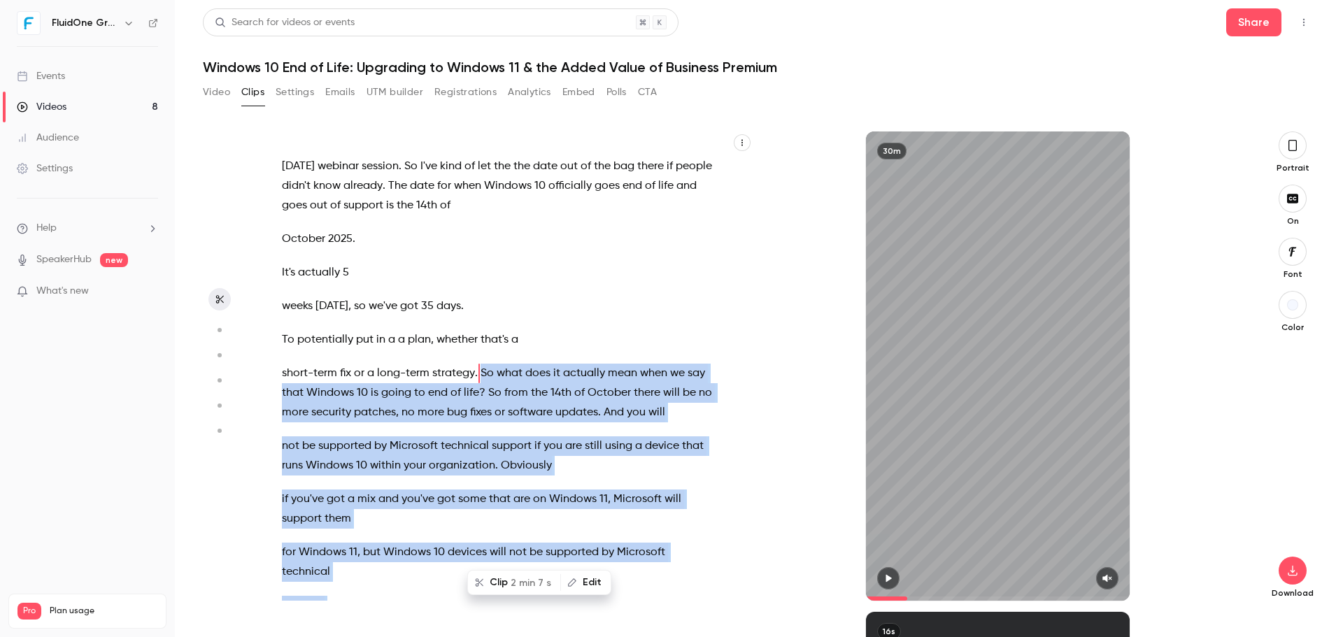
click at [1295, 155] on button "button" at bounding box center [1292, 145] width 28 height 28
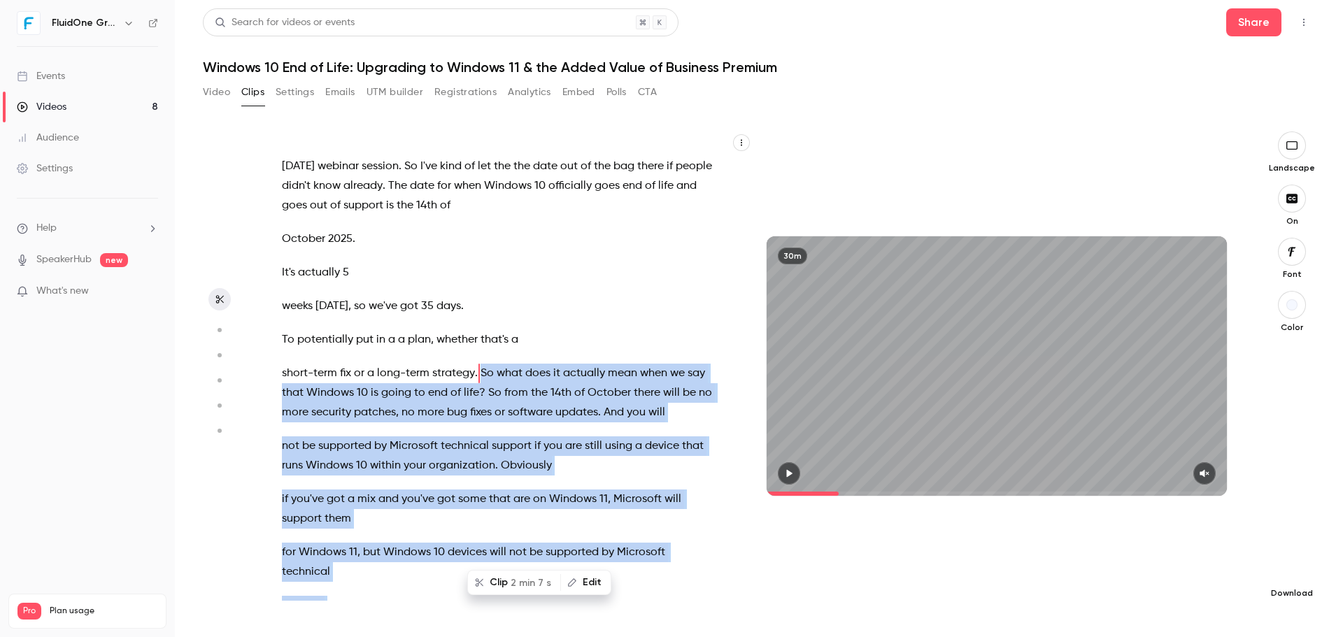
click at [1290, 571] on icon "button" at bounding box center [1291, 570] width 17 height 11
click at [1161, 597] on span "Standard" at bounding box center [1187, 594] width 160 height 15
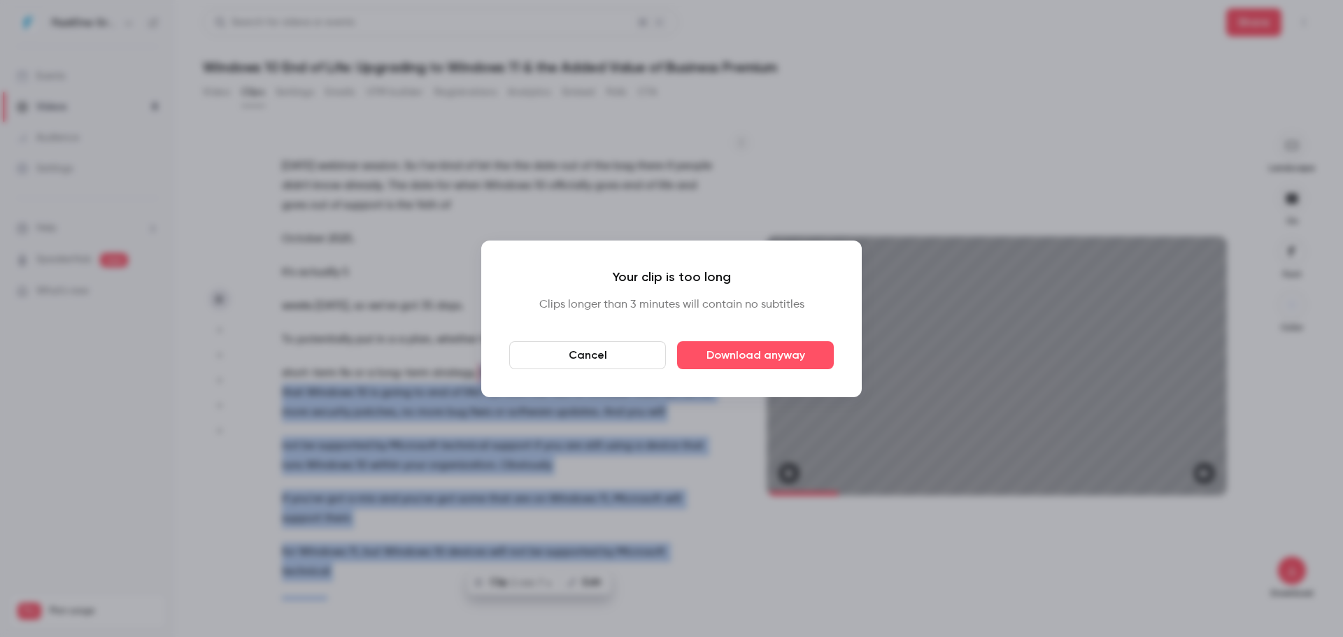
click at [635, 347] on button "Cancel" at bounding box center [587, 355] width 157 height 28
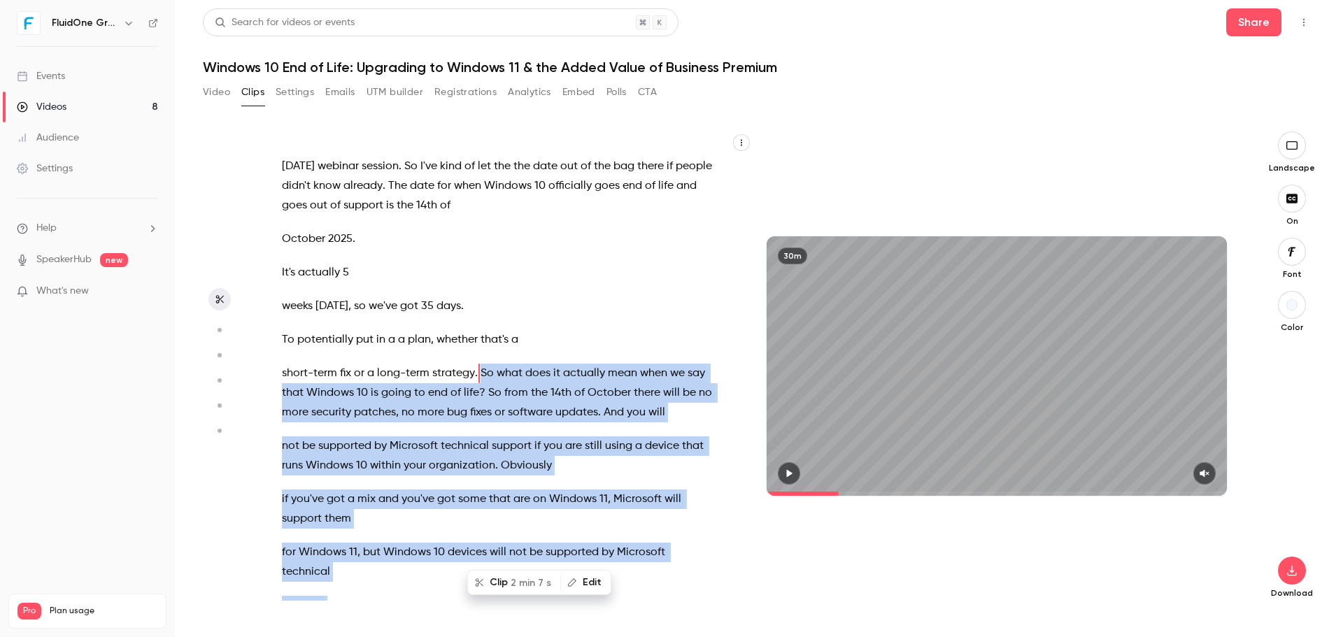
drag, startPoint x: 1285, startPoint y: 560, endPoint x: 1272, endPoint y: 558, distance: 12.8
click at [1277, 558] on div "Download" at bounding box center [1292, 471] width 46 height 255
click at [1295, 572] on icon "button" at bounding box center [1291, 570] width 17 height 11
click at [1164, 585] on li "Standard Balance between quality and CPU time" at bounding box center [1187, 601] width 183 height 51
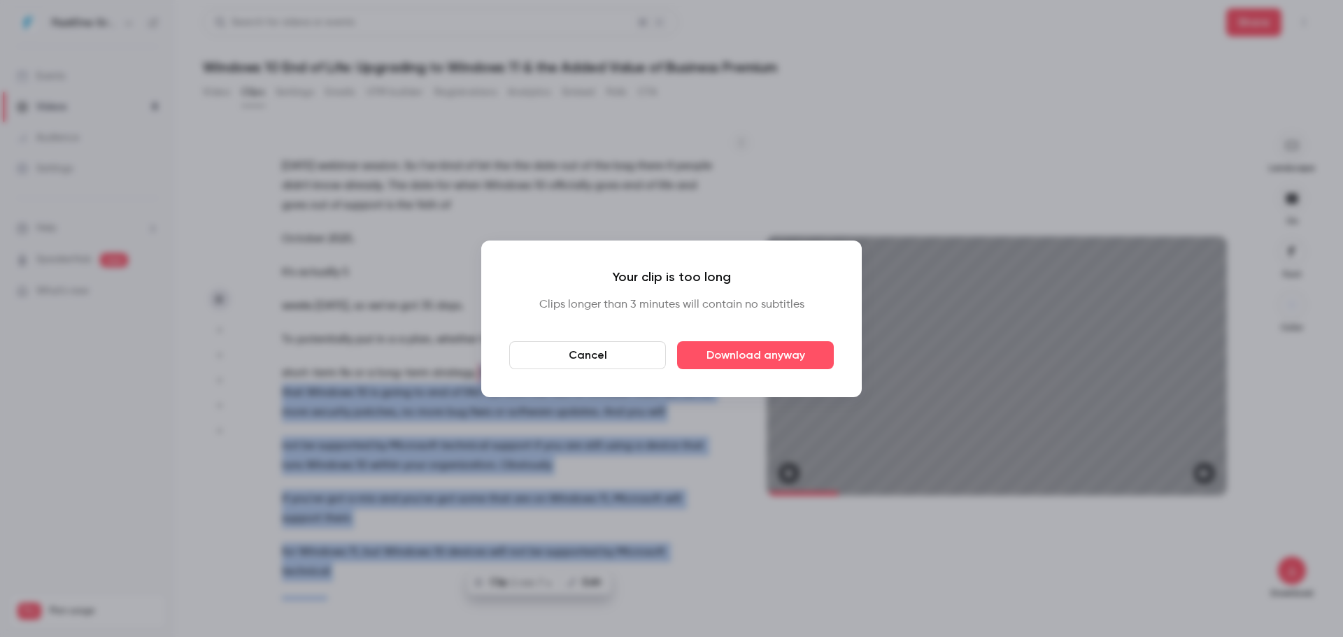
drag, startPoint x: 618, startPoint y: 349, endPoint x: 543, endPoint y: 345, distance: 75.0
click at [615, 349] on button "Cancel" at bounding box center [587, 355] width 157 height 28
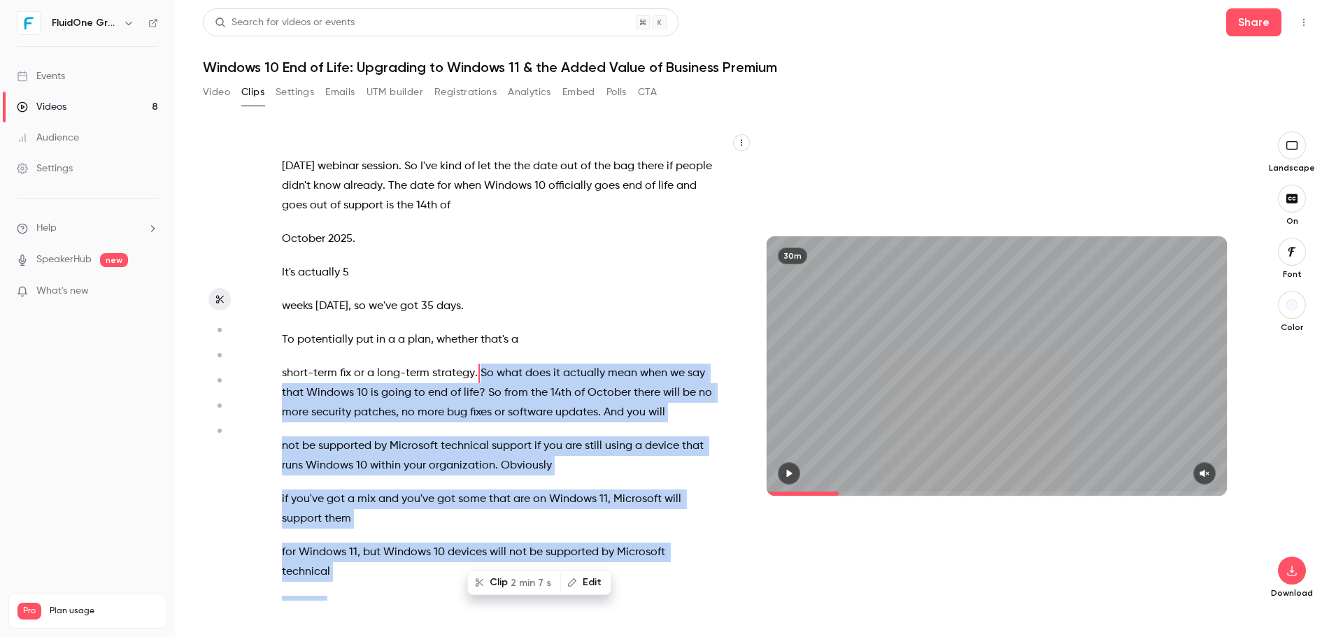
drag, startPoint x: 490, startPoint y: 370, endPoint x: 479, endPoint y: 370, distance: 11.2
click at [489, 370] on span "So" at bounding box center [486, 374] width 13 height 20
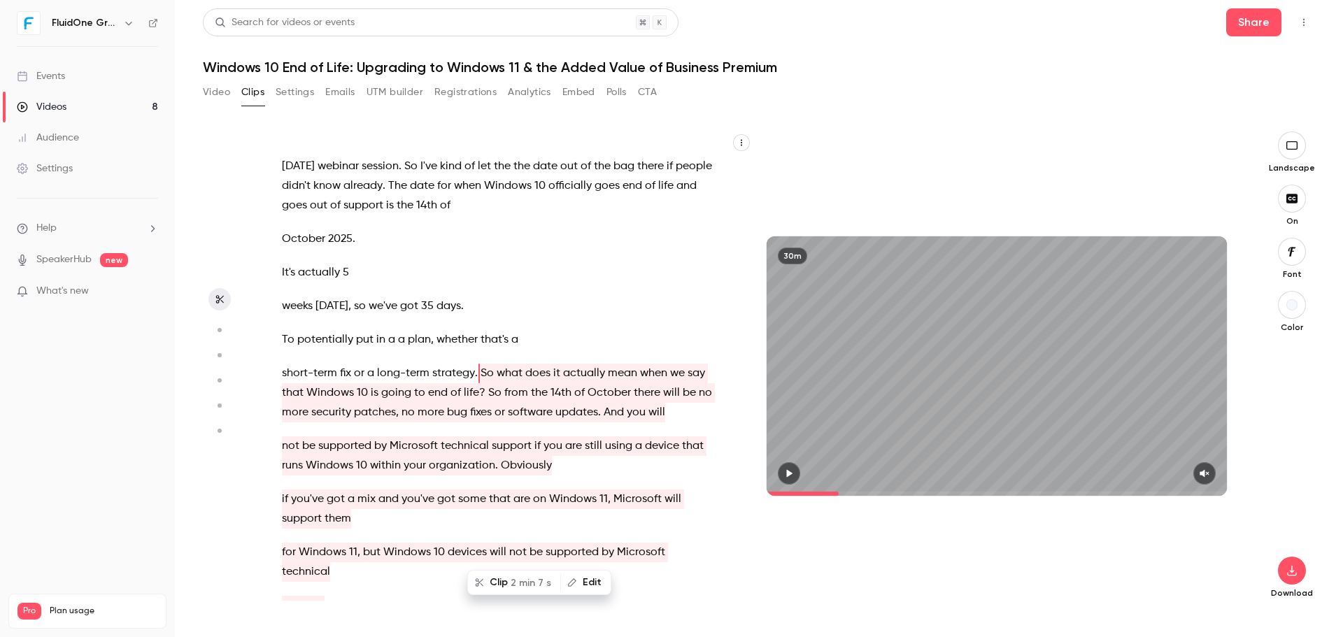
click at [812, 190] on div "30m" at bounding box center [997, 365] width 488 height 469
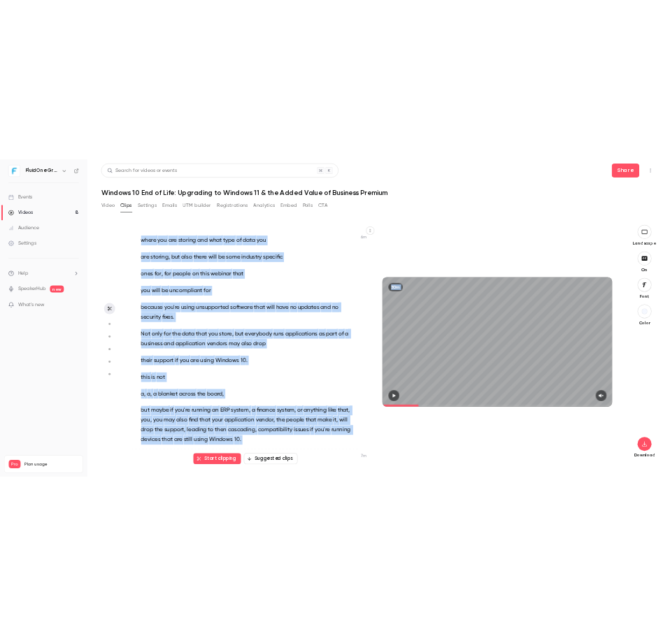
scroll to position [2904, 0]
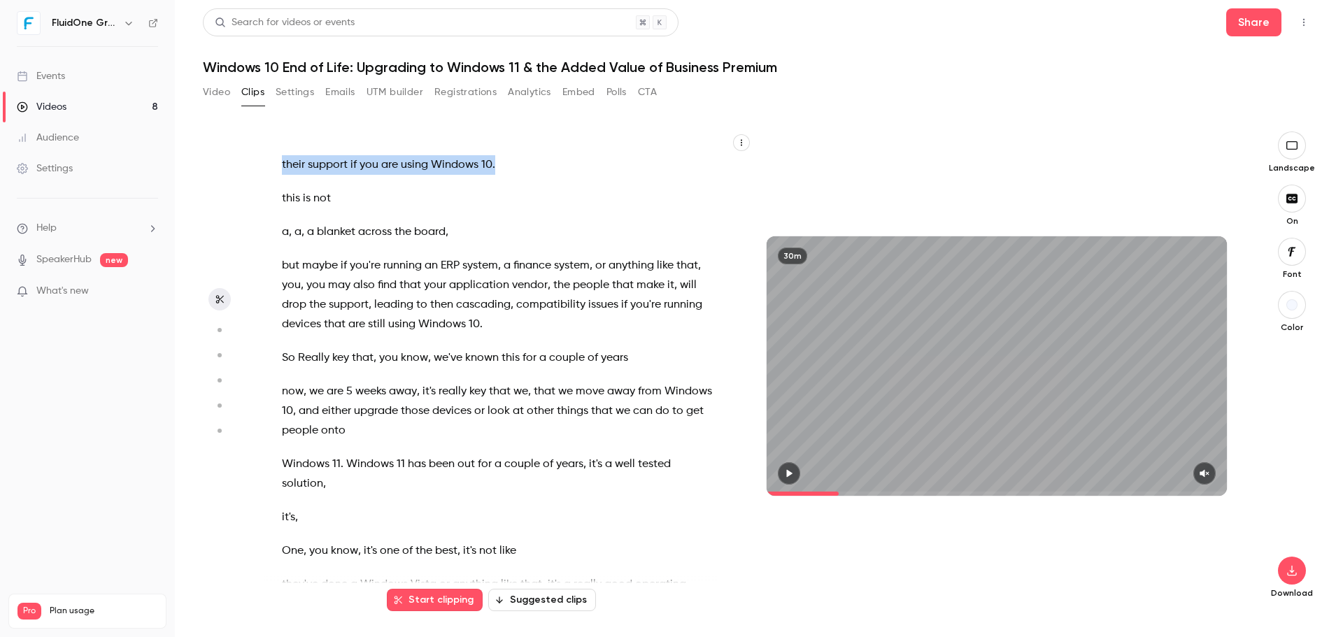
drag, startPoint x: 480, startPoint y: 369, endPoint x: 499, endPoint y: 174, distance: 196.0
click at [499, 174] on div "Good morning everybody , welcome to [DATE] webinar session . We're just gonna l…" at bounding box center [504, 372] width 481 height 455
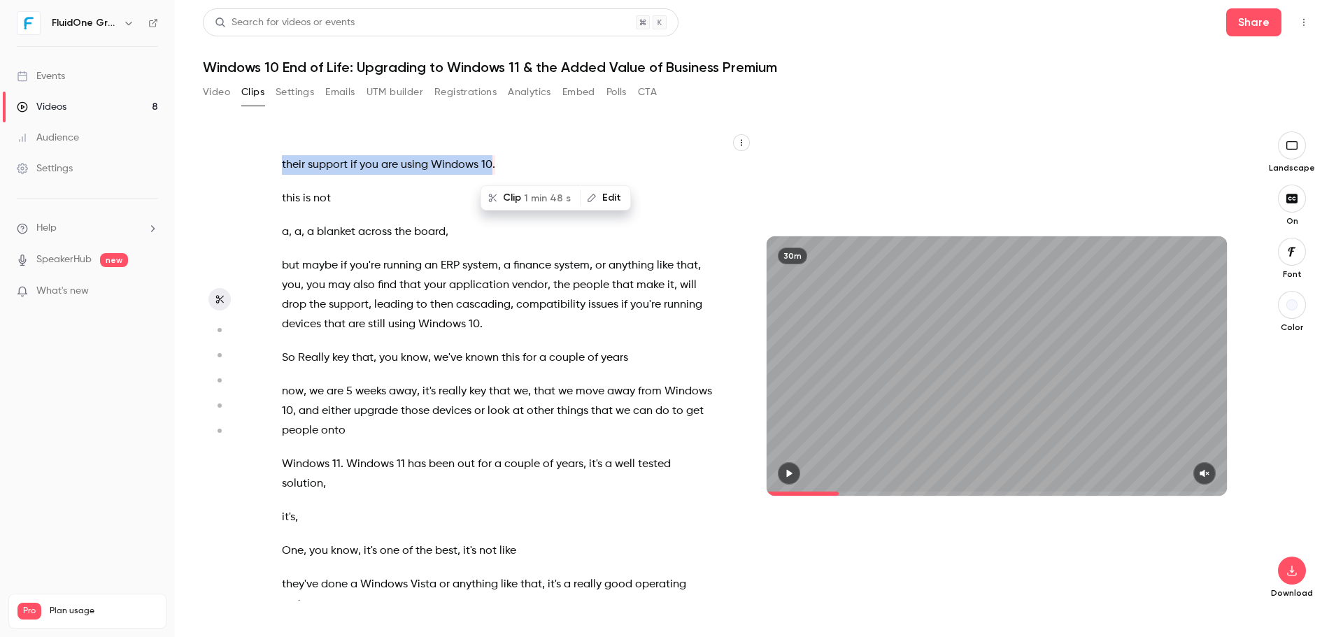
click at [522, 191] on button "Clip 1 min 48 s" at bounding box center [530, 198] width 97 height 22
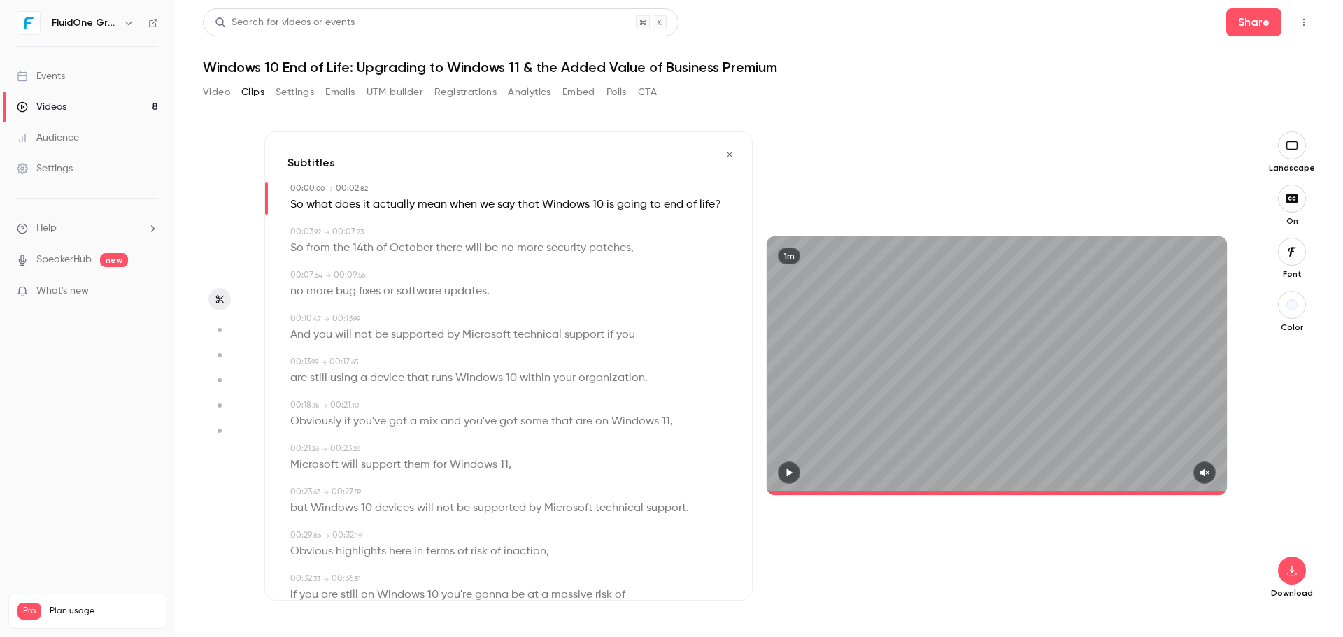
type input "*"
click at [1283, 576] on button "button" at bounding box center [1292, 571] width 28 height 28
click at [1174, 588] on span "Standard" at bounding box center [1187, 594] width 160 height 15
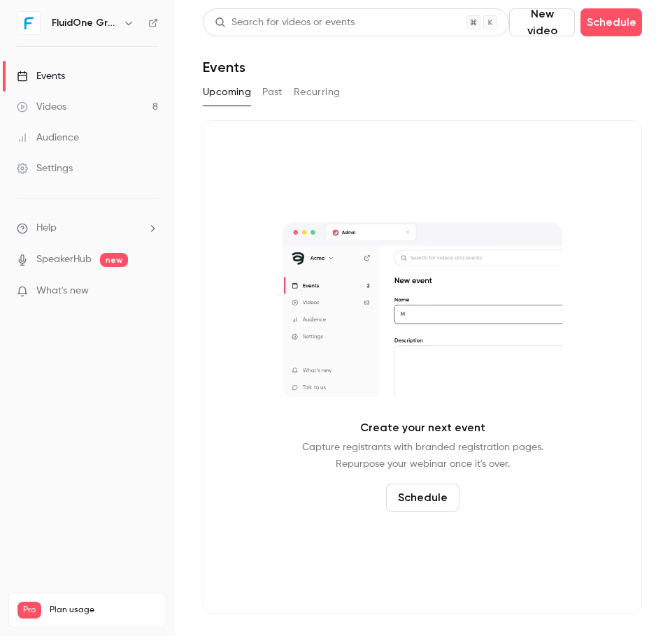
click at [277, 100] on button "Past" at bounding box center [272, 92] width 20 height 22
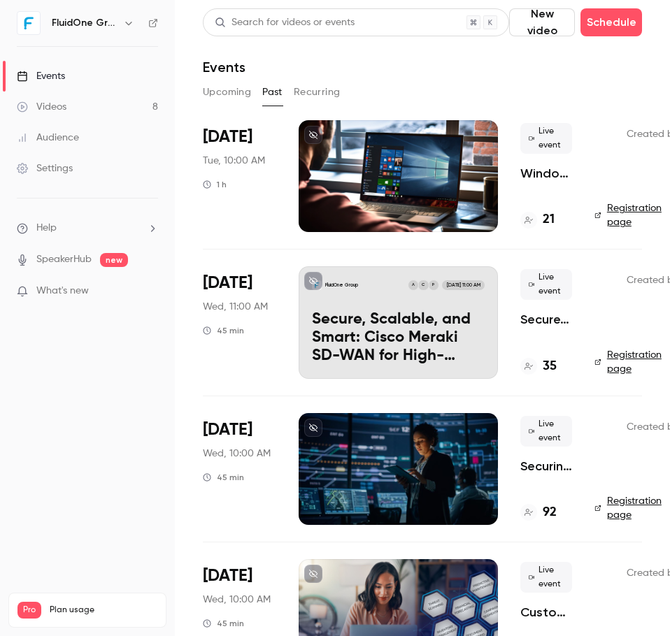
click at [357, 208] on div at bounding box center [398, 176] width 199 height 112
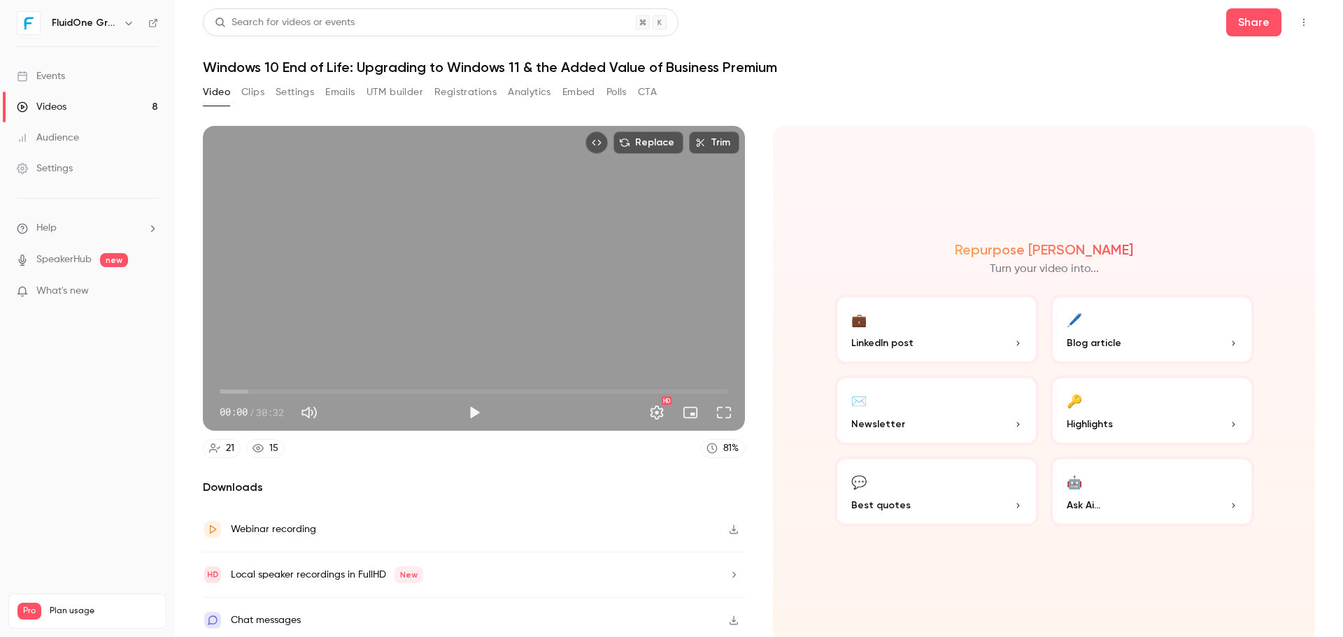
scroll to position [3, 0]
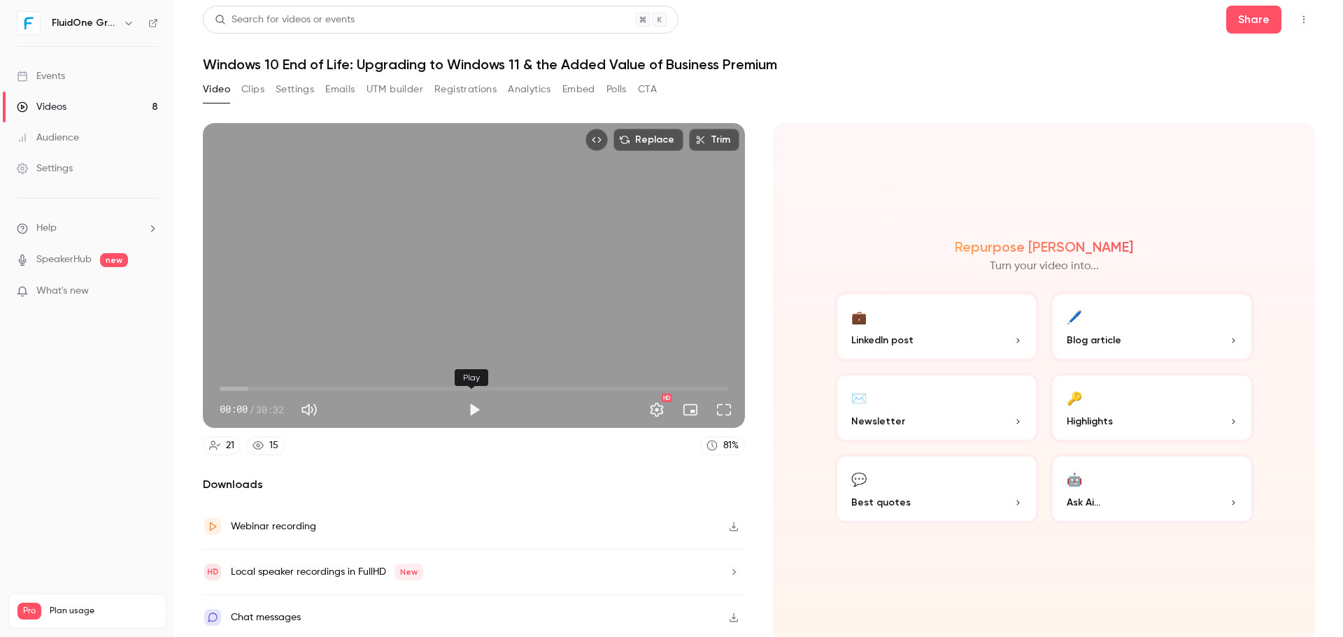
drag, startPoint x: 474, startPoint y: 404, endPoint x: 327, endPoint y: 394, distance: 147.2
click at [473, 404] on button "Play" at bounding box center [474, 410] width 28 height 28
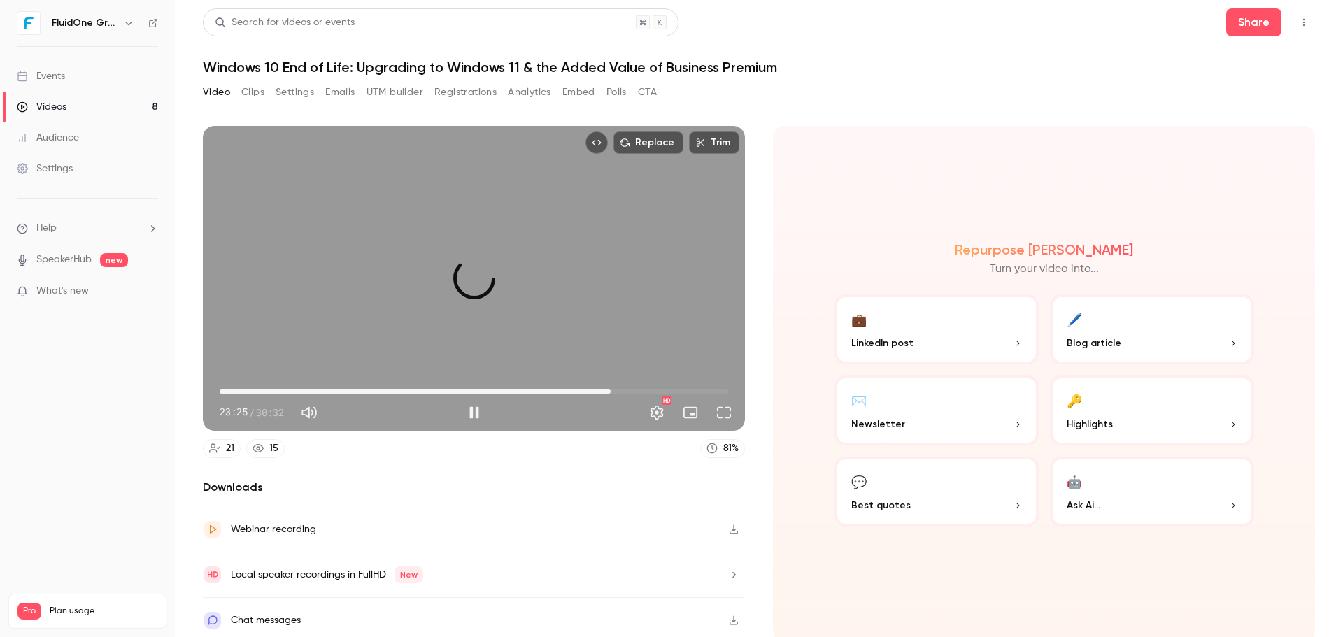
drag, startPoint x: 221, startPoint y: 386, endPoint x: 607, endPoint y: 394, distance: 386.2
click at [608, 394] on span "23:28" at bounding box center [610, 392] width 4 height 4
drag, startPoint x: 607, startPoint y: 387, endPoint x: 665, endPoint y: 448, distance: 84.1
click at [669, 395] on span "27:55" at bounding box center [474, 391] width 508 height 22
click at [517, 321] on div "Replace Trim 28:46 28:46 / 30:32 HD" at bounding box center [474, 278] width 542 height 305
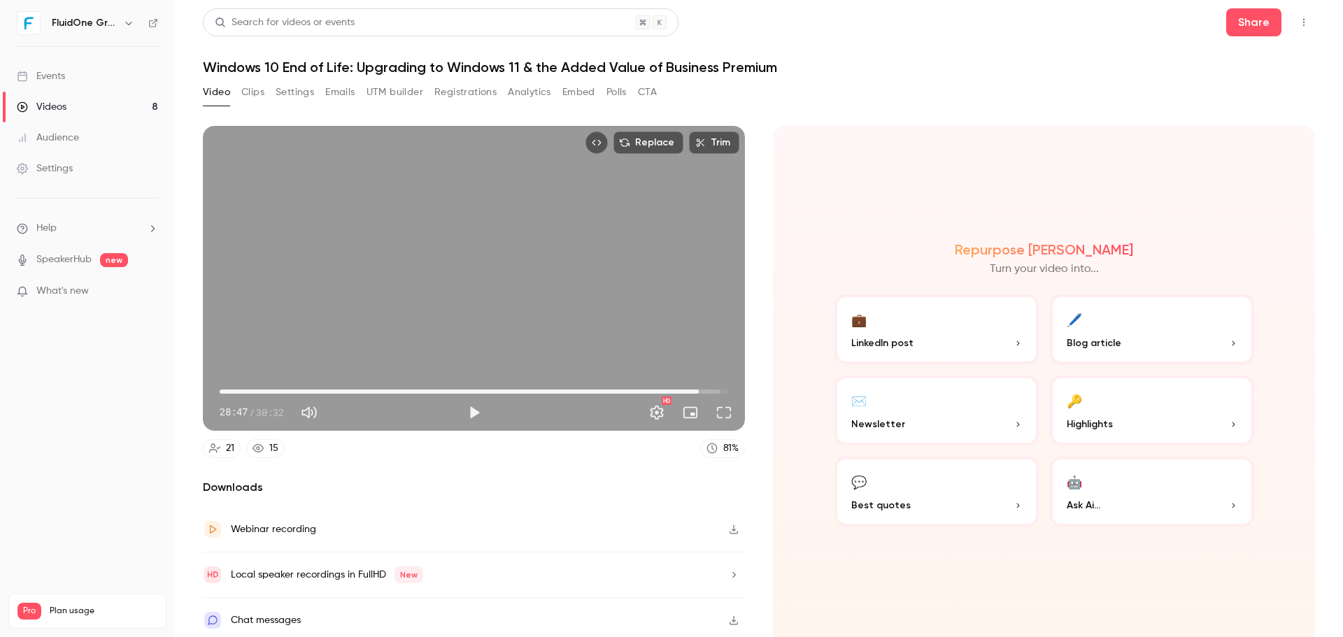
click at [483, 291] on div "Replace Trim 28:47 28:47 / 30:32 HD" at bounding box center [474, 278] width 542 height 305
drag, startPoint x: 688, startPoint y: 387, endPoint x: 661, endPoint y: 394, distance: 28.3
click at [661, 394] on div "26:46 26:46 / 30:32 HD" at bounding box center [474, 401] width 542 height 59
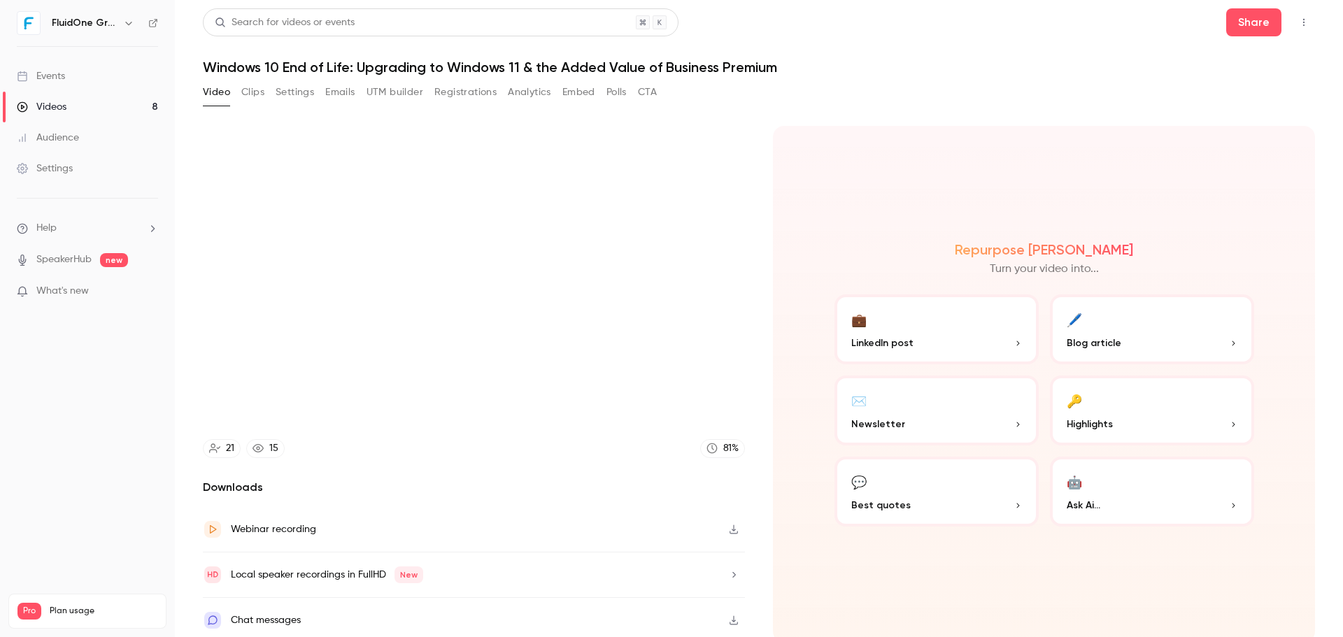
scroll to position [3, 0]
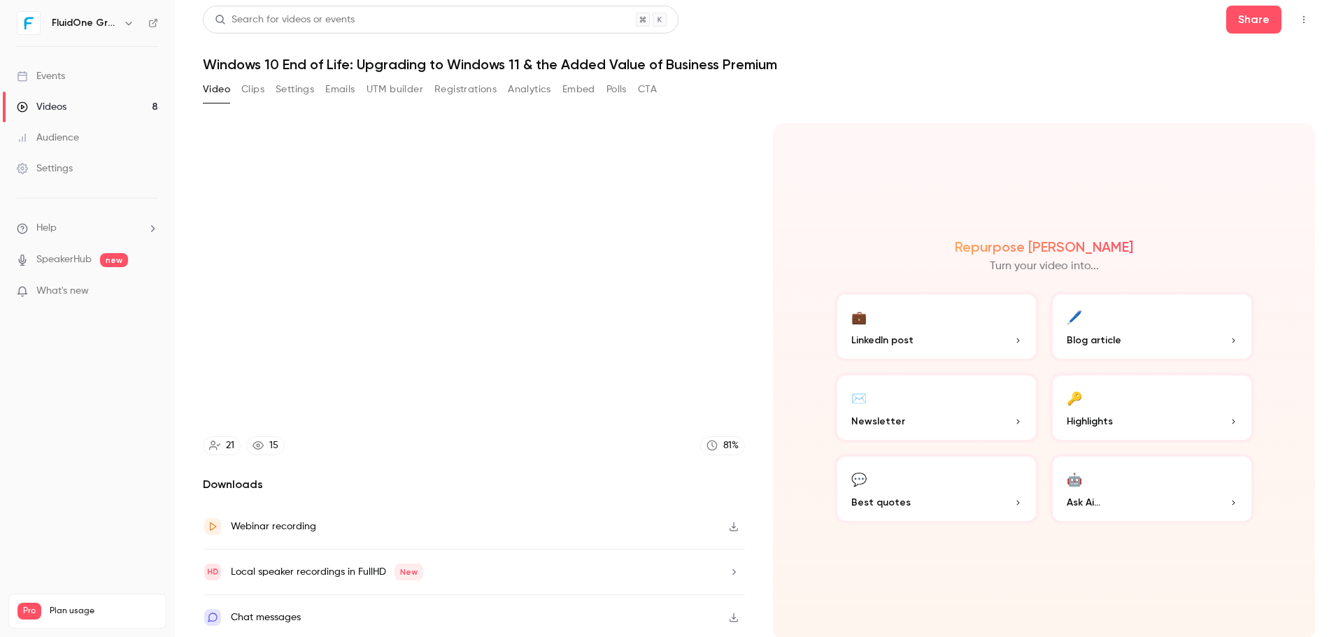
click at [669, 613] on icon "button" at bounding box center [733, 618] width 11 height 10
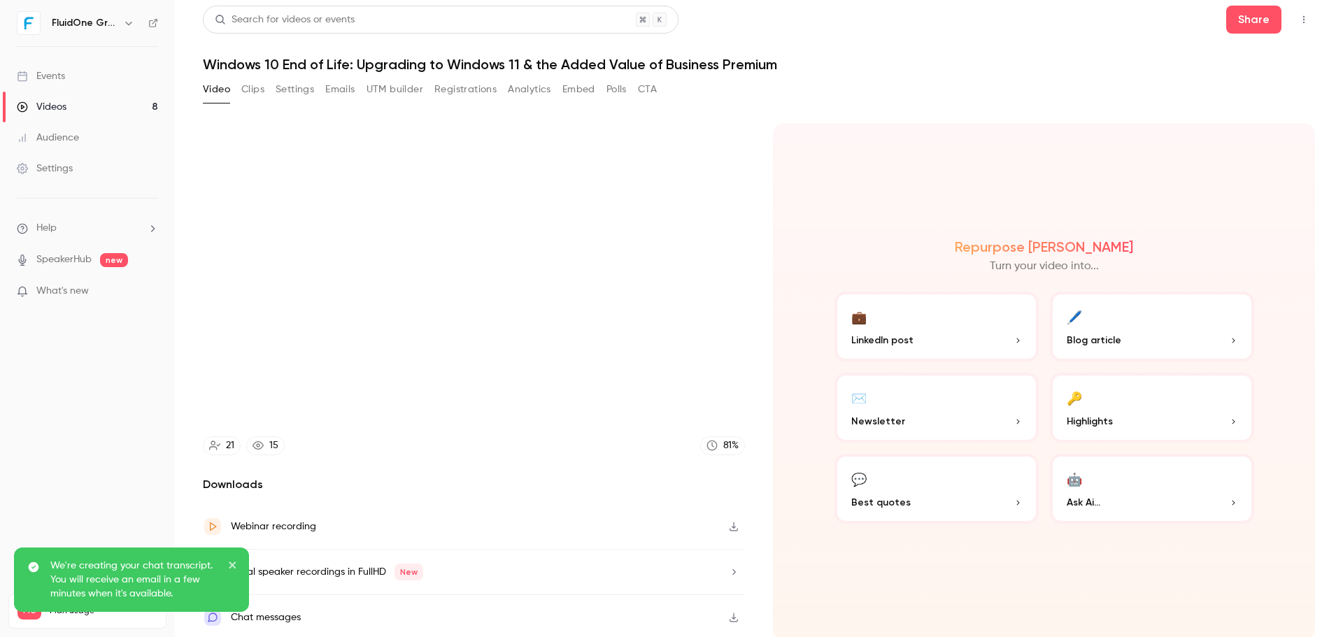
click at [228, 565] on icon "close" at bounding box center [233, 565] width 10 height 11
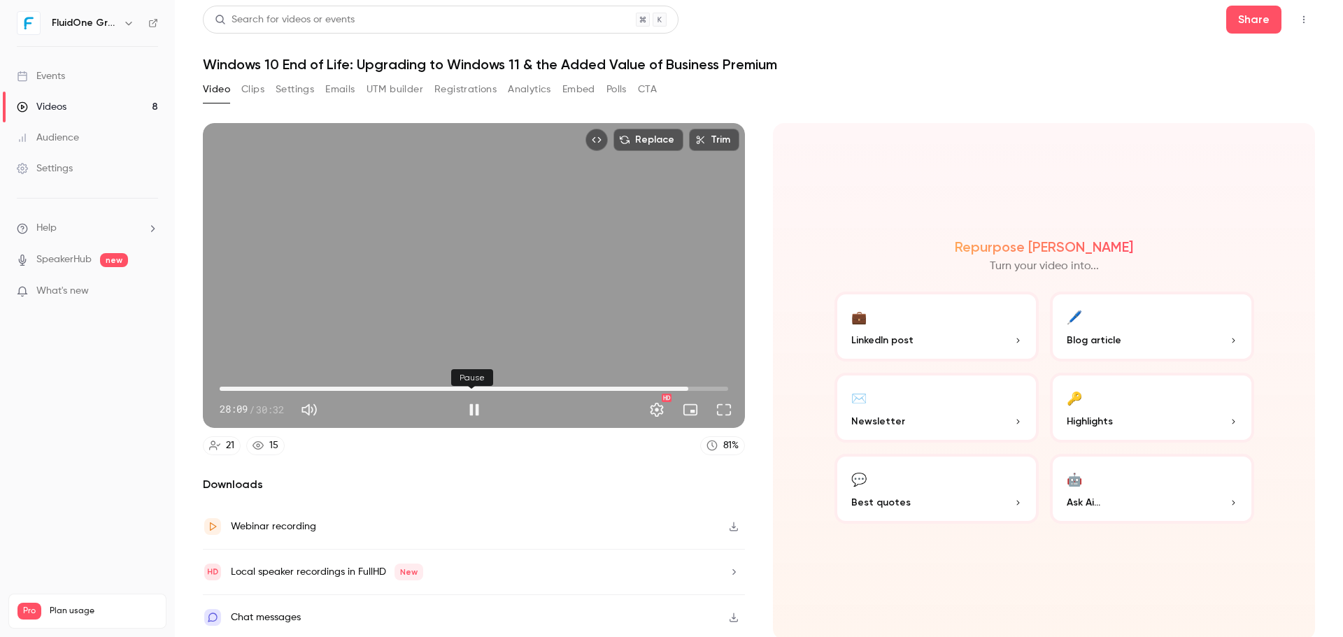
click at [470, 402] on button "Pause" at bounding box center [474, 410] width 28 height 28
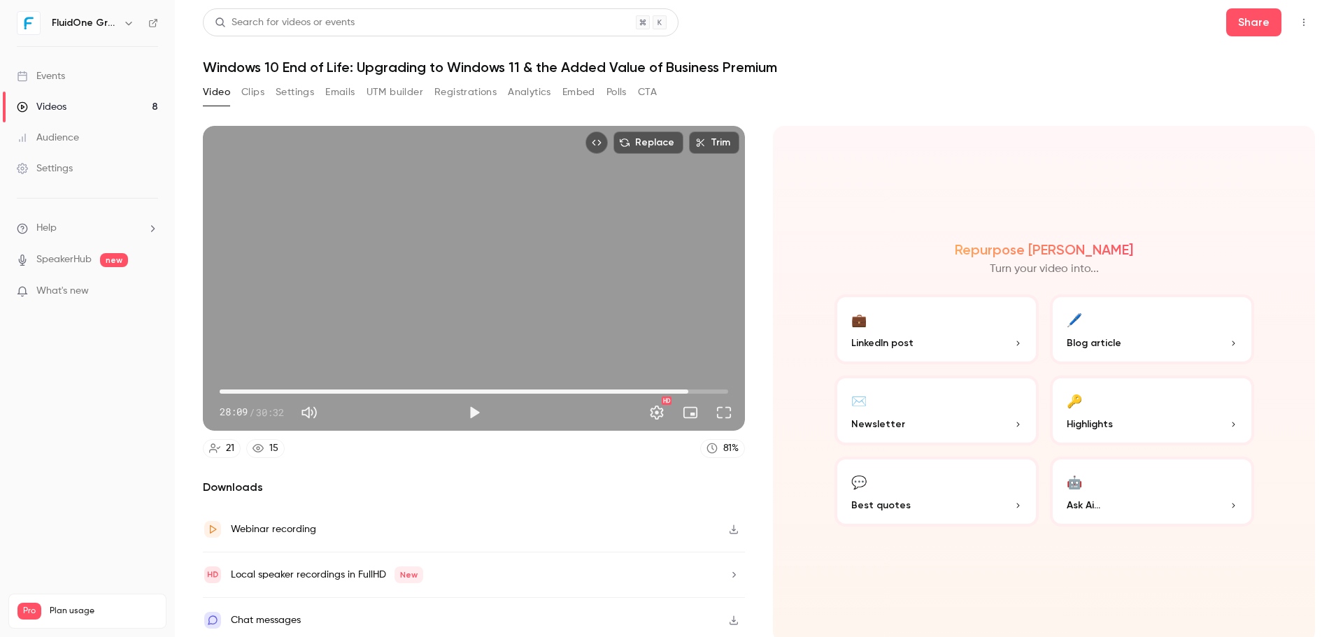
click at [460, 415] on div "Play" at bounding box center [474, 413] width 28 height 28
click at [469, 410] on button "Play" at bounding box center [474, 413] width 28 height 28
click at [466, 411] on button "Pause" at bounding box center [474, 413] width 28 height 28
type input "******"
